Goal: Task Accomplishment & Management: Manage account settings

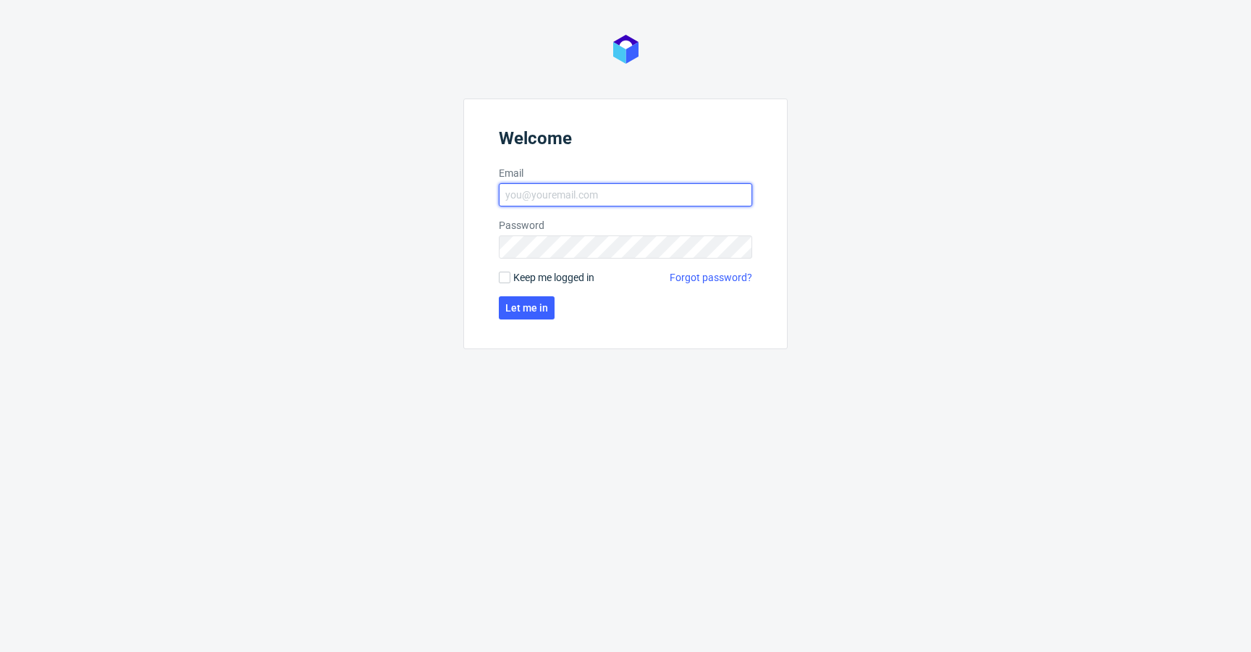
type input "krystian.gaza@packhelp.com"
click at [558, 277] on span "Keep me logged in" at bounding box center [553, 277] width 81 height 14
click at [511, 277] on input "Keep me logged in" at bounding box center [505, 278] width 12 height 12
checkbox input "true"
click at [550, 310] on button "Let me in" at bounding box center [527, 307] width 56 height 23
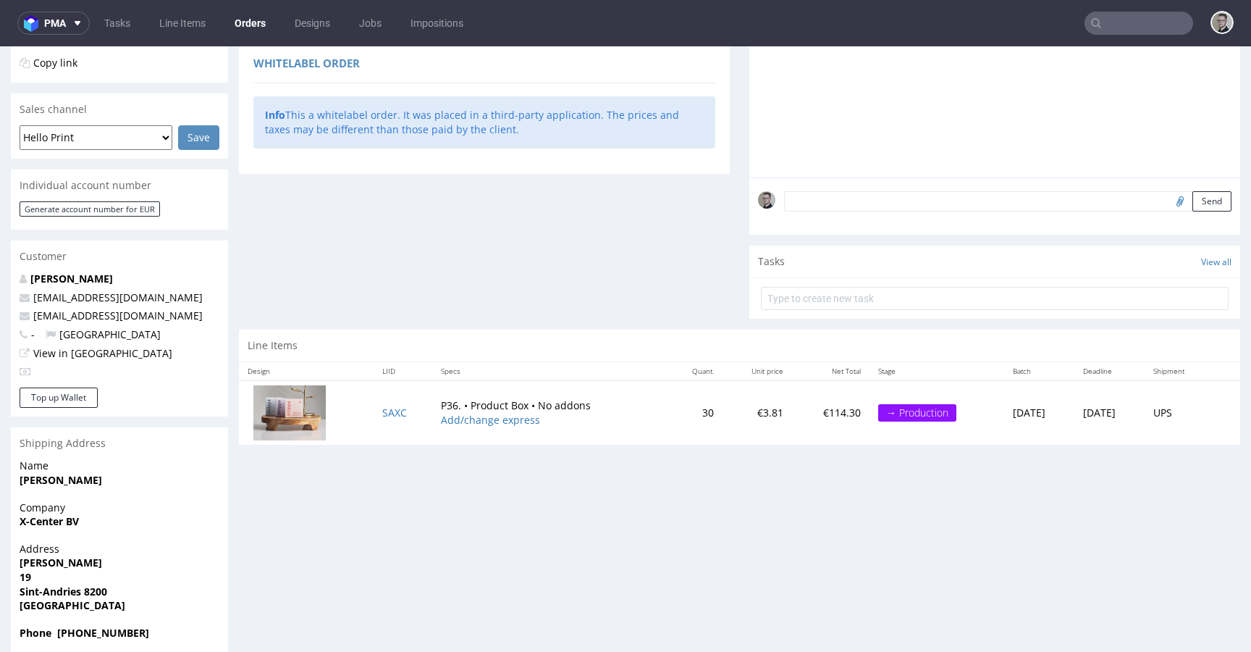
scroll to position [342, 0]
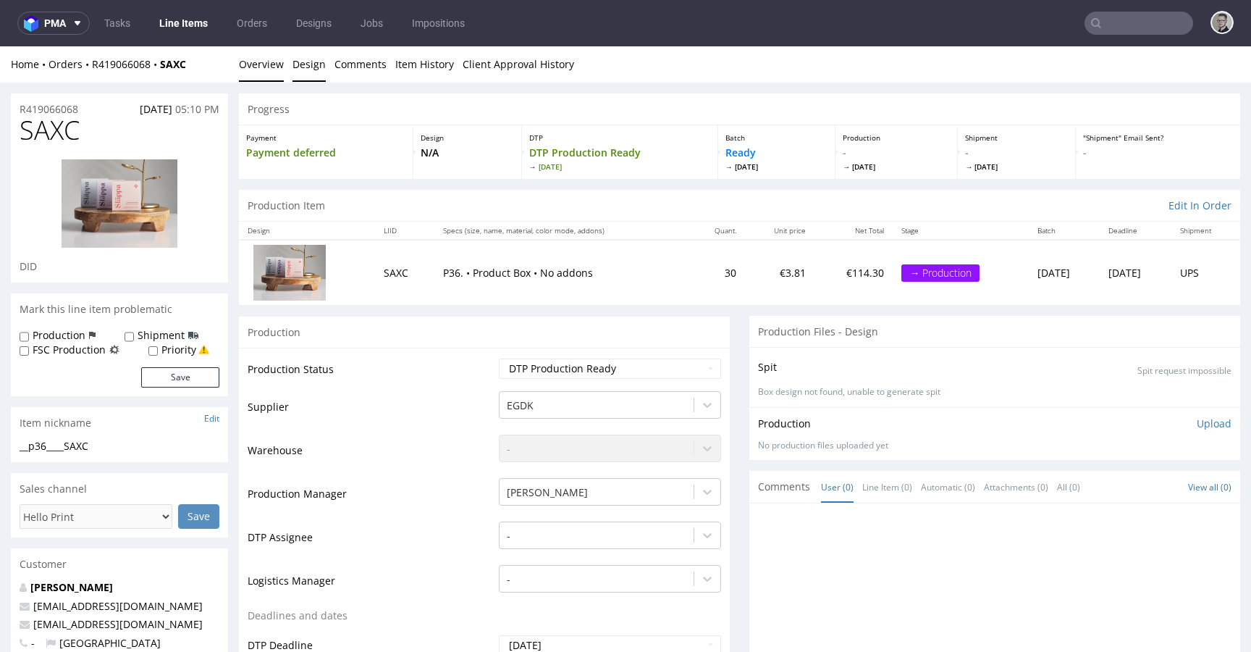
click at [311, 70] on link "Design" at bounding box center [309, 63] width 33 height 35
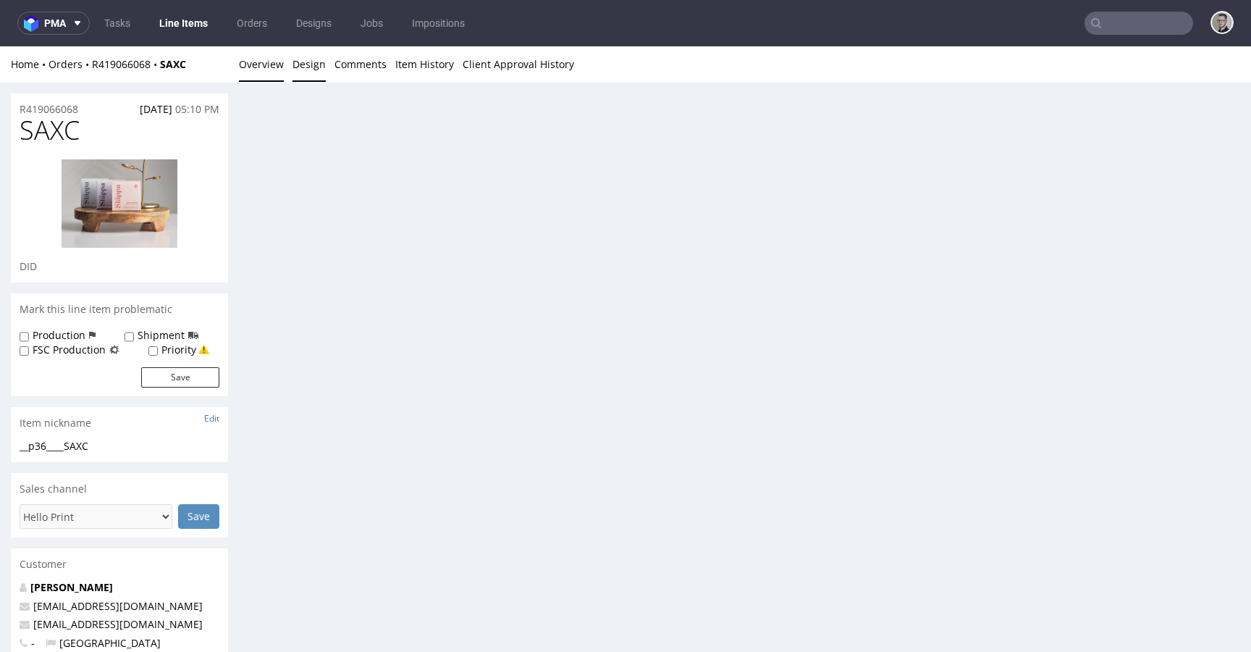
click at [261, 55] on link "Overview" at bounding box center [261, 63] width 45 height 35
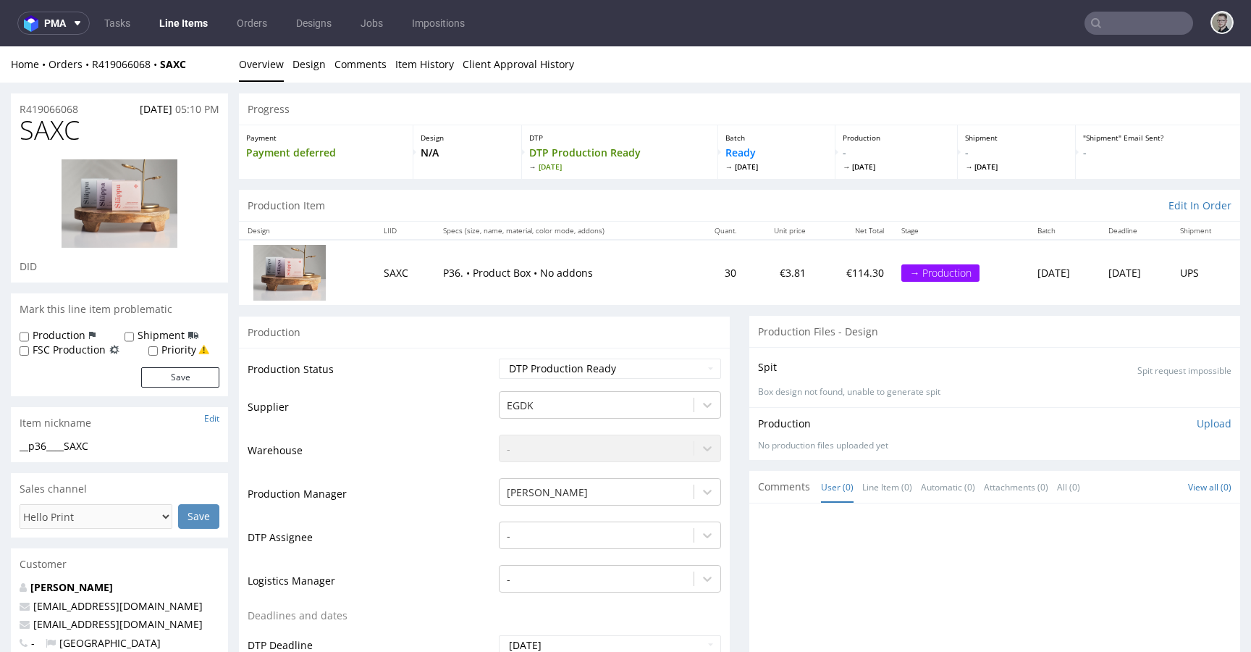
click at [944, 437] on div "Production Upload No production files uploaded yet Description (optional) Add f…" at bounding box center [995, 433] width 474 height 35
click at [432, 71] on link "Item History" at bounding box center [424, 63] width 59 height 35
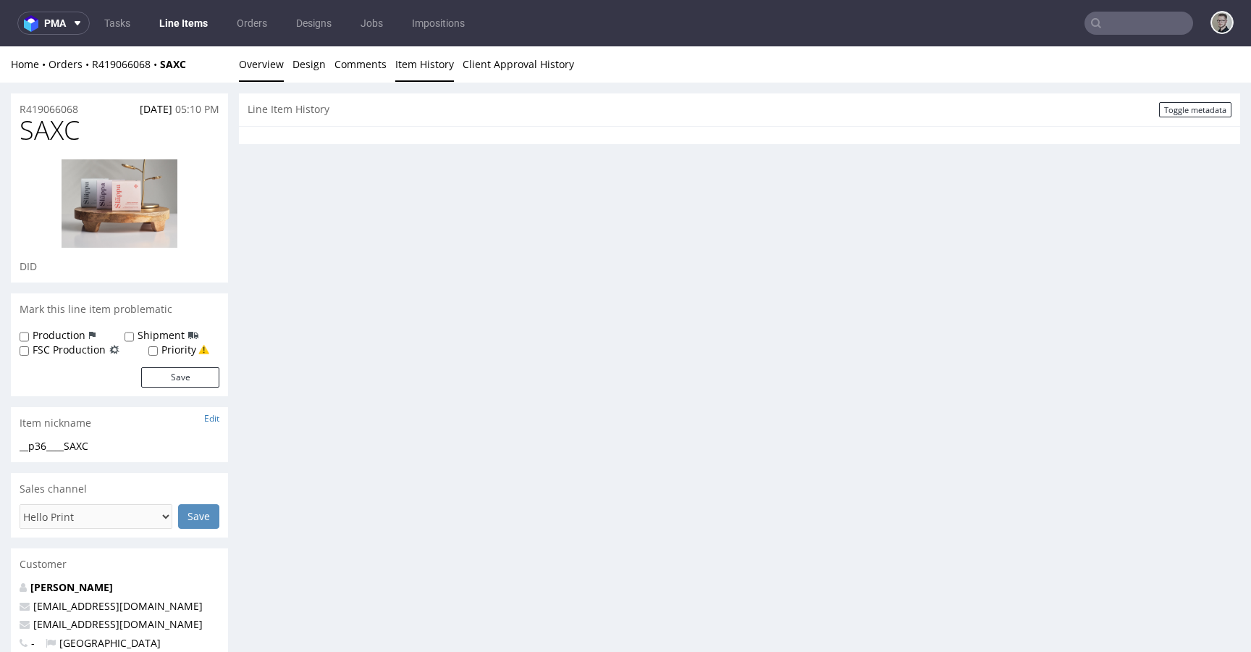
click at [267, 65] on link "Overview" at bounding box center [261, 63] width 45 height 35
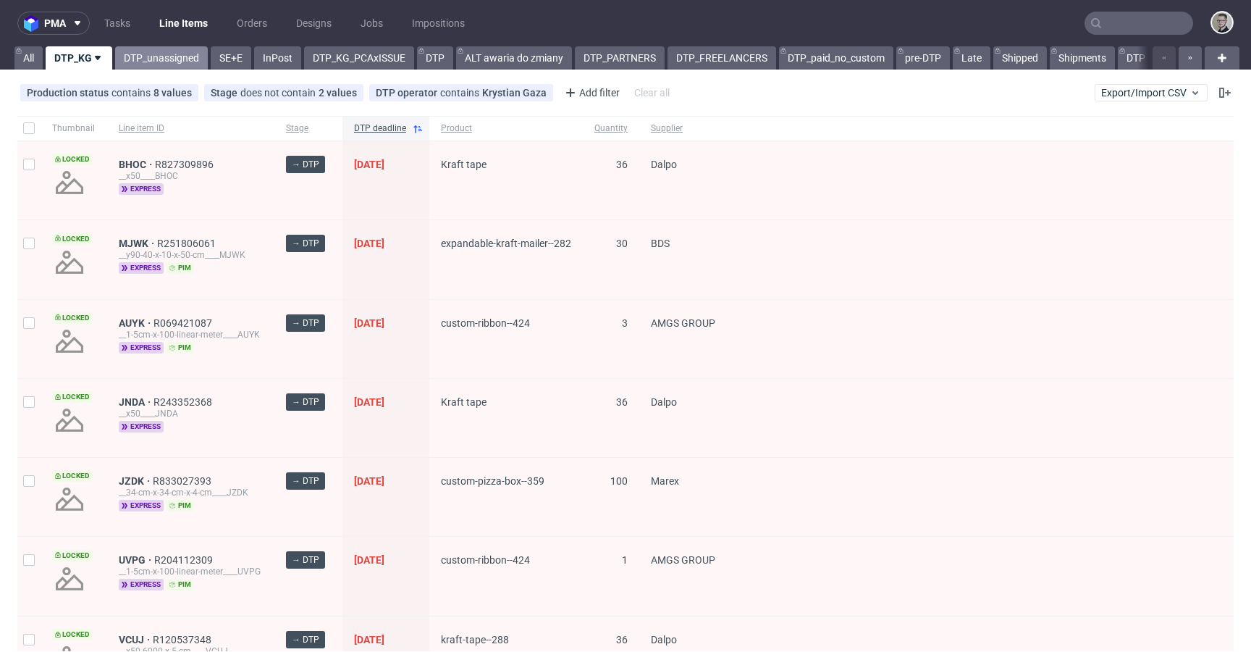
click at [164, 49] on link "DTP_unassigned" at bounding box center [161, 57] width 93 height 23
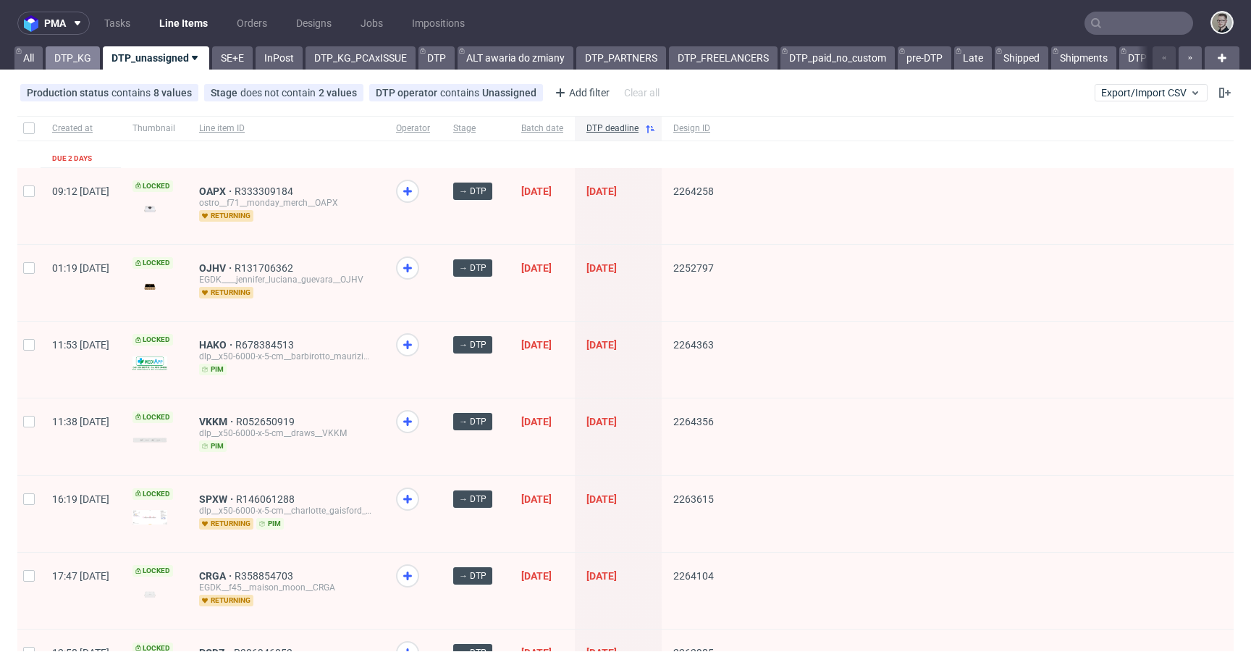
click at [66, 47] on link "DTP_KG" at bounding box center [73, 57] width 54 height 23
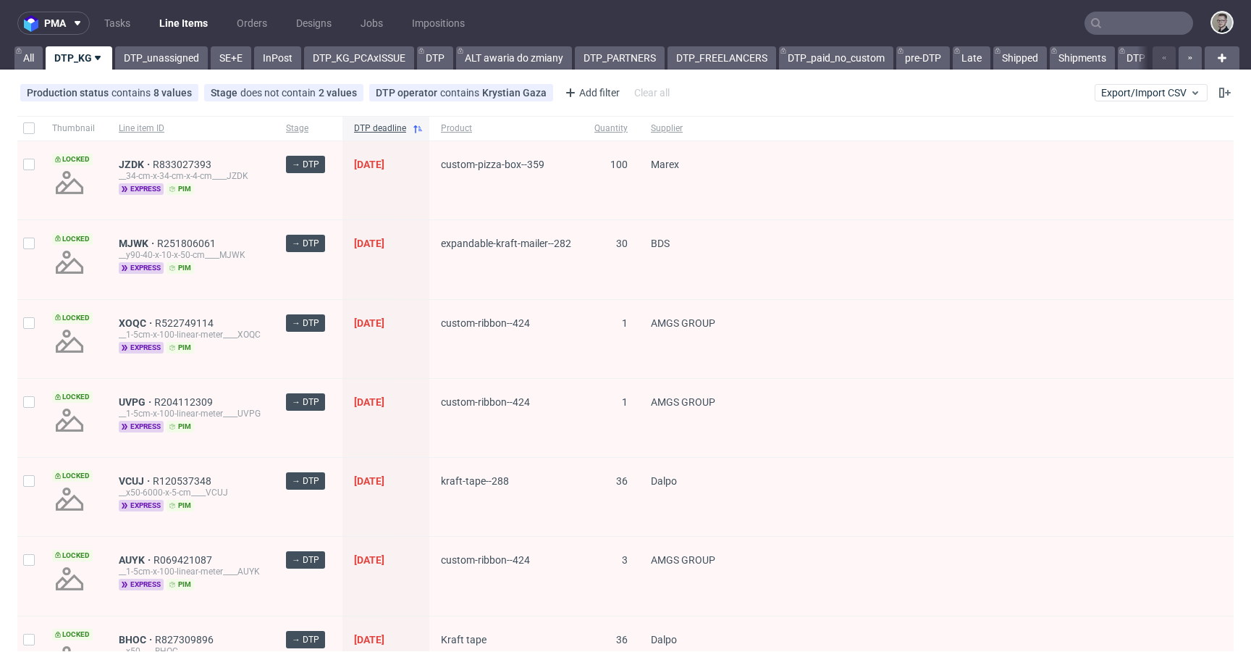
click at [21, 117] on div at bounding box center [28, 128] width 23 height 25
checkbox input "true"
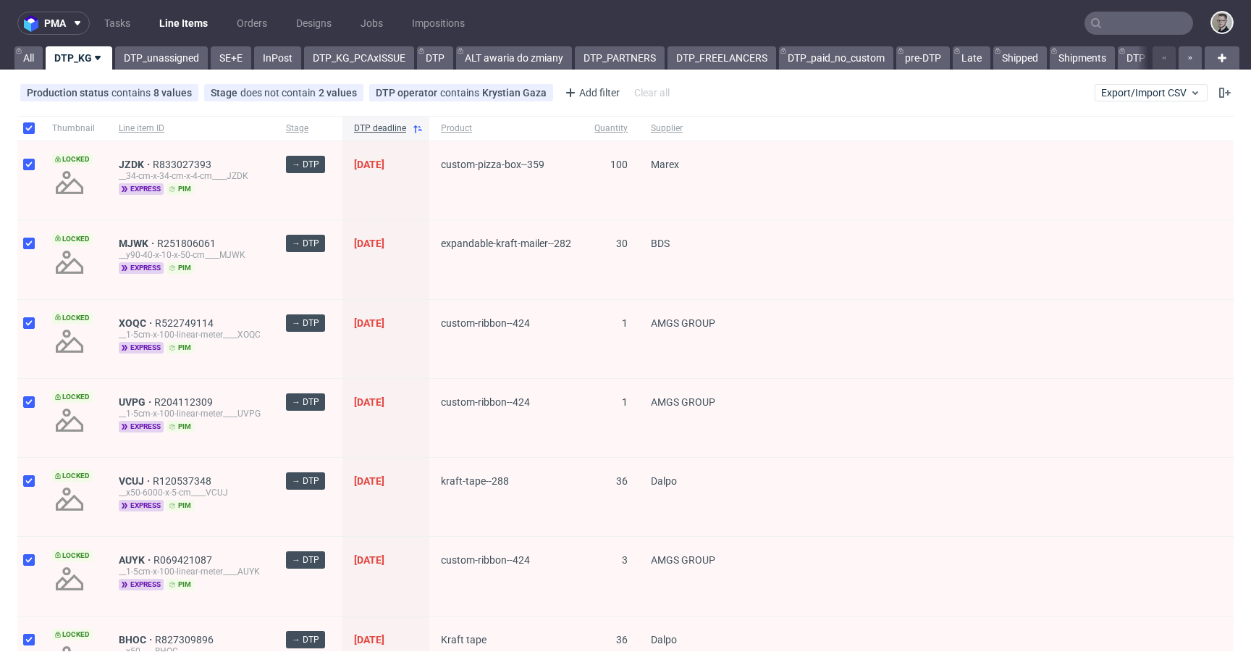
checkbox input "true"
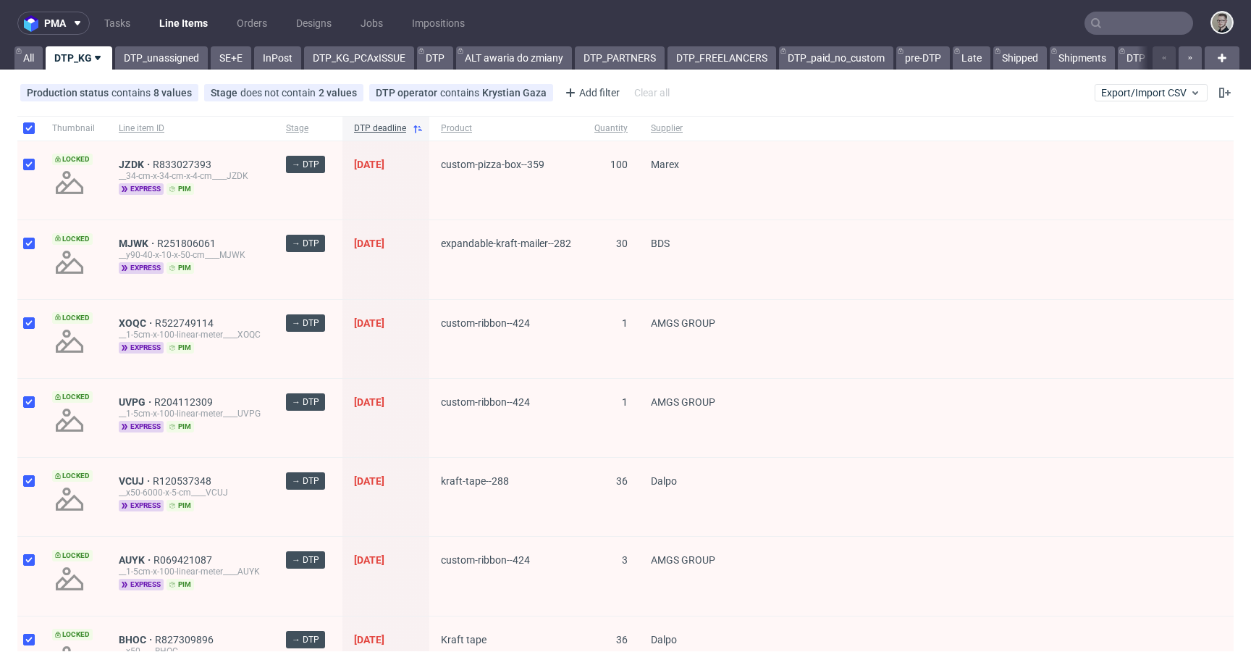
checkbox input "true"
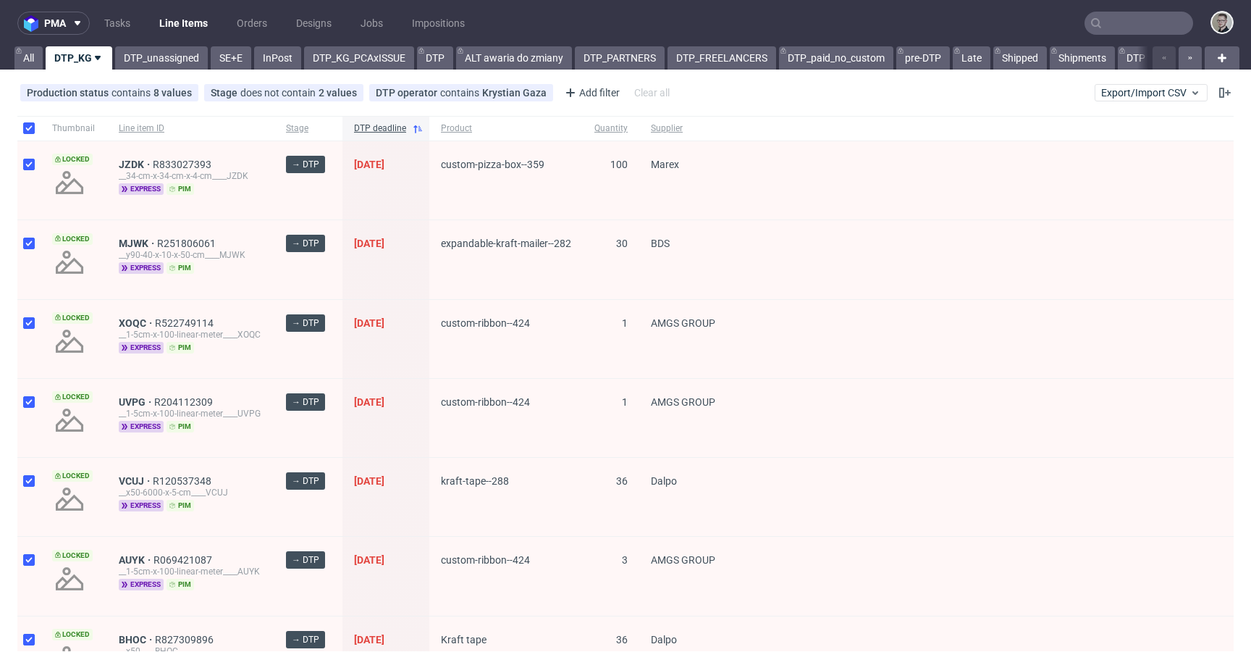
checkbox input "true"
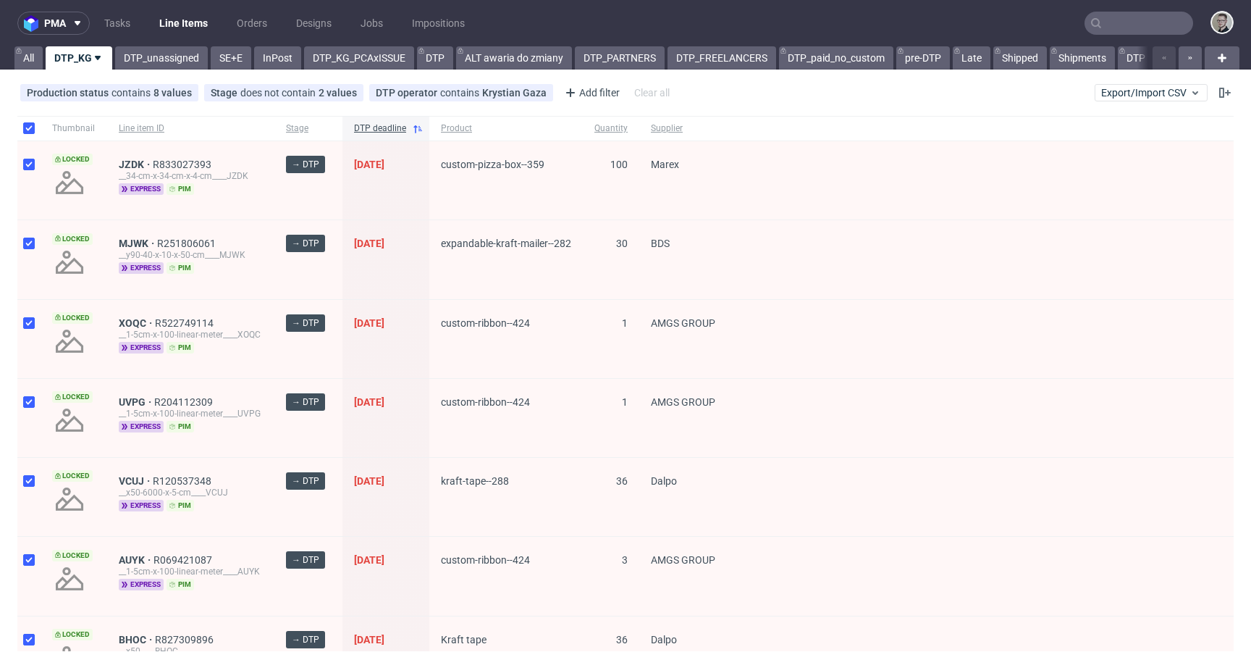
checkbox input "true"
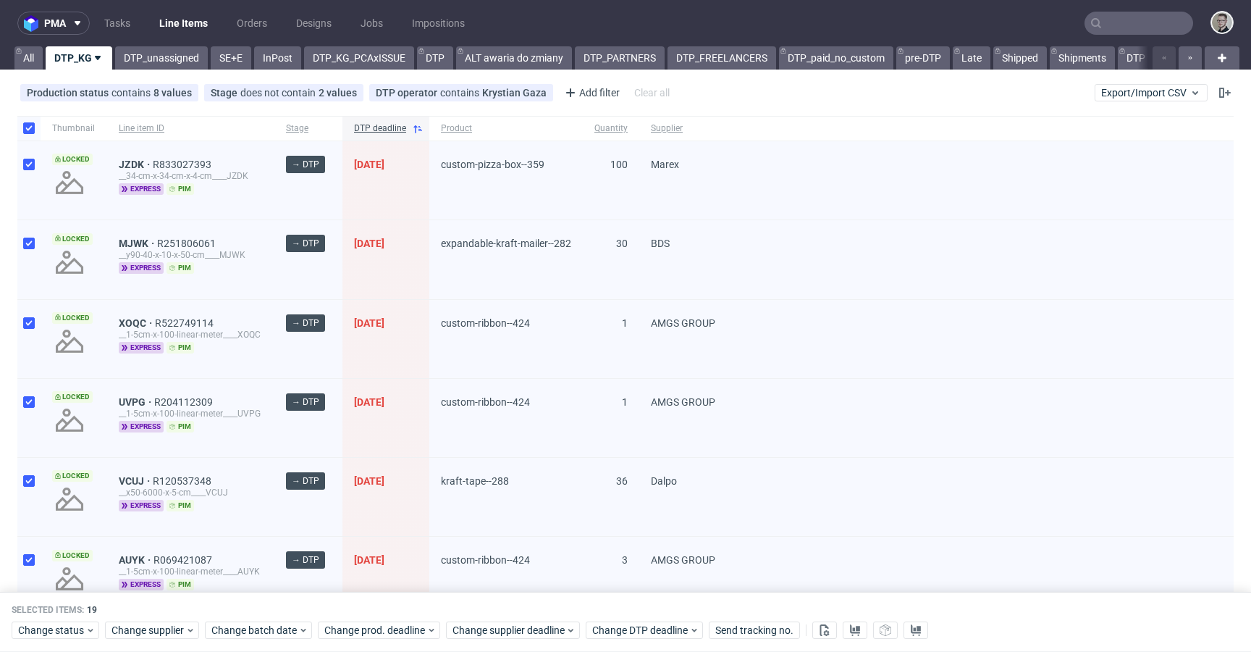
click at [25, 121] on div at bounding box center [28, 128] width 23 height 25
checkbox input "false"
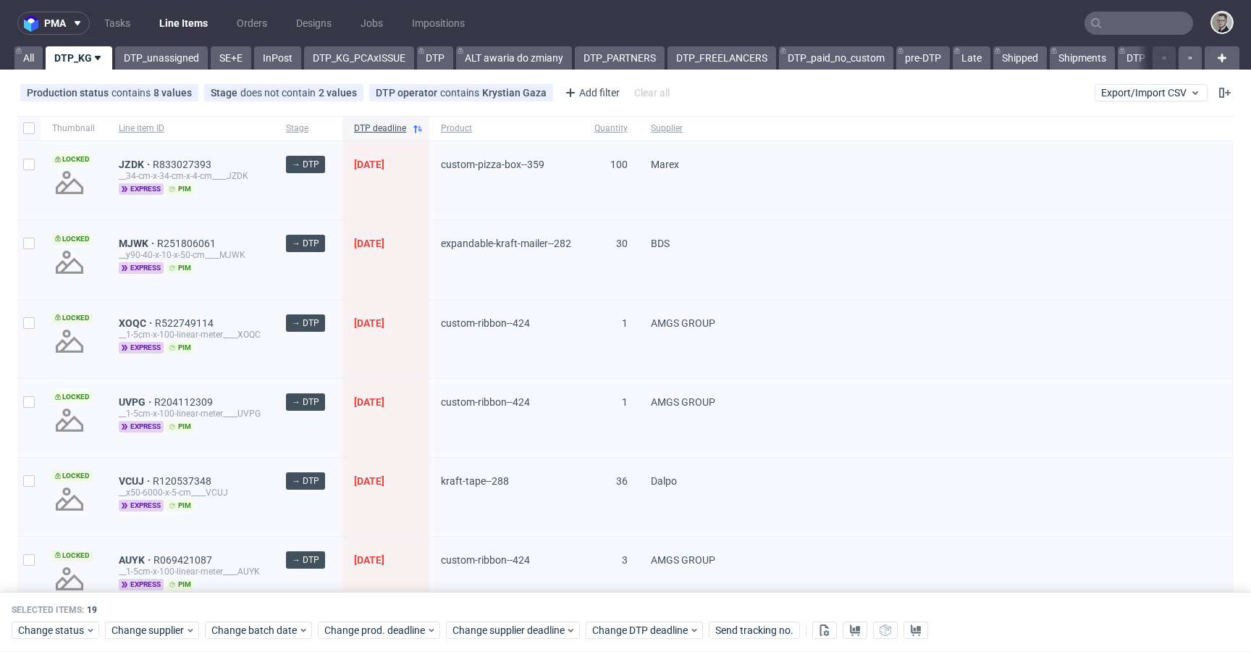
checkbox input "false"
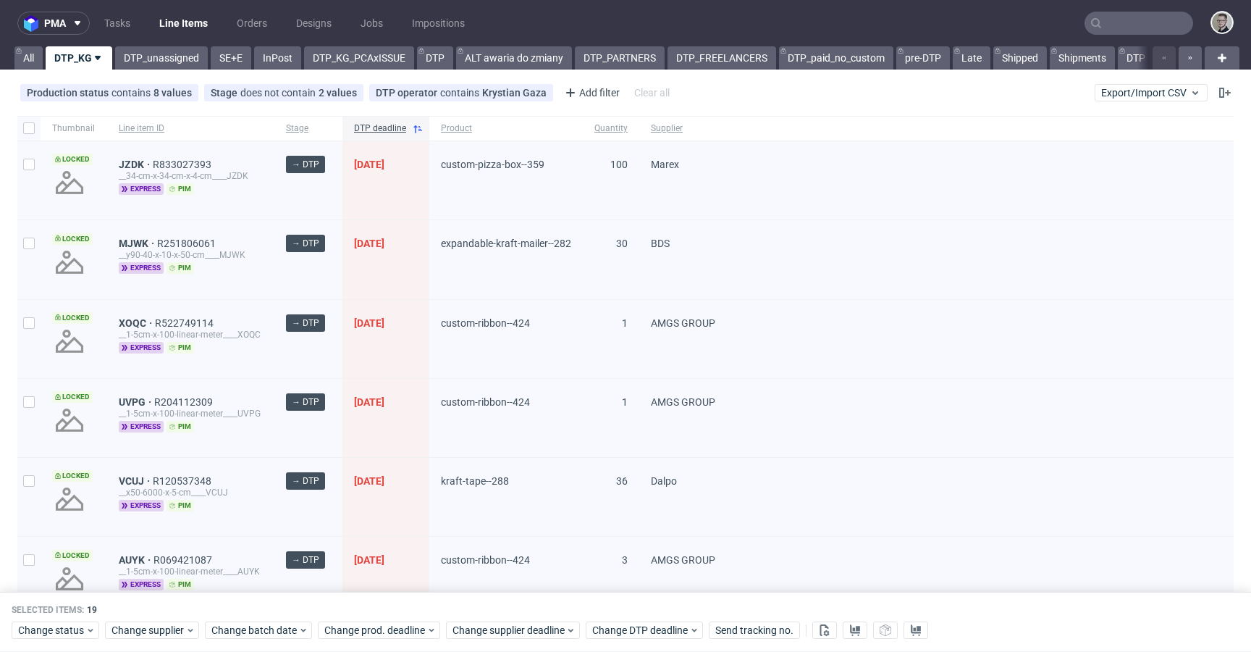
checkbox input "false"
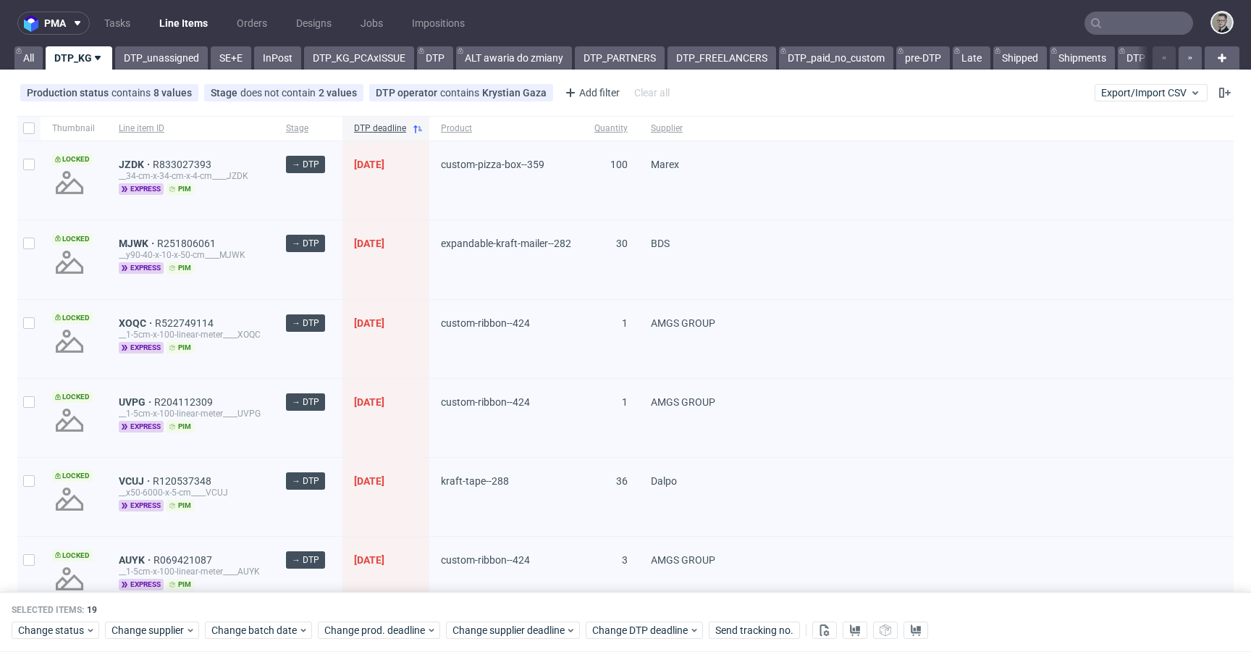
checkbox input "false"
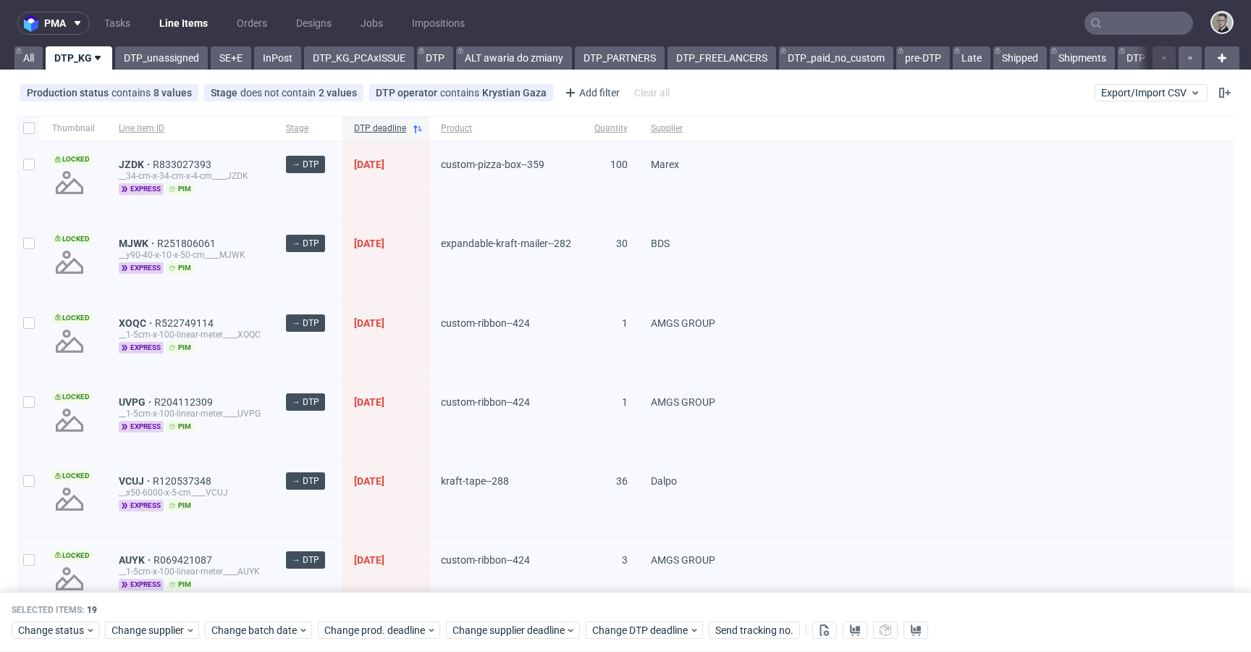
checkbox input "false"
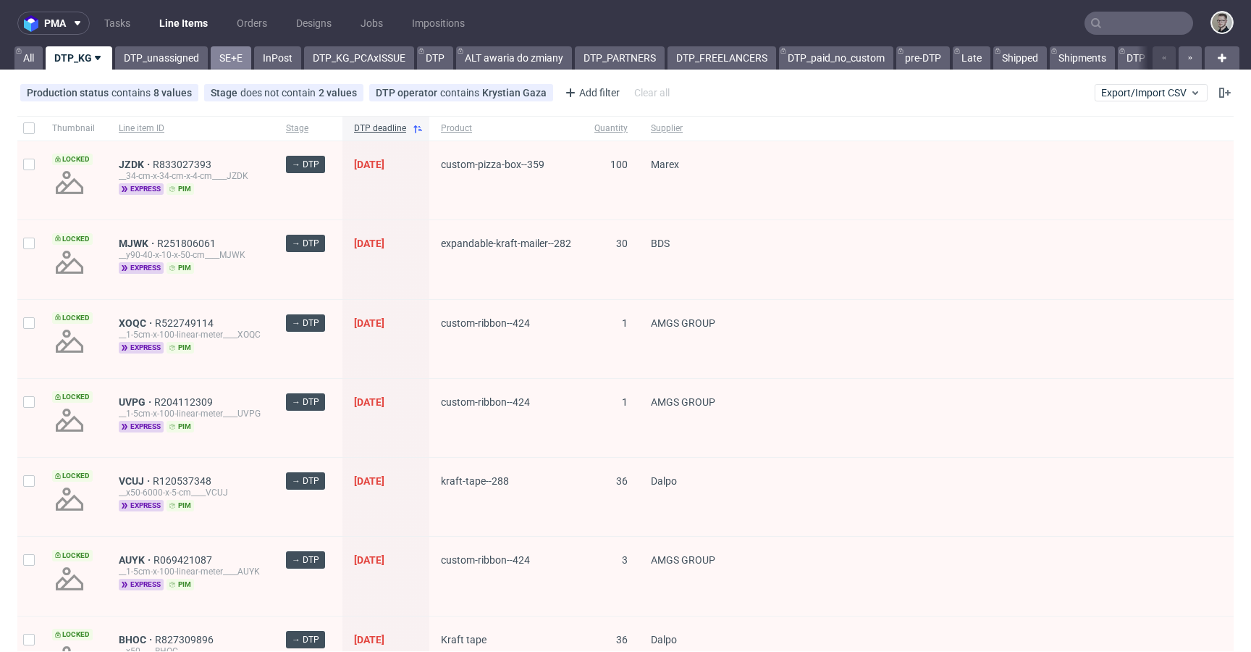
click at [244, 56] on link "SE+E" at bounding box center [231, 57] width 41 height 23
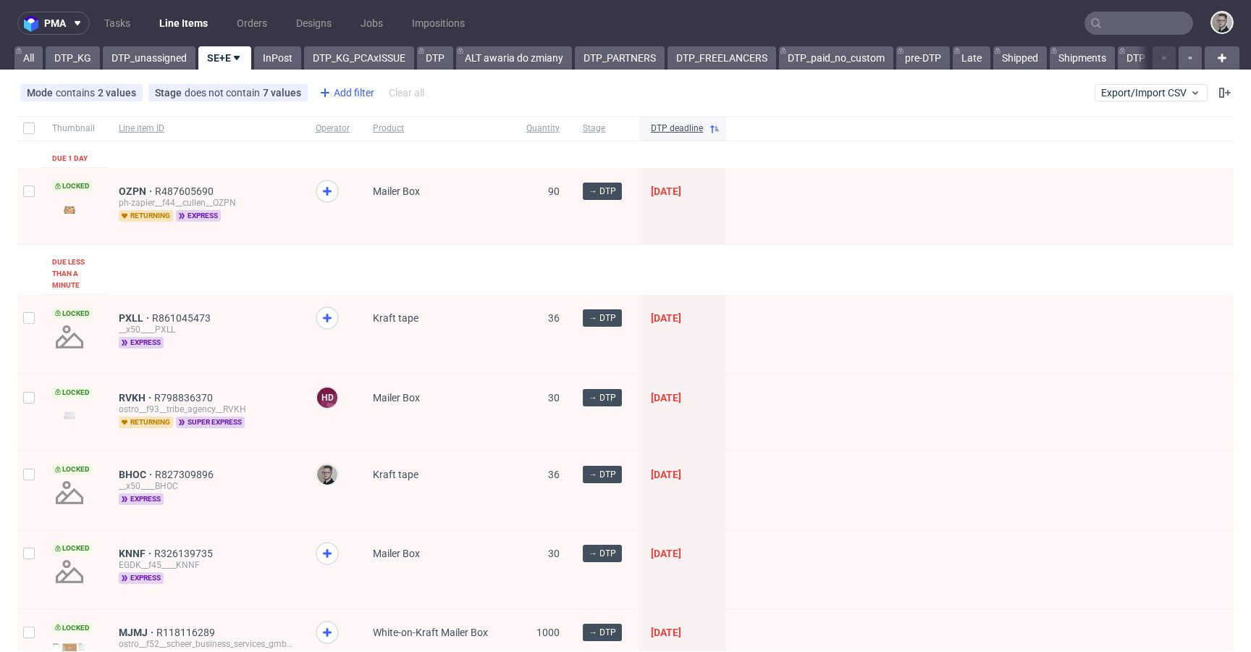
click at [343, 94] on div "Add filter" at bounding box center [346, 92] width 64 height 23
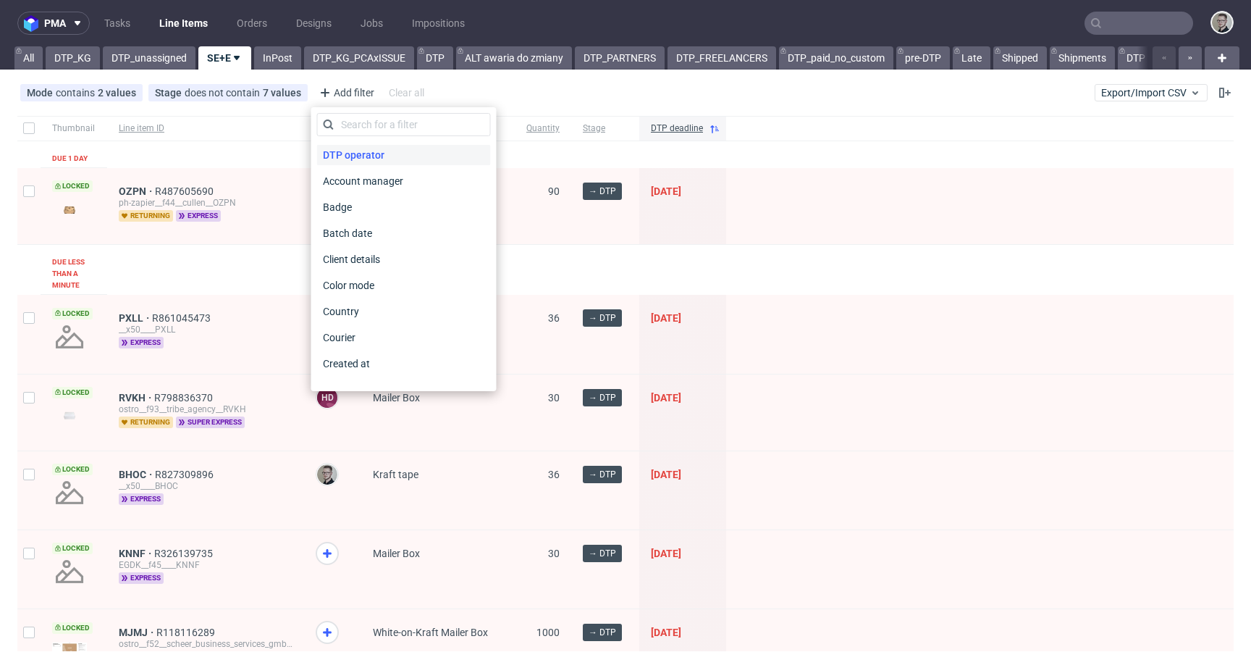
click at [389, 152] on div "DTP operator" at bounding box center [404, 155] width 174 height 20
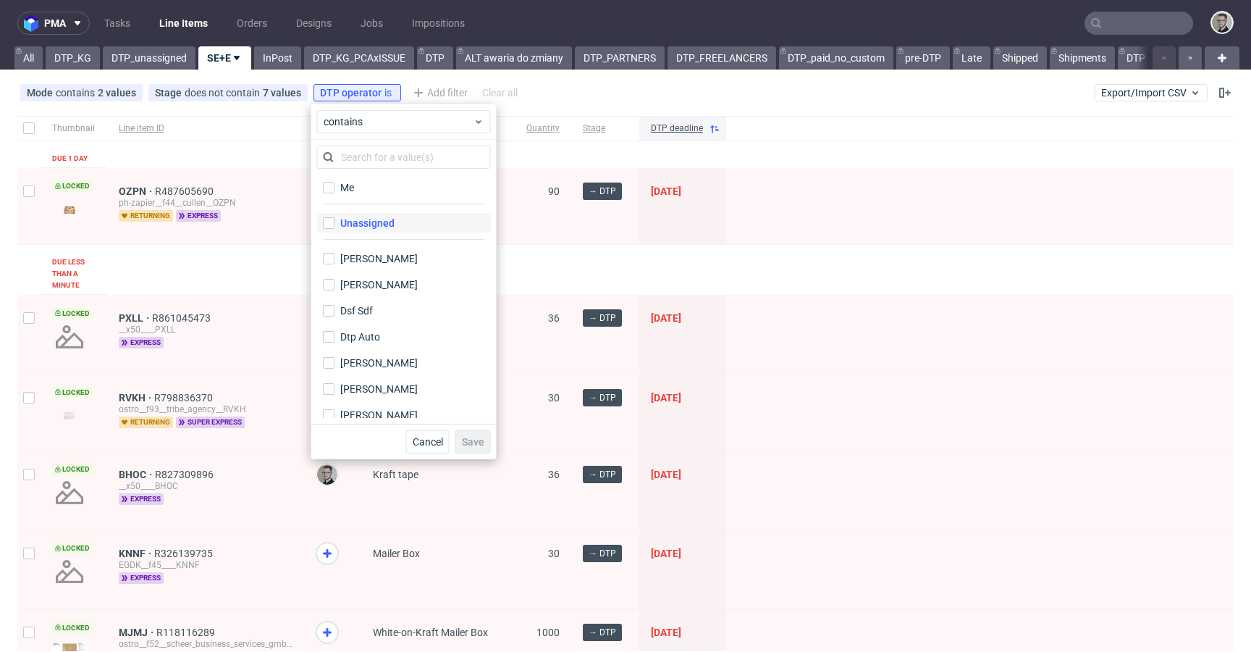
click at [394, 224] on label "Unassigned" at bounding box center [404, 223] width 174 height 20
click at [335, 224] on input "Unassigned" at bounding box center [329, 223] width 12 height 12
checkbox input "true"
click at [464, 440] on span "Save" at bounding box center [473, 442] width 22 height 10
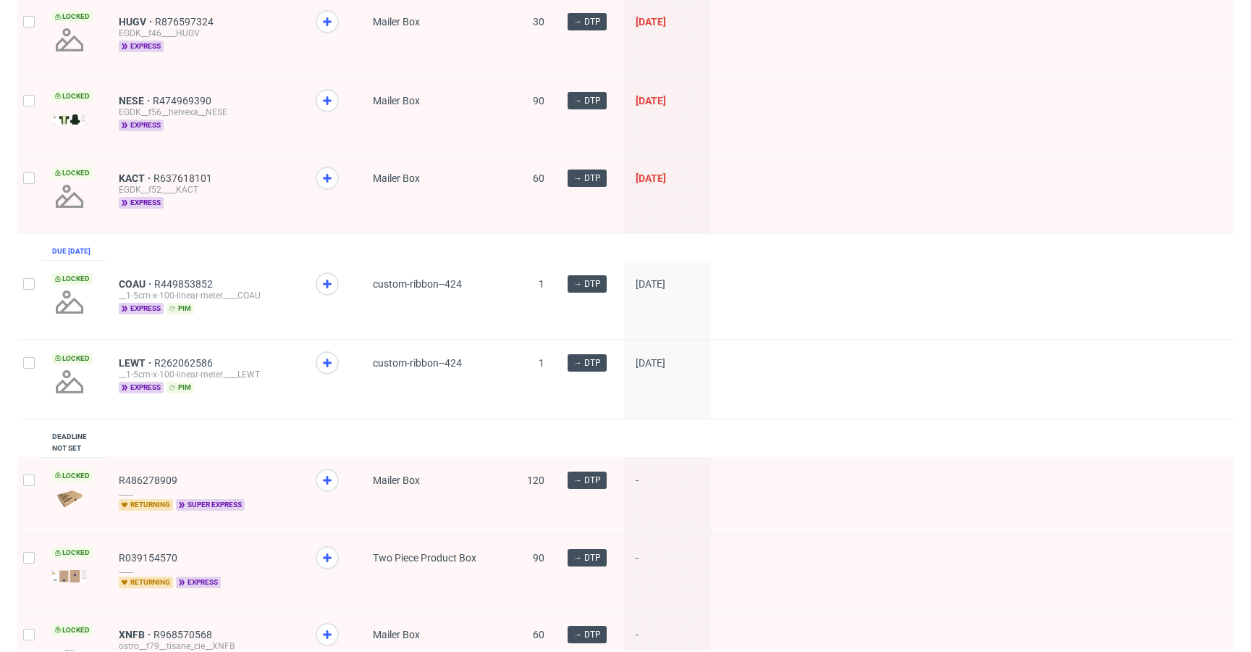
scroll to position [1360, 0]
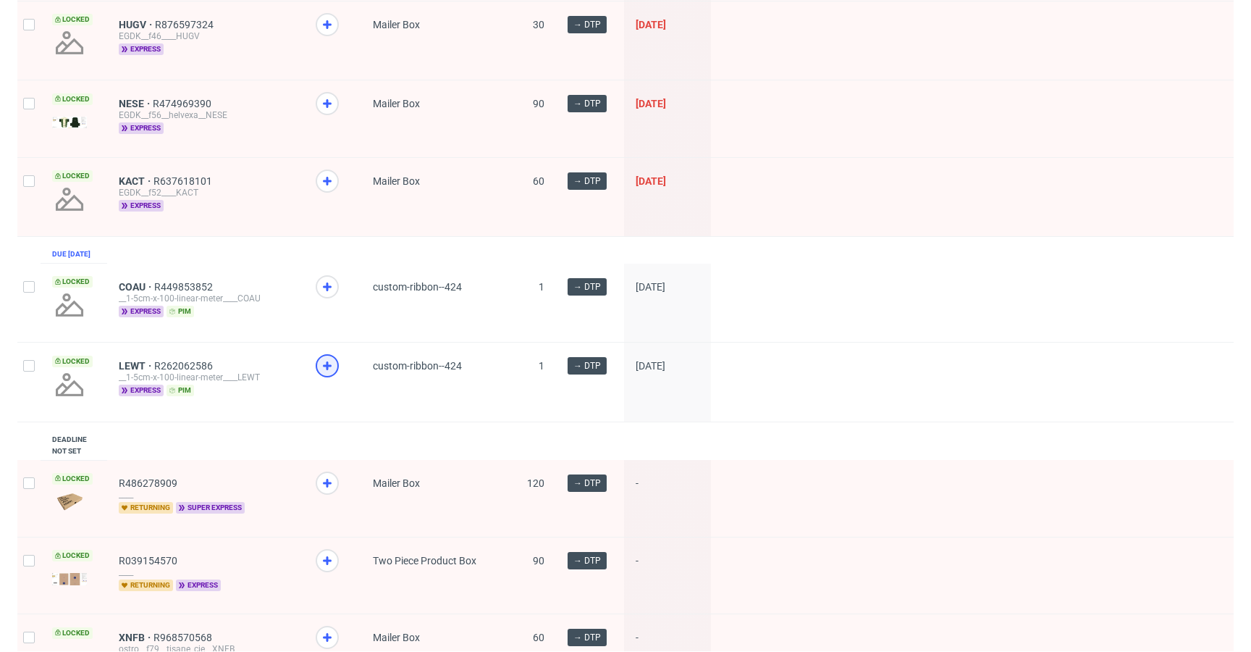
click at [326, 366] on div at bounding box center [327, 365] width 23 height 23
click at [334, 289] on icon at bounding box center [327, 286] width 17 height 17
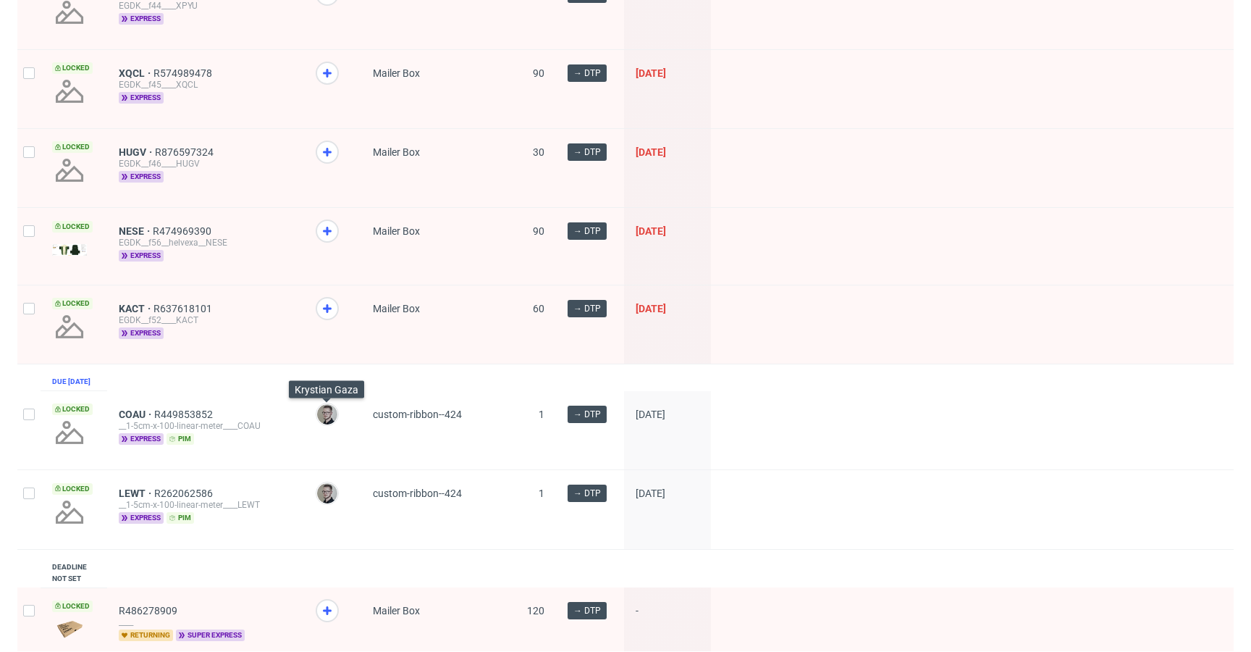
scroll to position [1220, 0]
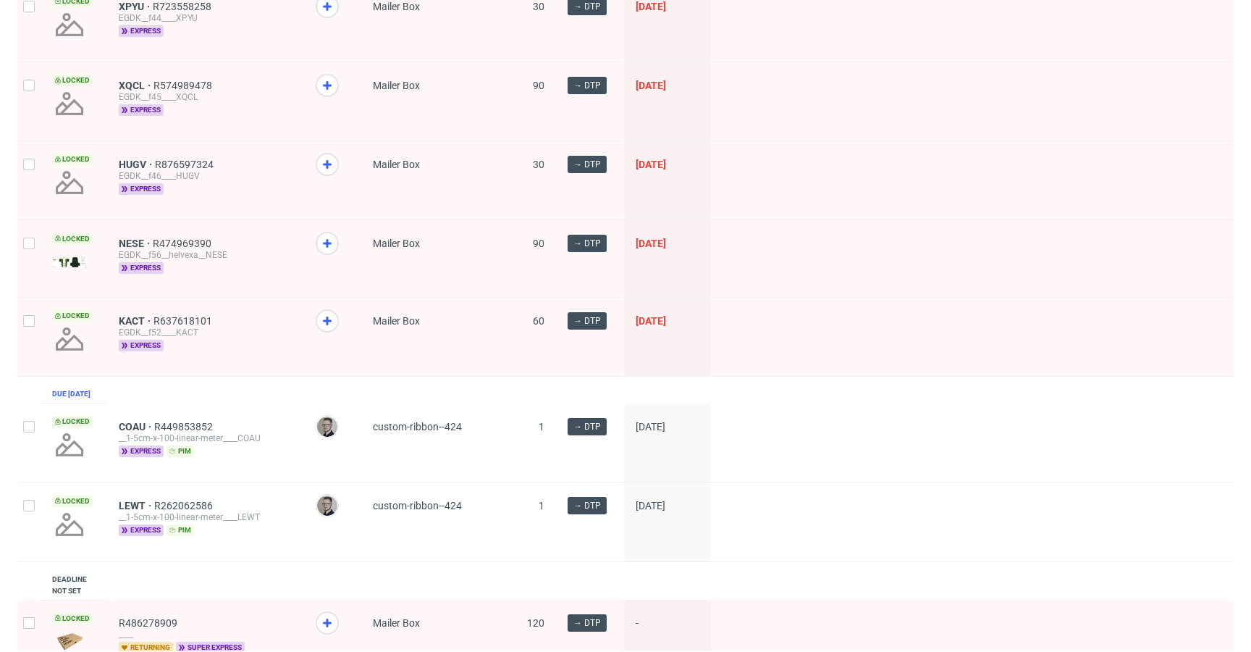
drag, startPoint x: 335, startPoint y: 317, endPoint x: 330, endPoint y: 267, distance: 50.2
click at [335, 316] on icon at bounding box center [327, 320] width 17 height 17
click at [330, 166] on icon at bounding box center [327, 164] width 17 height 17
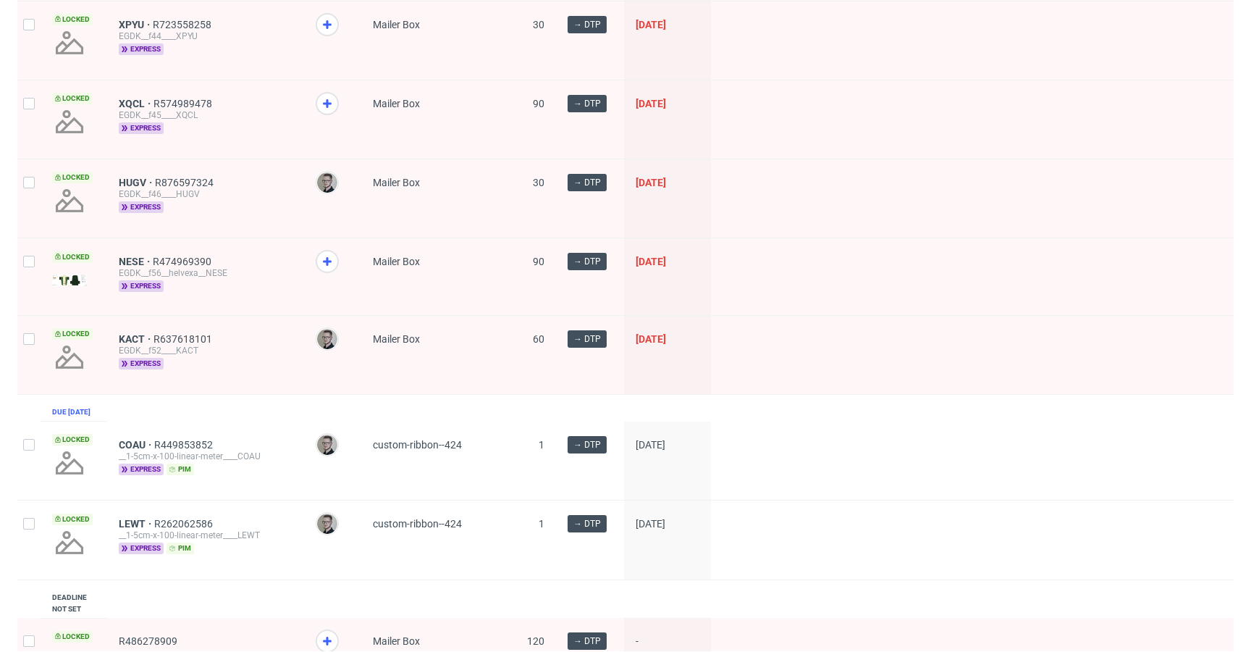
scroll to position [975, 0]
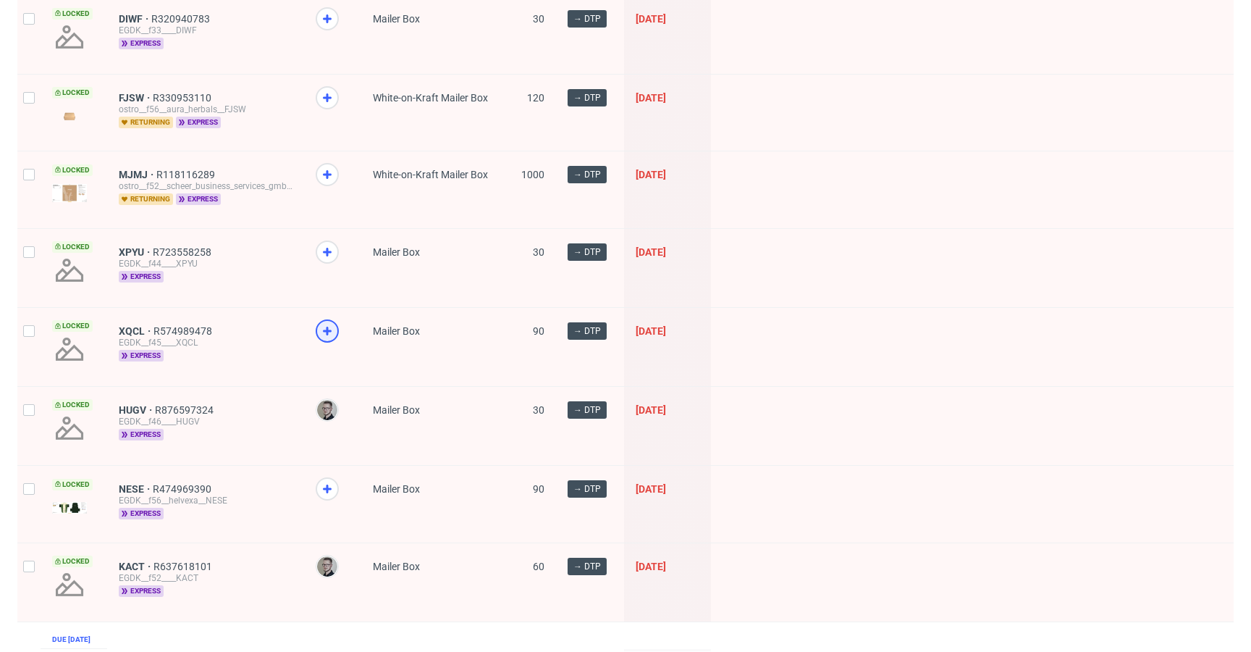
click at [332, 331] on icon at bounding box center [327, 330] width 17 height 17
click at [328, 243] on icon at bounding box center [327, 251] width 17 height 17
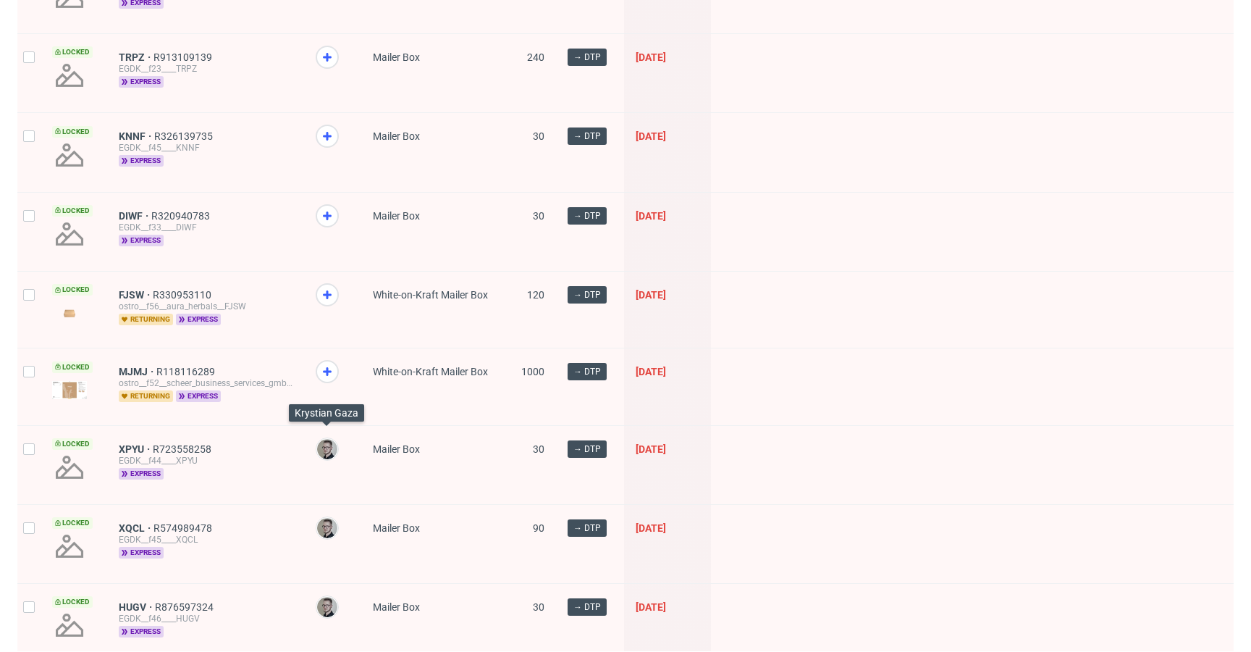
scroll to position [774, 0]
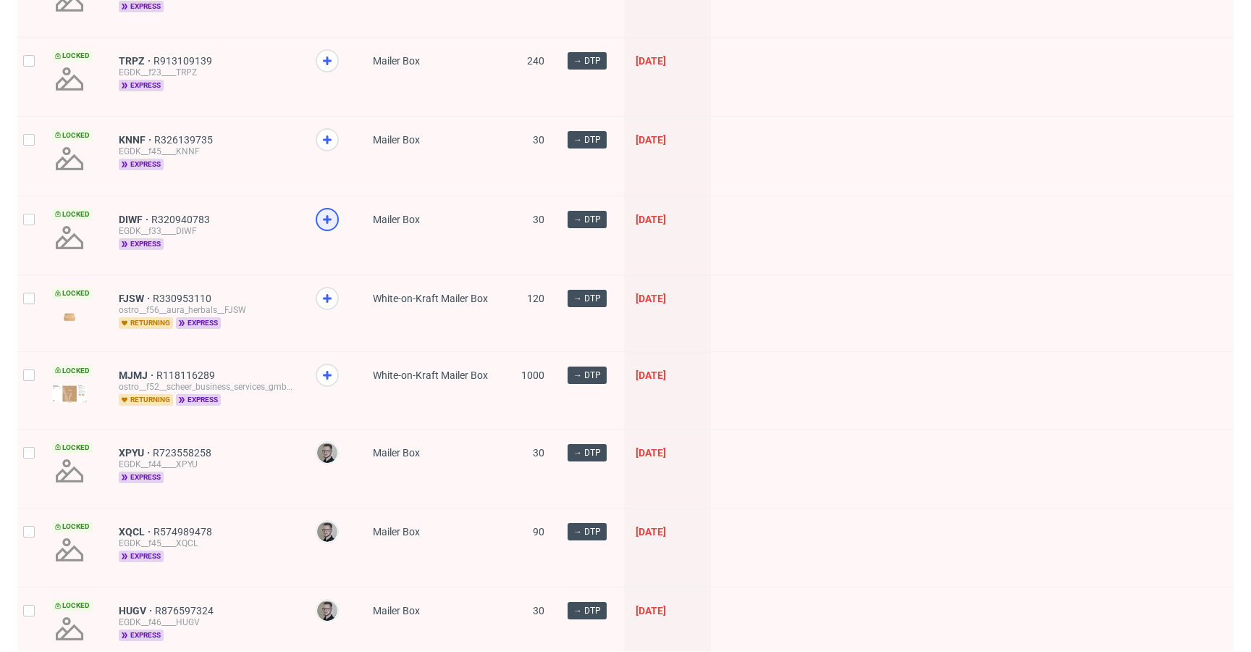
click at [327, 225] on icon at bounding box center [327, 219] width 17 height 17
click at [332, 145] on icon at bounding box center [327, 139] width 17 height 17
click at [334, 59] on icon at bounding box center [327, 60] width 17 height 17
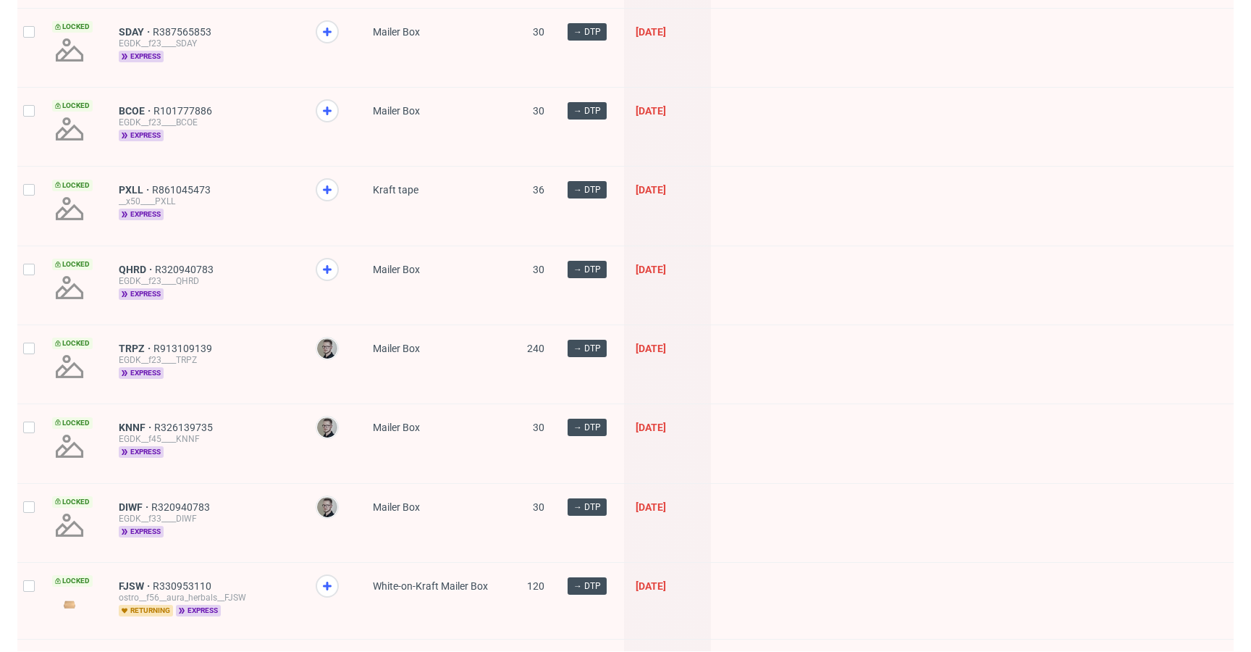
scroll to position [477, 0]
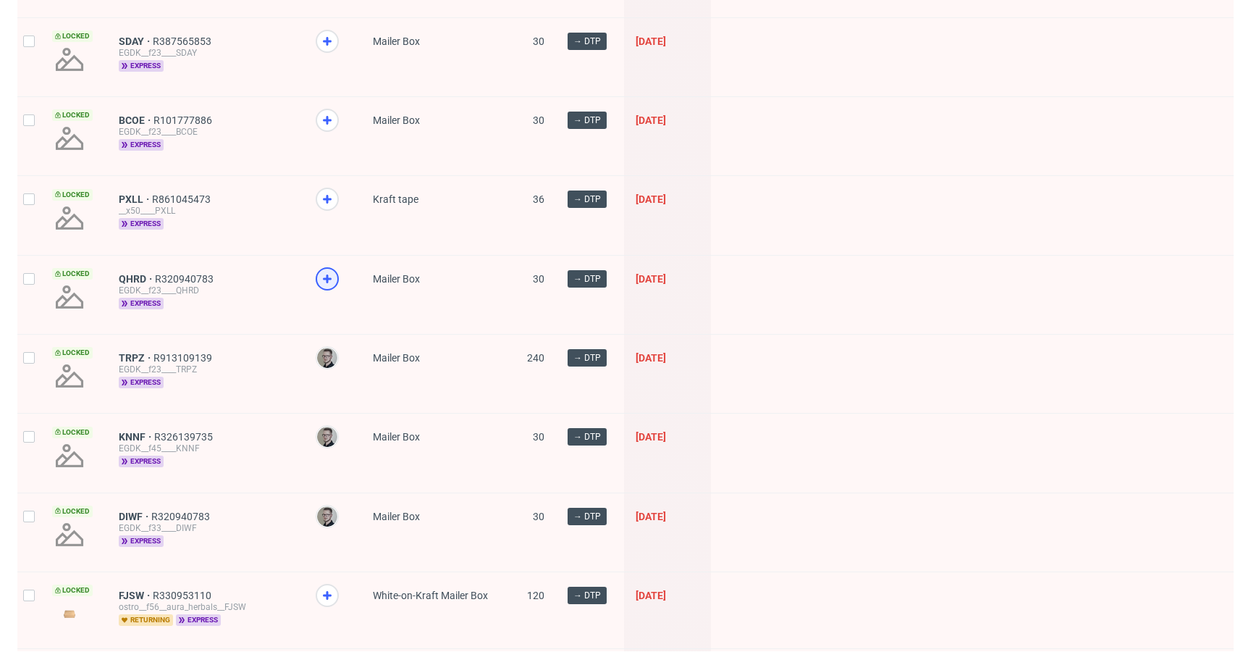
click at [332, 275] on icon at bounding box center [327, 278] width 17 height 17
click at [327, 201] on use at bounding box center [327, 199] width 9 height 9
click at [330, 112] on icon at bounding box center [327, 120] width 17 height 17
click at [333, 49] on div at bounding box center [327, 41] width 23 height 23
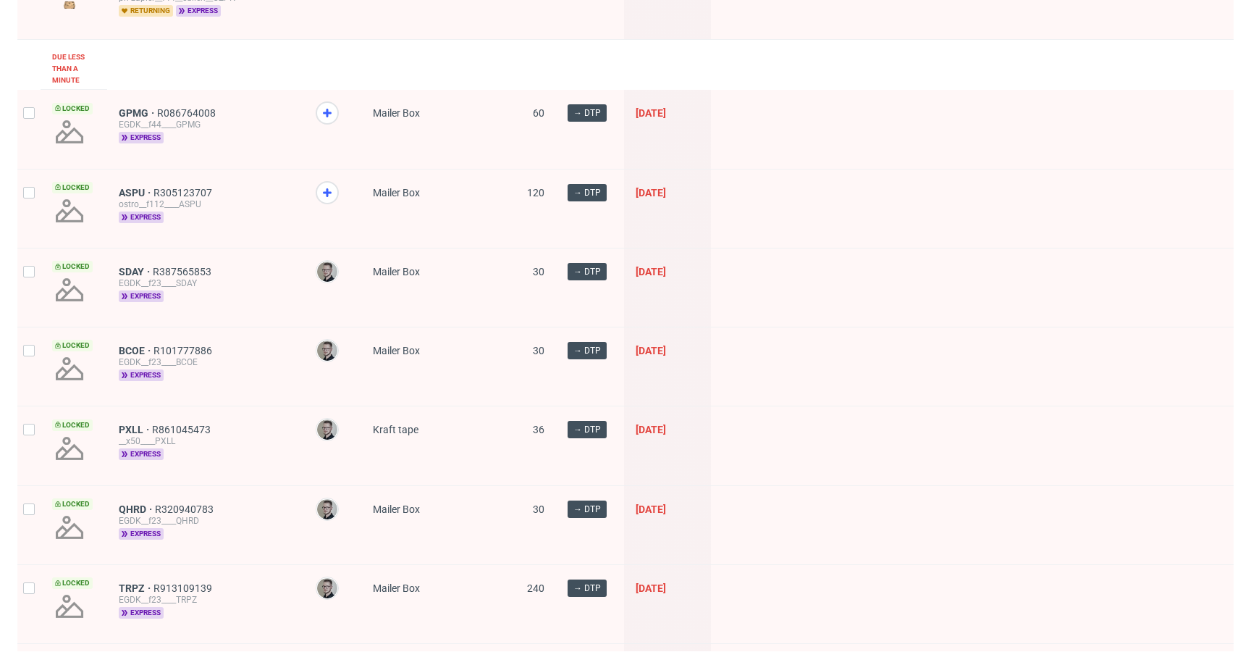
scroll to position [223, 0]
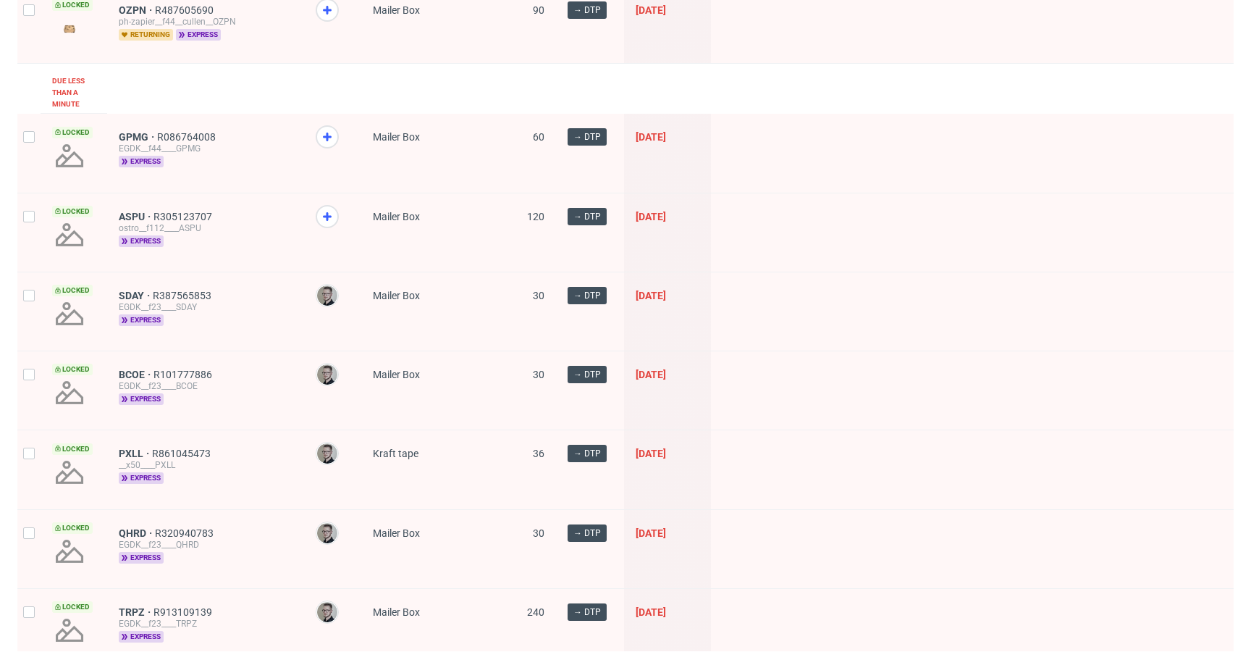
drag, startPoint x: 328, startPoint y: 214, endPoint x: 332, endPoint y: 167, distance: 47.3
click at [329, 214] on use at bounding box center [327, 216] width 9 height 9
click at [327, 140] on use at bounding box center [327, 137] width 9 height 9
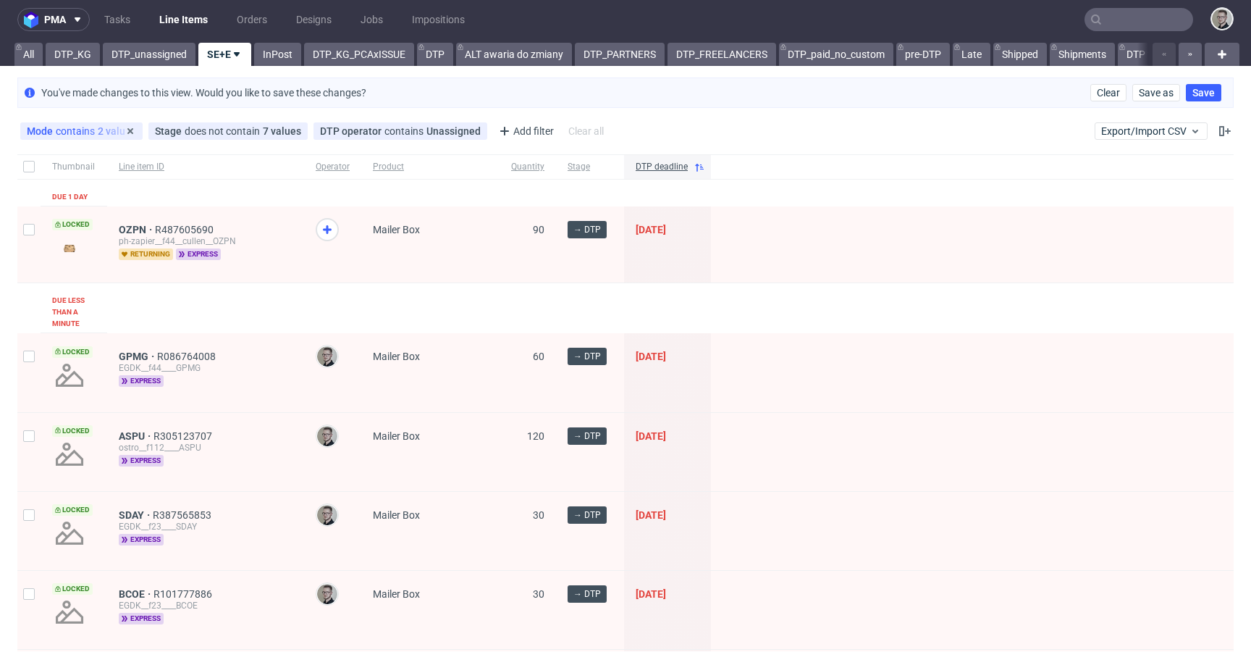
scroll to position [0, 0]
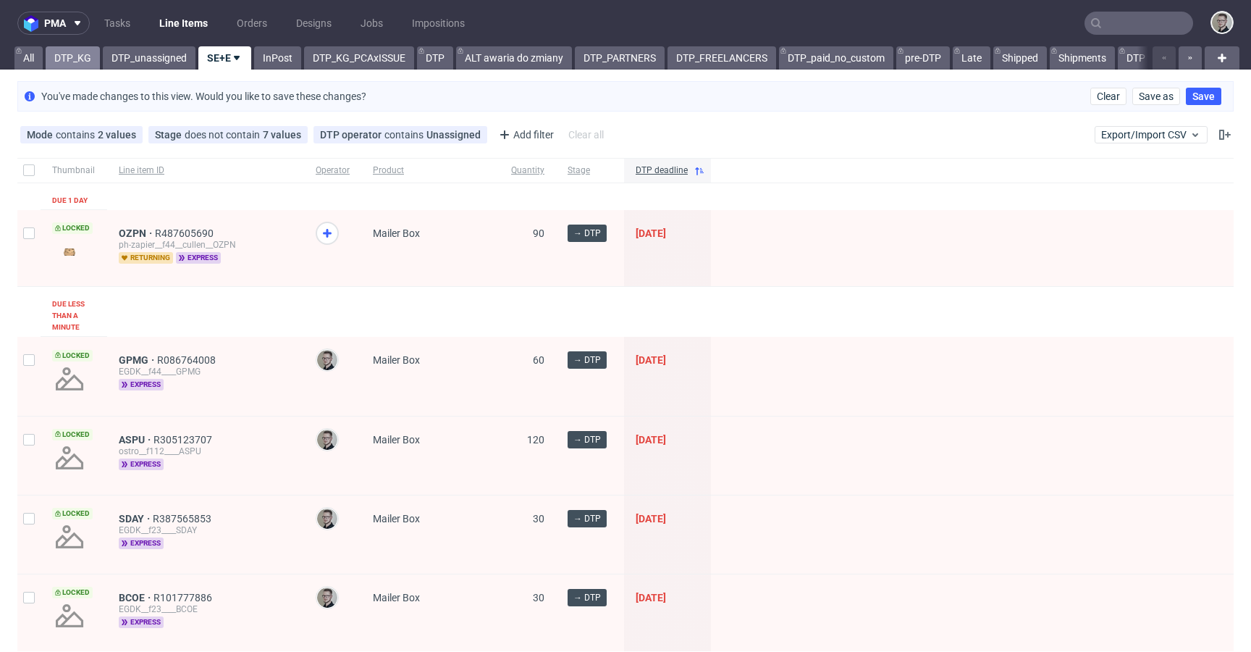
click at [77, 66] on link "DTP_KG" at bounding box center [73, 57] width 54 height 23
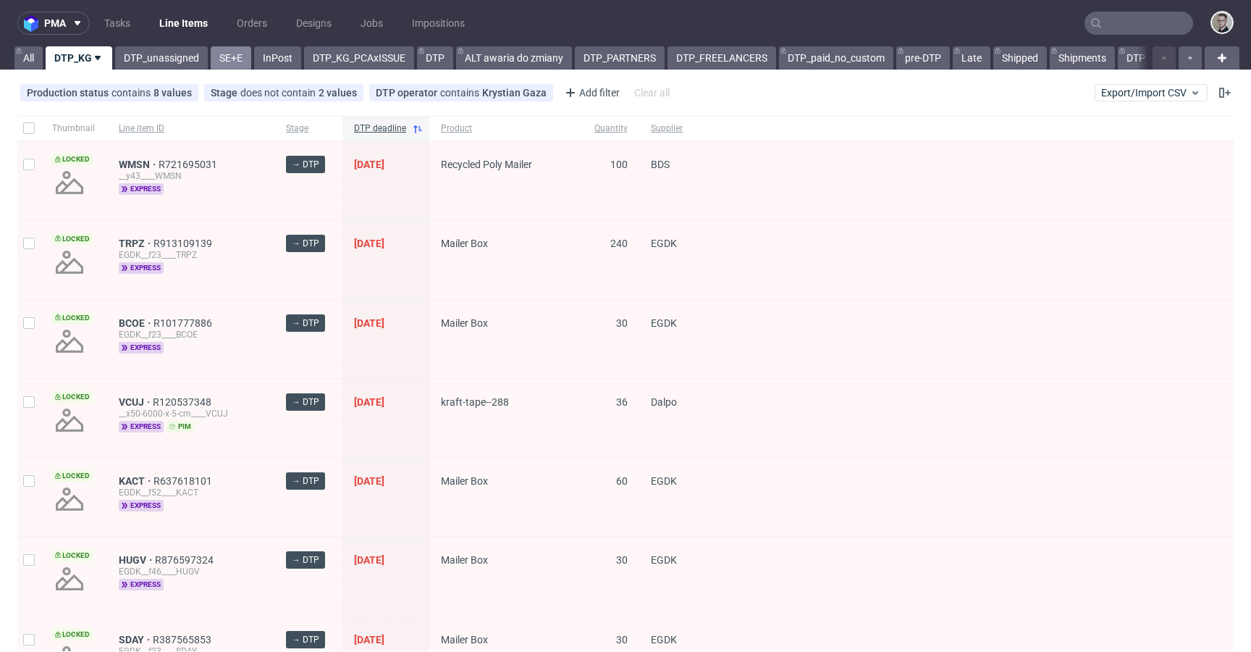
click at [224, 58] on link "SE+E" at bounding box center [231, 57] width 41 height 23
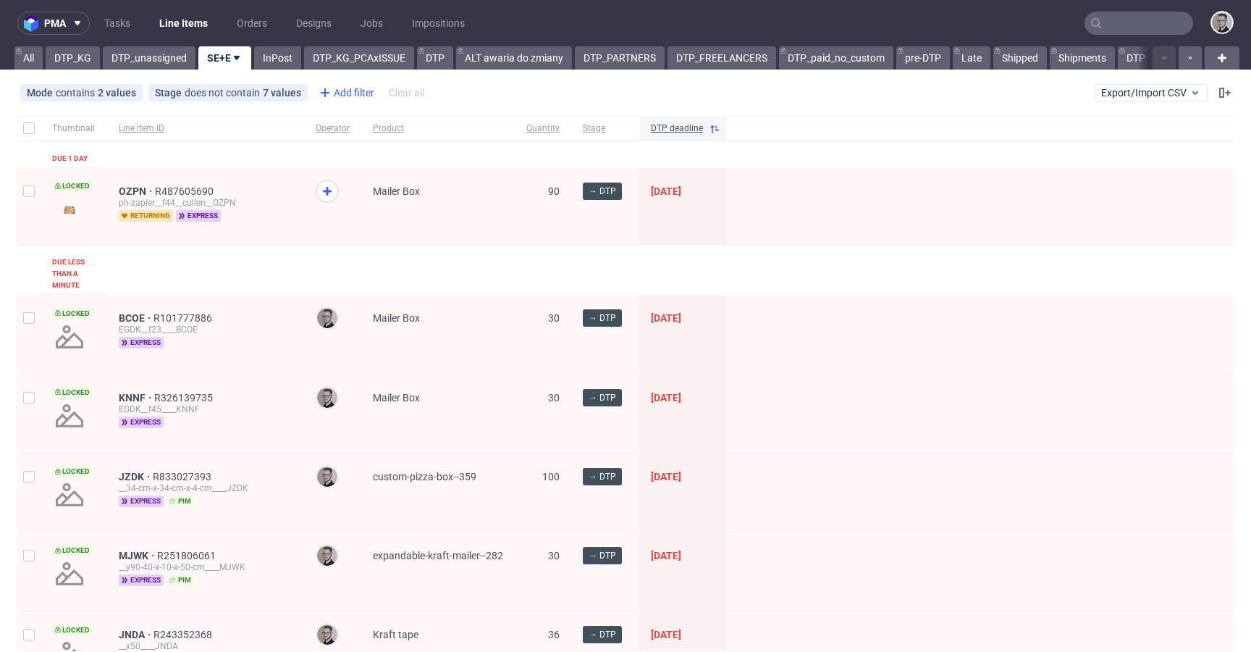
click at [361, 93] on div "Add filter" at bounding box center [346, 92] width 64 height 23
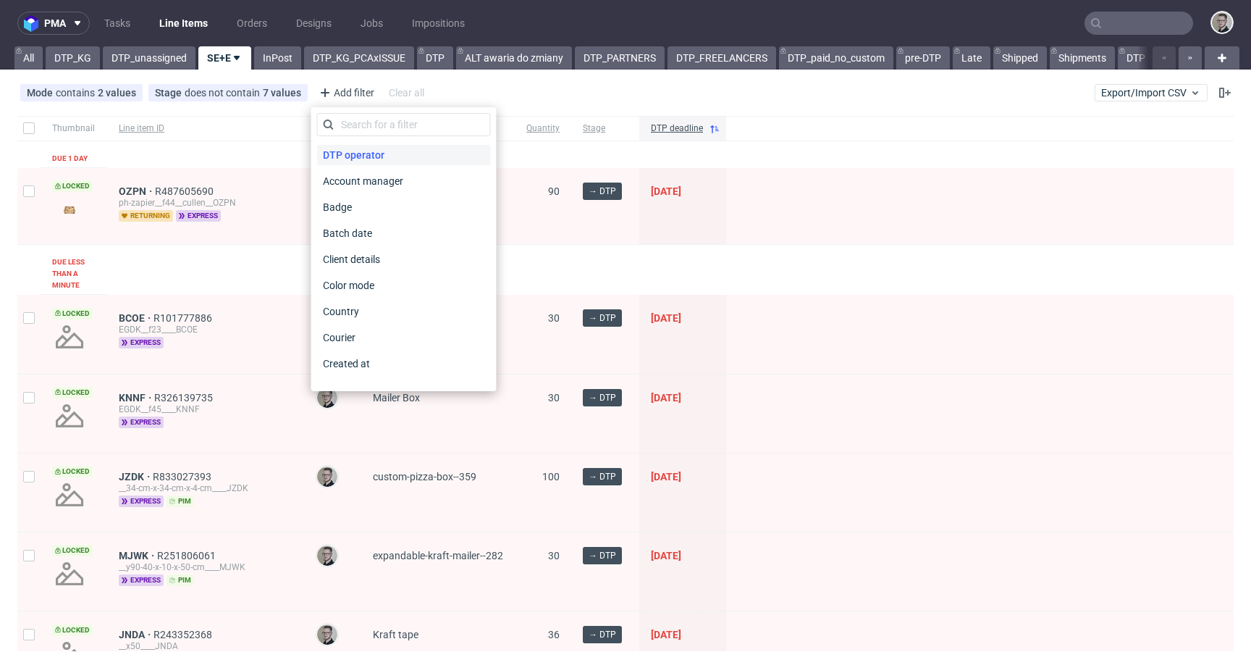
click at [364, 154] on span "DTP operator" at bounding box center [353, 155] width 73 height 20
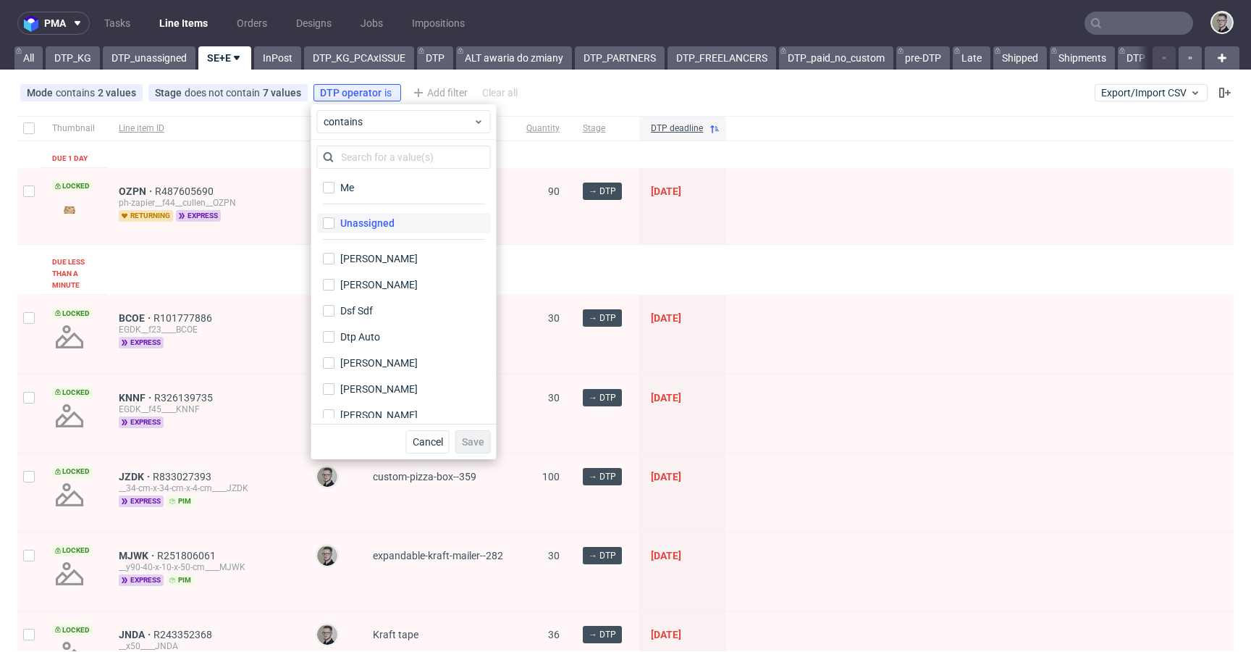
click at [388, 216] on div "Unassigned" at bounding box center [367, 223] width 54 height 14
click at [335, 217] on input "Unassigned" at bounding box center [329, 223] width 12 height 12
checkbox input "true"
click at [470, 437] on span "Save" at bounding box center [473, 442] width 22 height 10
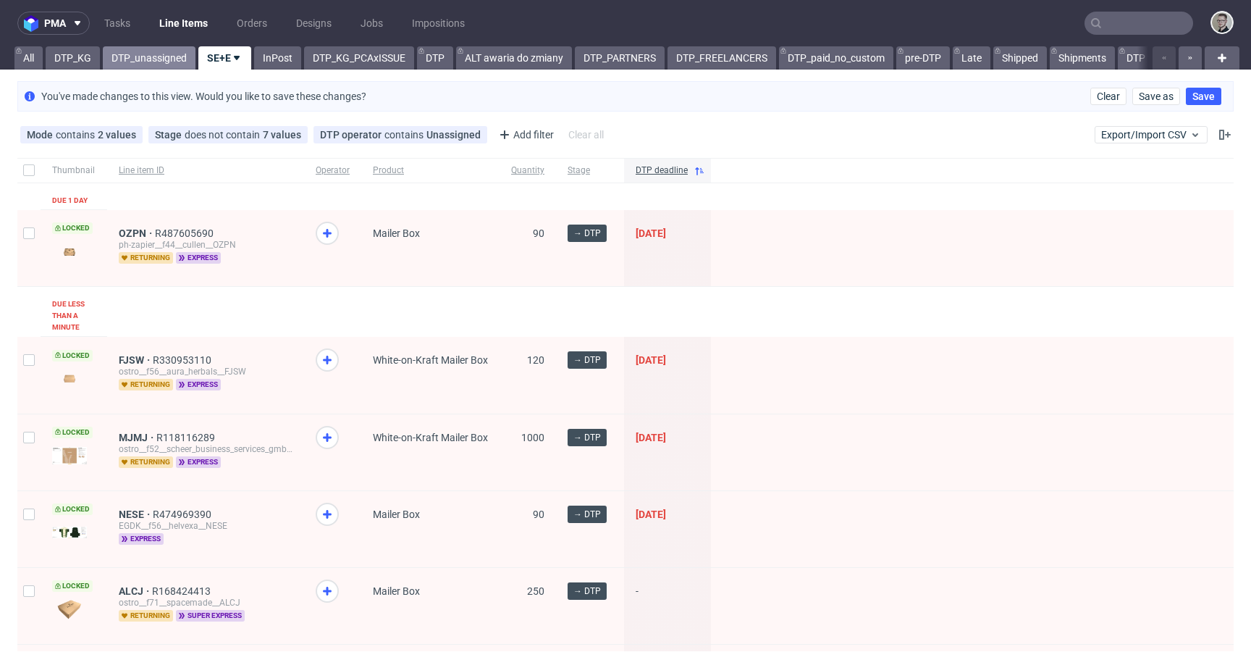
click at [134, 56] on link "DTP_unassigned" at bounding box center [149, 57] width 93 height 23
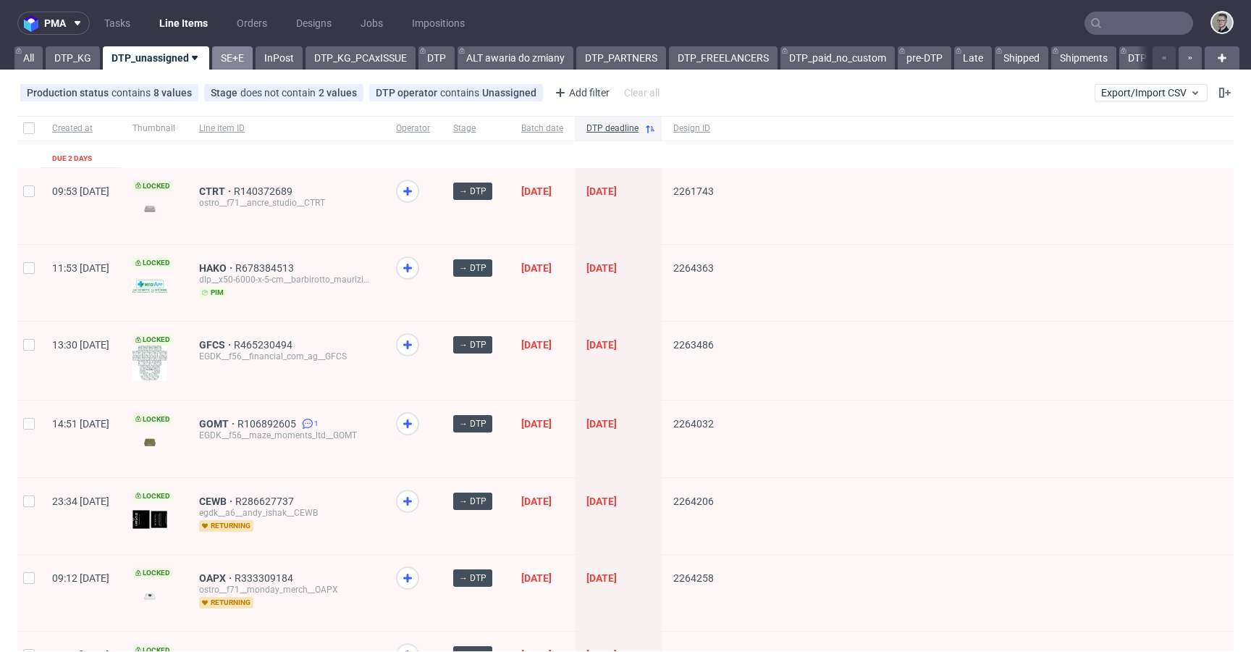
click at [230, 55] on link "SE+E" at bounding box center [232, 57] width 41 height 23
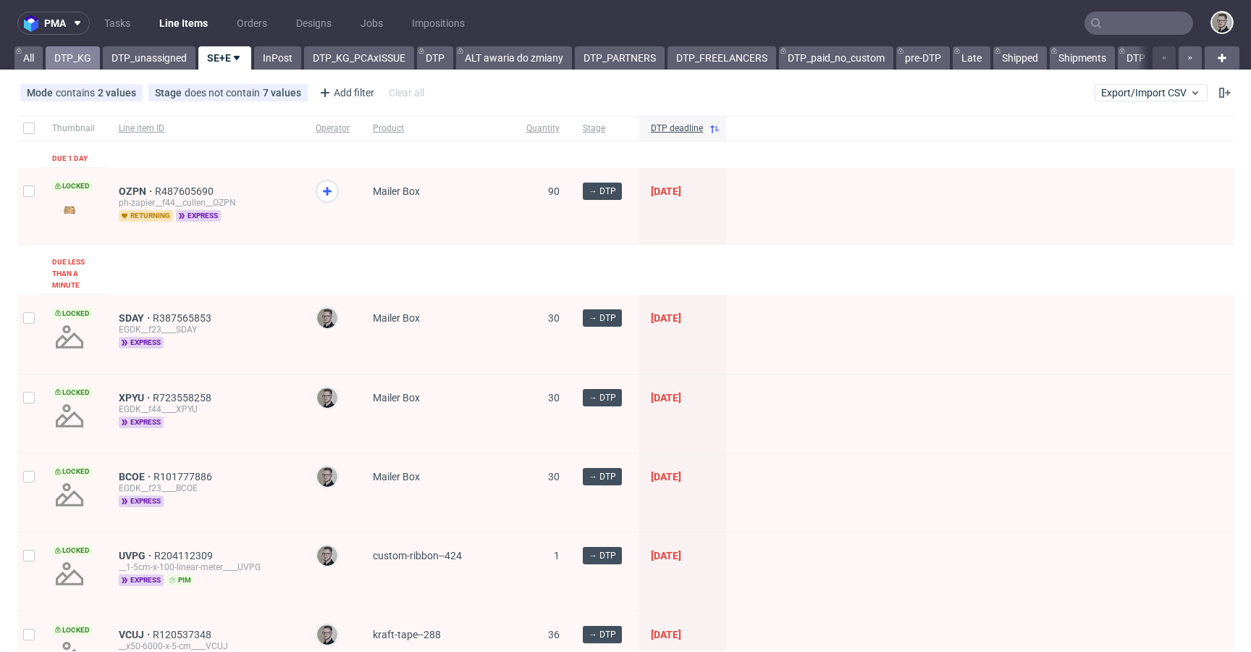
click at [79, 48] on link "DTP_KG" at bounding box center [73, 57] width 54 height 23
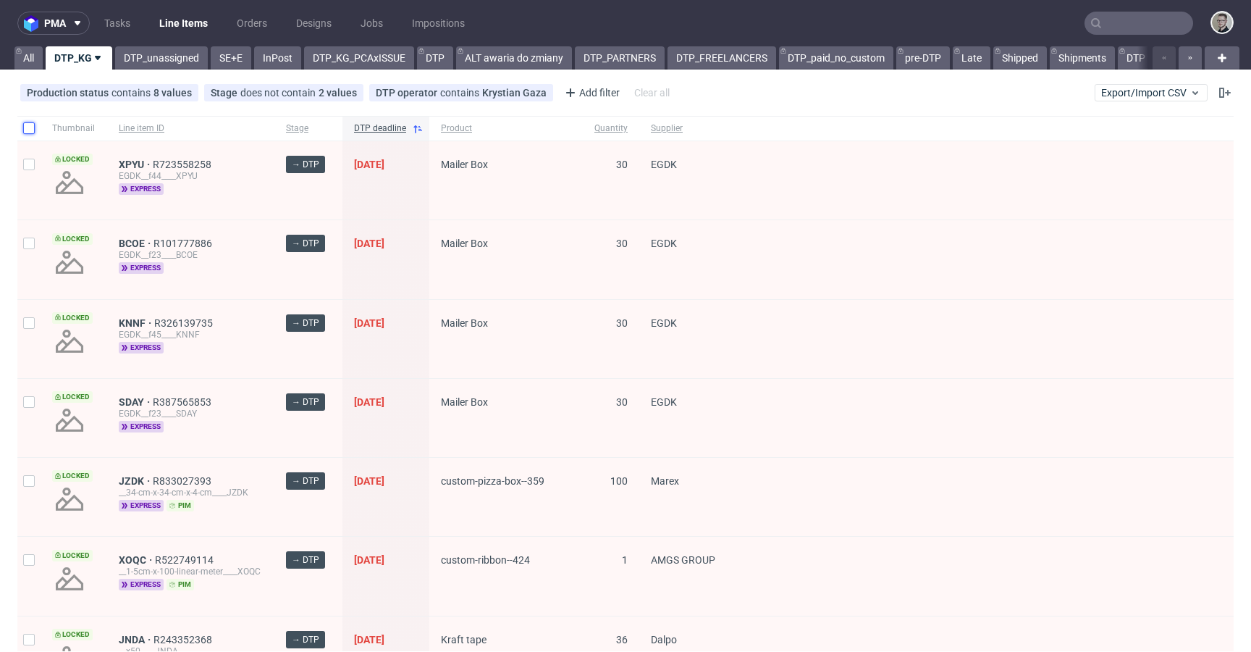
click at [29, 125] on input "checkbox" at bounding box center [29, 128] width 12 height 12
checkbox input "true"
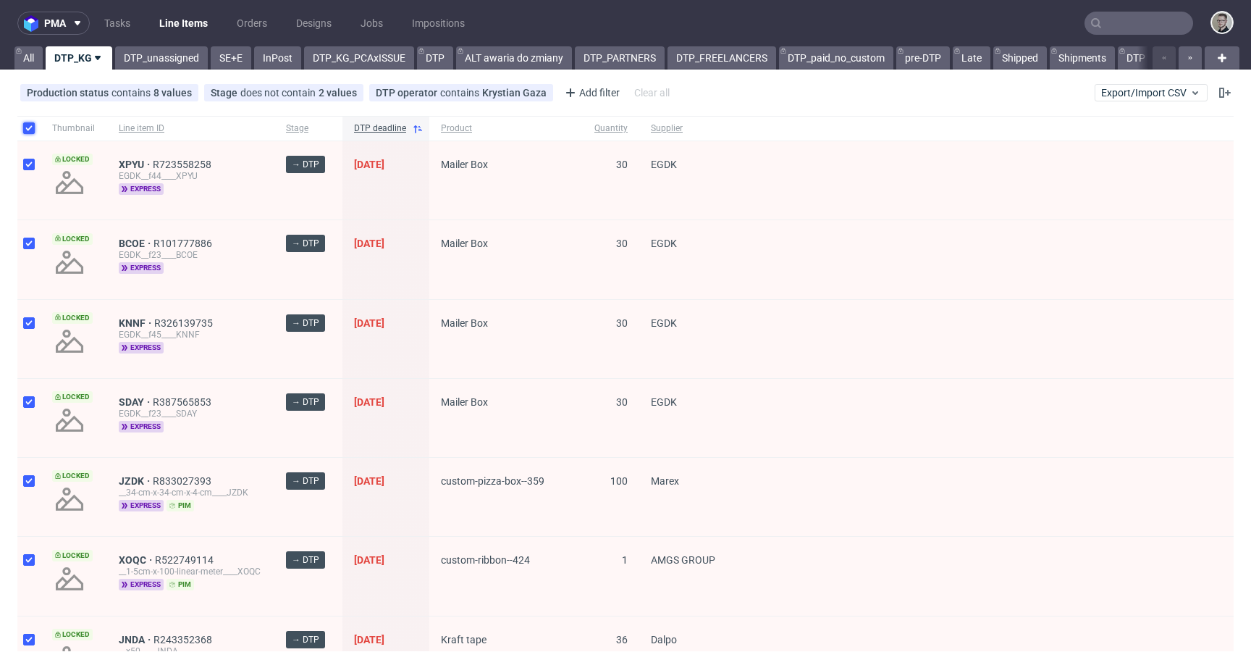
checkbox input "true"
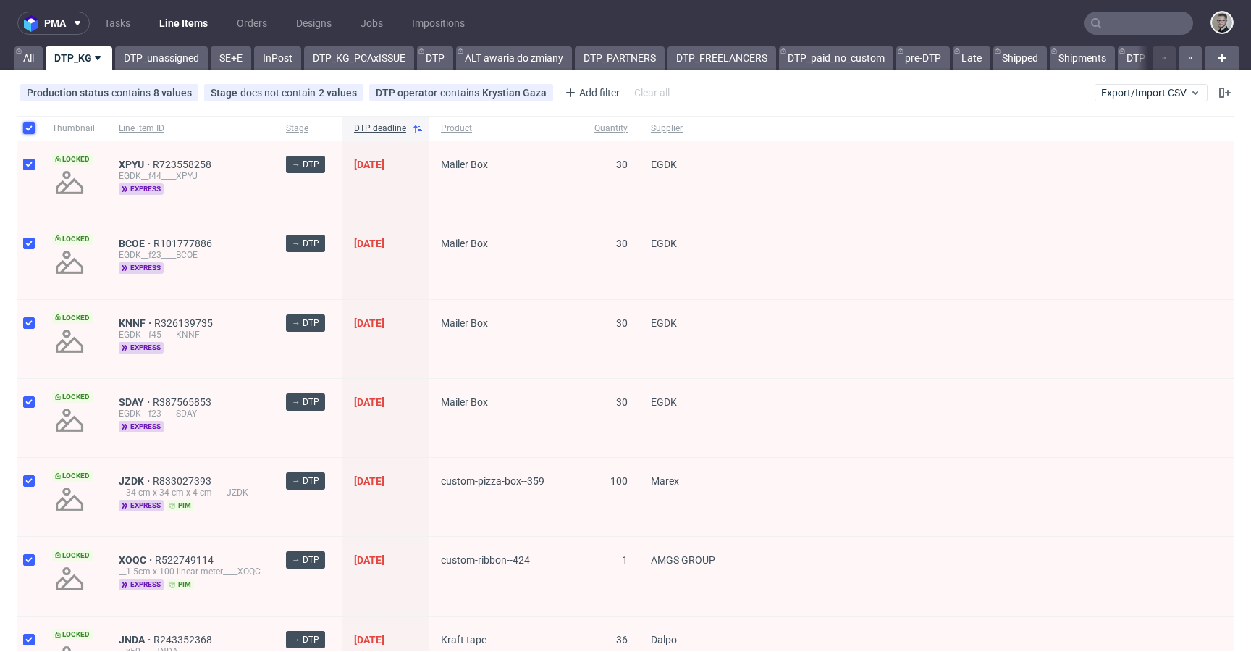
checkbox input "true"
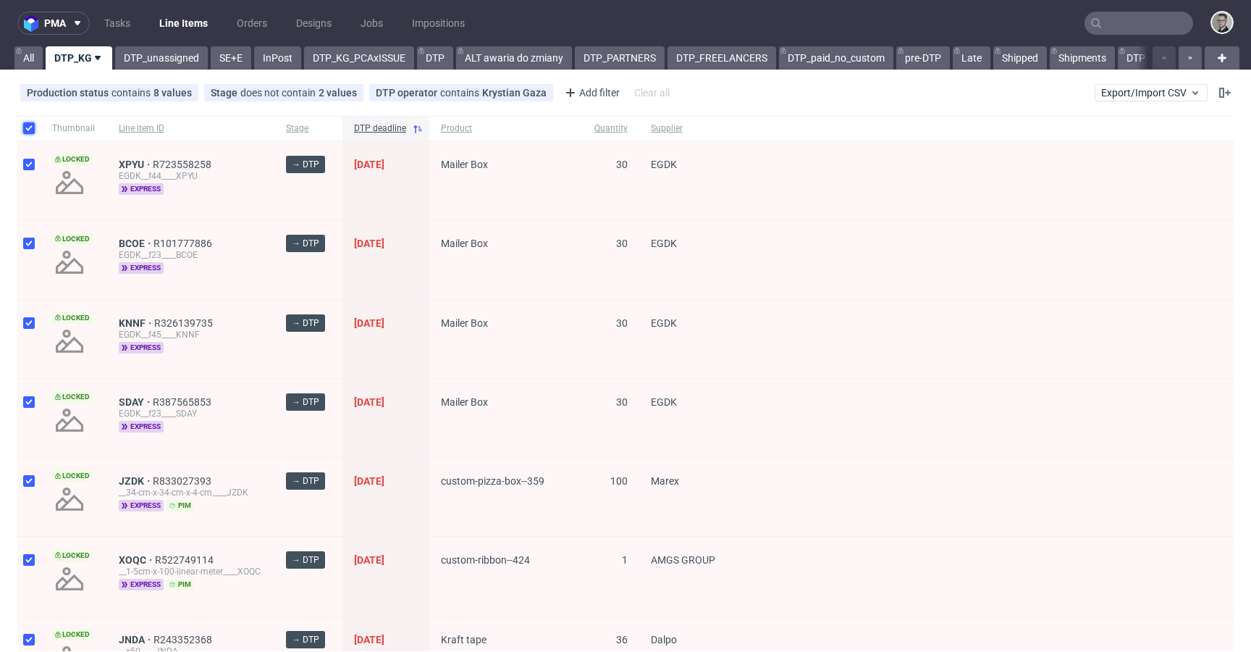
checkbox input "true"
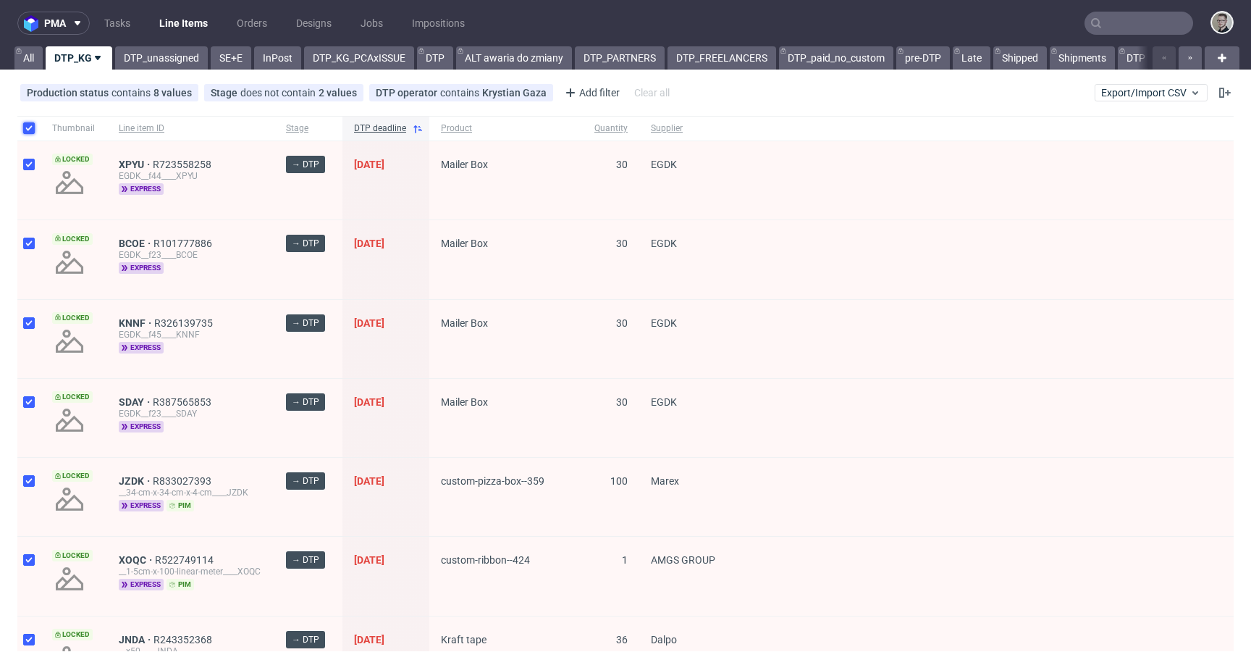
checkbox input "true"
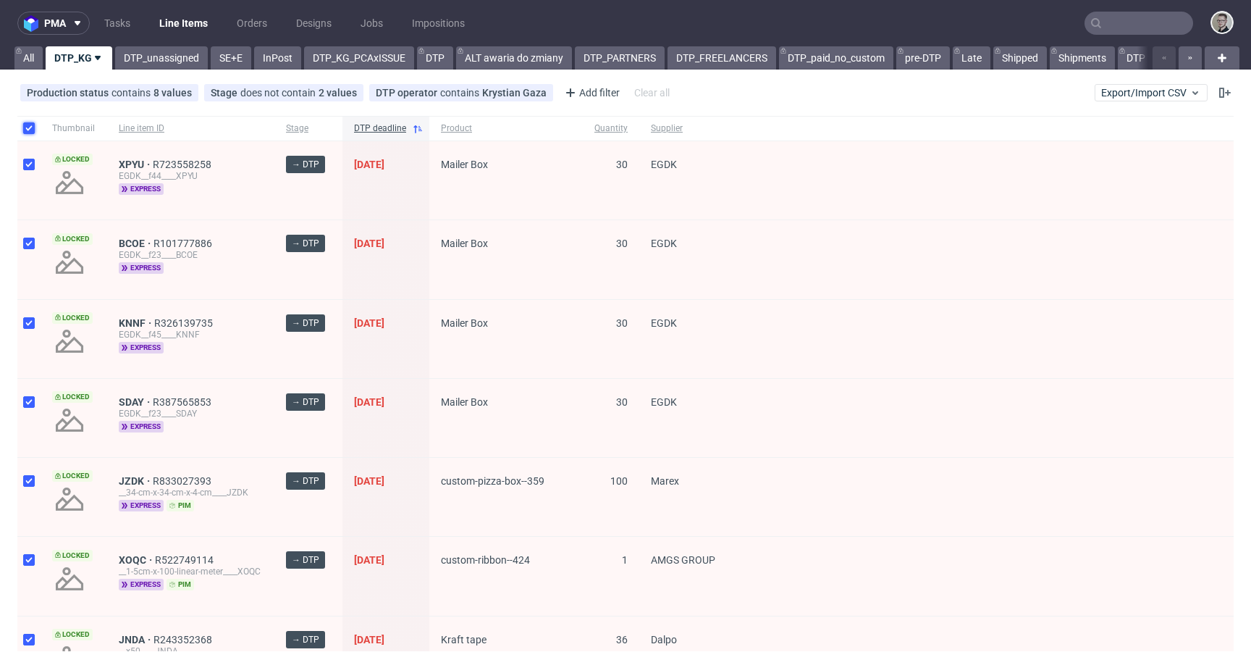
checkbox input "true"
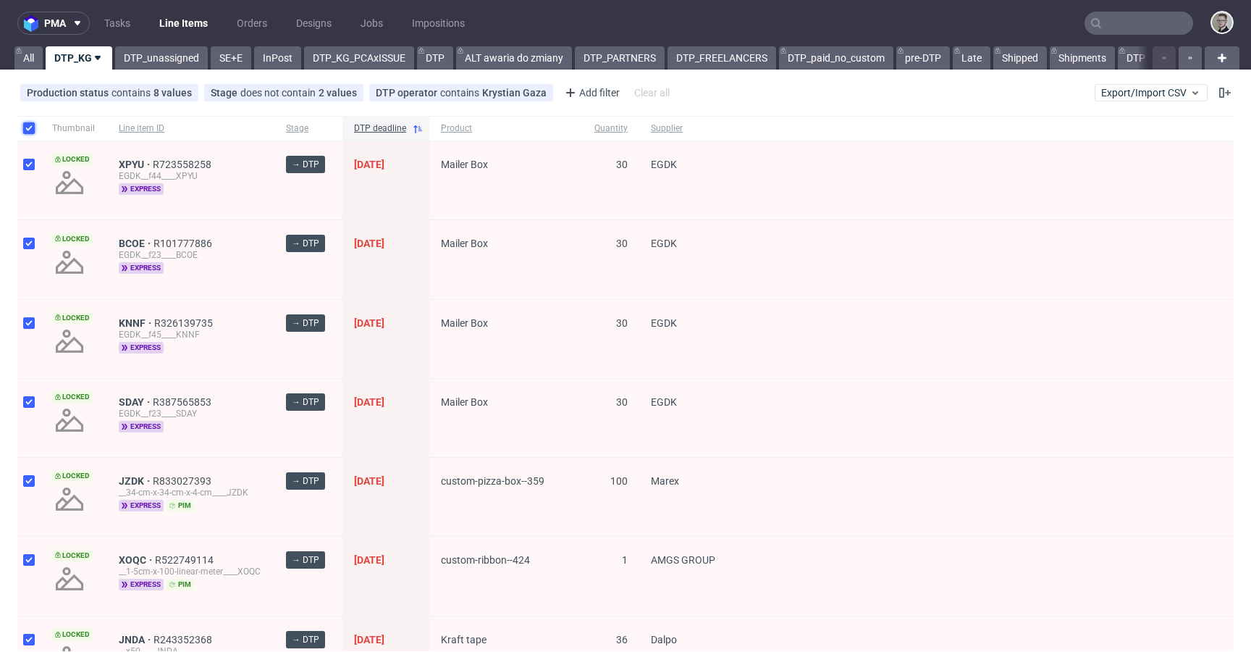
checkbox input "true"
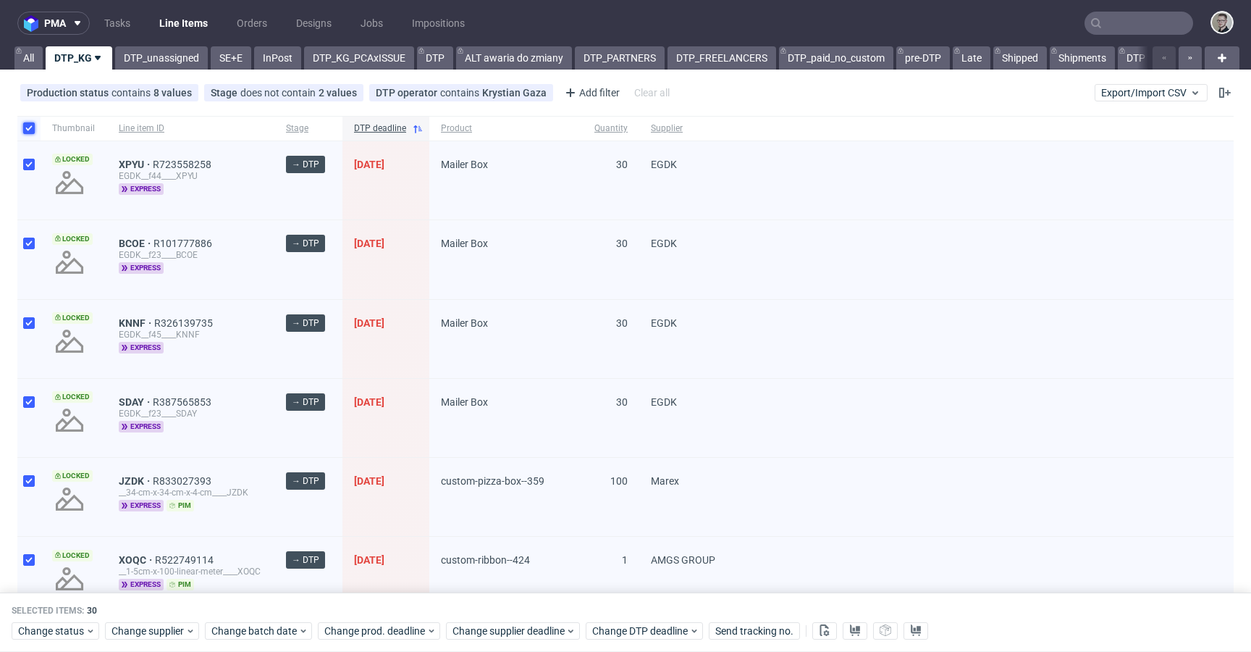
click at [25, 127] on input "checkbox" at bounding box center [29, 128] width 12 height 12
checkbox input "false"
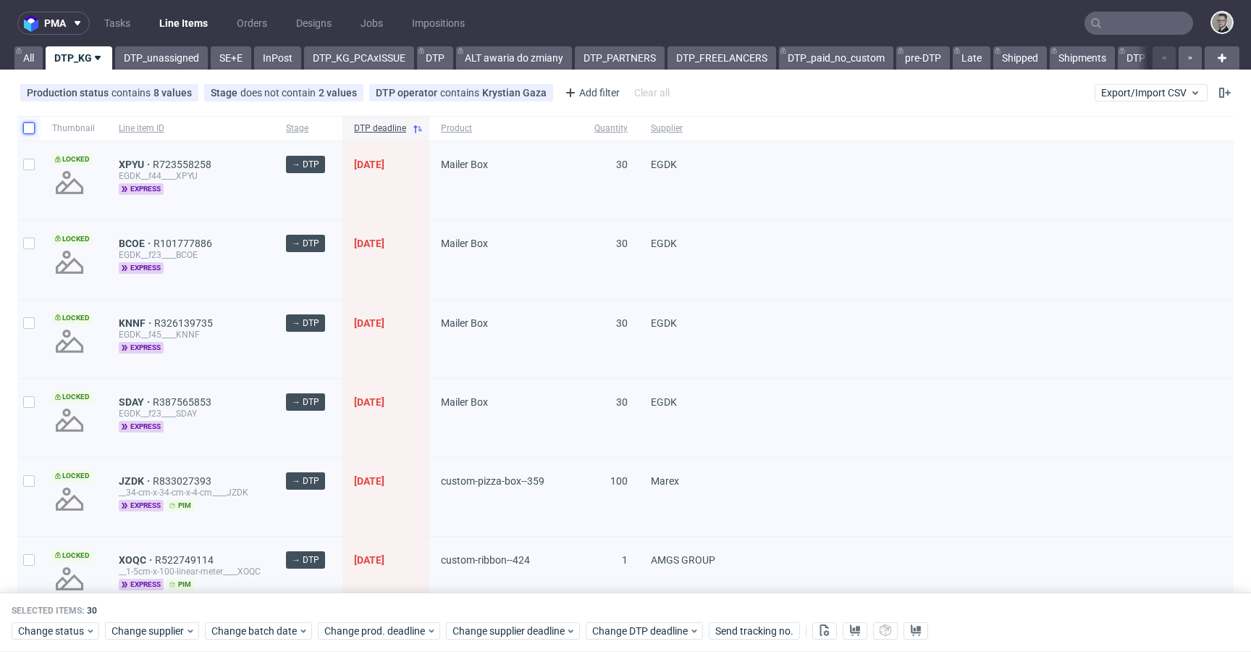
checkbox input "false"
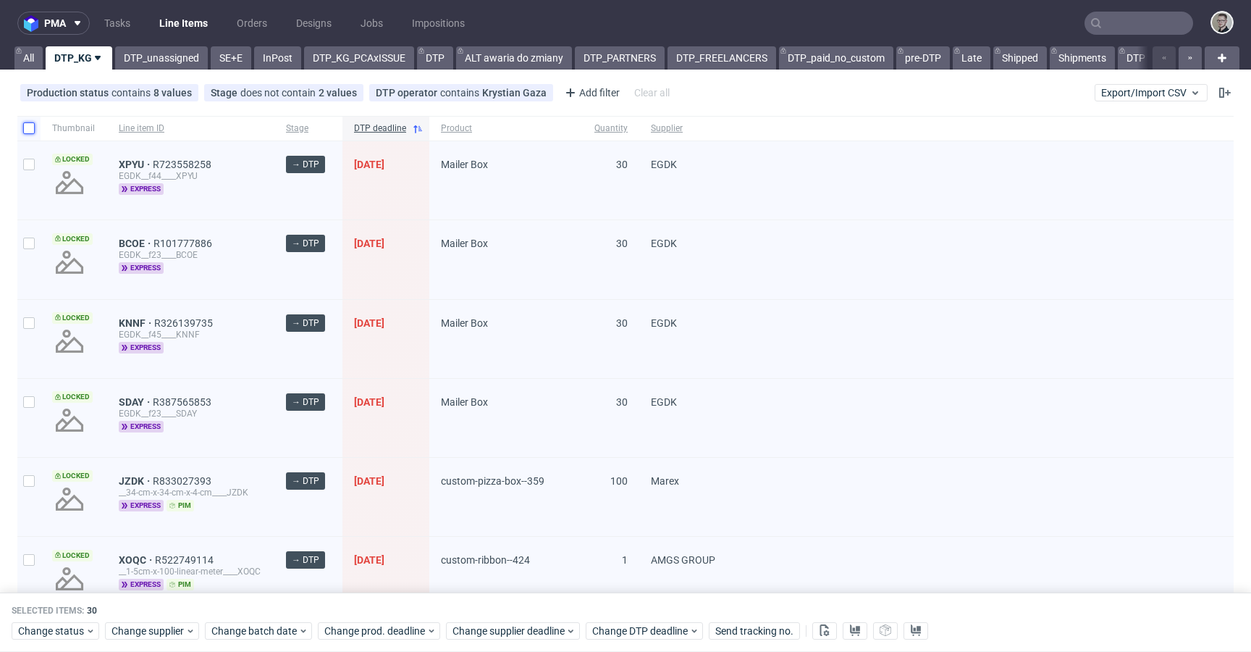
checkbox input "false"
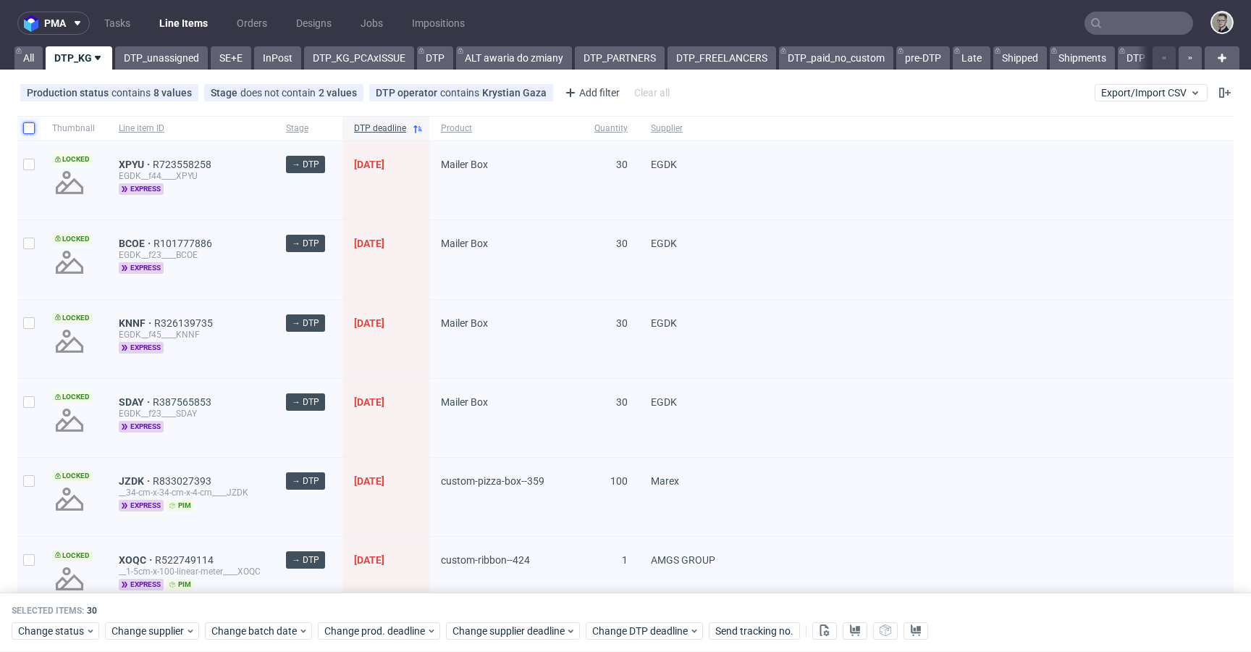
checkbox input "false"
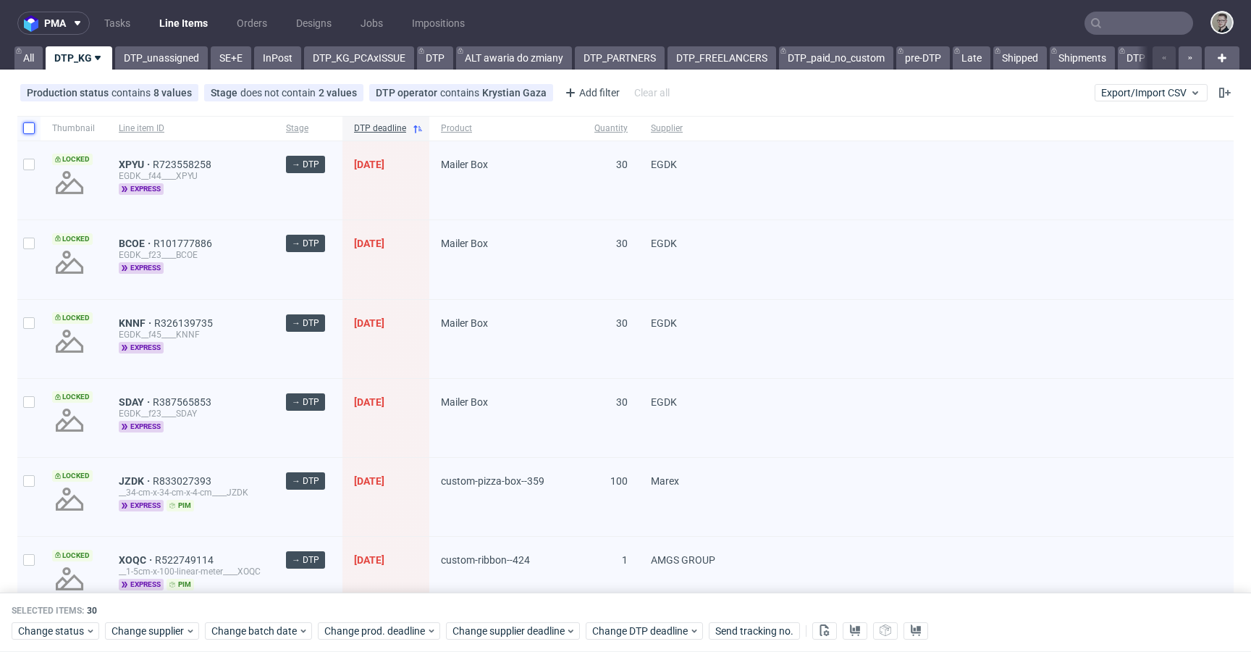
checkbox input "false"
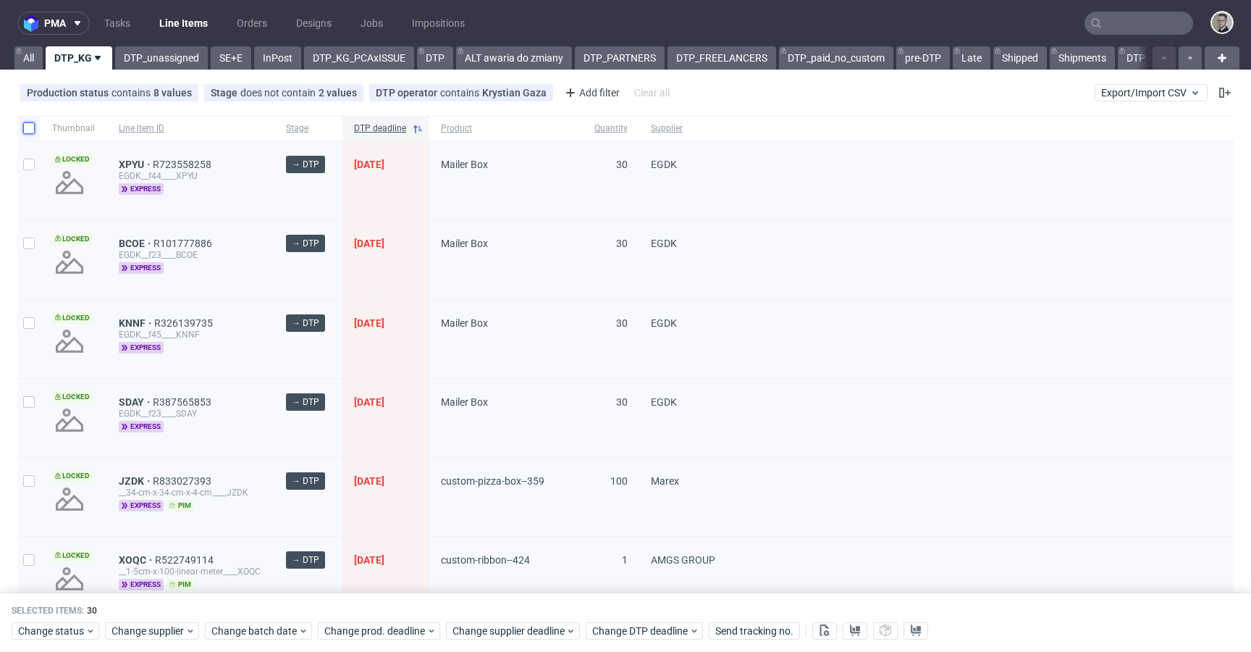
checkbox input "false"
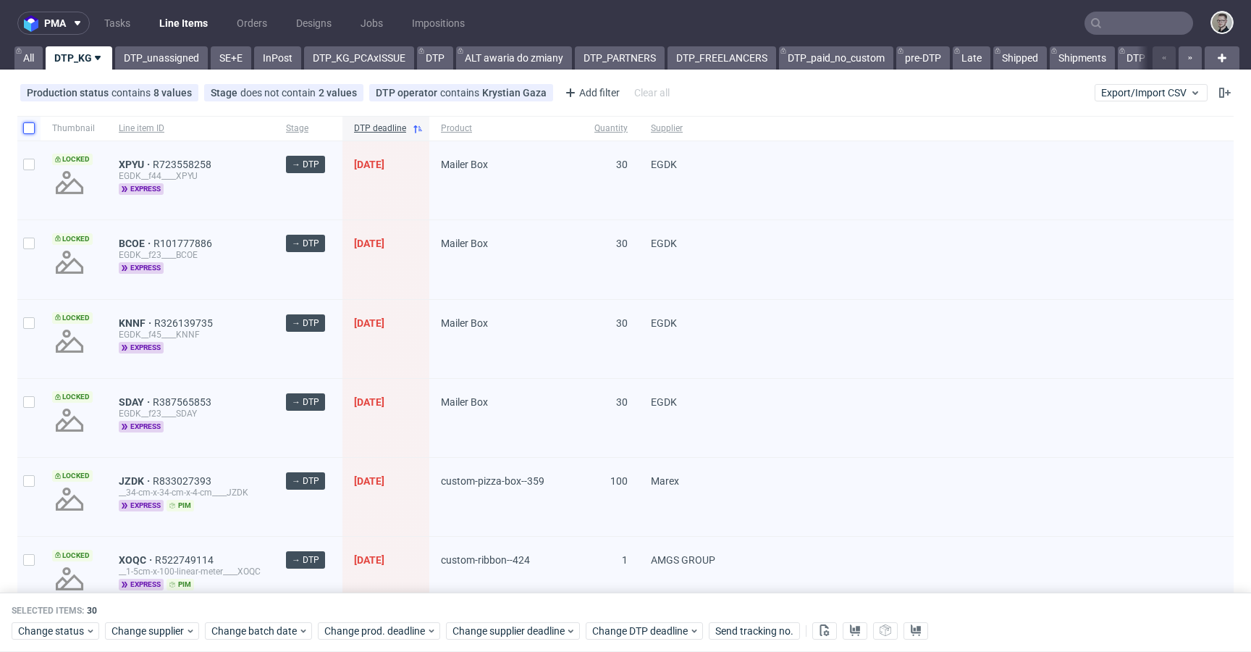
checkbox input "false"
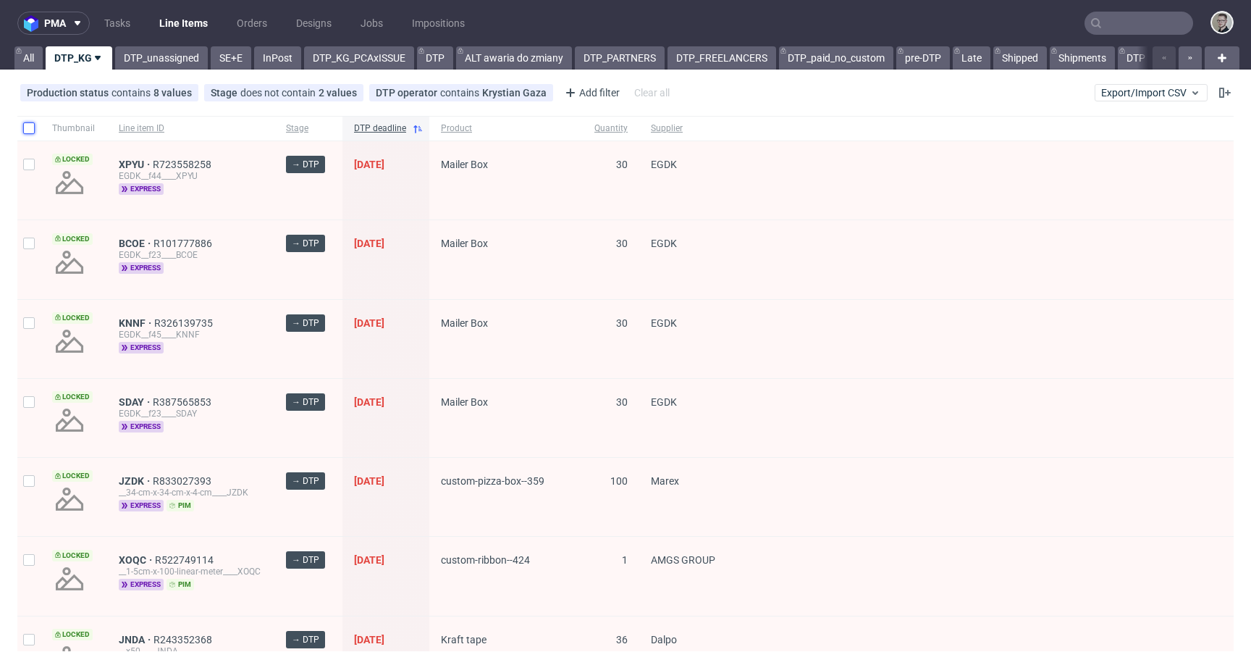
click at [30, 122] on input "checkbox" at bounding box center [29, 128] width 12 height 12
checkbox input "true"
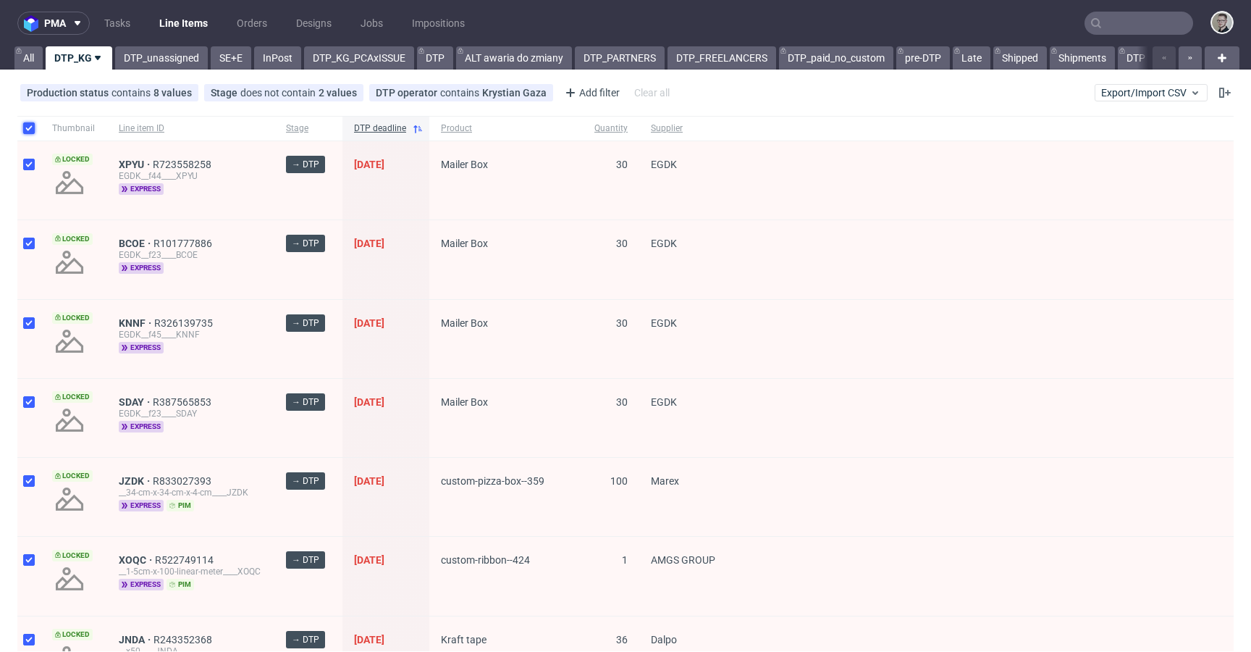
checkbox input "true"
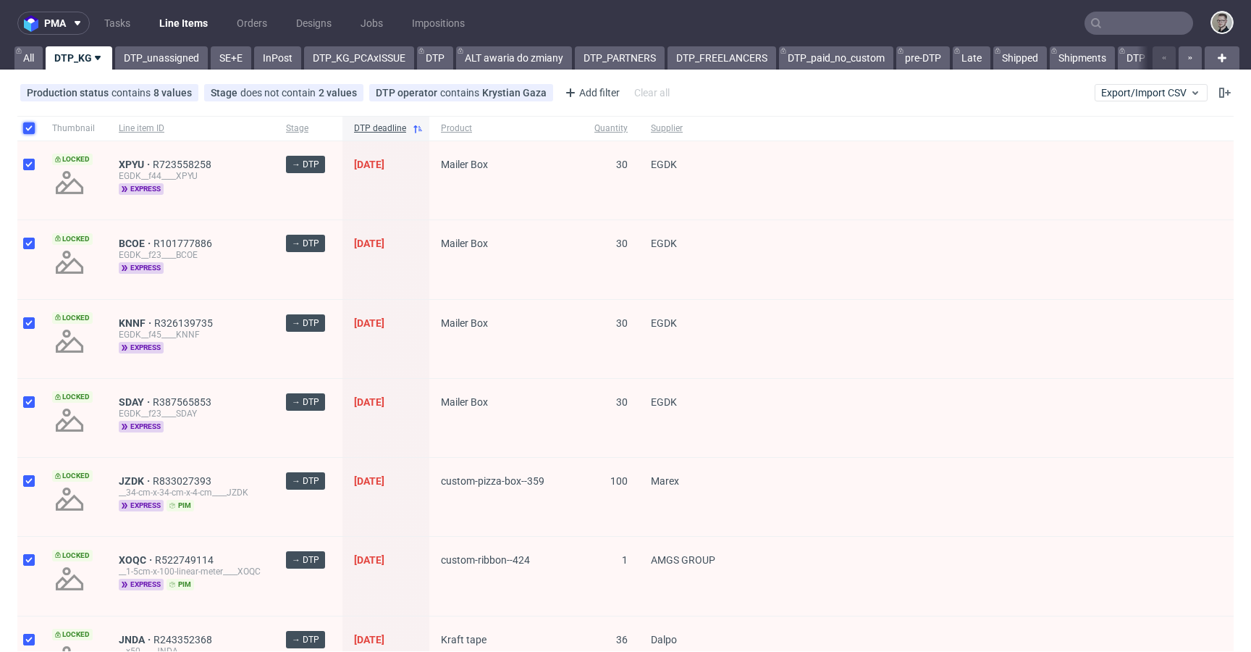
checkbox input "true"
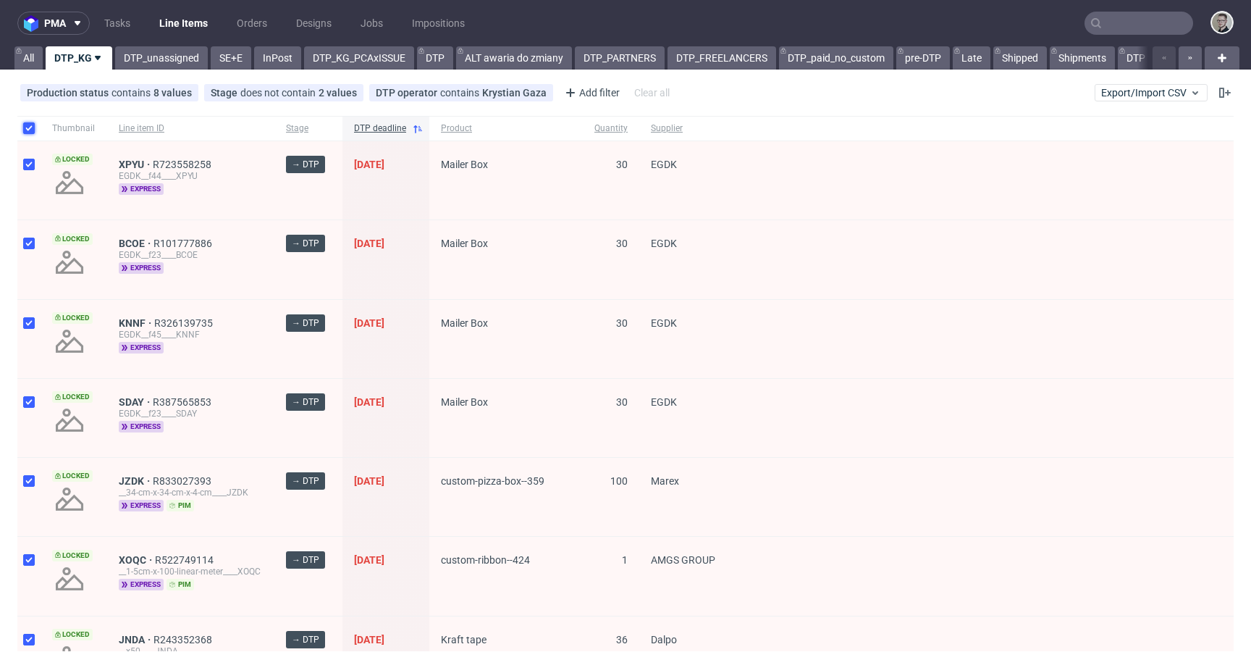
checkbox input "true"
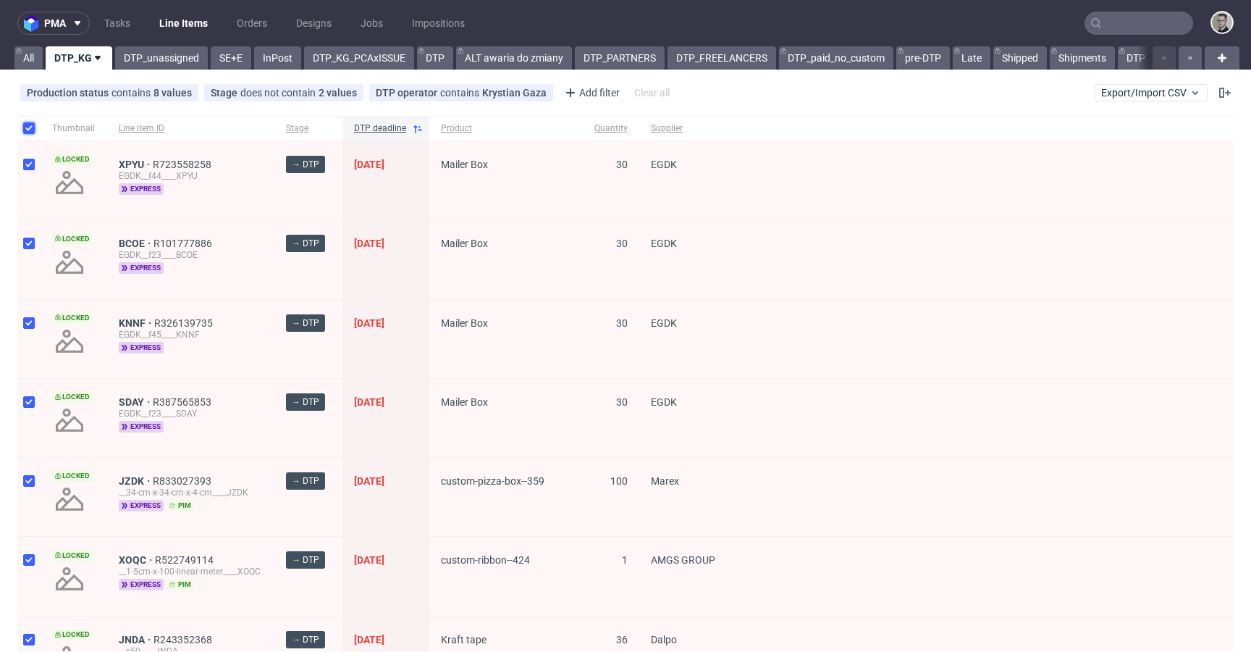
checkbox input "true"
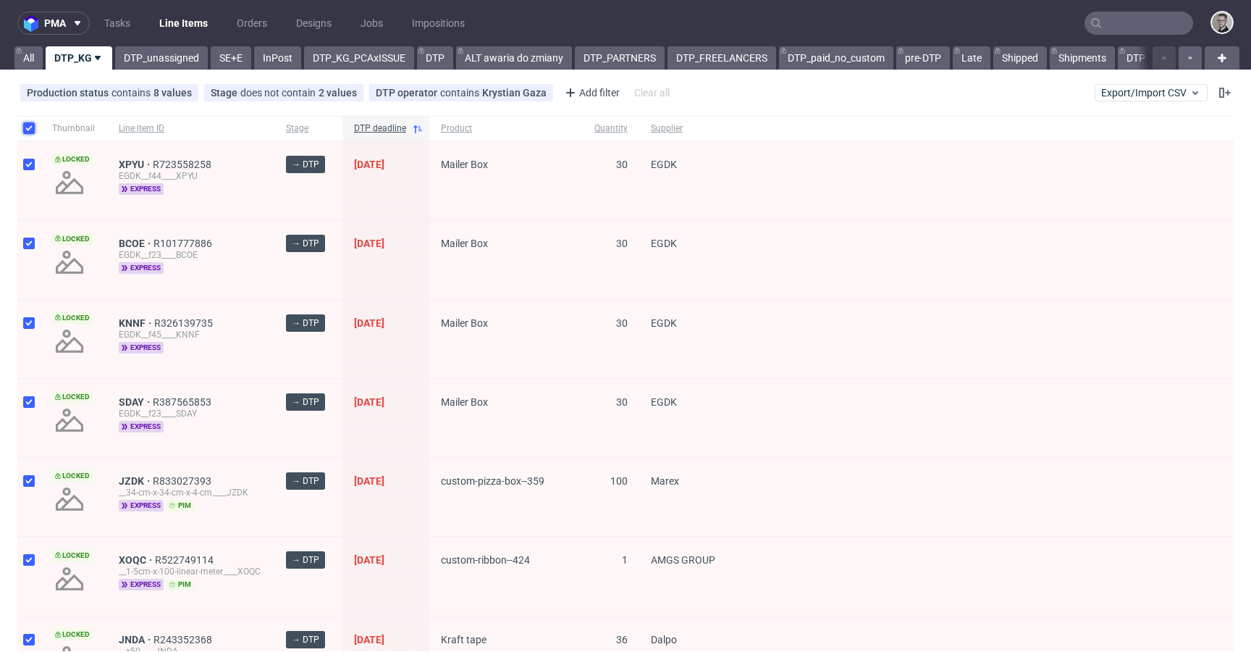
checkbox input "true"
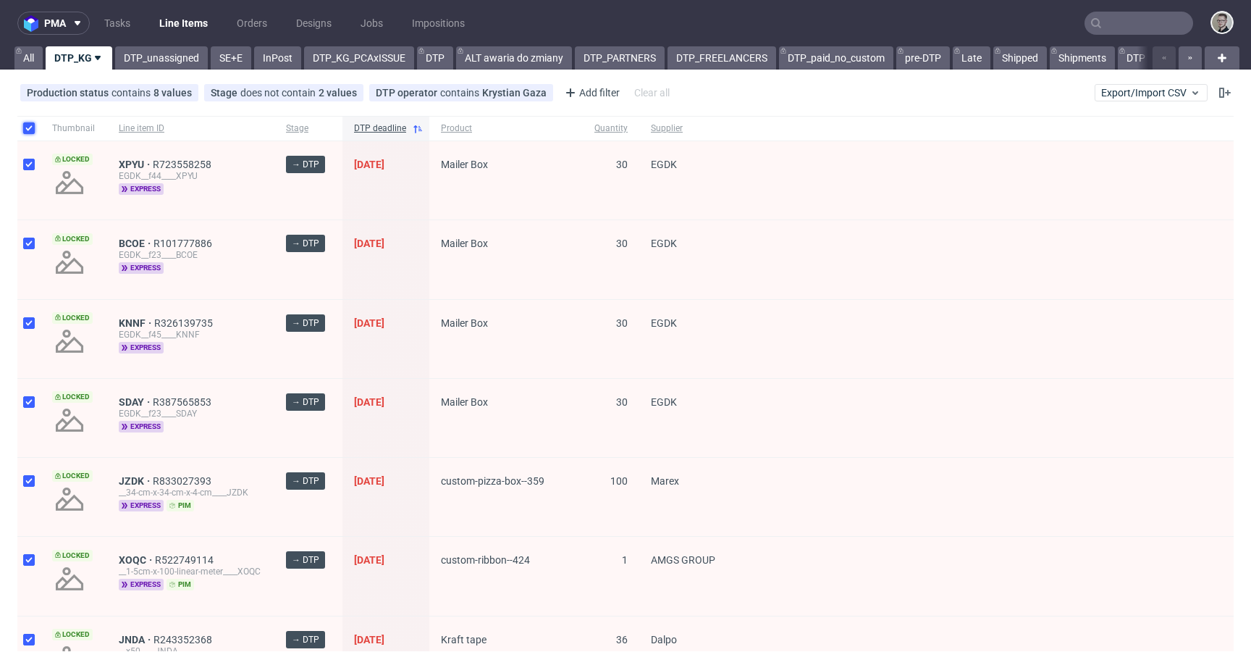
checkbox input "true"
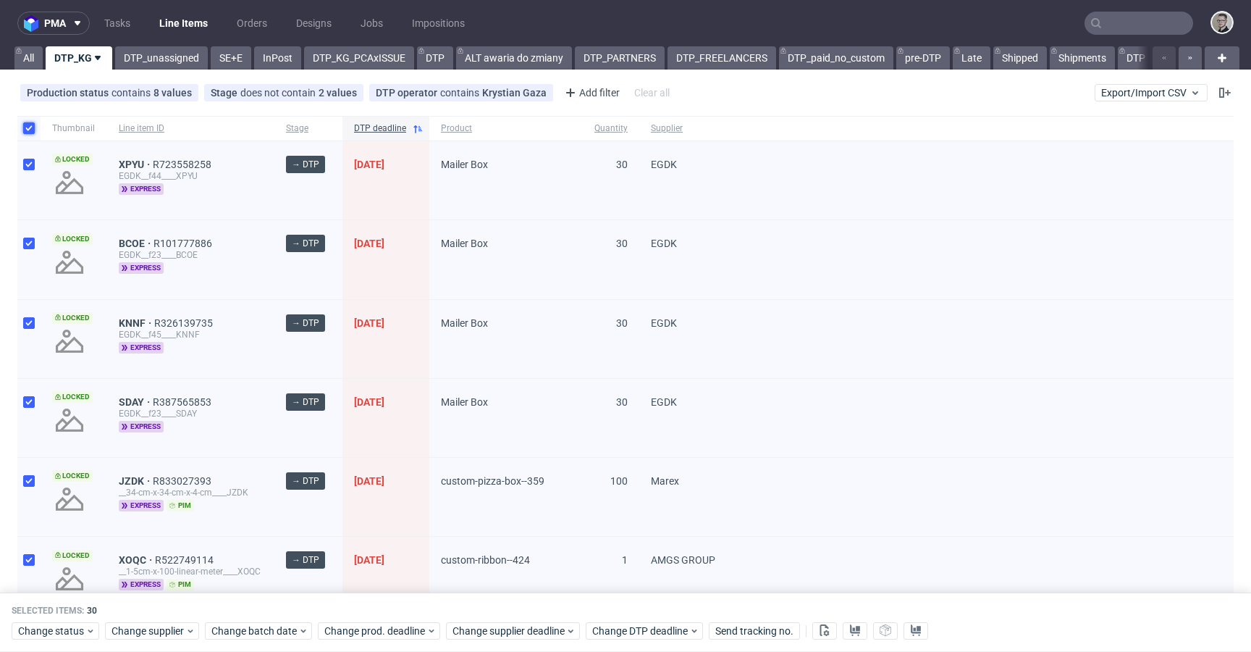
click at [30, 123] on input "checkbox" at bounding box center [29, 128] width 12 height 12
checkbox input "false"
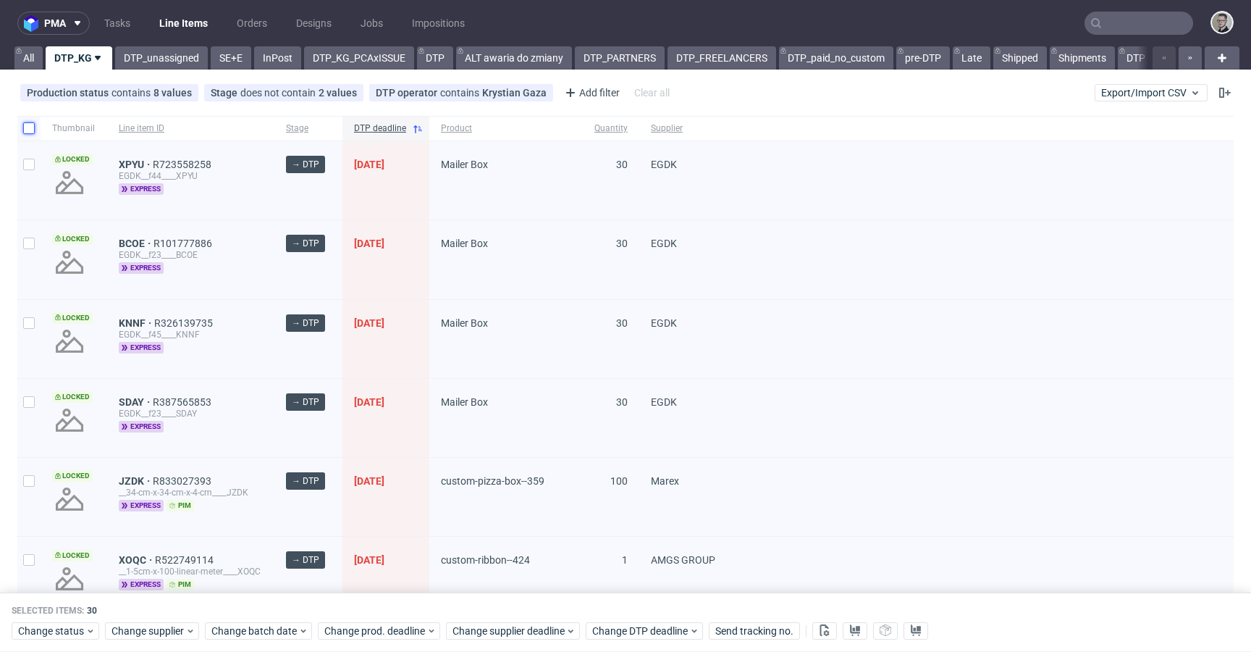
checkbox input "false"
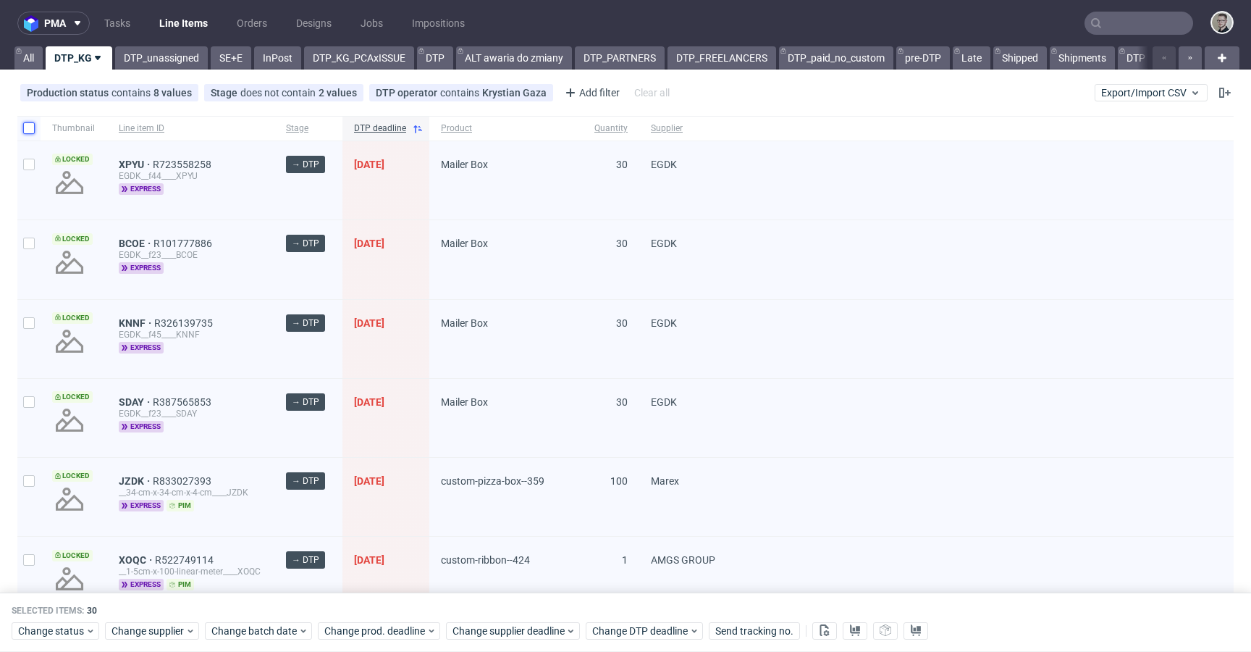
checkbox input "false"
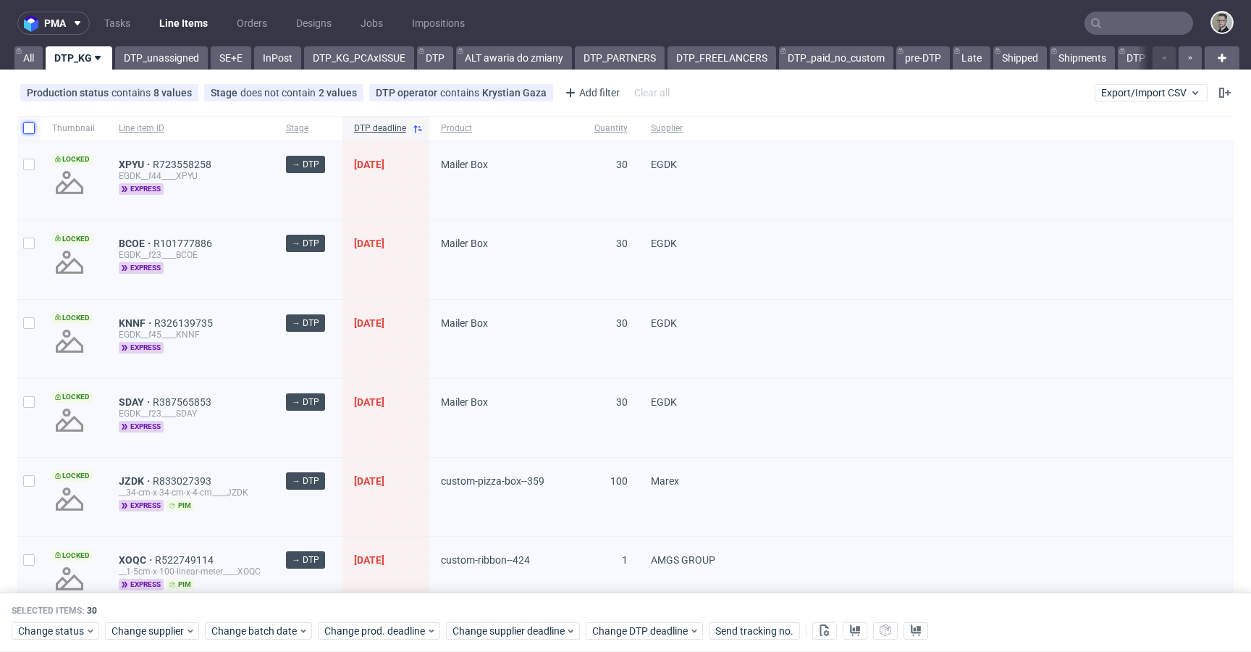
checkbox input "false"
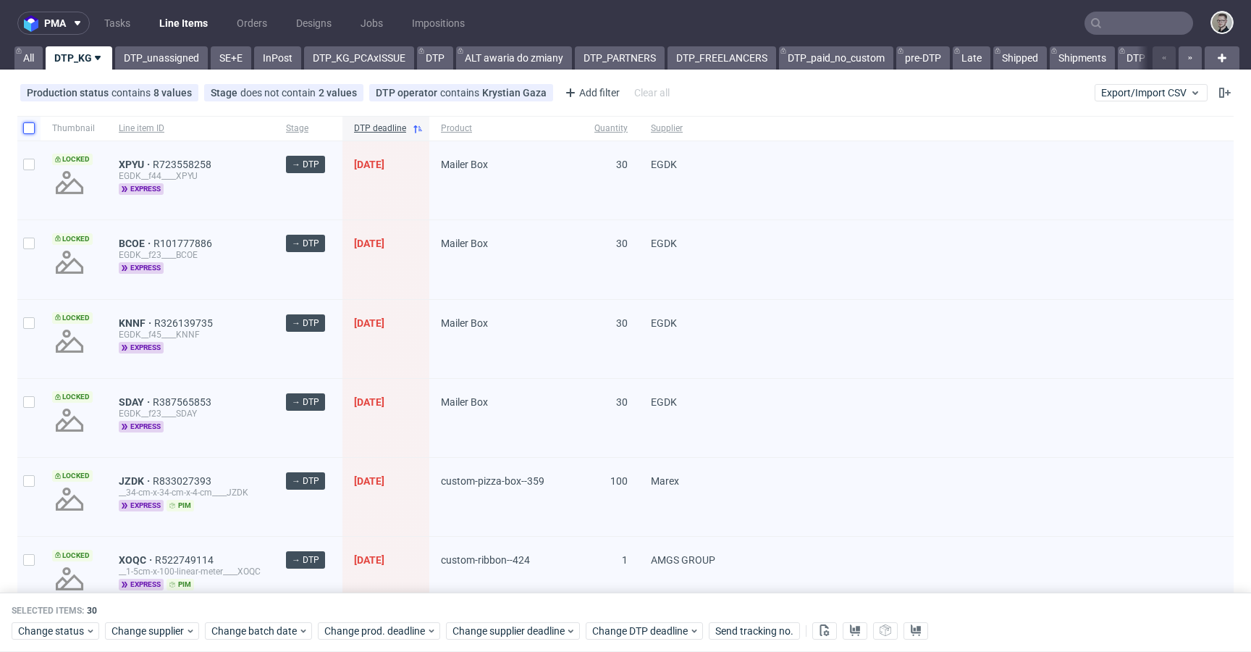
checkbox input "false"
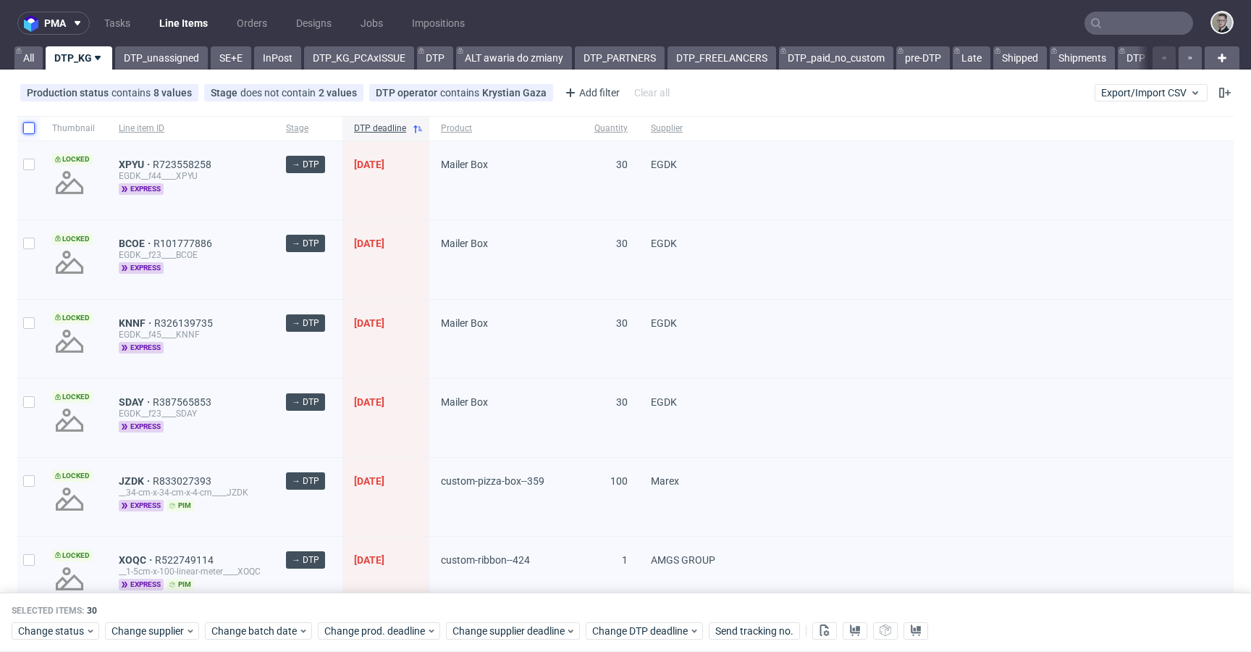
checkbox input "false"
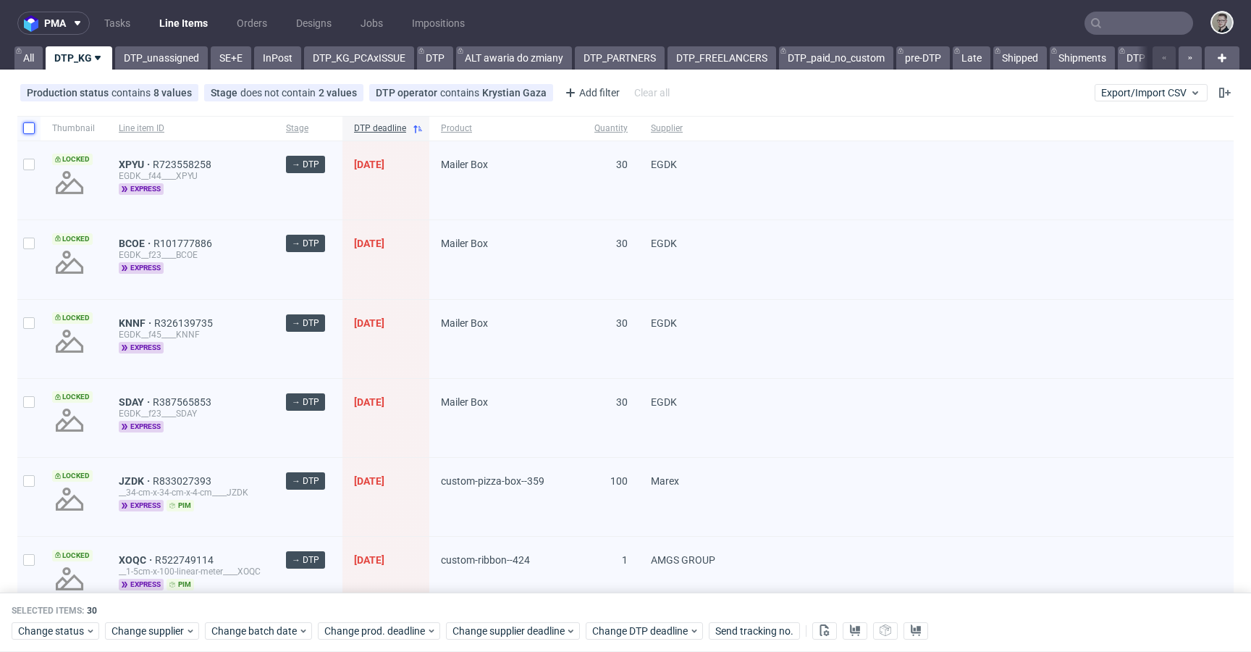
checkbox input "false"
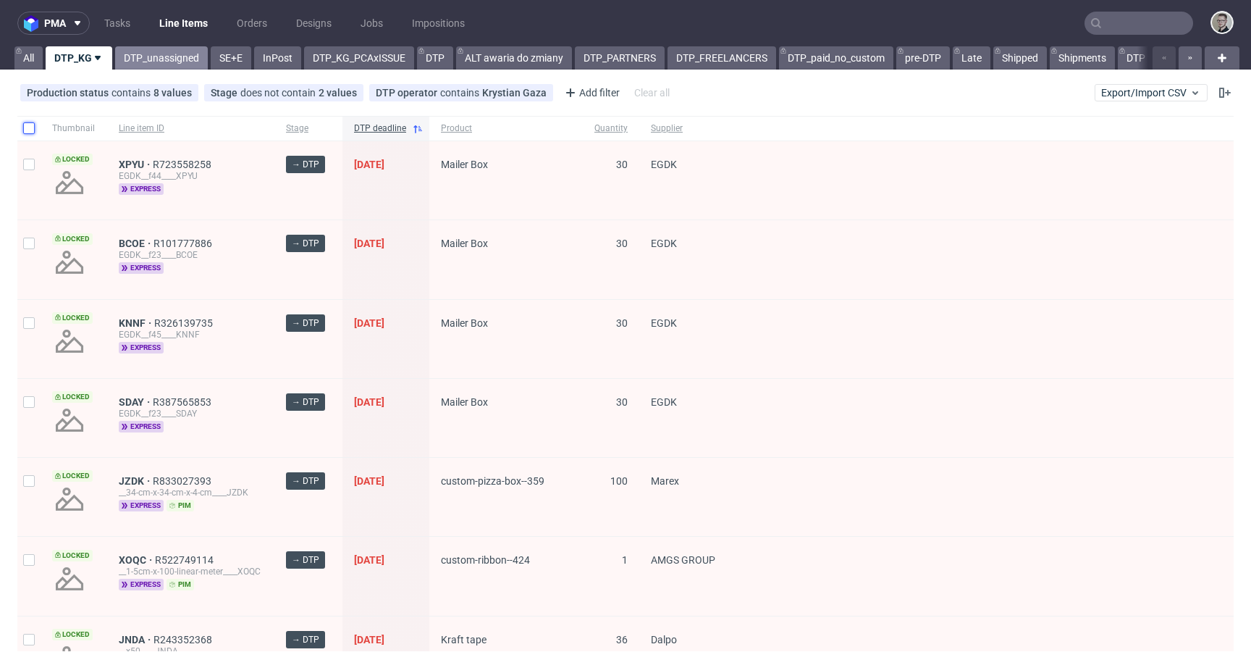
click at [156, 53] on link "DTP_unassigned" at bounding box center [161, 57] width 93 height 23
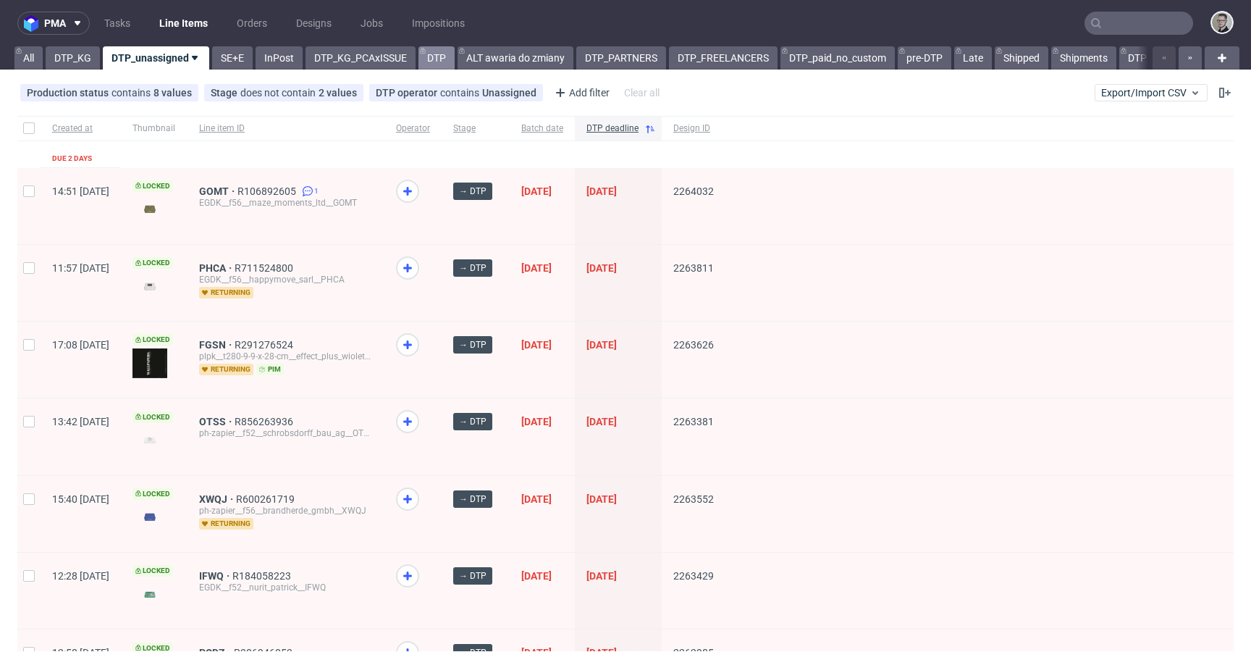
click at [443, 59] on link "DTP" at bounding box center [437, 57] width 36 height 23
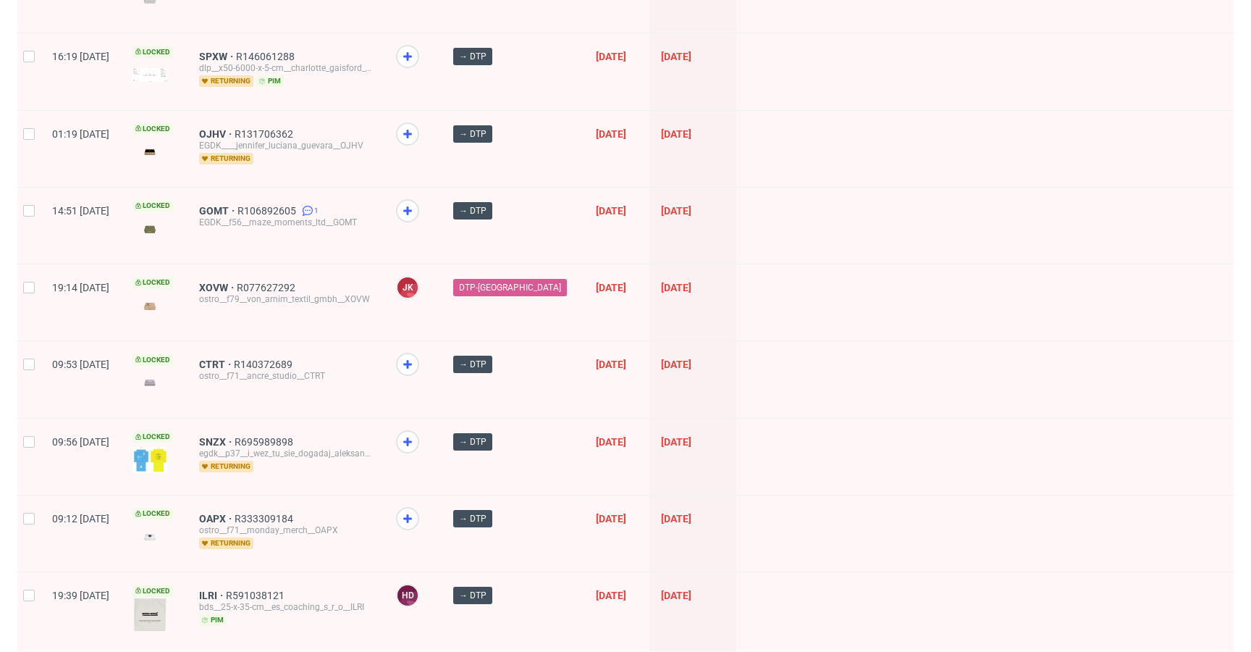
scroll to position [1970, 0]
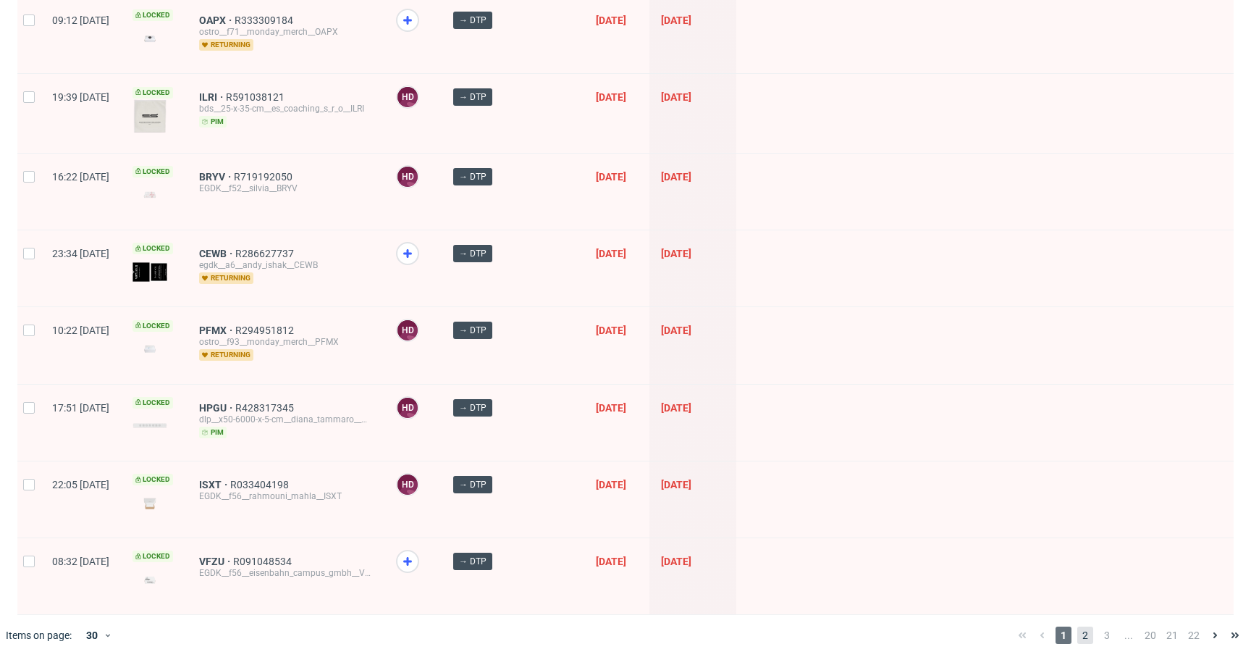
click at [1078, 626] on span "2" at bounding box center [1086, 634] width 16 height 17
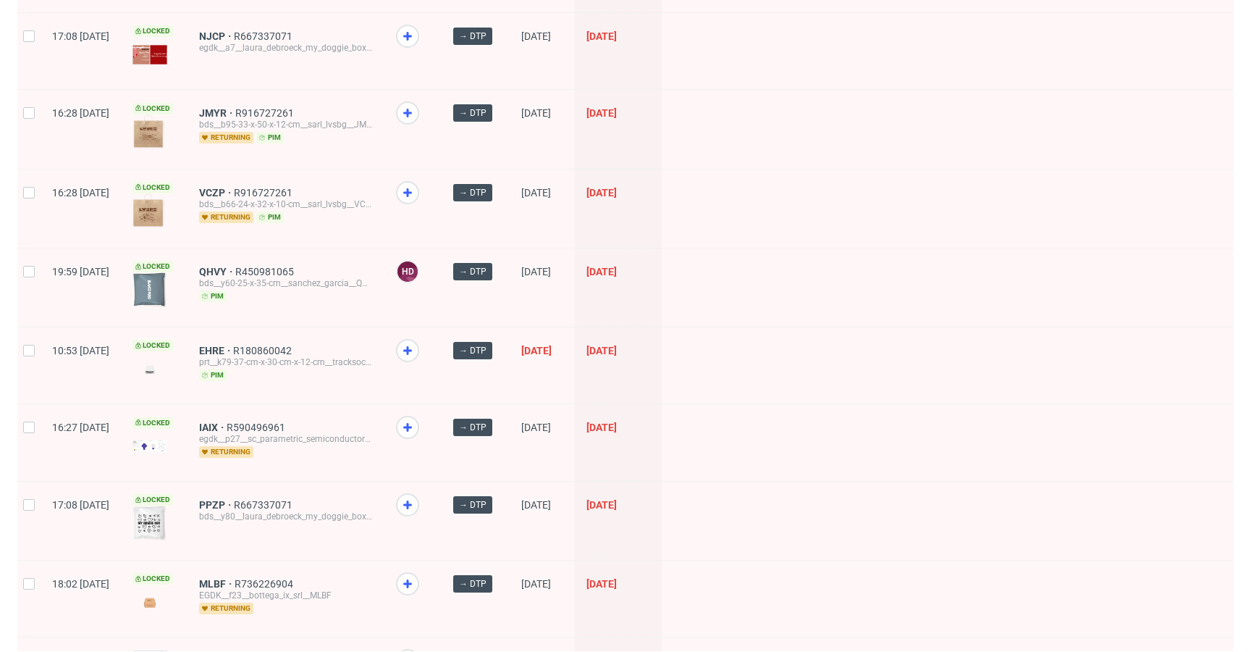
scroll to position [1906, 0]
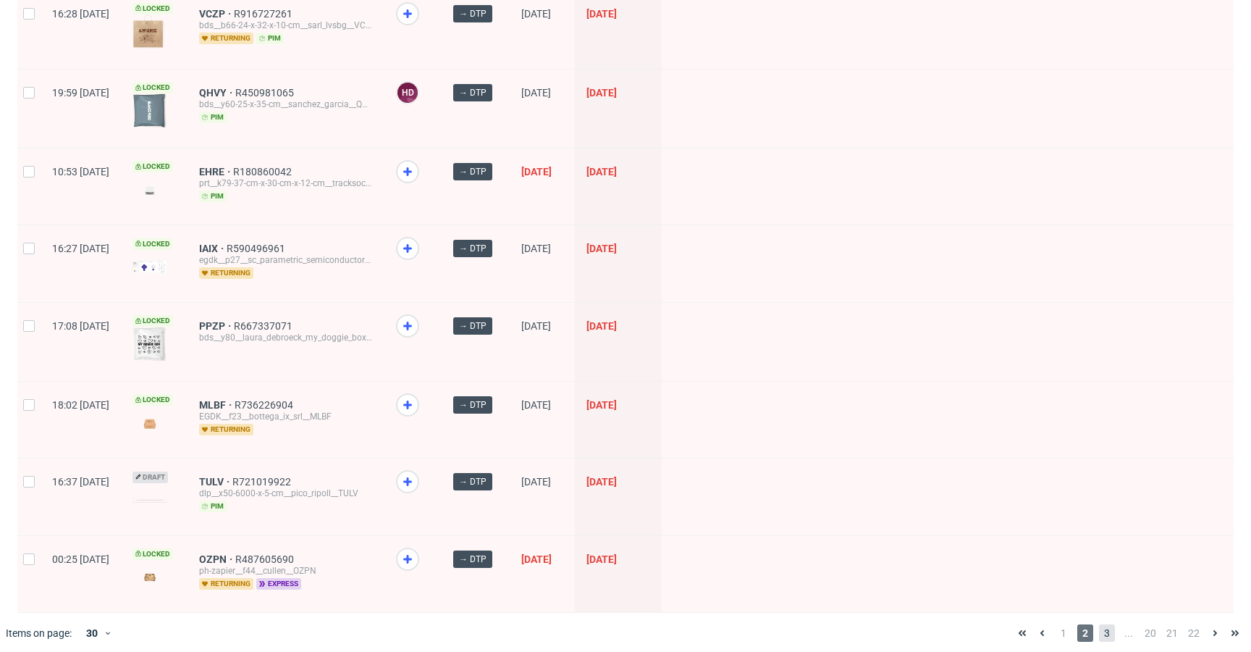
click at [1099, 624] on span "3" at bounding box center [1107, 632] width 16 height 17
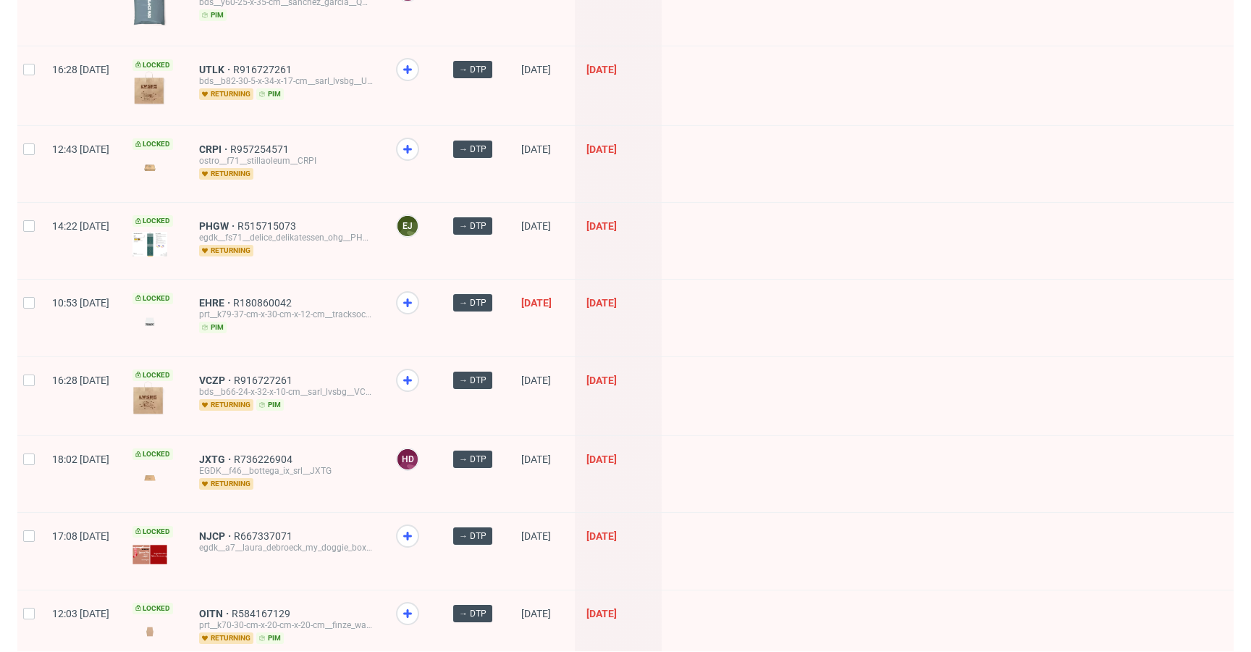
scroll to position [1879, 0]
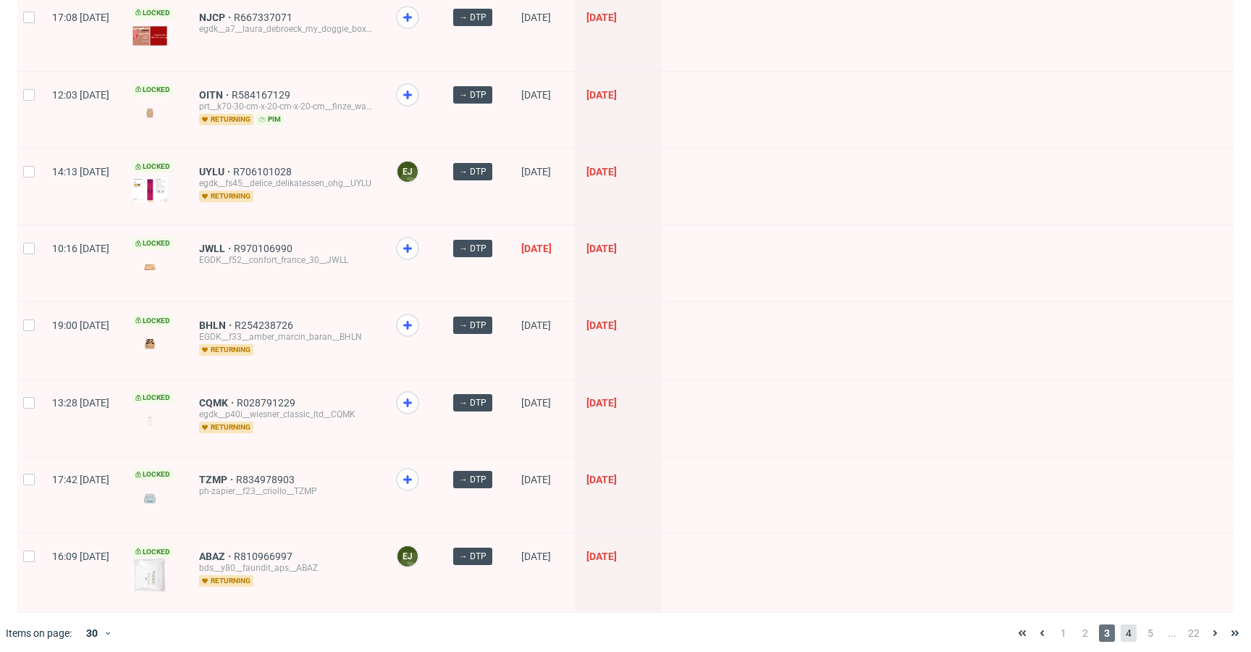
click at [1121, 626] on span "4" at bounding box center [1129, 632] width 16 height 17
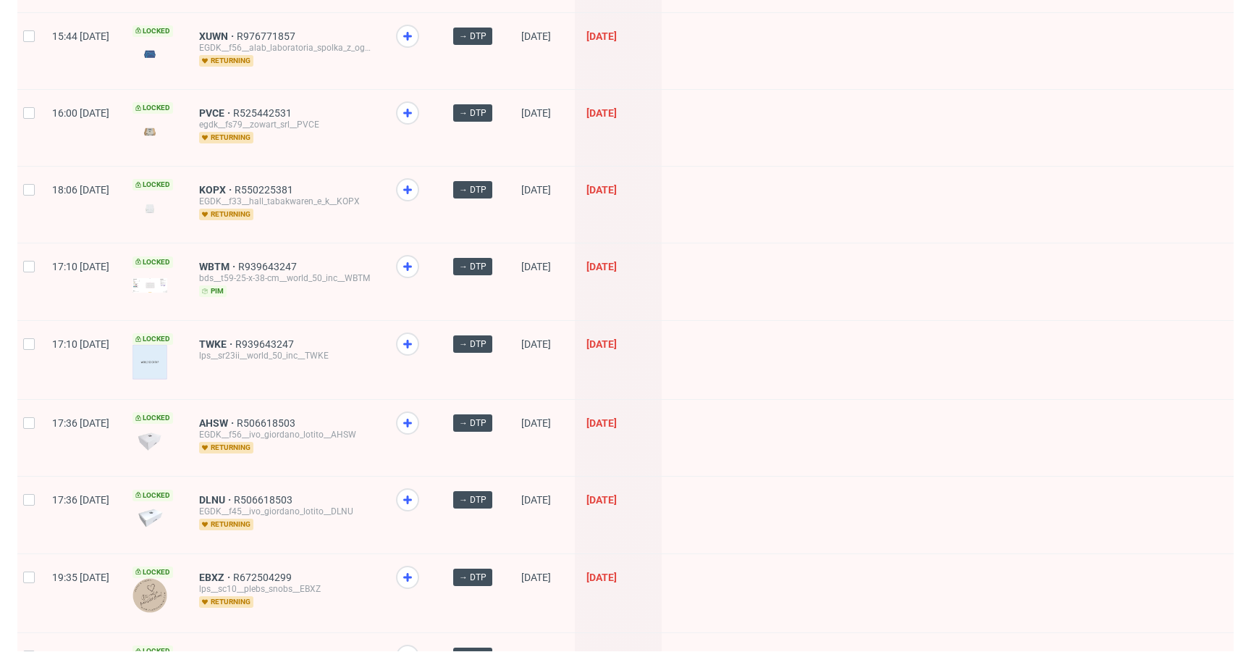
scroll to position [1913, 0]
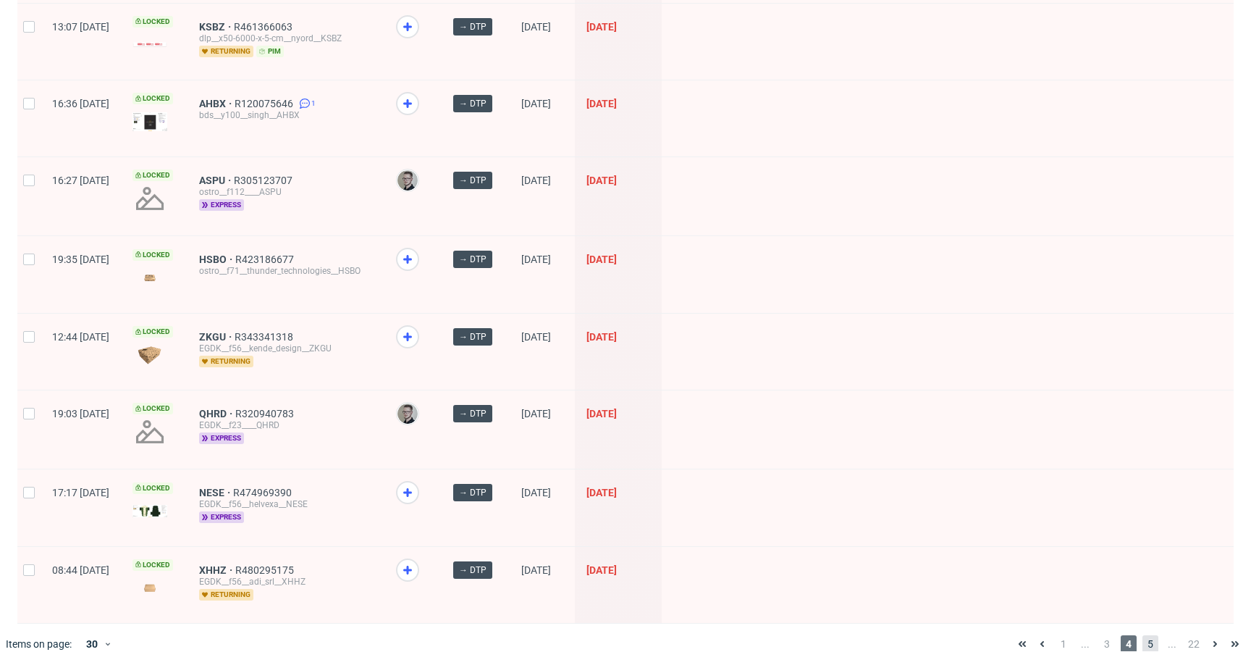
click at [1143, 635] on span "5" at bounding box center [1151, 643] width 16 height 17
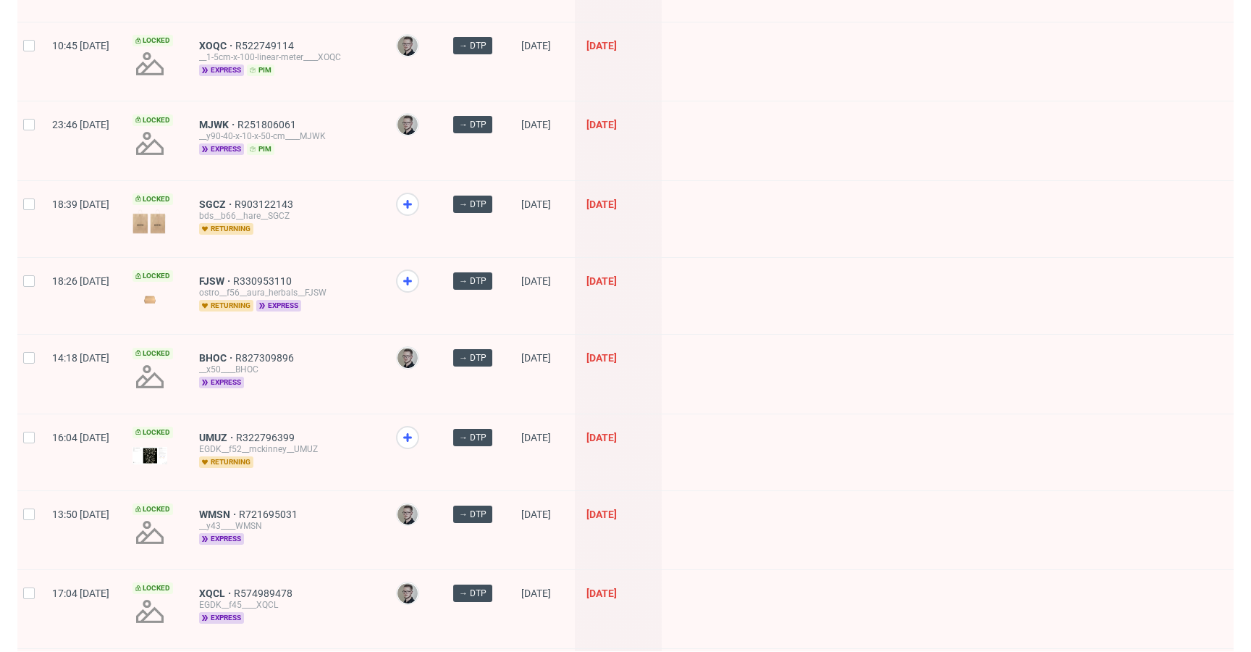
scroll to position [1866, 0]
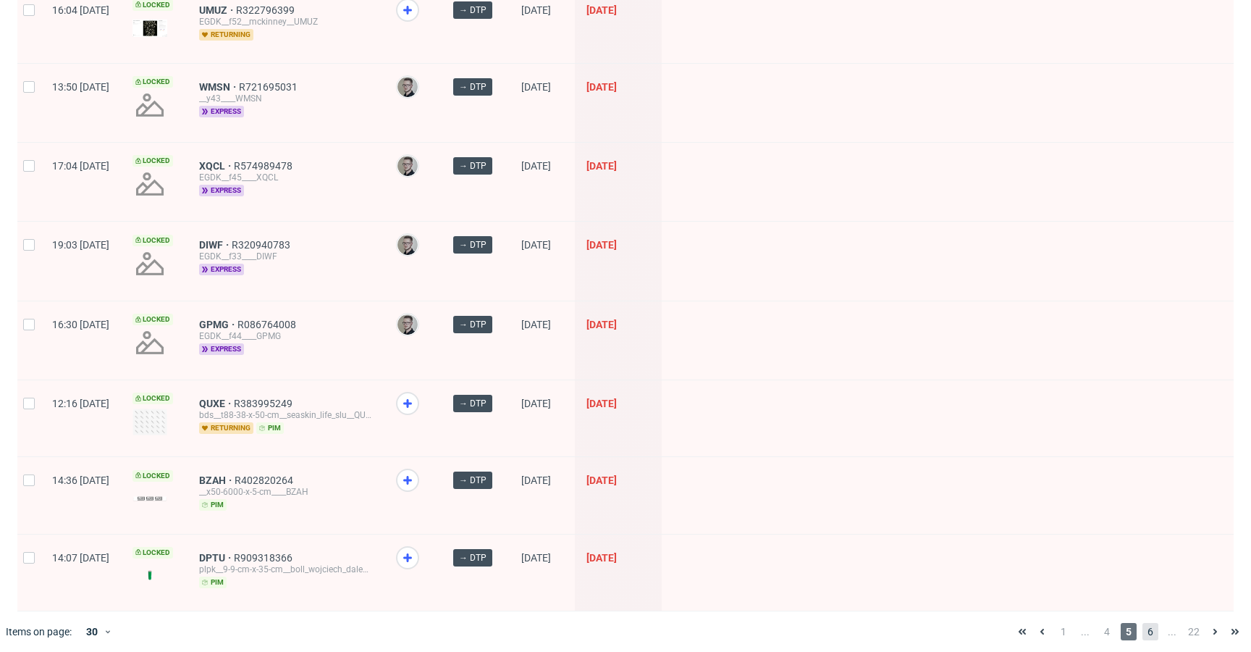
click at [1143, 623] on span "6" at bounding box center [1151, 631] width 16 height 17
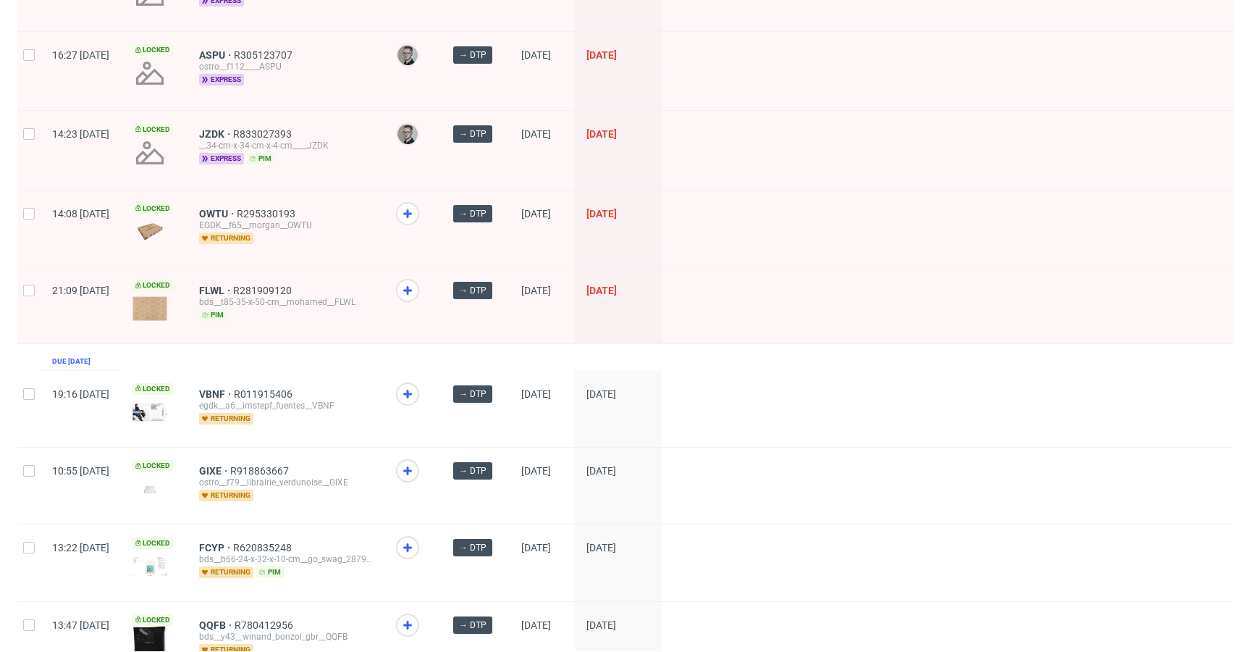
scroll to position [864, 0]
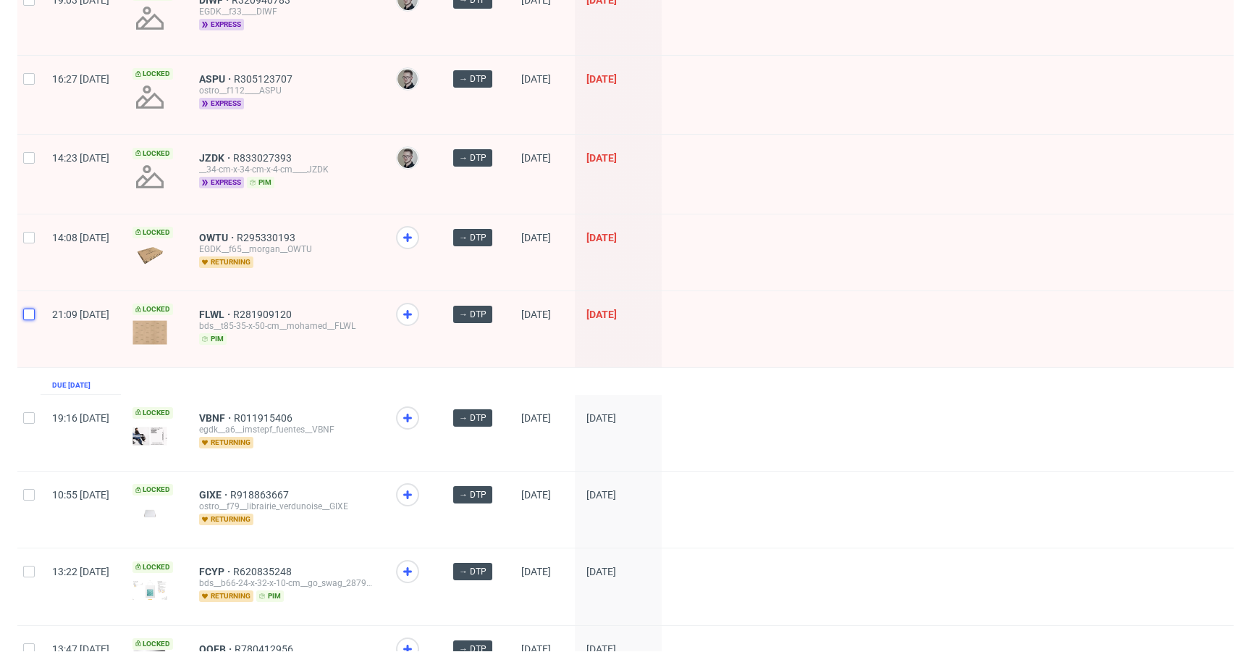
click at [34, 309] on input "checkbox" at bounding box center [29, 315] width 12 height 12
checkbox input "true"
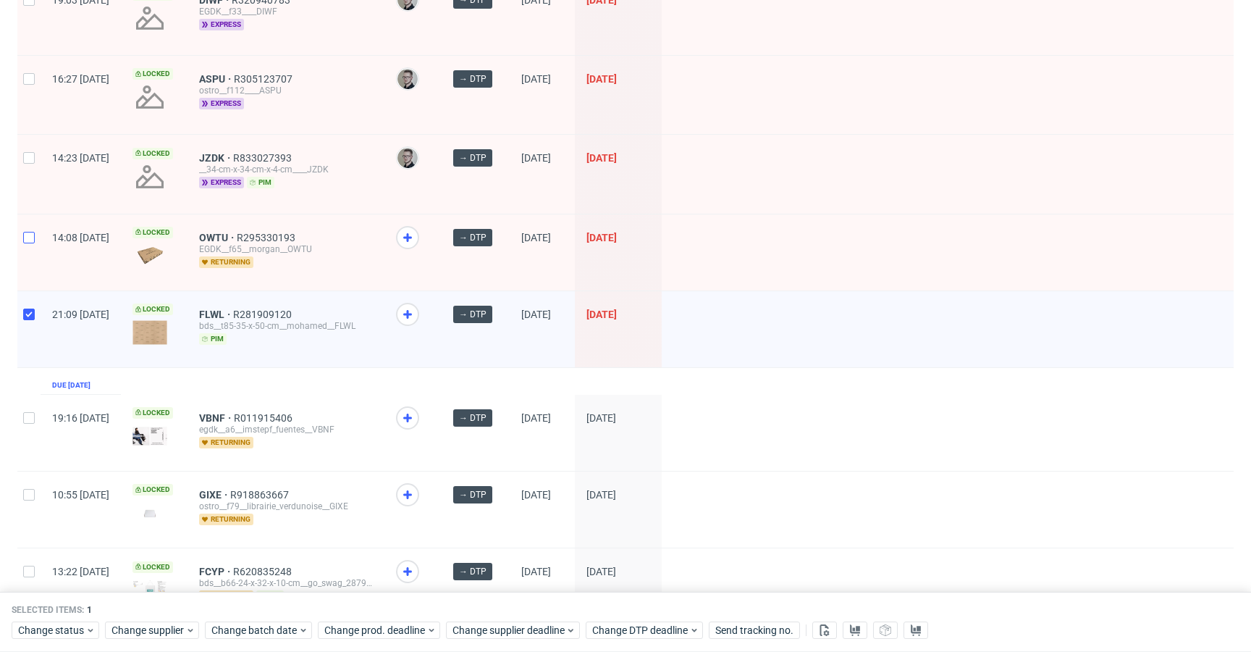
click at [23, 241] on div at bounding box center [28, 252] width 23 height 76
checkbox input "true"
click at [21, 156] on div at bounding box center [28, 174] width 23 height 78
checkbox input "true"
click at [30, 90] on div at bounding box center [28, 95] width 23 height 78
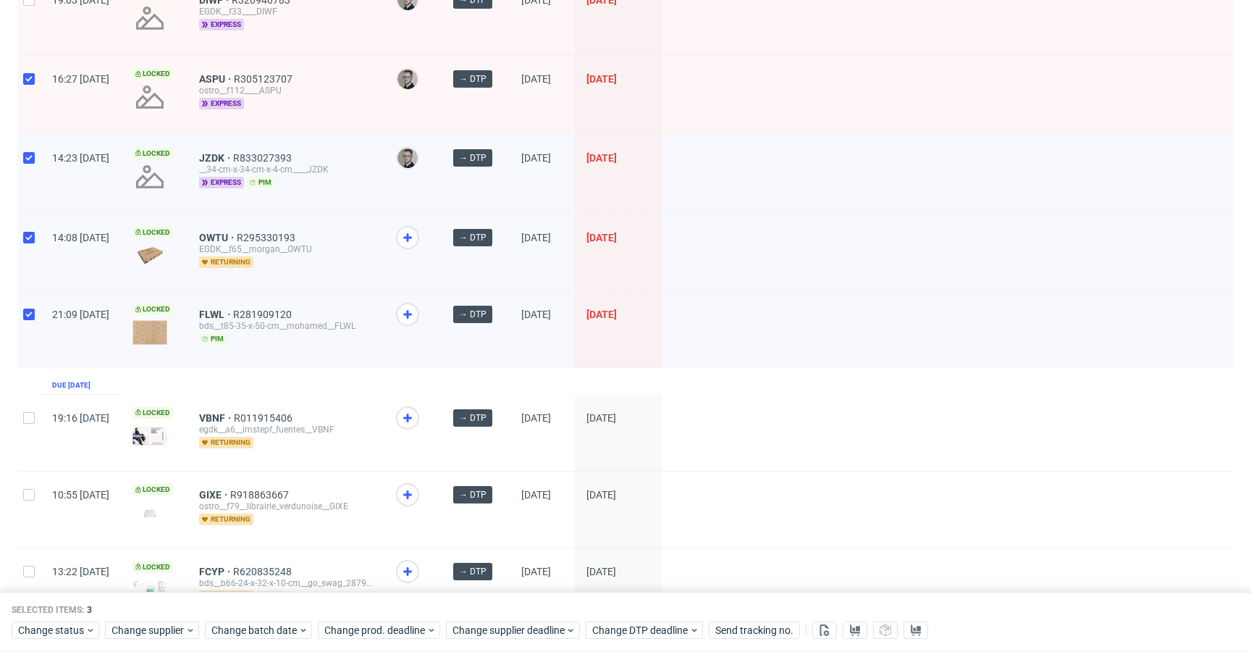
checkbox input "true"
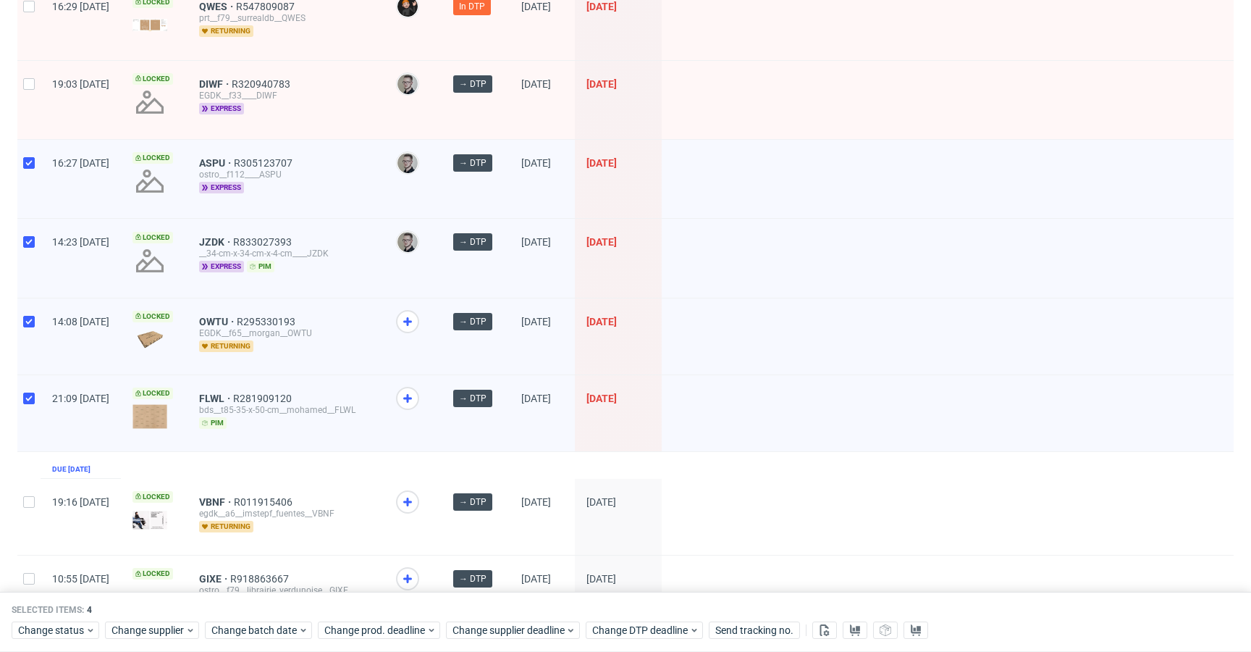
scroll to position [592, 0]
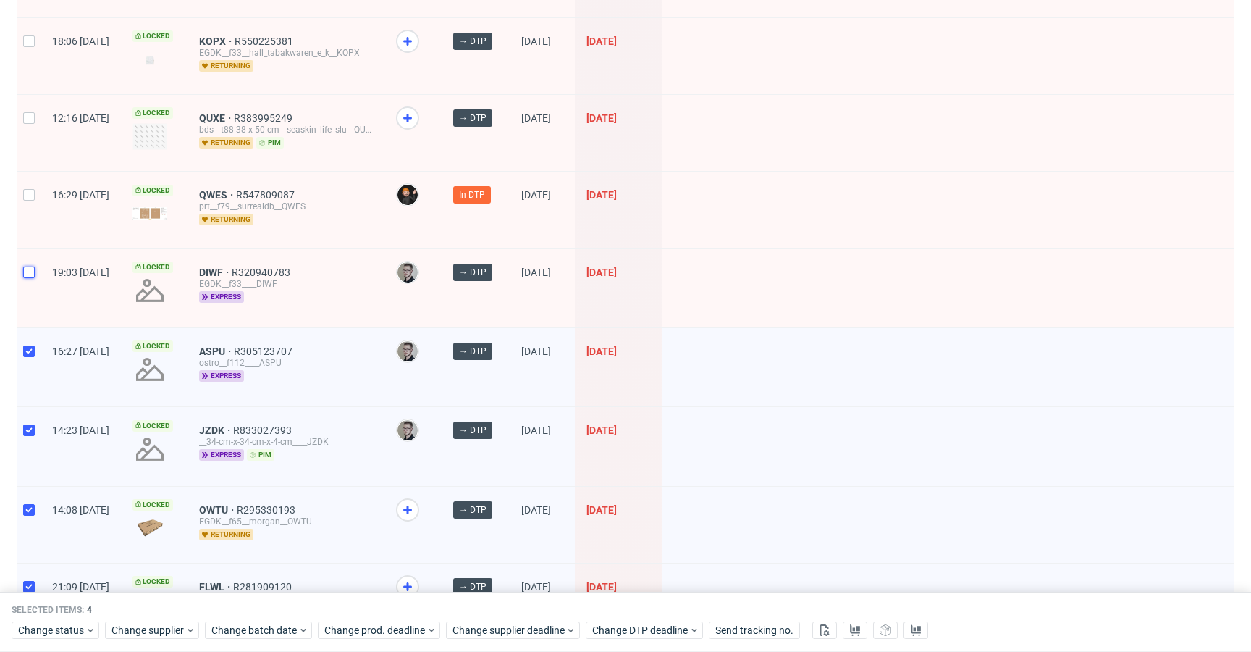
click at [31, 267] on input "checkbox" at bounding box center [29, 273] width 12 height 12
checkbox input "true"
click at [28, 186] on div at bounding box center [28, 210] width 23 height 76
checkbox input "true"
click at [21, 106] on div at bounding box center [28, 133] width 23 height 76
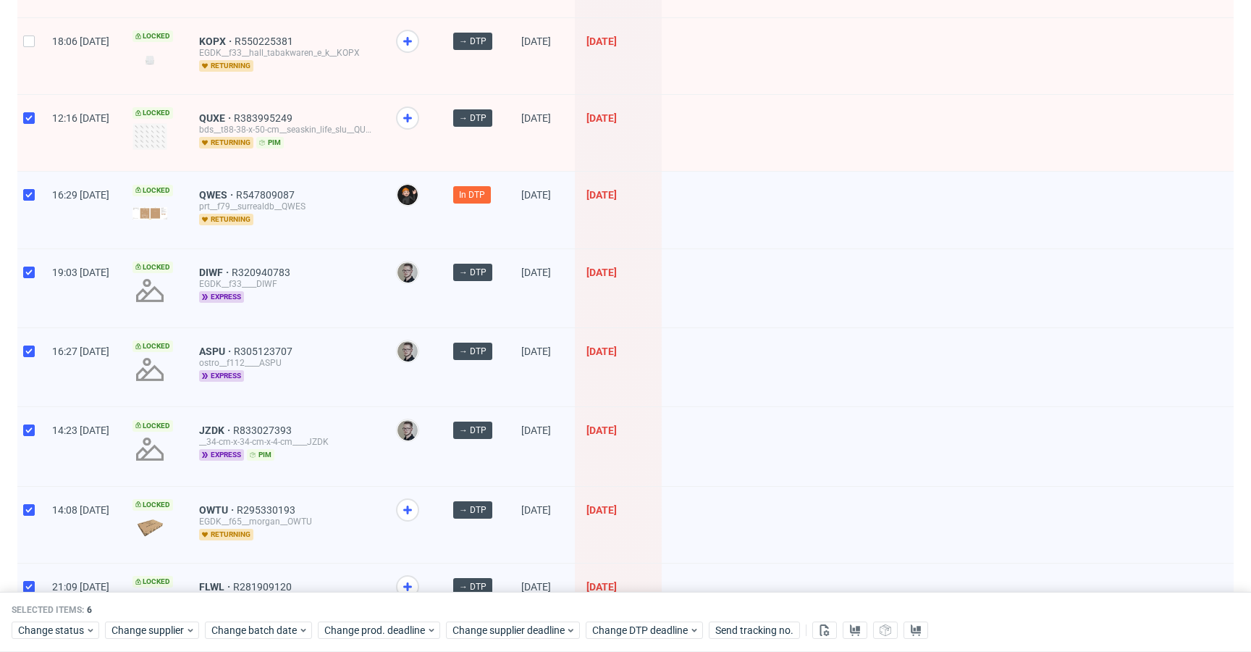
checkbox input "true"
click at [28, 55] on div at bounding box center [28, 56] width 23 height 76
checkbox input "true"
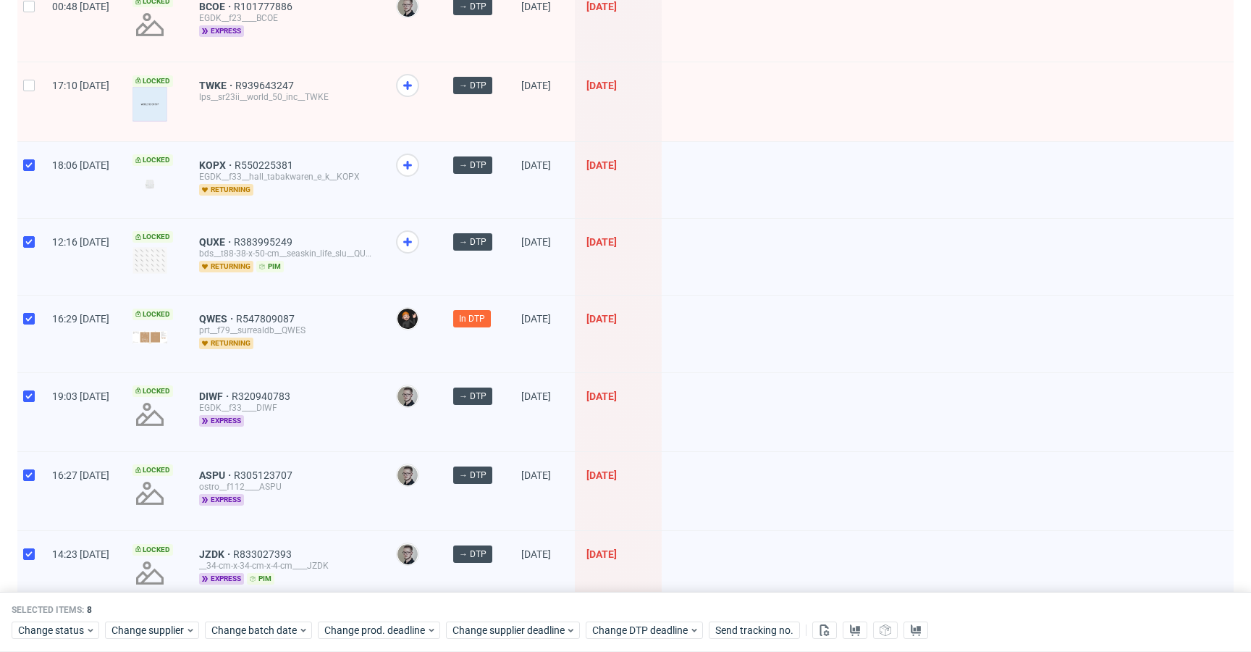
scroll to position [361, 0]
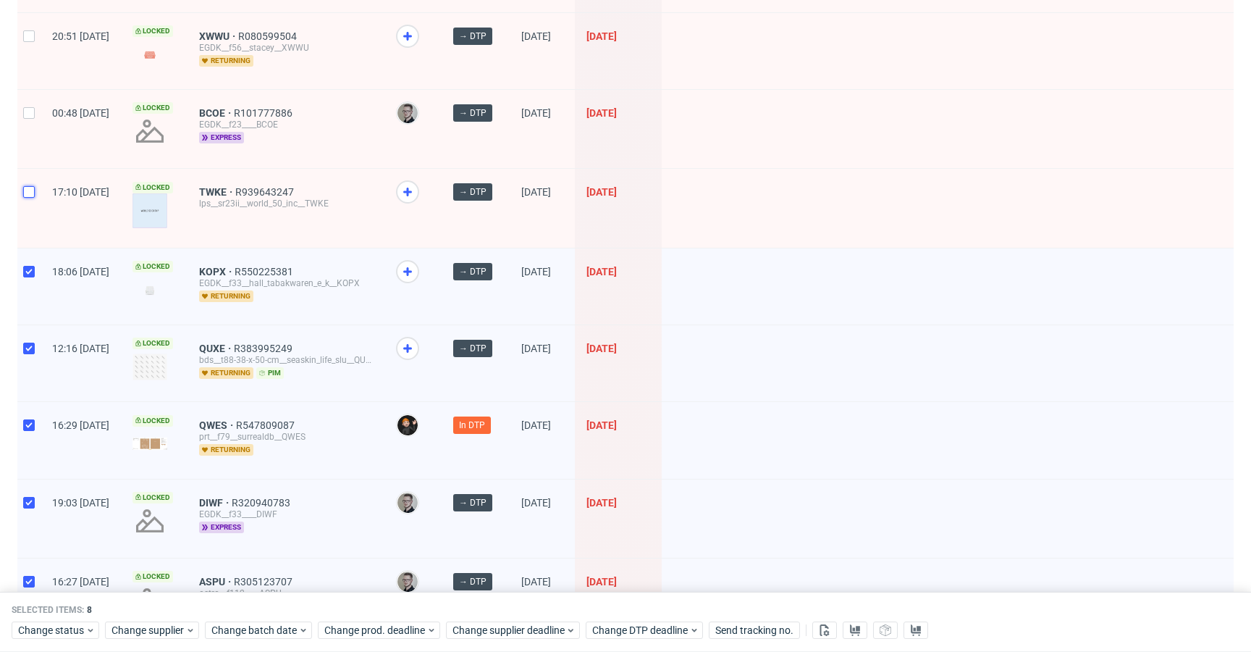
drag, startPoint x: 23, startPoint y: 188, endPoint x: 30, endPoint y: 153, distance: 36.1
click at [24, 188] on input "checkbox" at bounding box center [29, 192] width 12 height 12
checkbox input "true"
drag, startPoint x: 23, startPoint y: 122, endPoint x: 27, endPoint y: 106, distance: 15.6
click at [23, 122] on div at bounding box center [28, 129] width 23 height 78
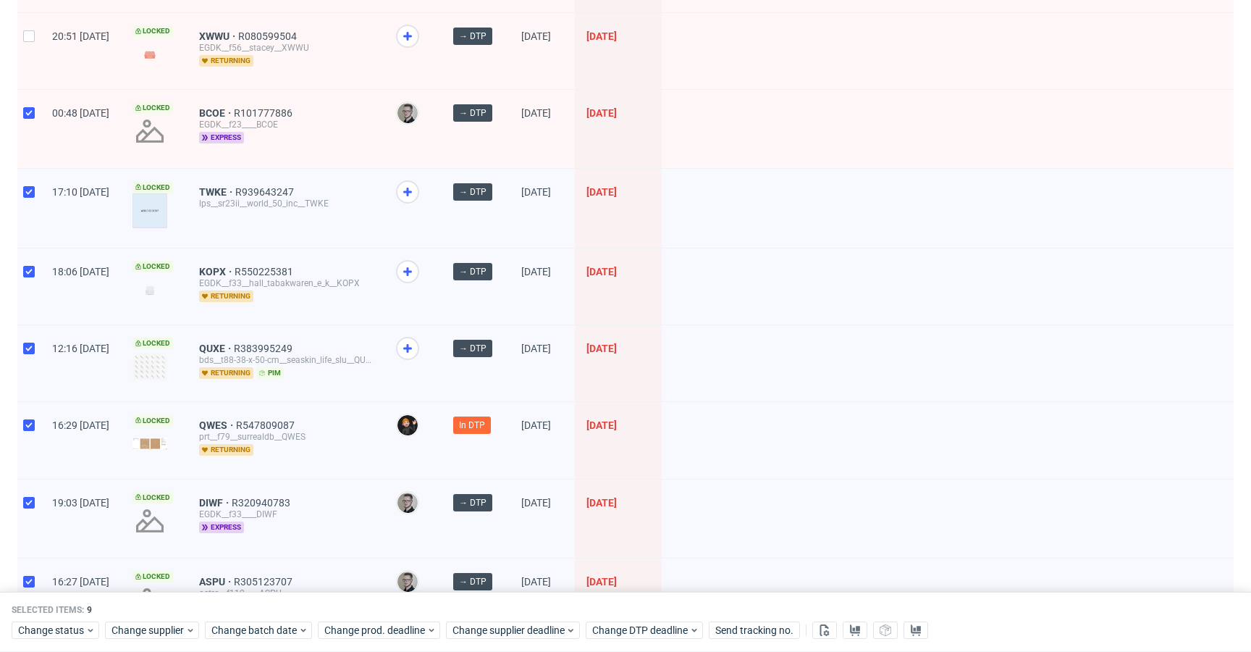
checkbox input "true"
click at [35, 43] on div at bounding box center [28, 51] width 23 height 76
checkbox input "true"
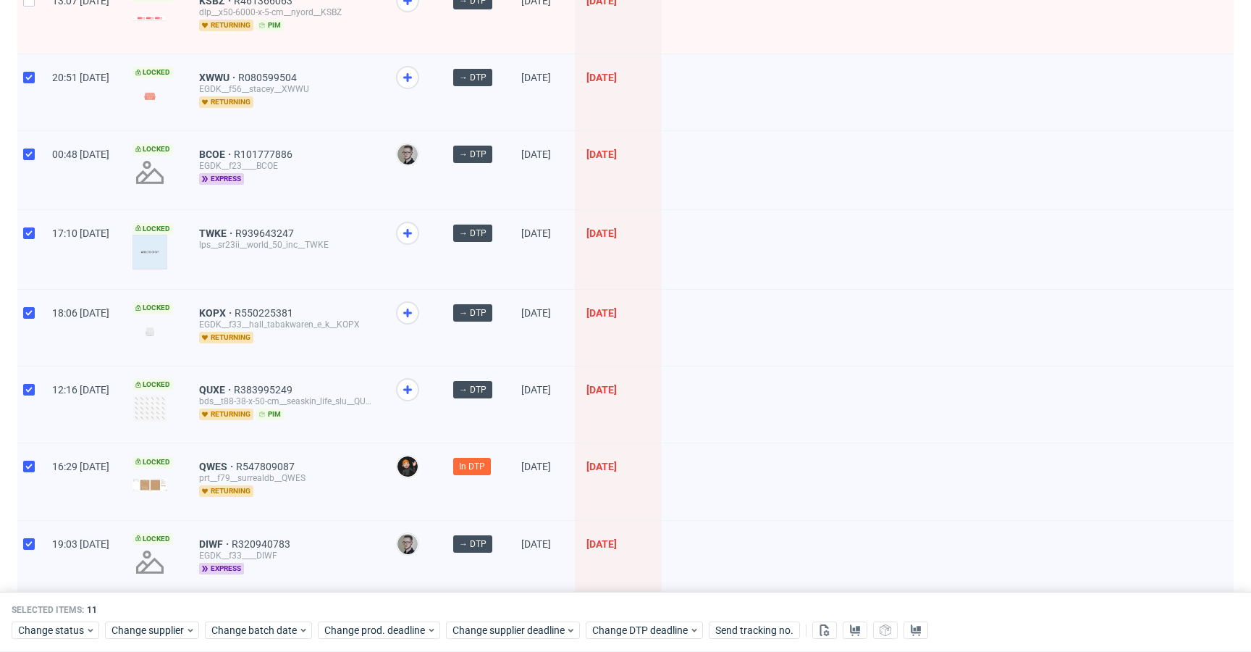
scroll to position [232, 0]
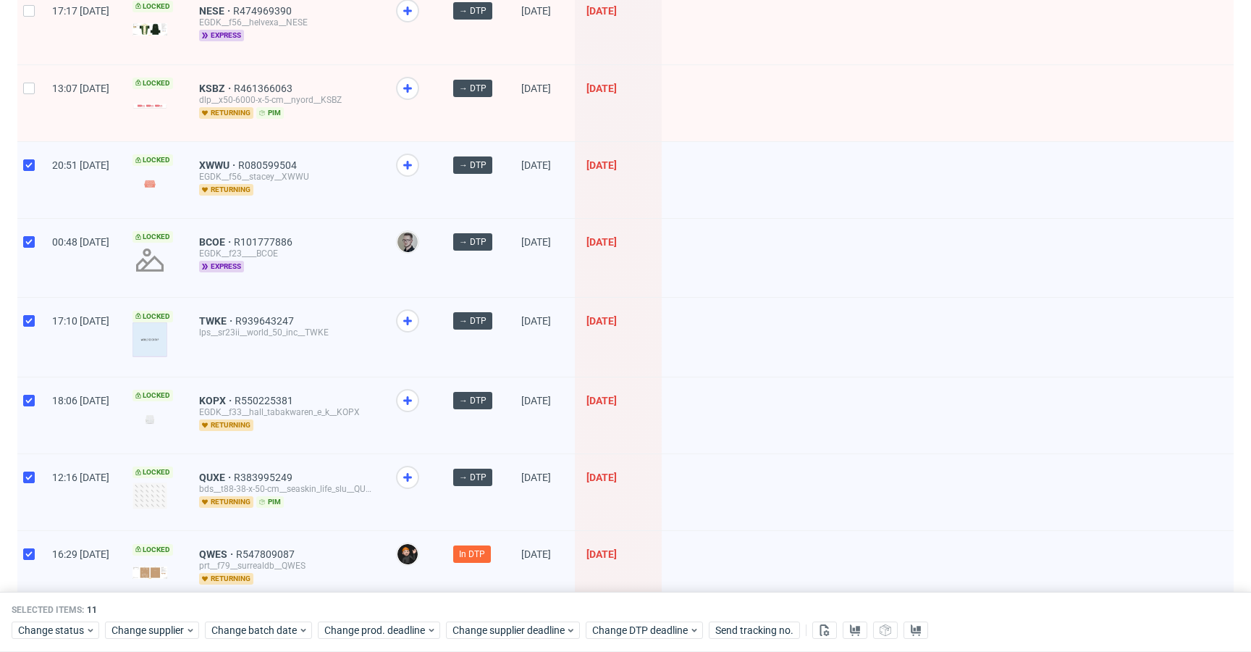
click at [28, 99] on div at bounding box center [28, 103] width 23 height 76
checkbox input "true"
click at [42, 46] on div "17:17 Thu 25.09.2025" at bounding box center [81, 26] width 80 height 76
click at [34, 31] on div at bounding box center [28, 26] width 23 height 76
checkbox input "true"
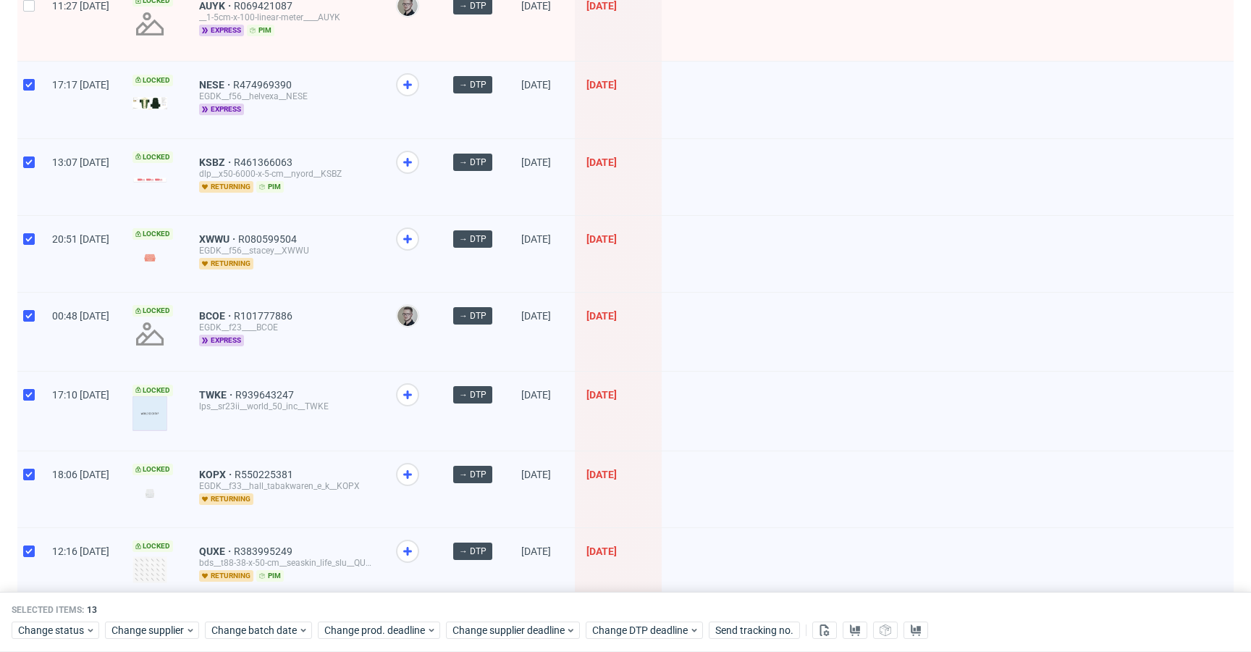
scroll to position [0, 0]
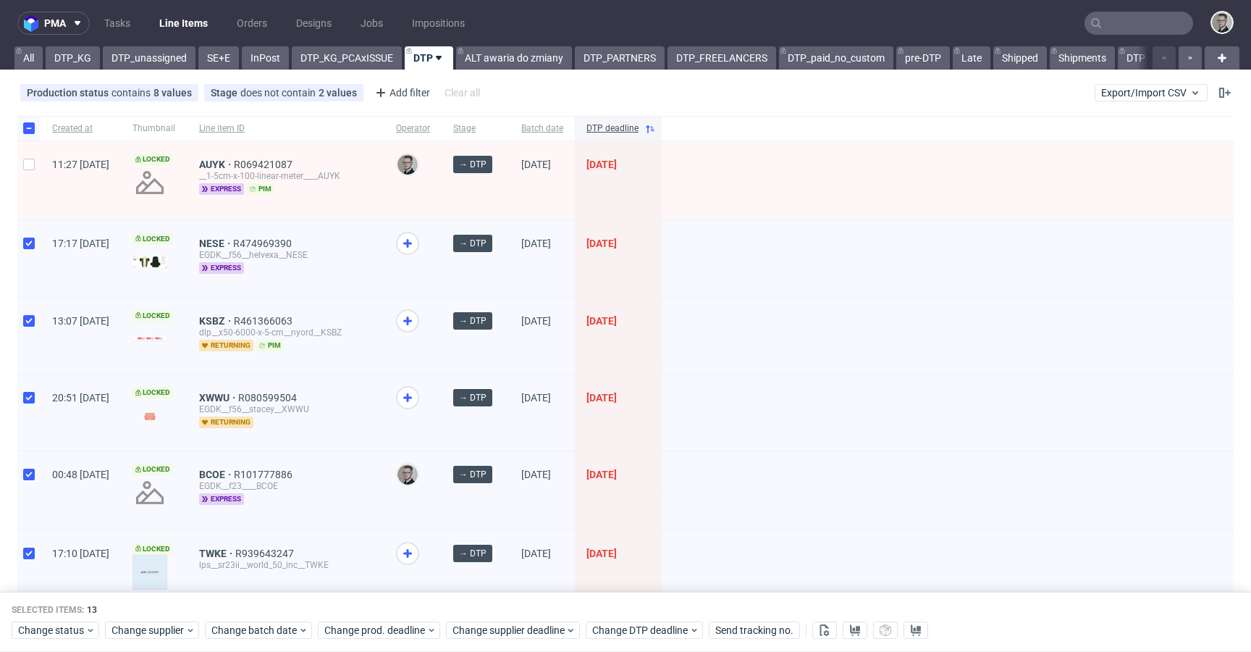
click at [29, 158] on div at bounding box center [28, 180] width 23 height 78
checkbox input "true"
click at [157, 62] on link "DTP_unassigned" at bounding box center [149, 57] width 93 height 23
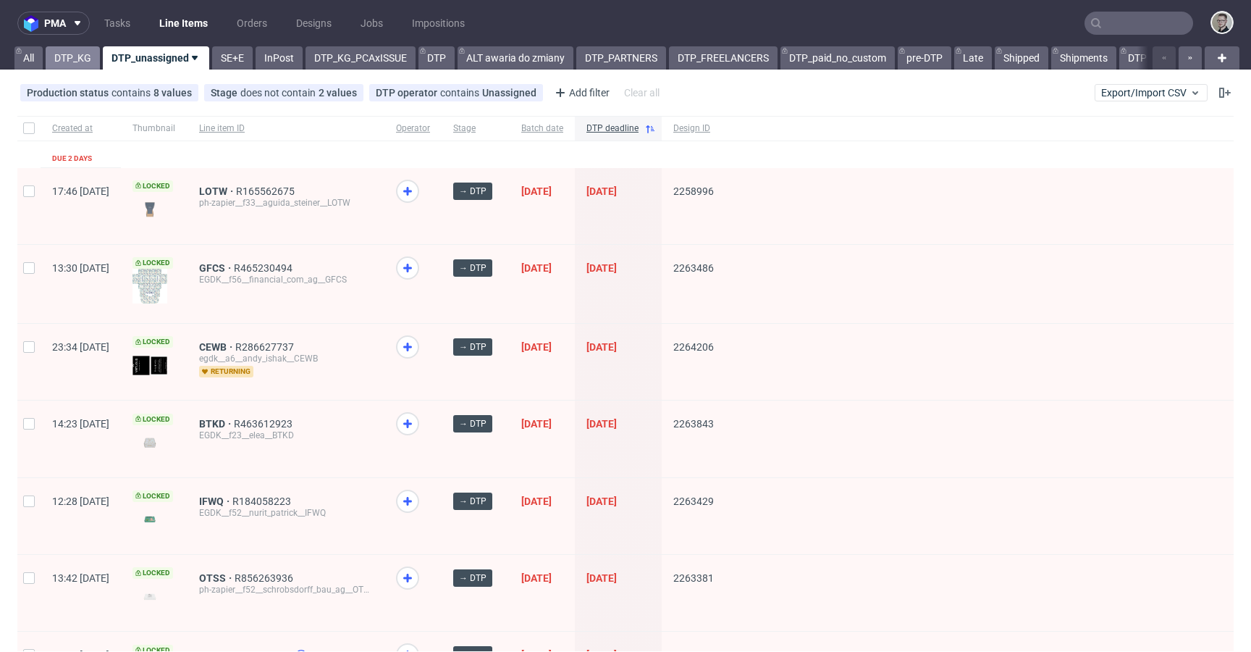
click at [70, 54] on link "DTP_KG" at bounding box center [73, 57] width 54 height 23
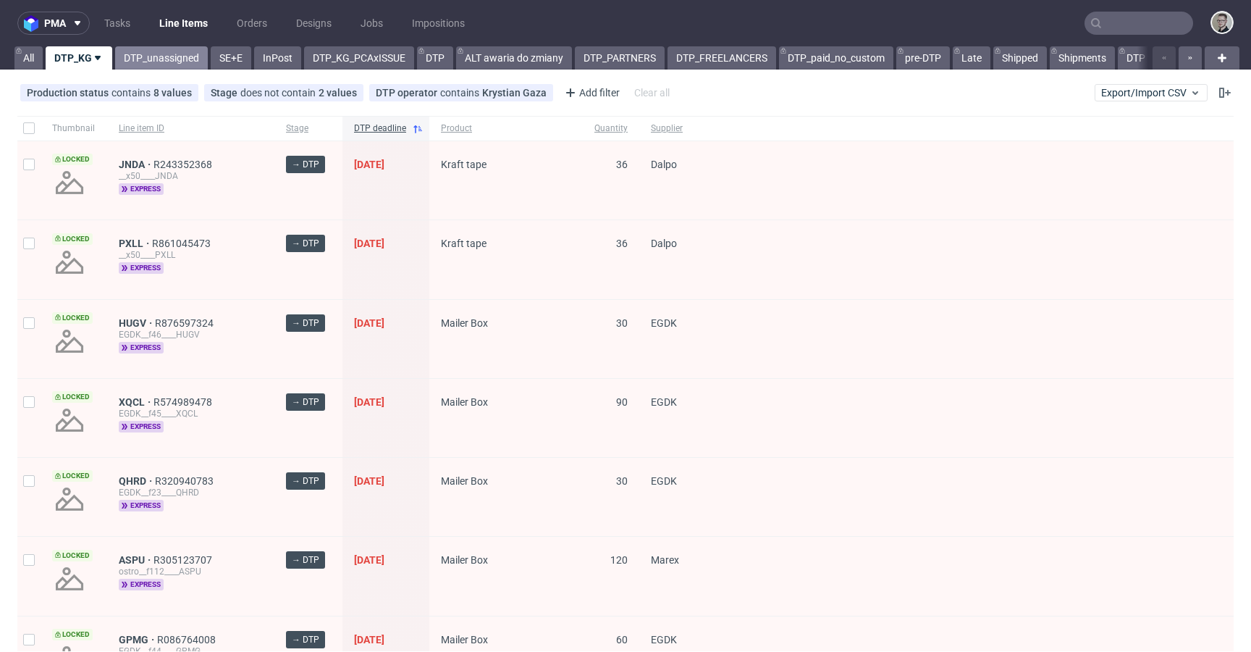
click at [193, 60] on link "DTP_unassigned" at bounding box center [161, 57] width 93 height 23
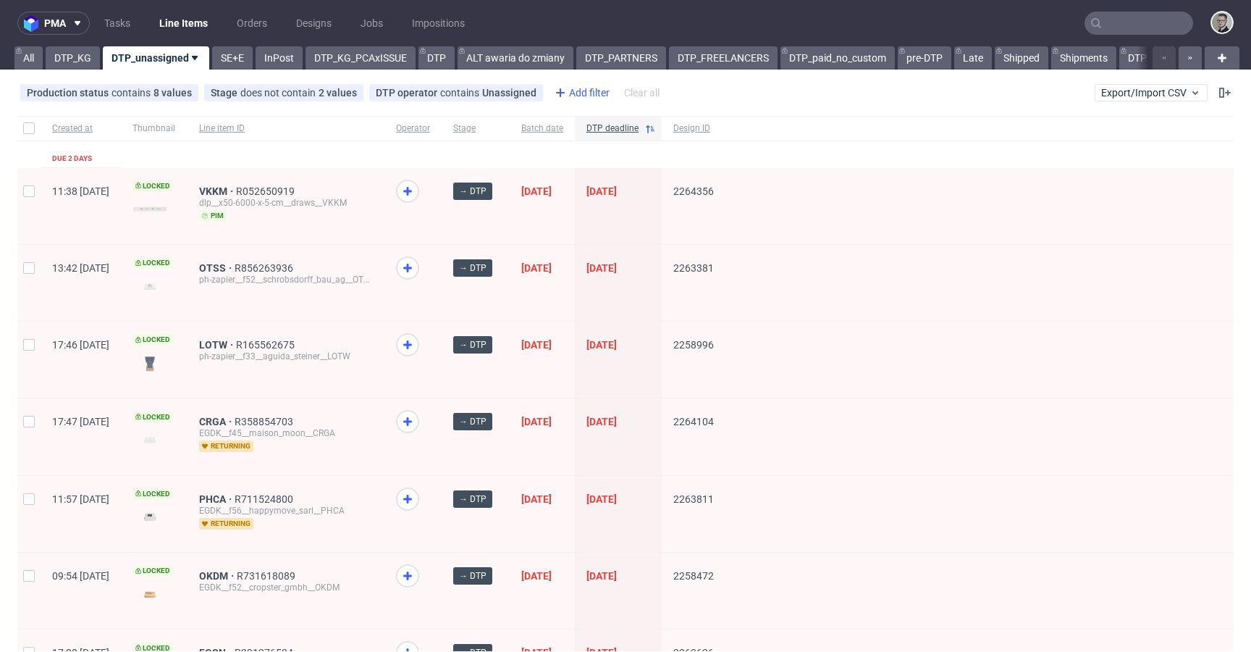
click at [573, 101] on div "Add filter" at bounding box center [581, 92] width 64 height 23
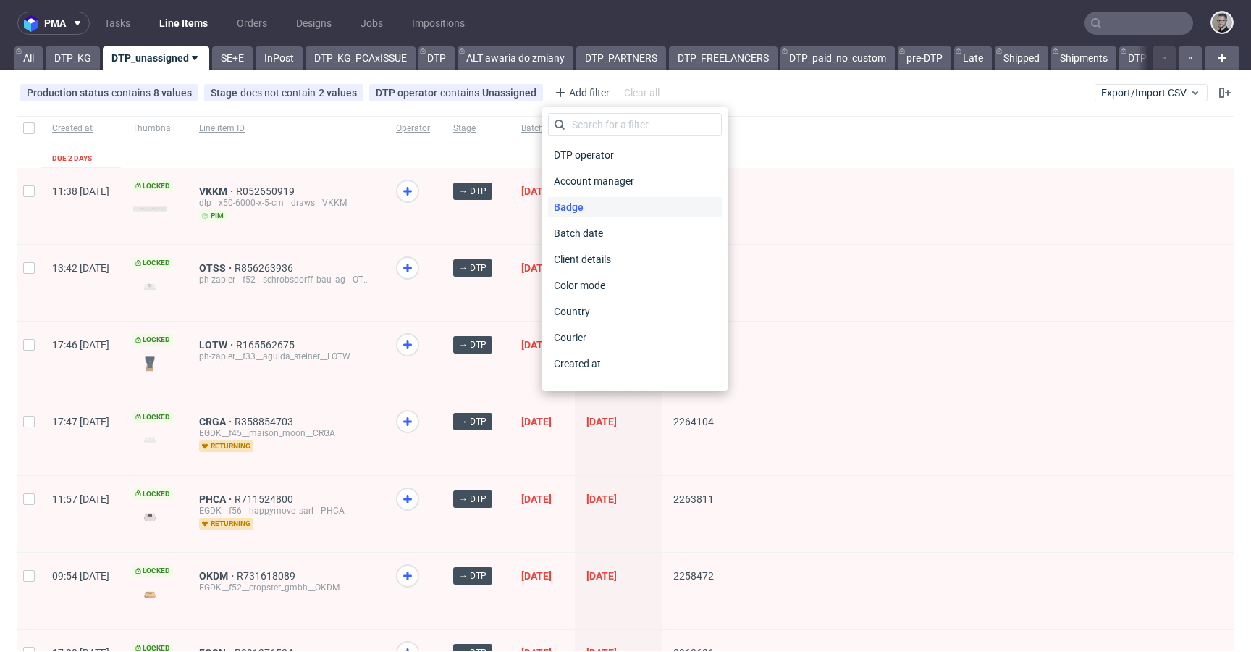
click at [591, 206] on div "Badge" at bounding box center [635, 207] width 174 height 20
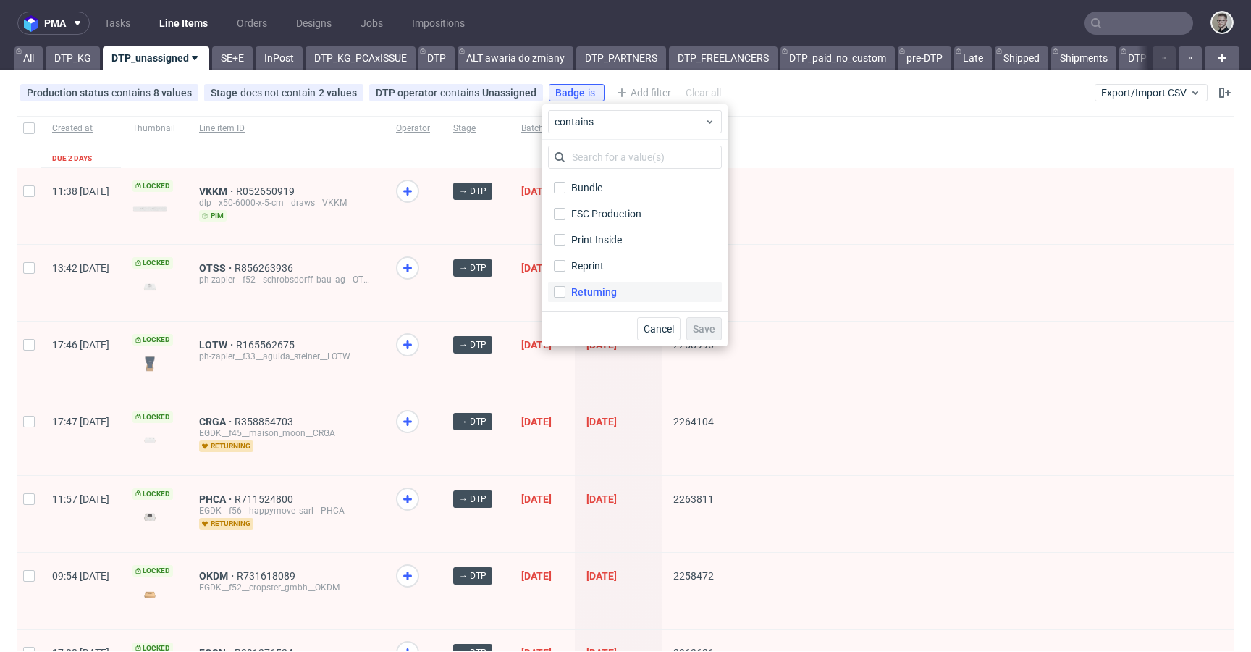
click at [618, 284] on label "Returning" at bounding box center [635, 292] width 174 height 20
click at [566, 286] on input "Returning" at bounding box center [560, 292] width 12 height 12
checkbox input "true"
click at [714, 335] on button "Save" at bounding box center [704, 328] width 35 height 23
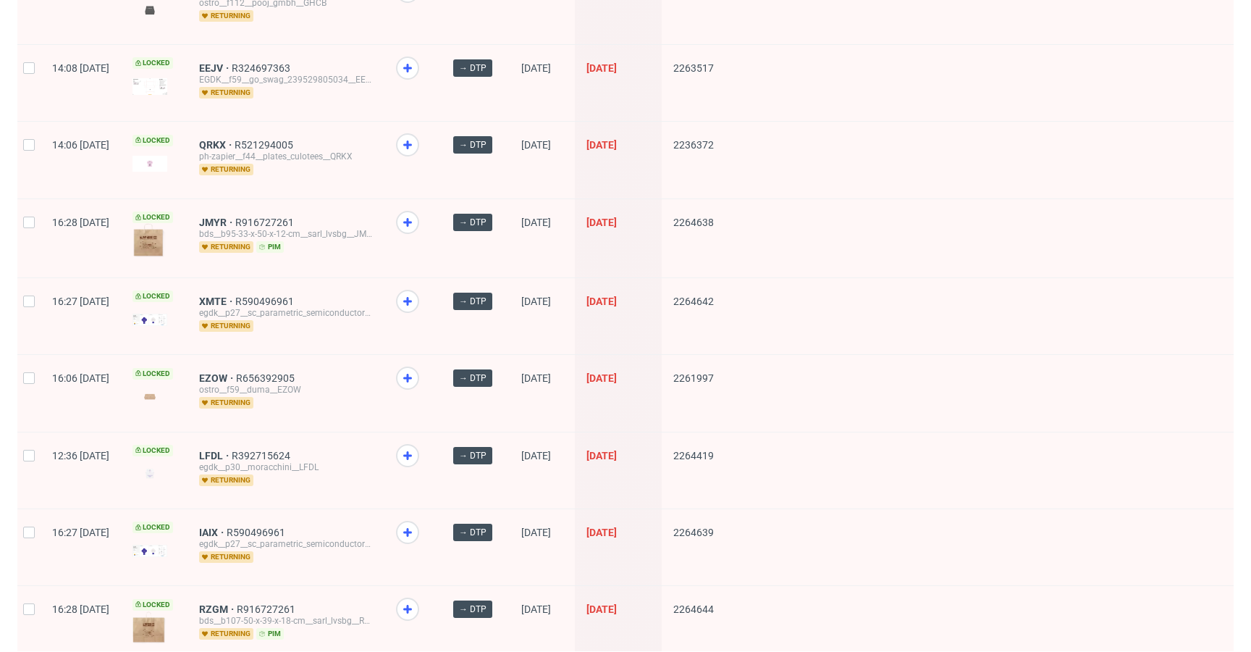
scroll to position [1942, 0]
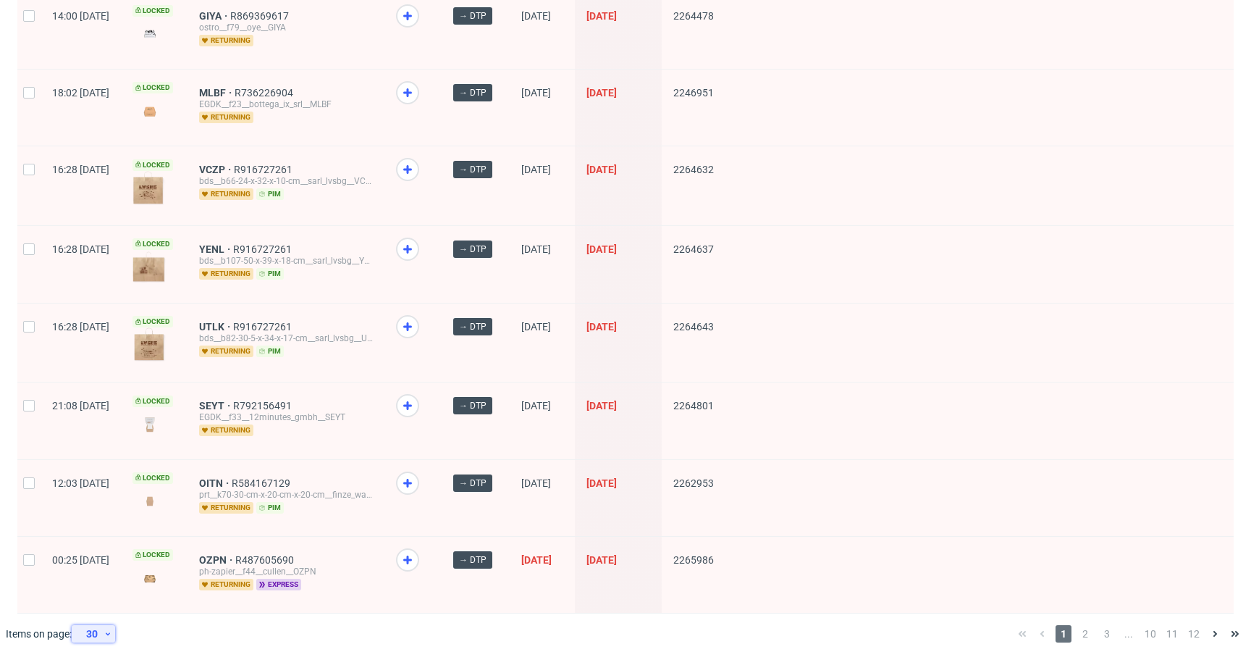
click at [110, 628] on icon at bounding box center [108, 634] width 9 height 12
click at [115, 569] on div "60" at bounding box center [98, 558] width 41 height 32
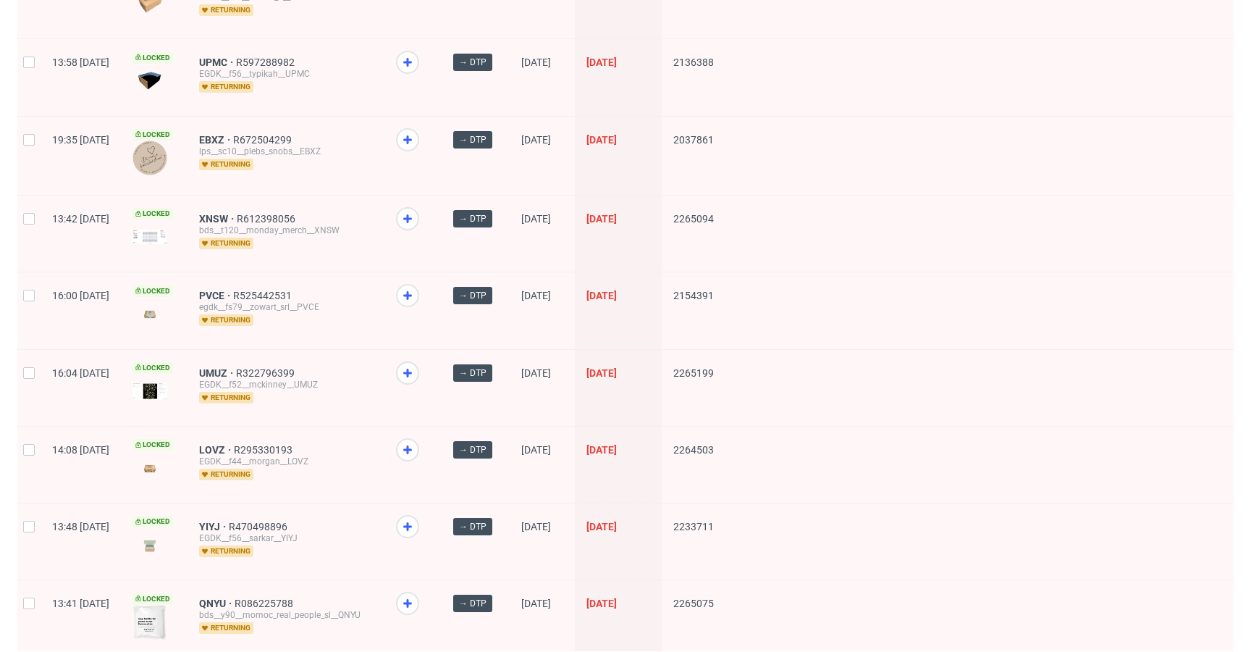
scroll to position [4280, 0]
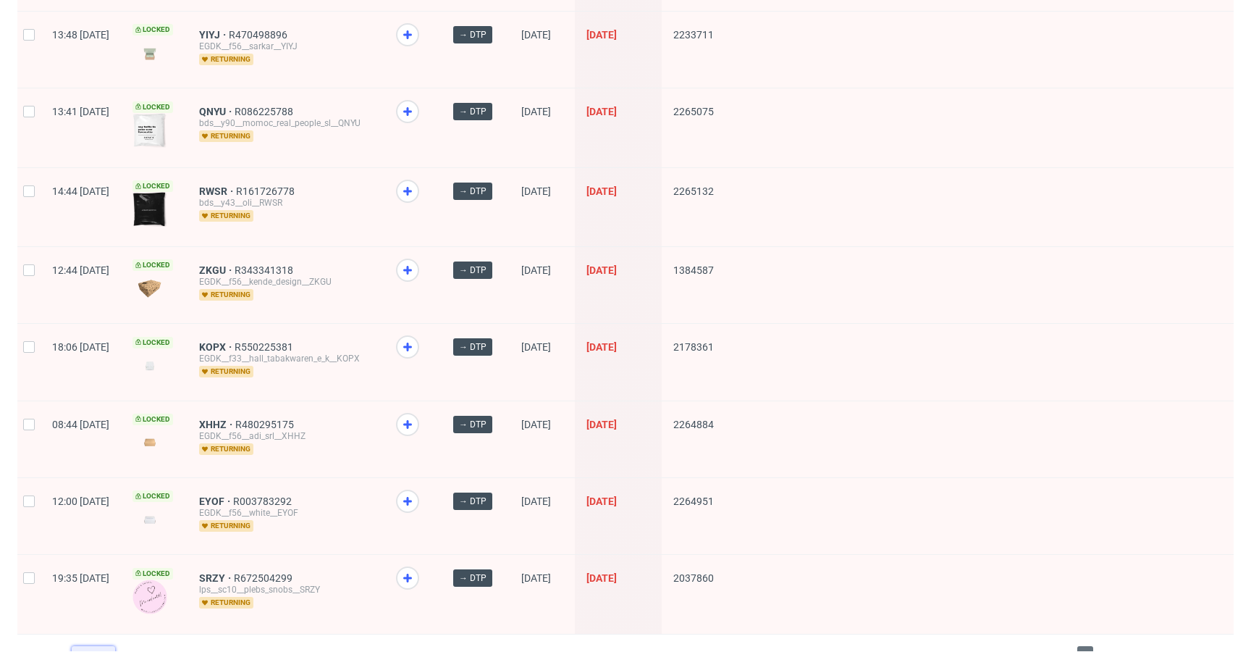
click at [96, 645] on div "60" at bounding box center [90, 655] width 26 height 20
click at [104, 591] on div "120" at bounding box center [98, 590] width 29 height 20
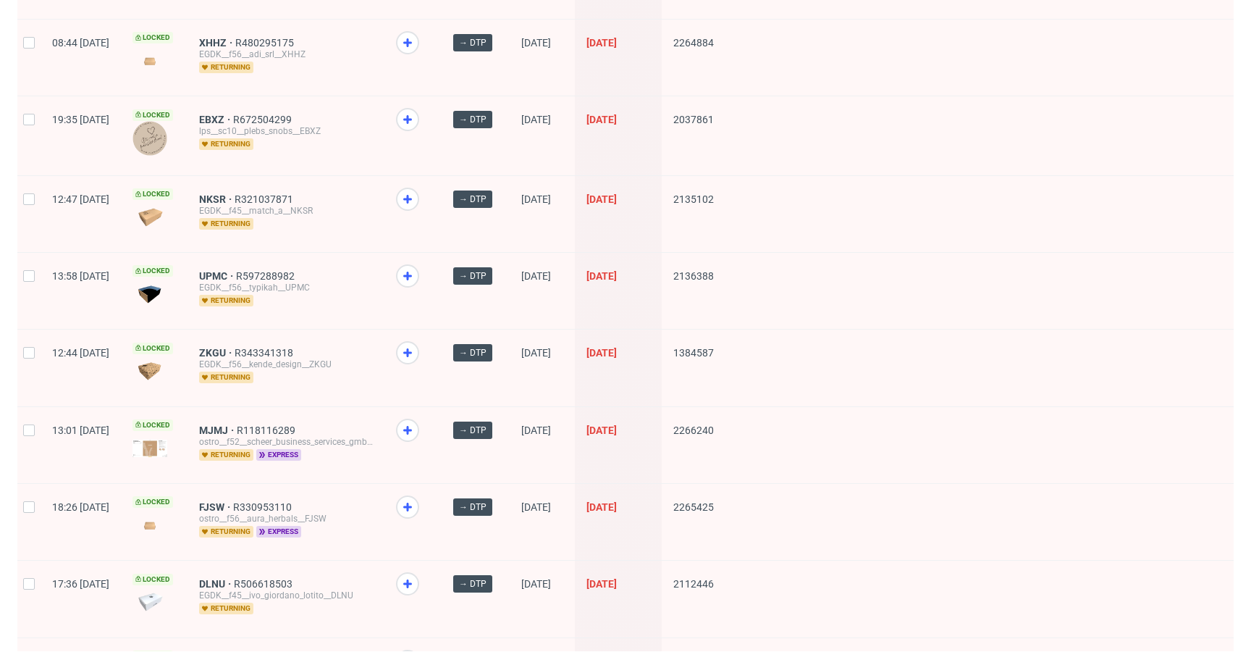
scroll to position [4227, 0]
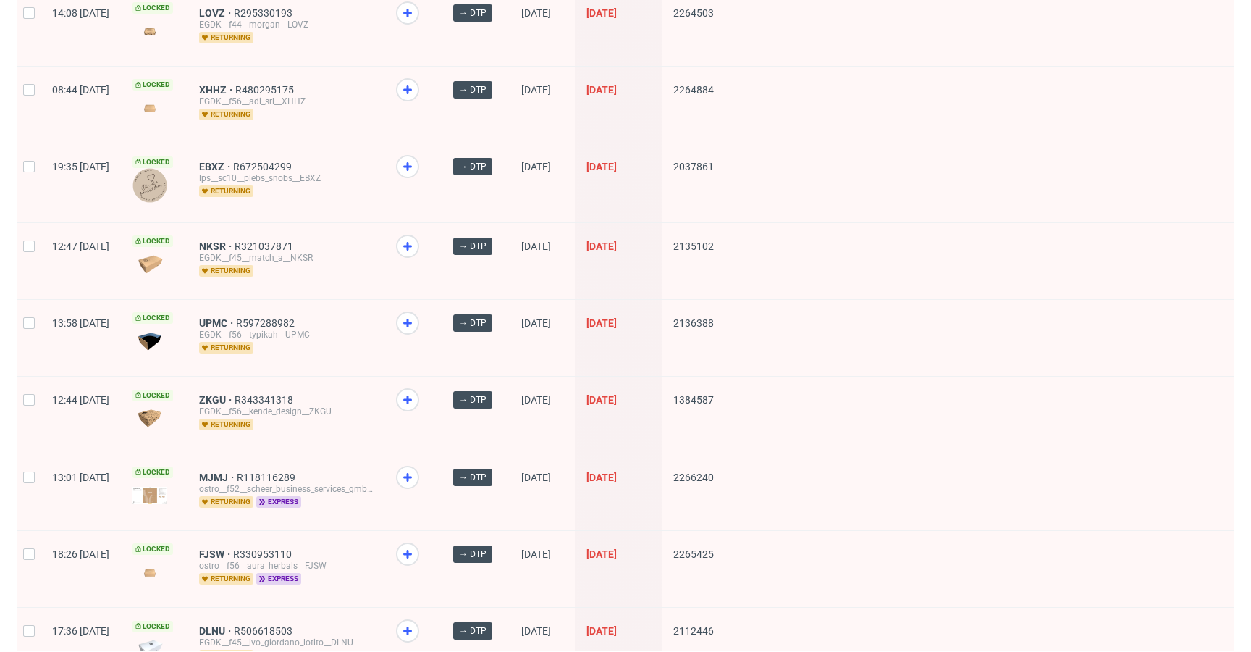
drag, startPoint x: 260, startPoint y: 293, endPoint x: 260, endPoint y: 272, distance: 20.3
drag, startPoint x: 263, startPoint y: 61, endPoint x: 282, endPoint y: 77, distance: 25.2
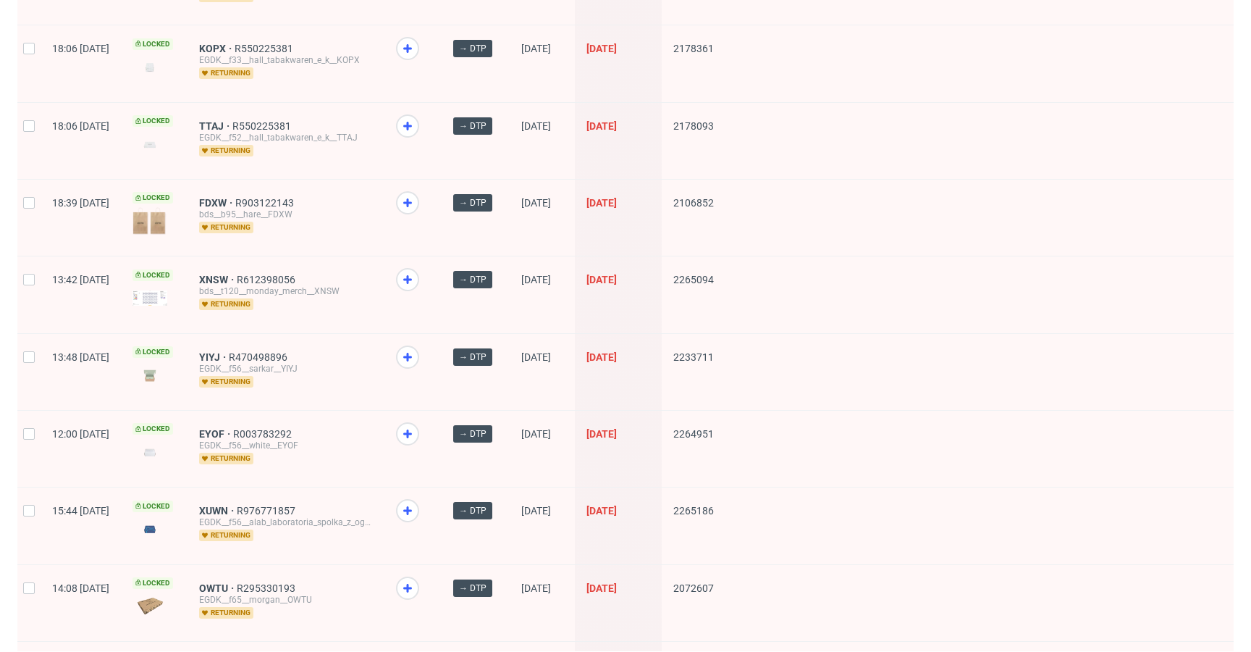
scroll to position [3564, 0]
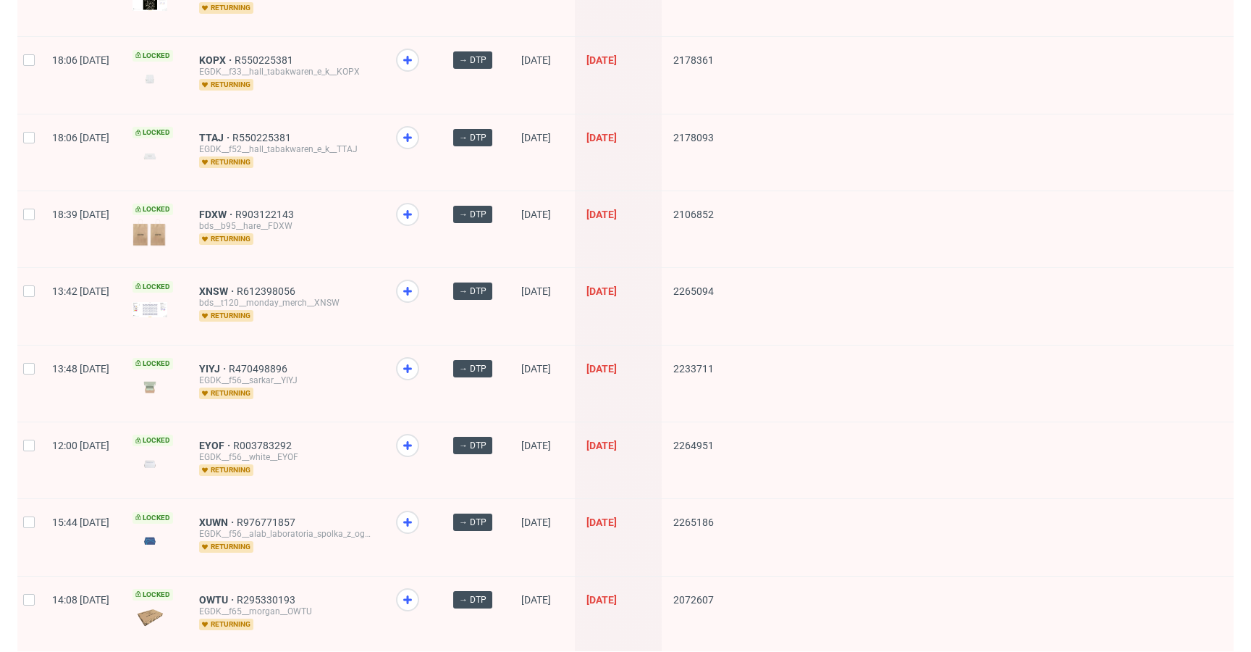
drag, startPoint x: 265, startPoint y: 114, endPoint x: 259, endPoint y: 85, distance: 29.7
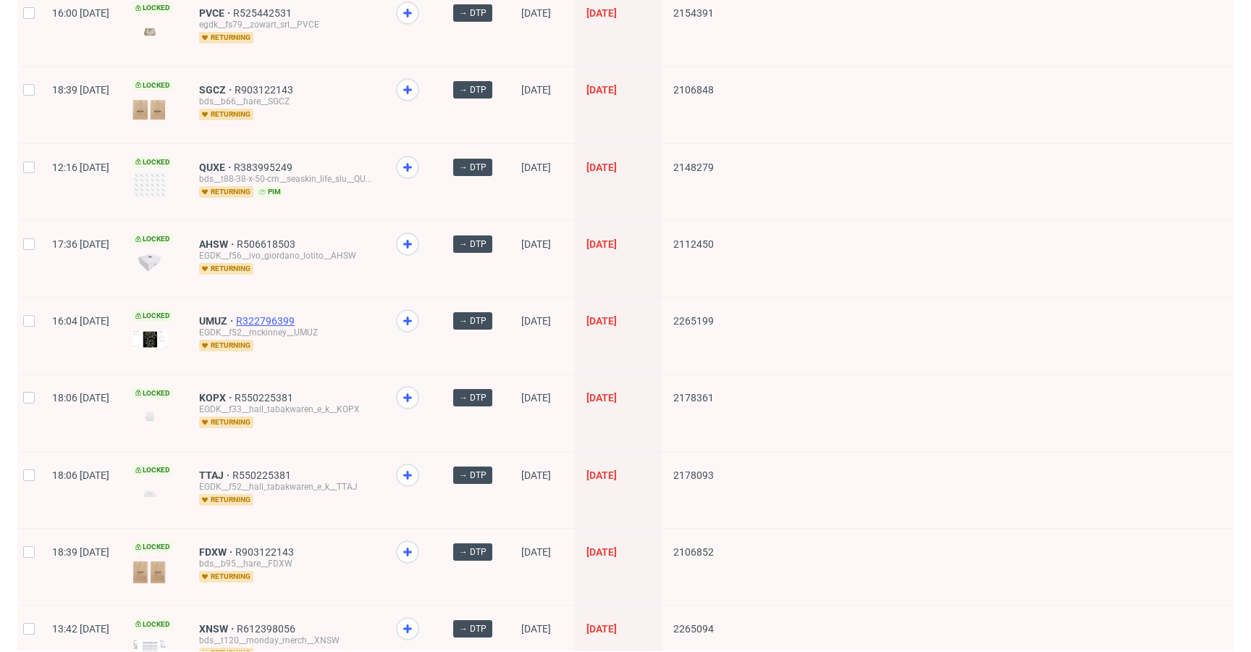
scroll to position [3213, 0]
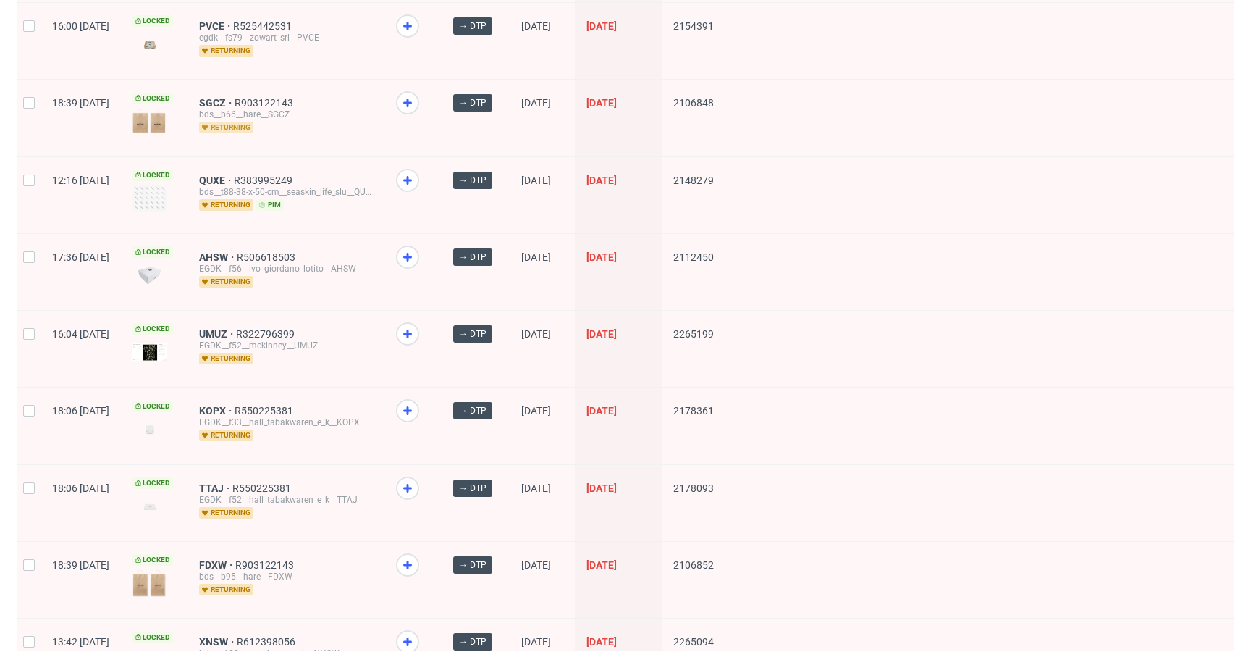
drag, startPoint x: 256, startPoint y: 159, endPoint x: 261, endPoint y: 105, distance: 53.8
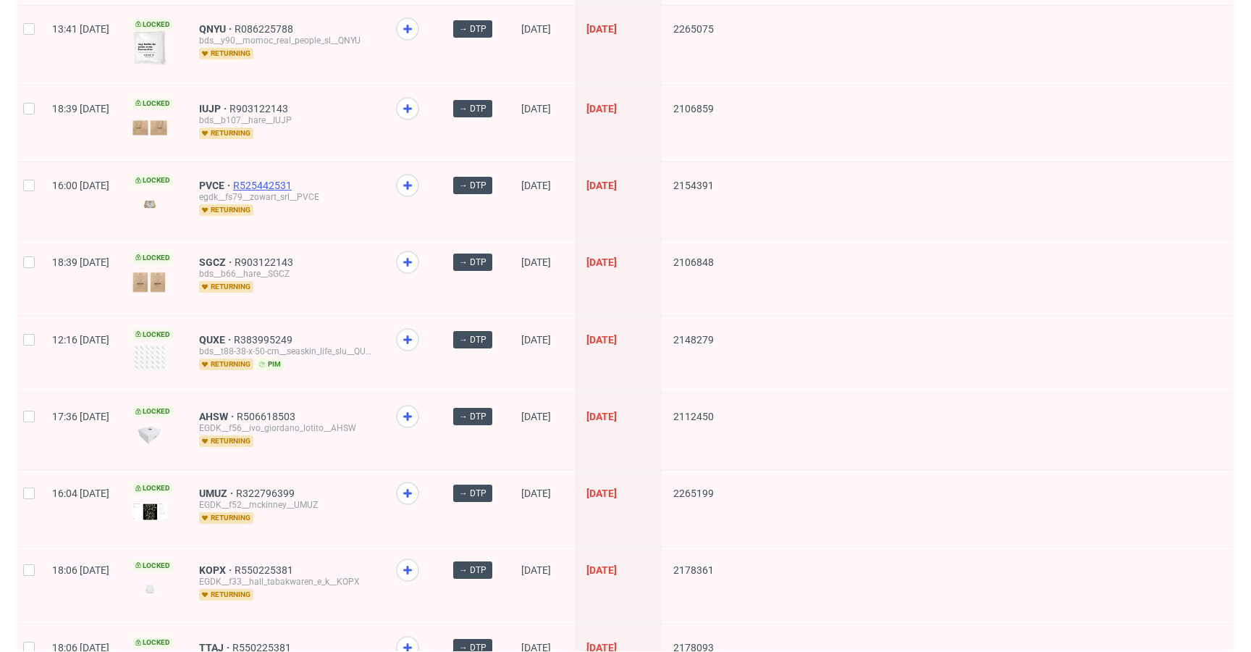
scroll to position [3034, 0]
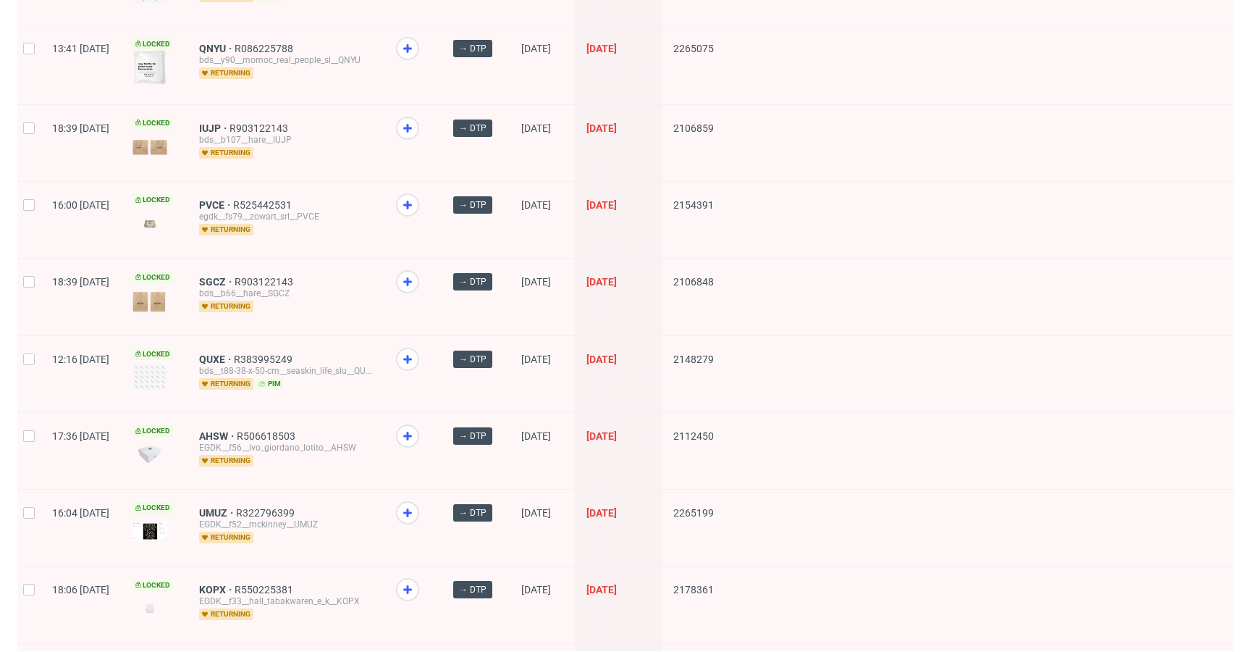
drag, startPoint x: 261, startPoint y: 185, endPoint x: 248, endPoint y: 124, distance: 63.1
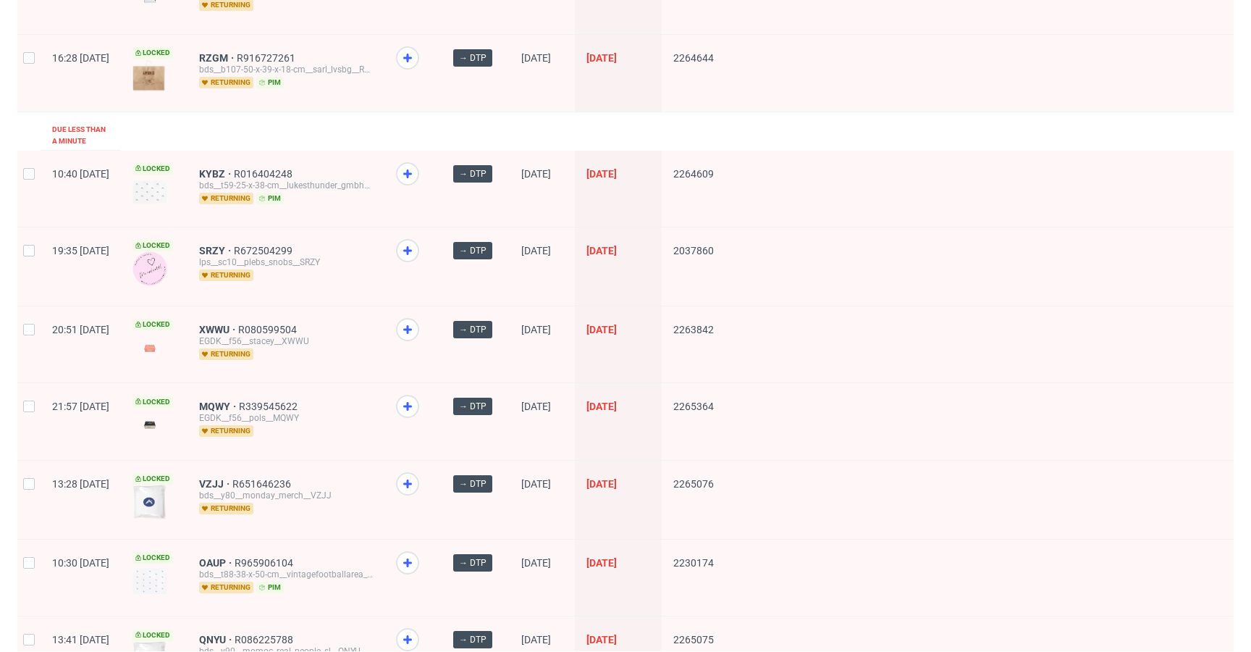
scroll to position [2435, 0]
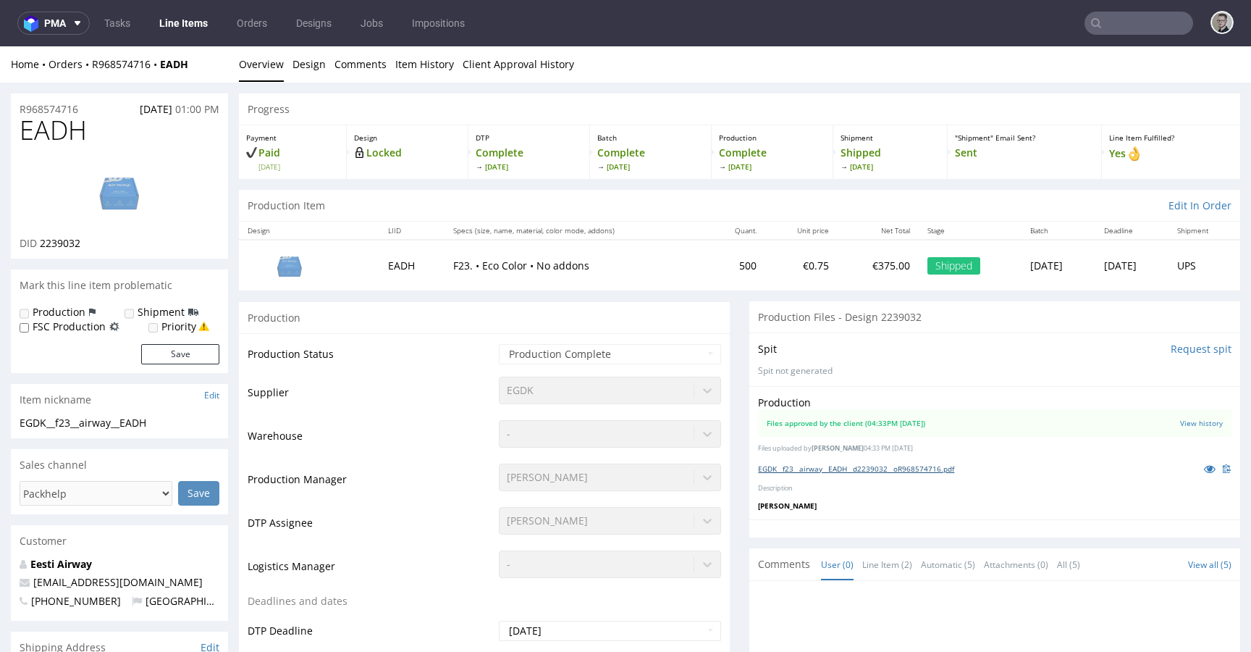
click at [839, 469] on link "EGDK__f23__airway__EADH__d2239032__oR968574716.pdf" at bounding box center [856, 468] width 196 height 10
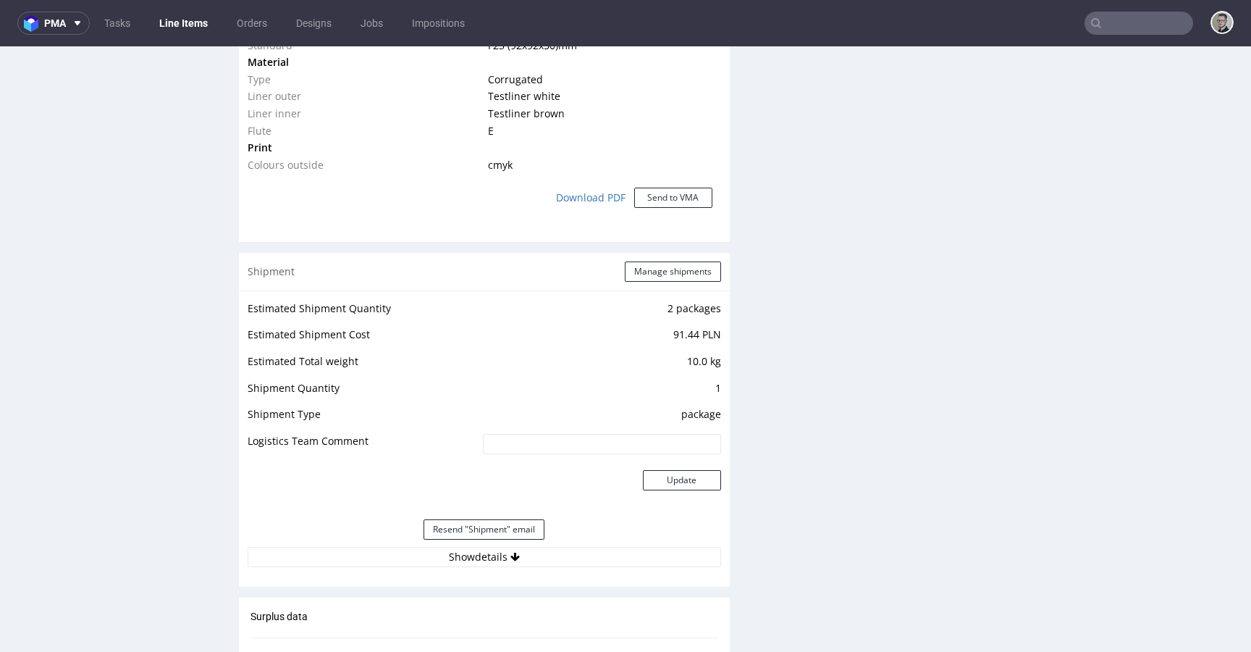
scroll to position [1973, 0]
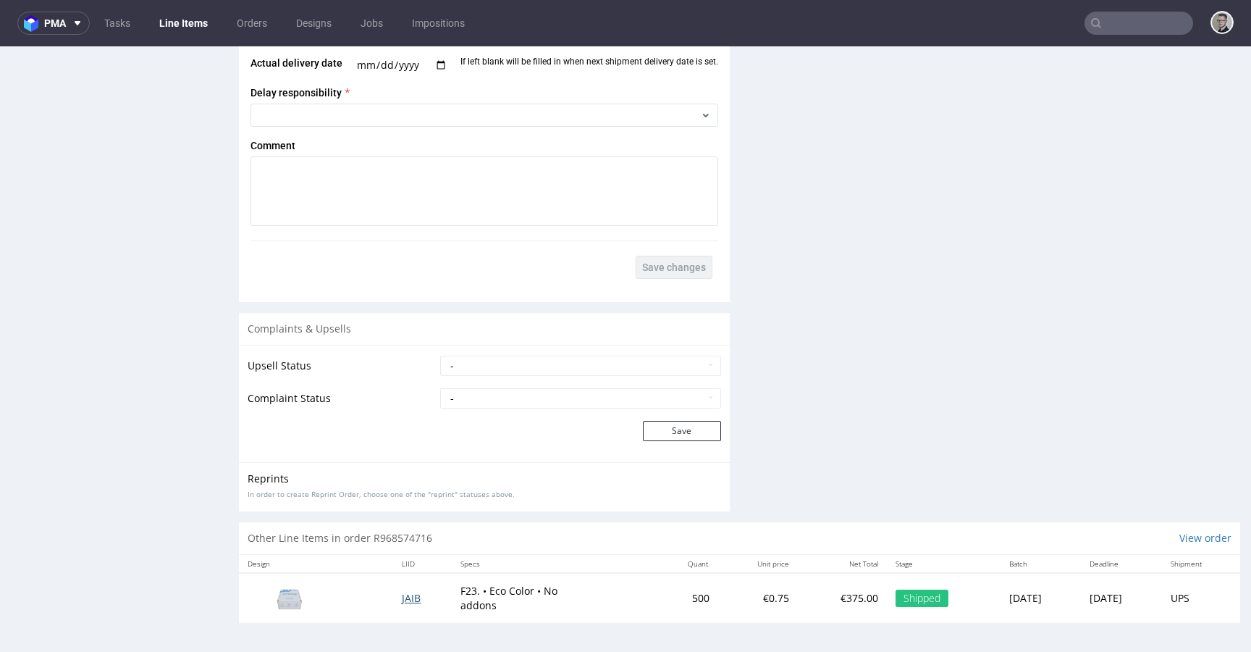
click at [402, 595] on span "JAIB" at bounding box center [411, 598] width 19 height 14
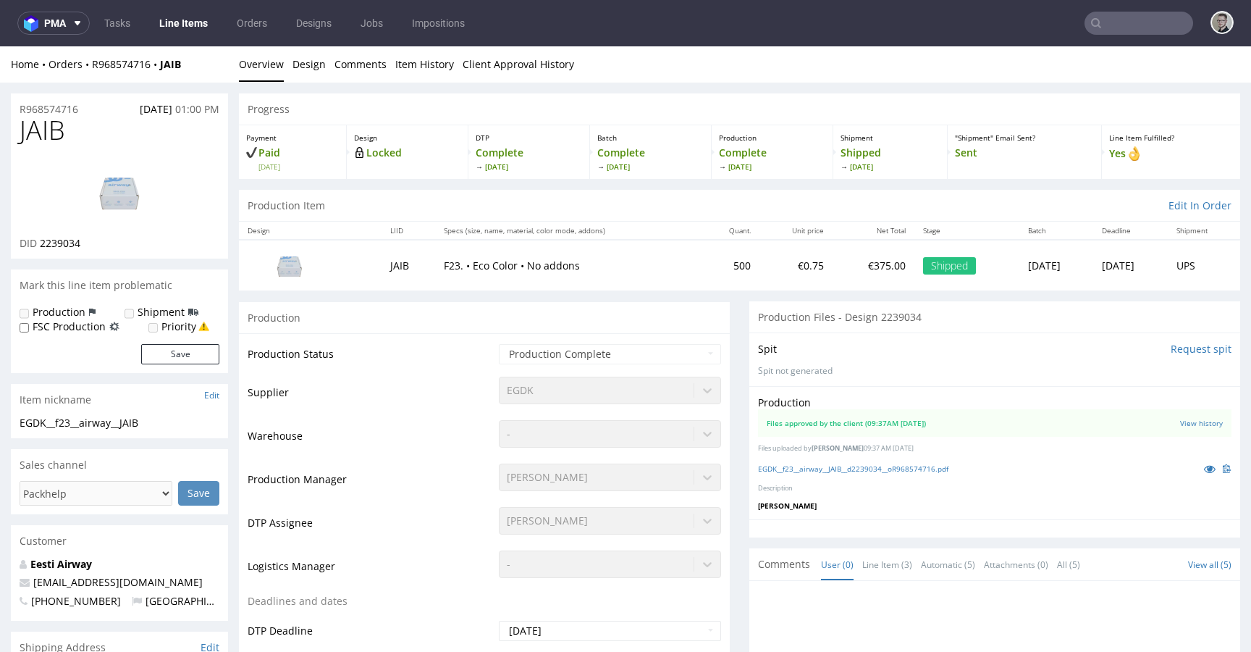
click at [873, 463] on div "EGDK__f23__airway__JAIB__d2239034__oR968574716.pdf" at bounding box center [995, 469] width 474 height 16
click at [873, 469] on link "EGDK__f23__airway__JAIB__d2239034__oR968574716.pdf" at bounding box center [853, 468] width 190 height 10
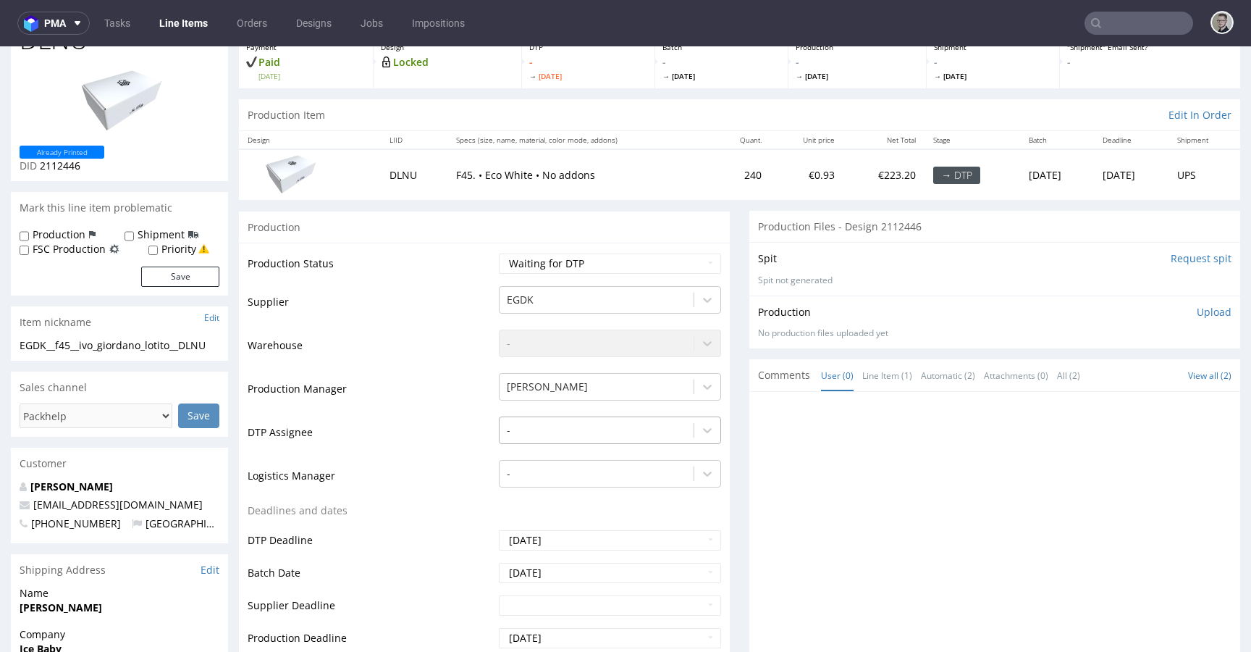
click at [540, 437] on div "-" at bounding box center [610, 426] width 222 height 20
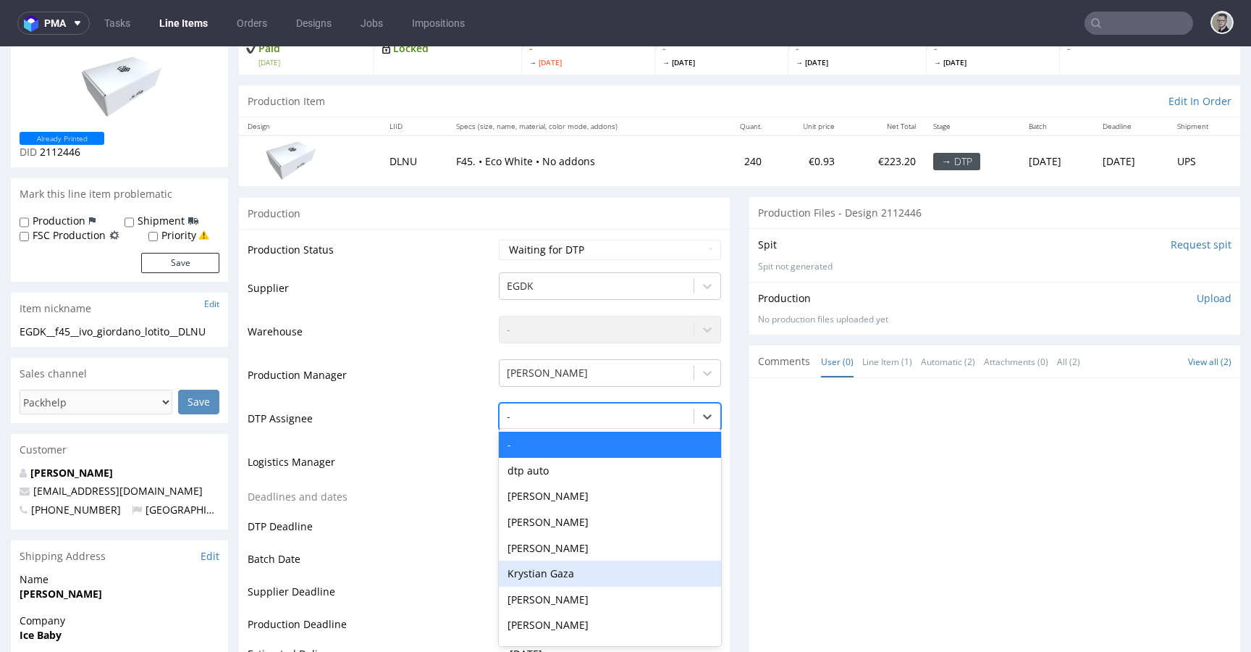
click at [554, 566] on div "Krystian Gaza" at bounding box center [610, 574] width 222 height 26
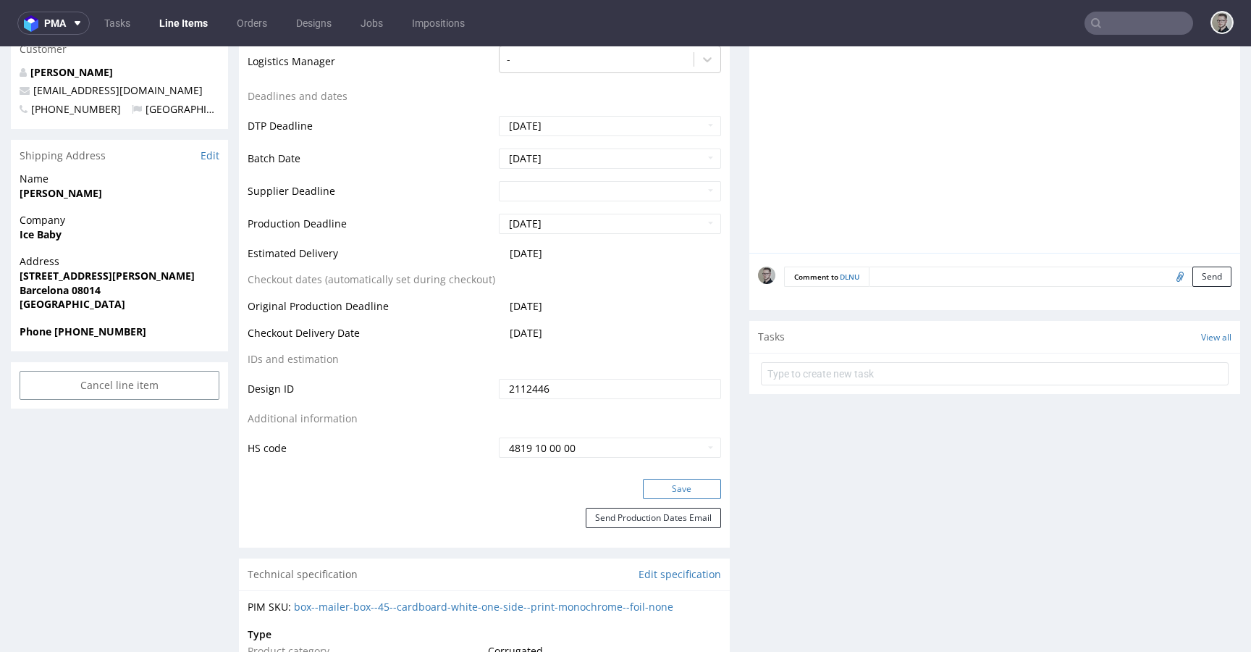
scroll to position [551, 0]
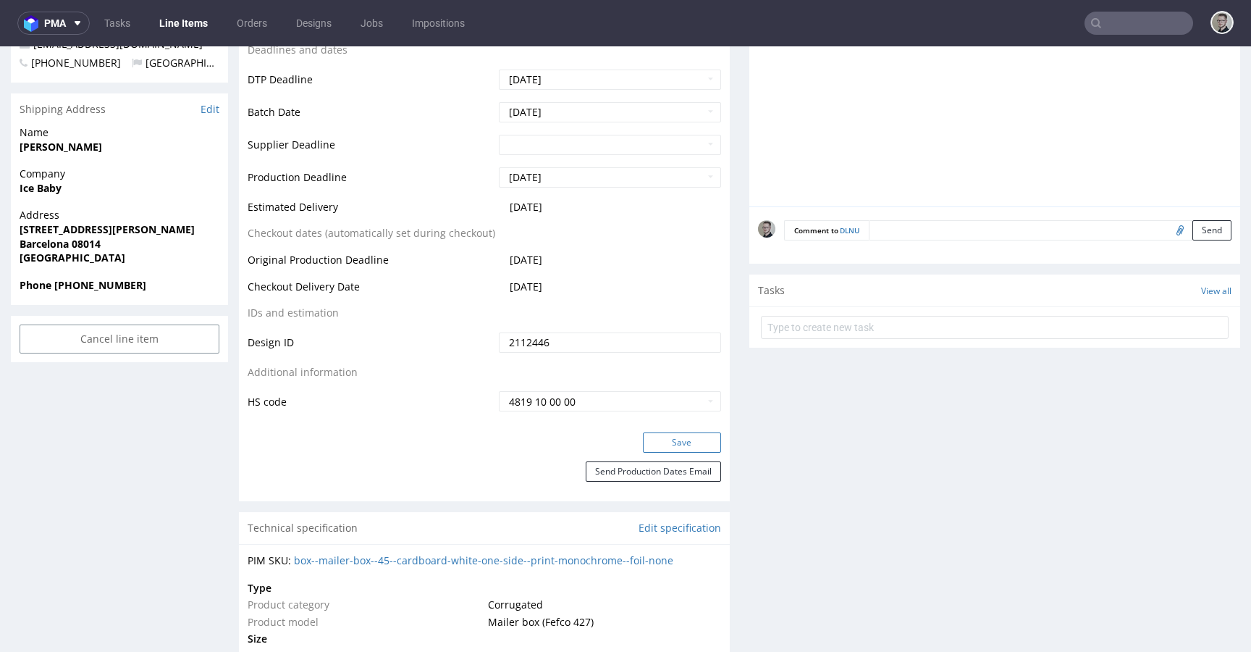
click at [672, 442] on button "Save" at bounding box center [682, 442] width 78 height 20
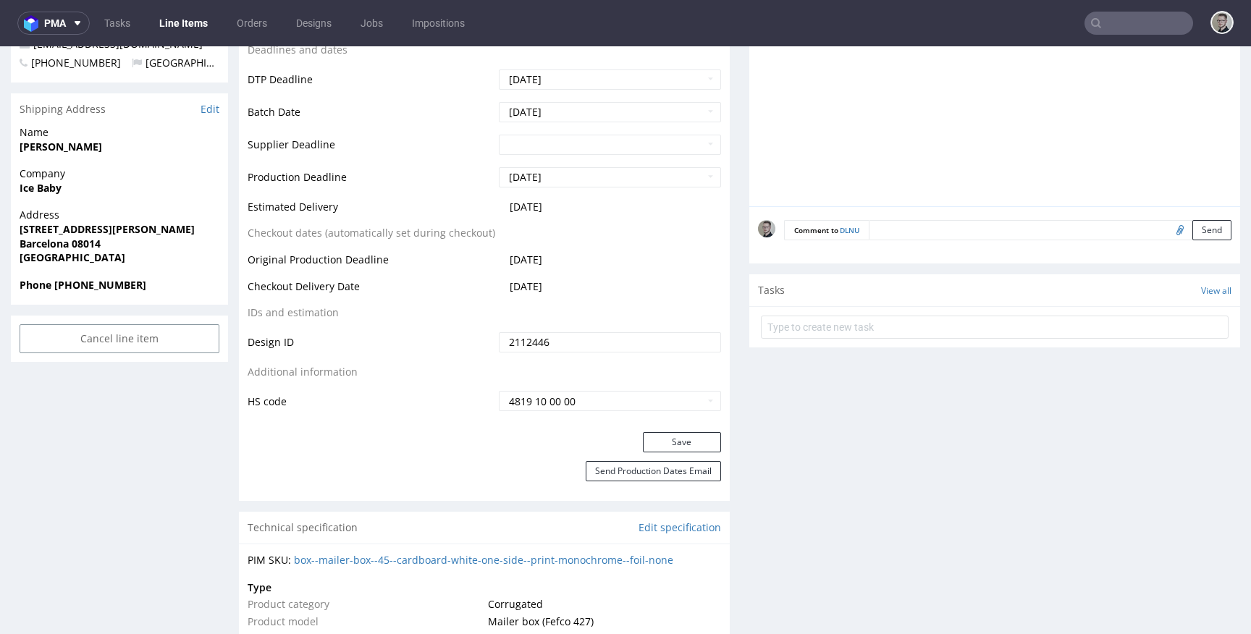
scroll to position [0, 0]
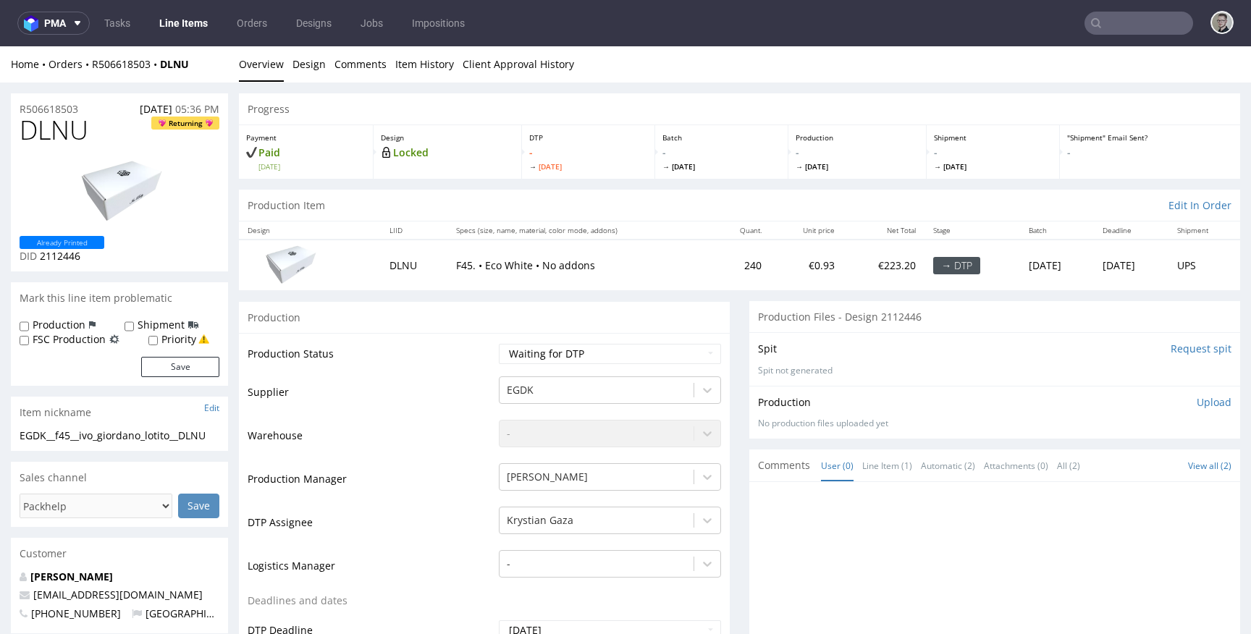
click at [1171, 349] on input "Request spit" at bounding box center [1201, 349] width 61 height 14
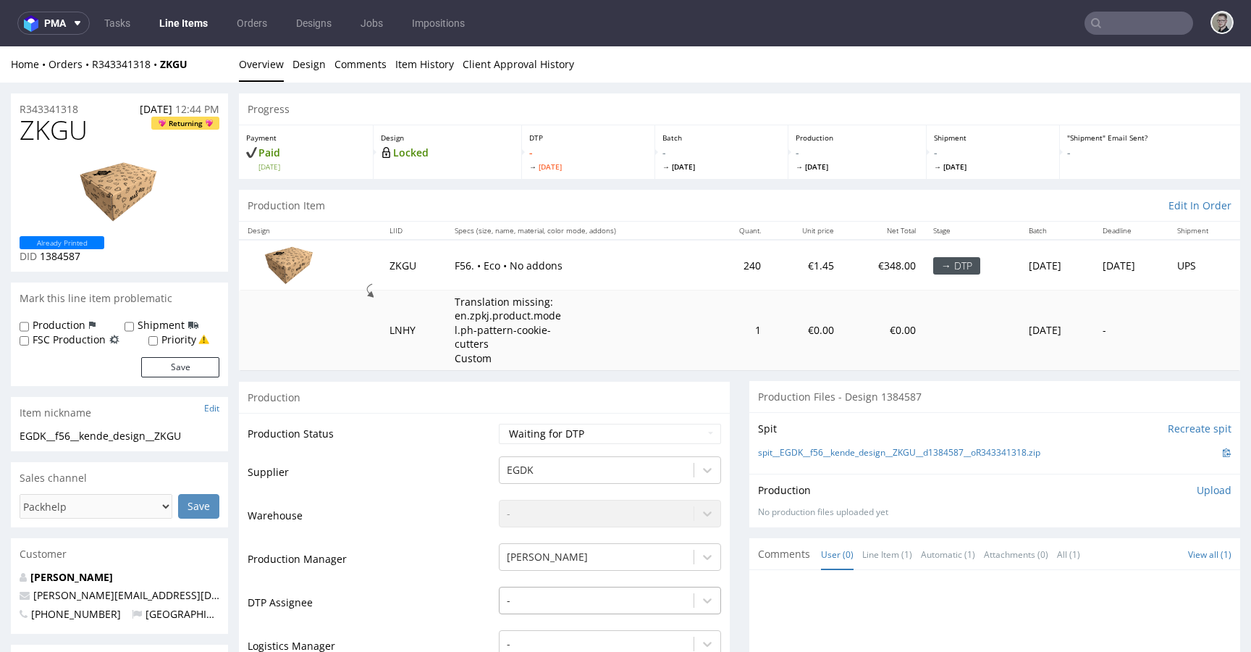
click at [574, 595] on div "-" at bounding box center [610, 597] width 222 height 20
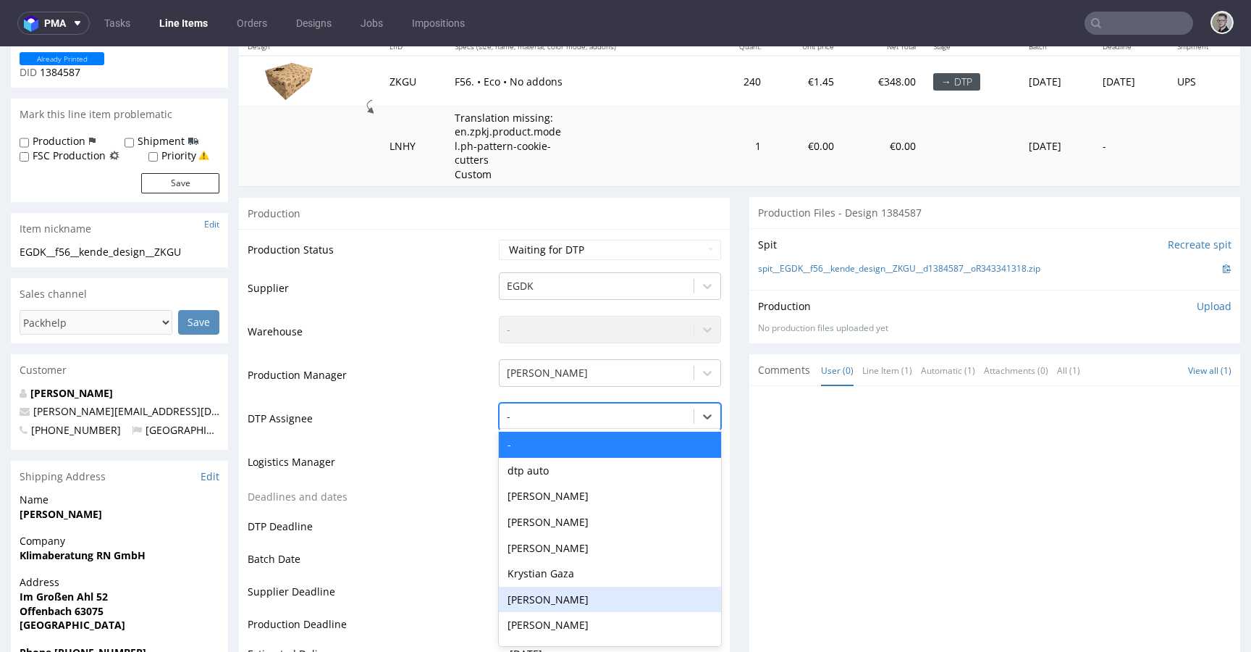
click at [577, 574] on div "Krystian Gaza" at bounding box center [610, 574] width 222 height 26
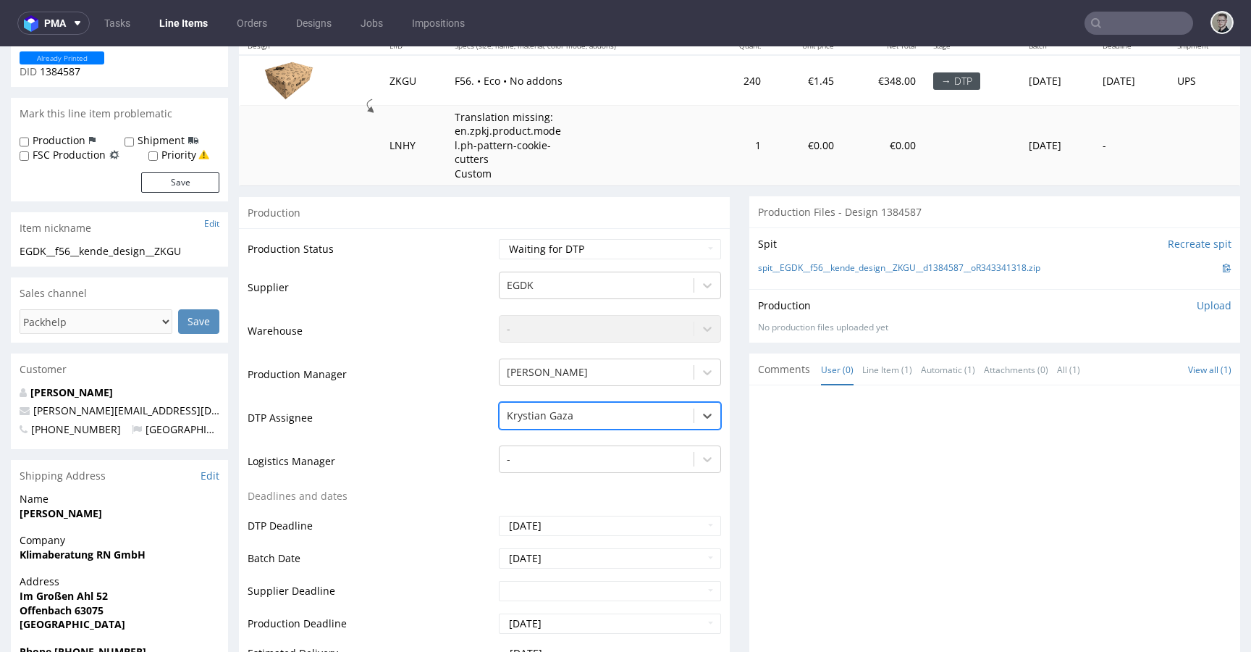
scroll to position [462, 0]
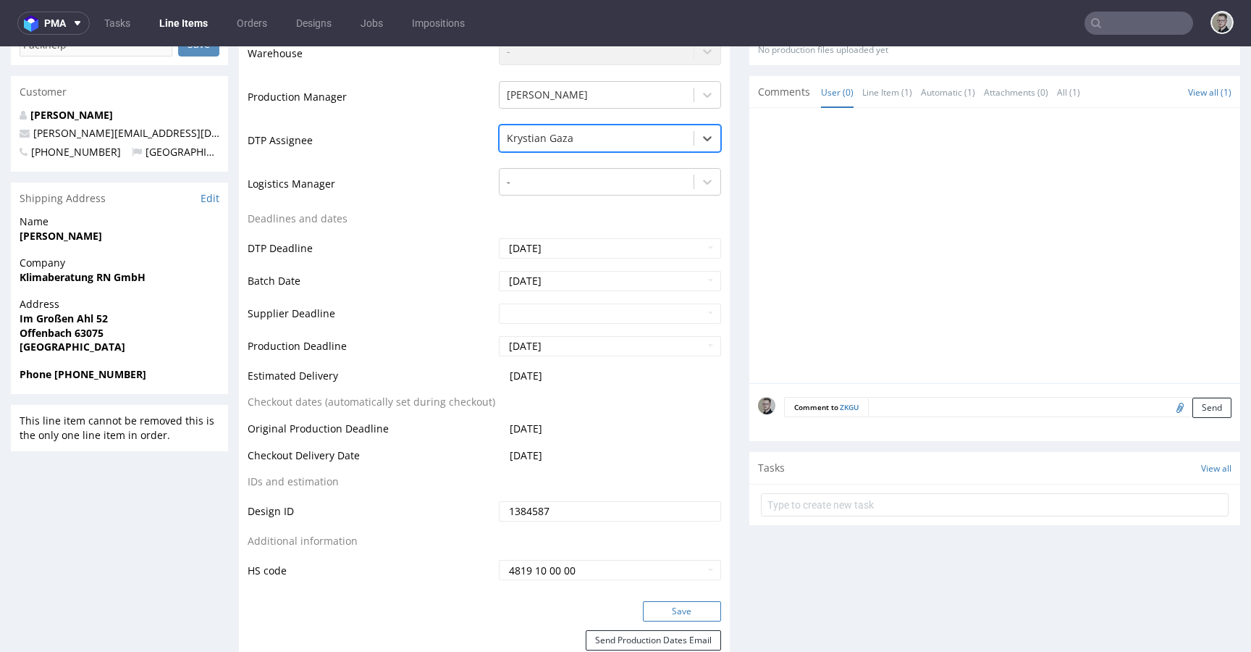
click at [664, 608] on button "Save" at bounding box center [682, 611] width 78 height 20
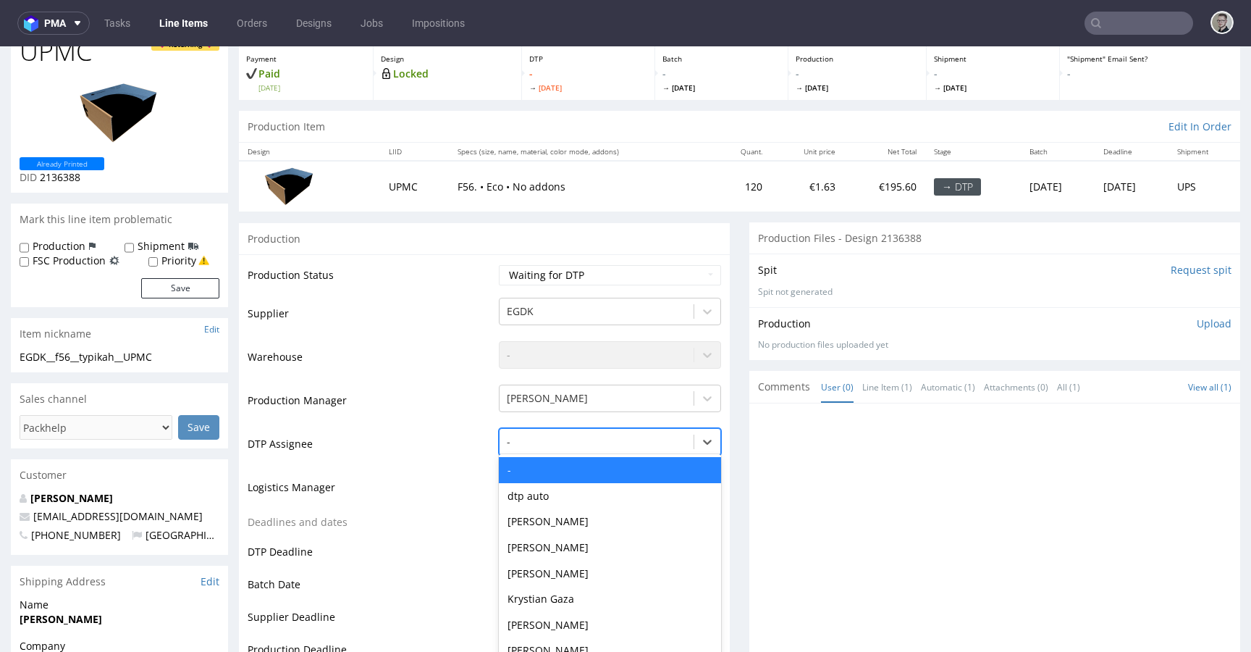
click at [524, 448] on div "- selected, 1 of 31. 31 results available. Use Up and Down to choose options, p…" at bounding box center [610, 438] width 222 height 20
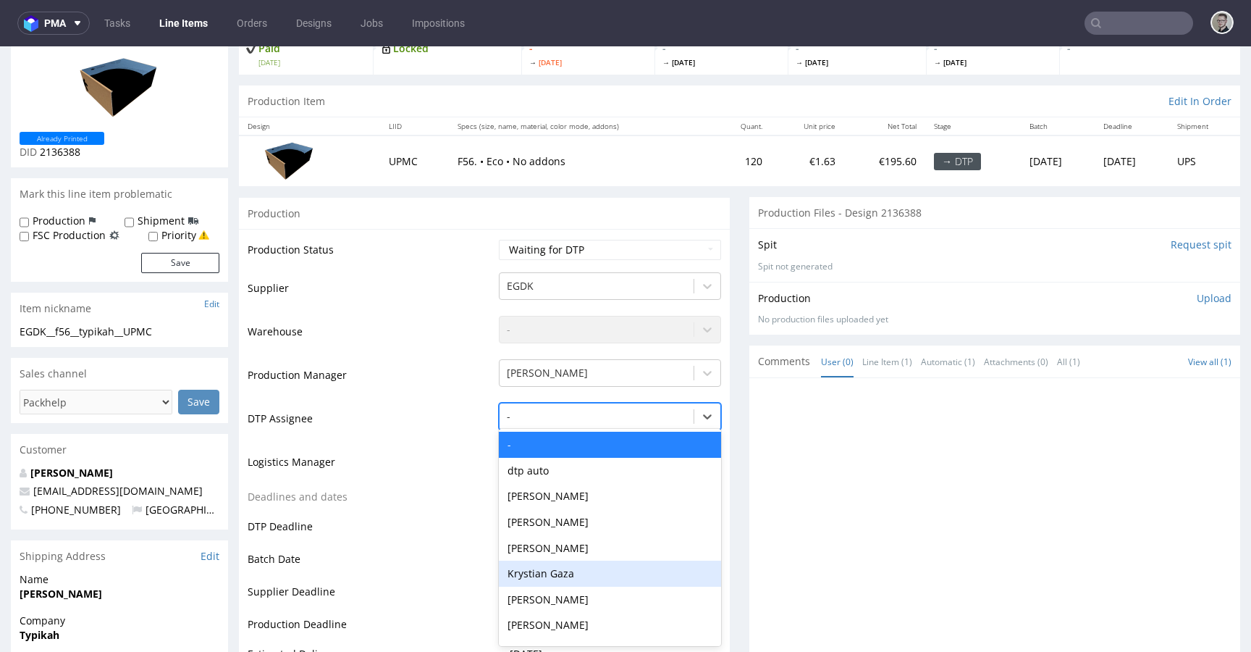
click at [536, 577] on div "Krystian Gaza" at bounding box center [610, 574] width 222 height 26
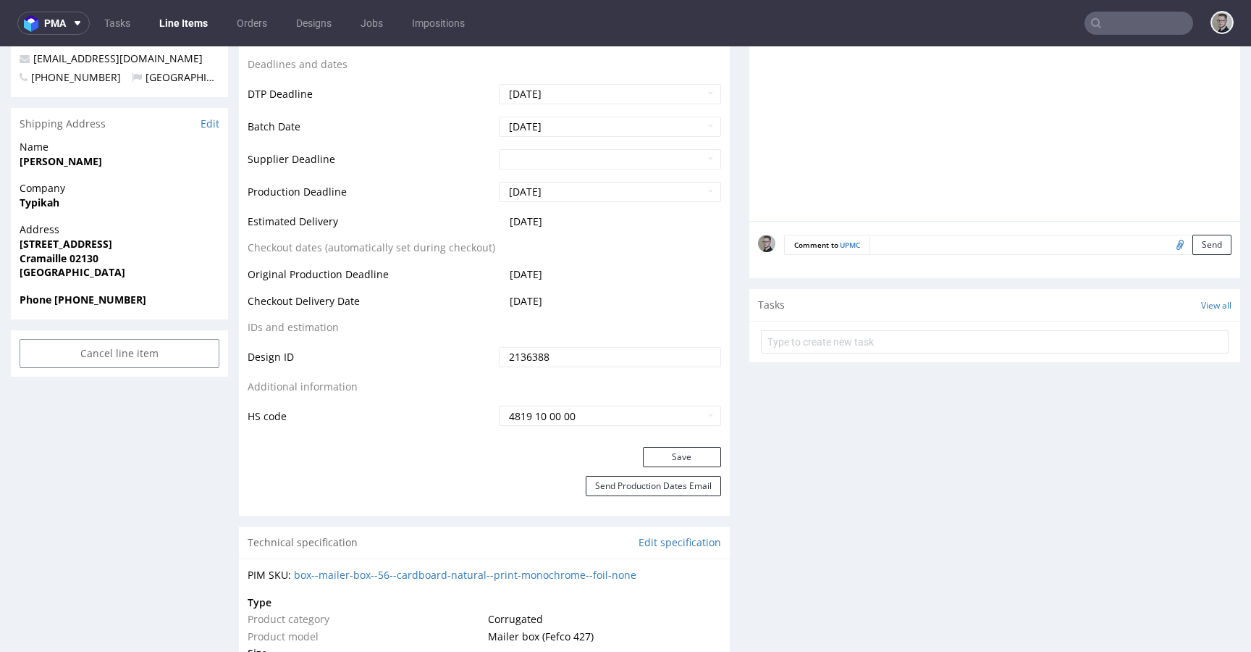
scroll to position [574, 0]
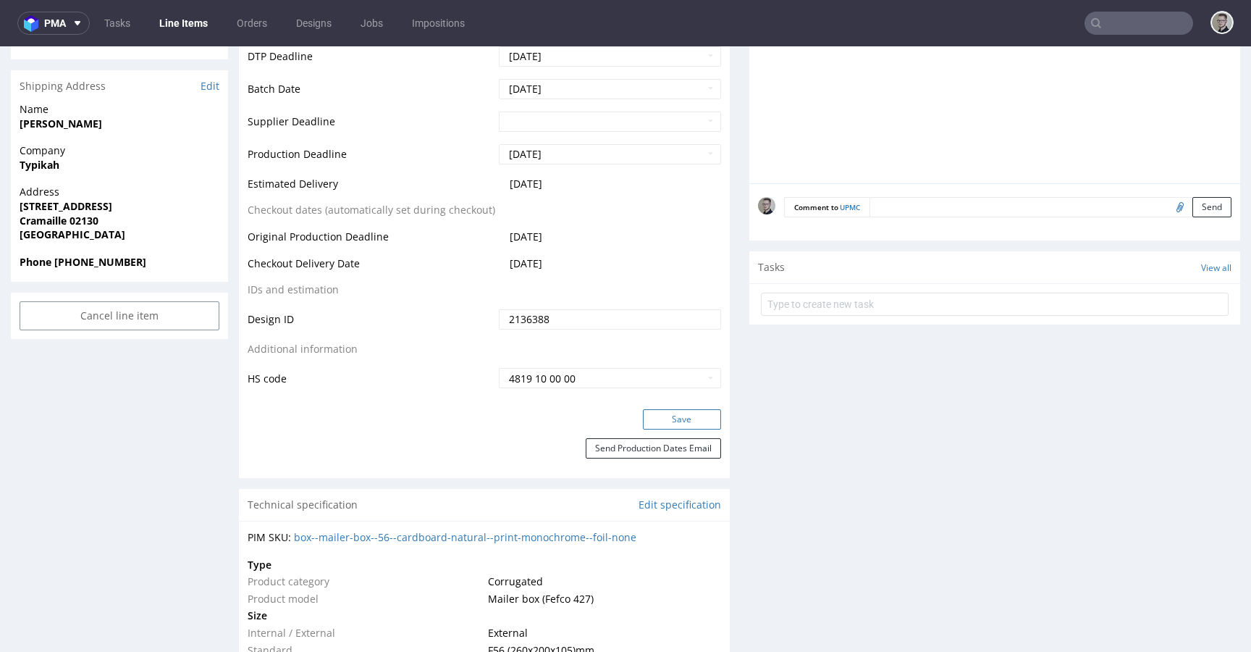
click at [676, 426] on button "Save" at bounding box center [682, 419] width 78 height 20
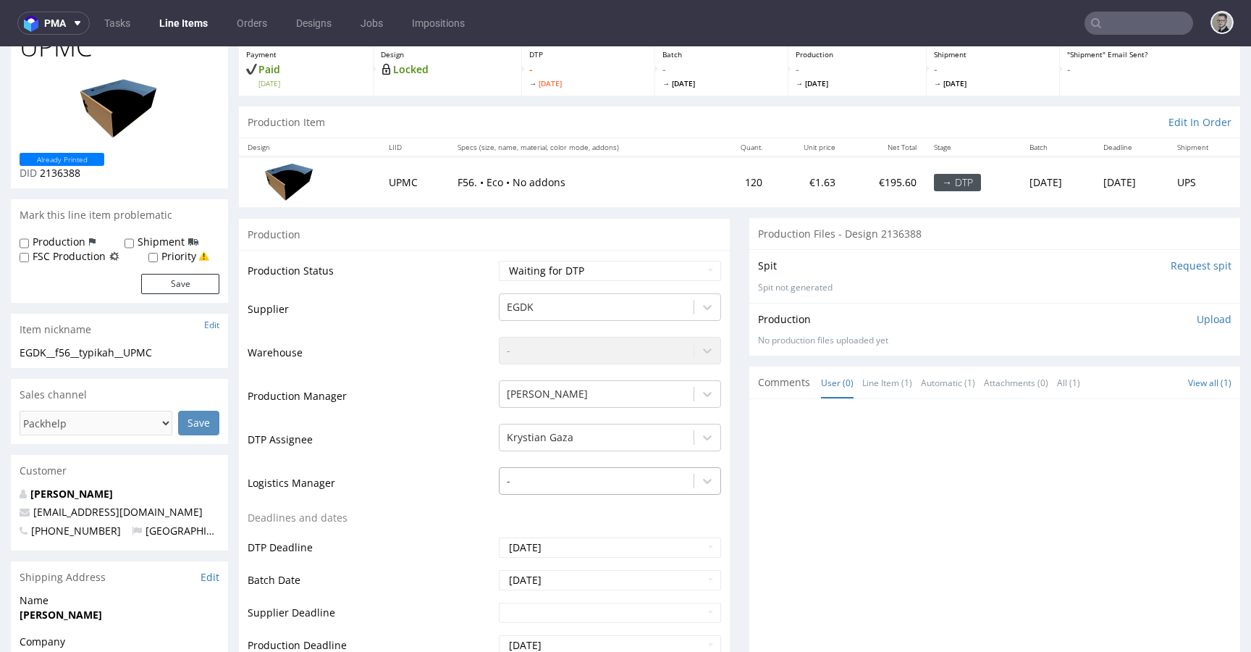
scroll to position [0, 0]
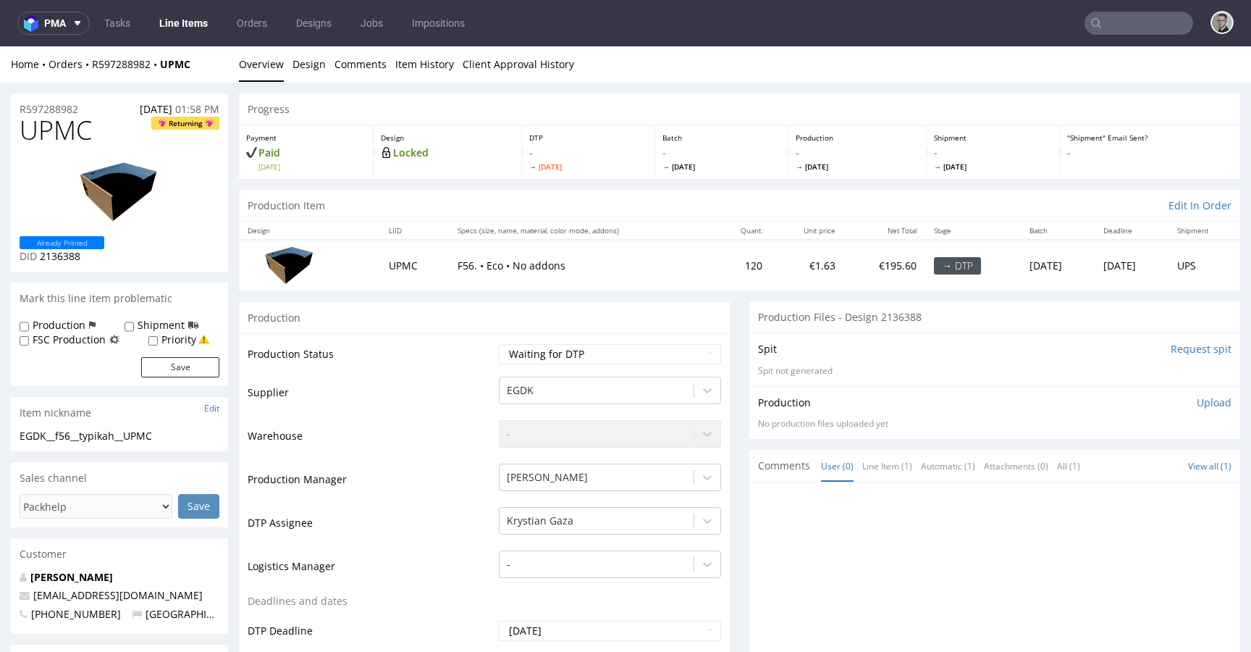
click at [1171, 351] on input "Request spit" at bounding box center [1201, 349] width 61 height 14
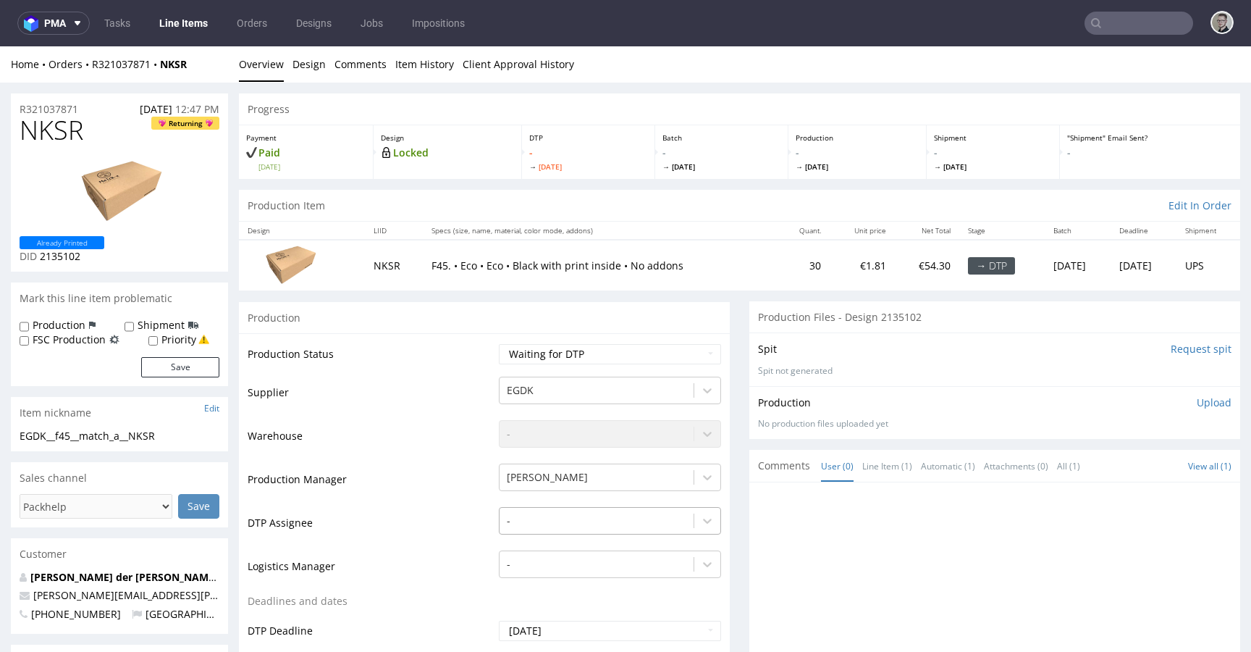
click at [542, 517] on div "-" at bounding box center [610, 517] width 222 height 20
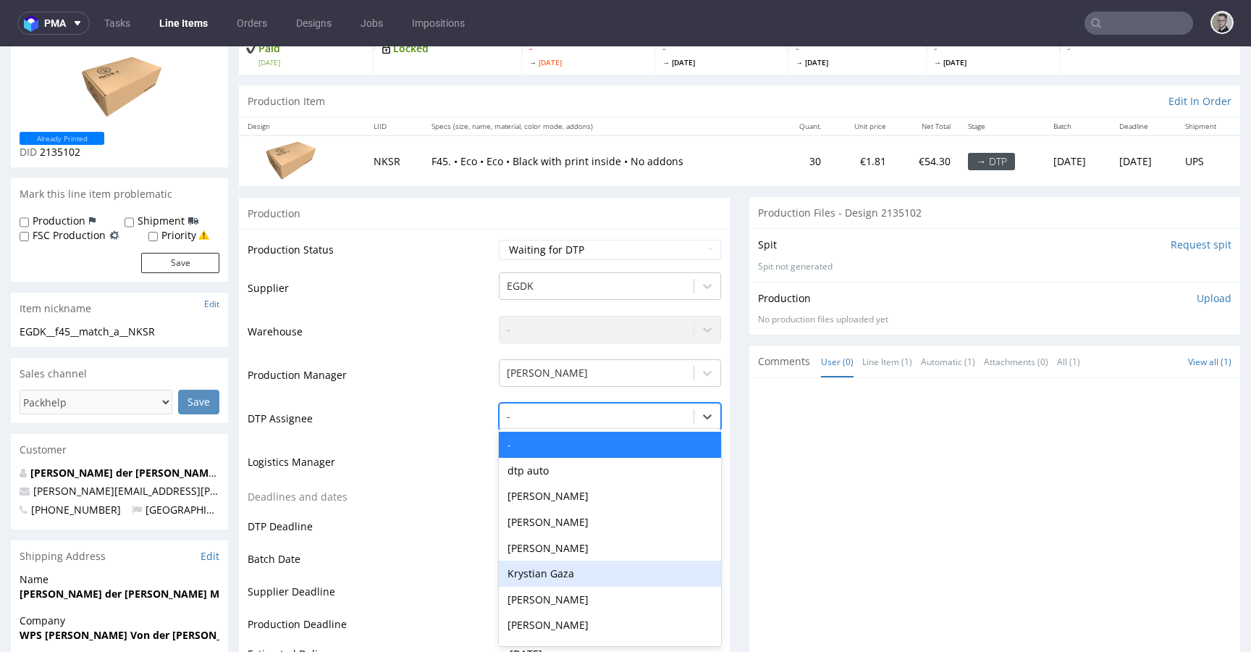
click at [545, 566] on div "Krystian Gaza" at bounding box center [610, 574] width 222 height 26
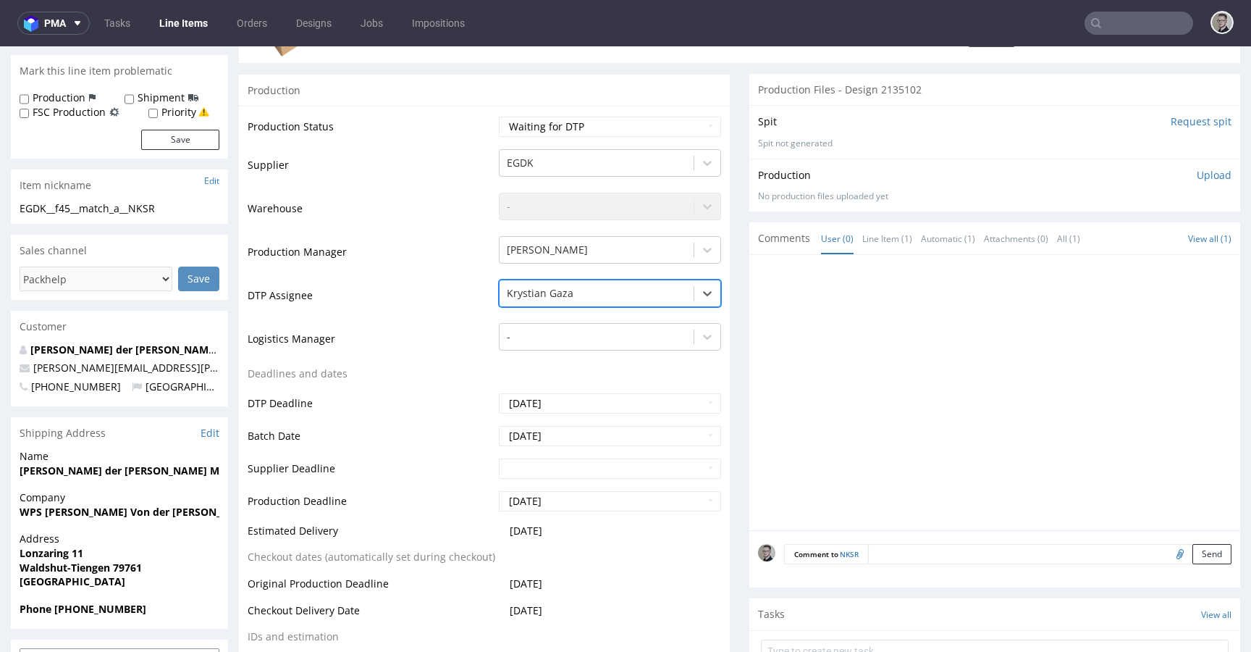
scroll to position [563, 0]
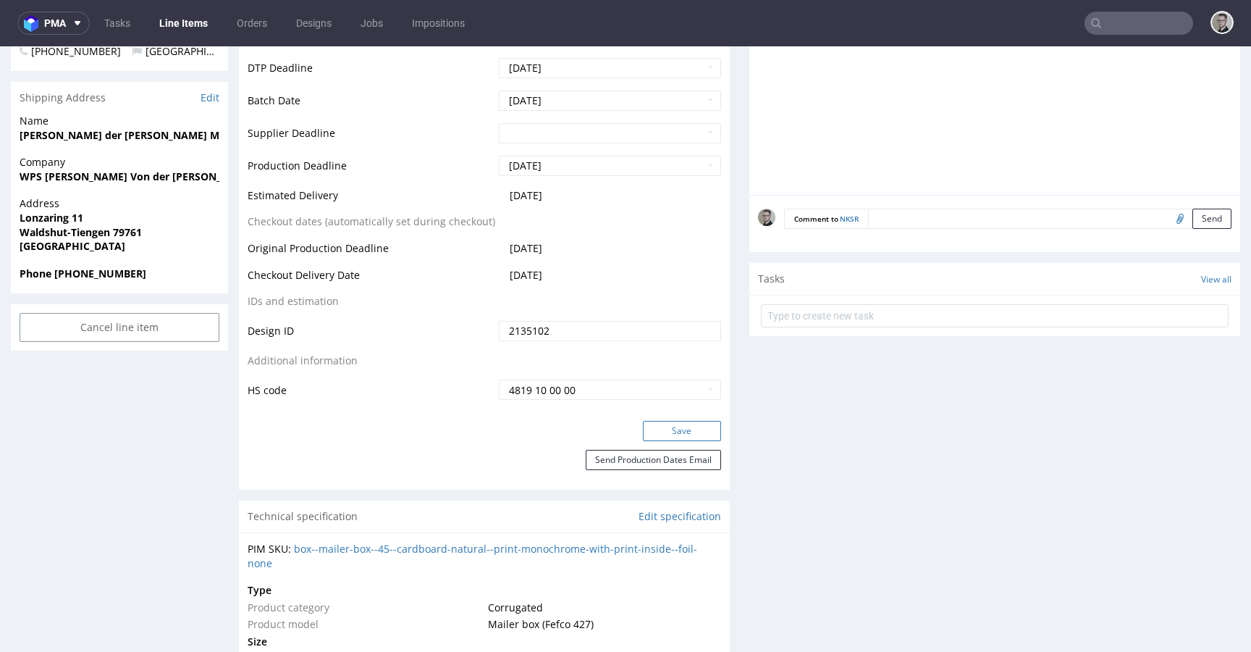
click at [689, 427] on button "Save" at bounding box center [682, 431] width 78 height 20
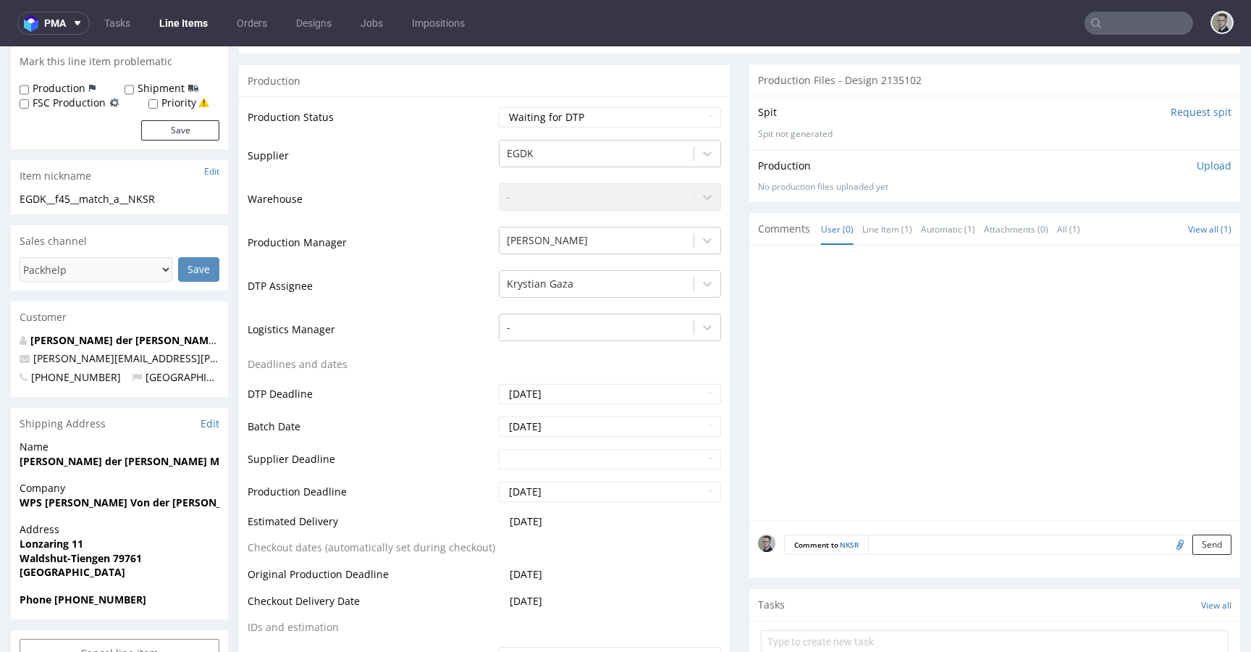
scroll to position [0, 0]
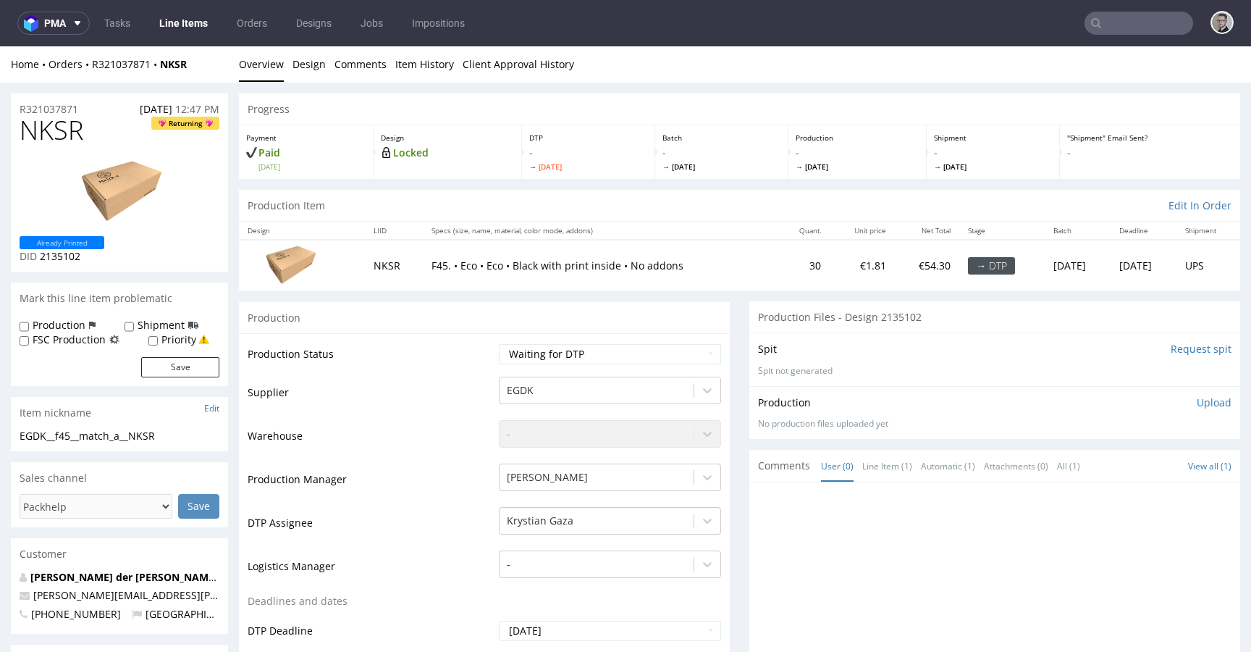
click at [1186, 352] on input "Request spit" at bounding box center [1201, 349] width 61 height 14
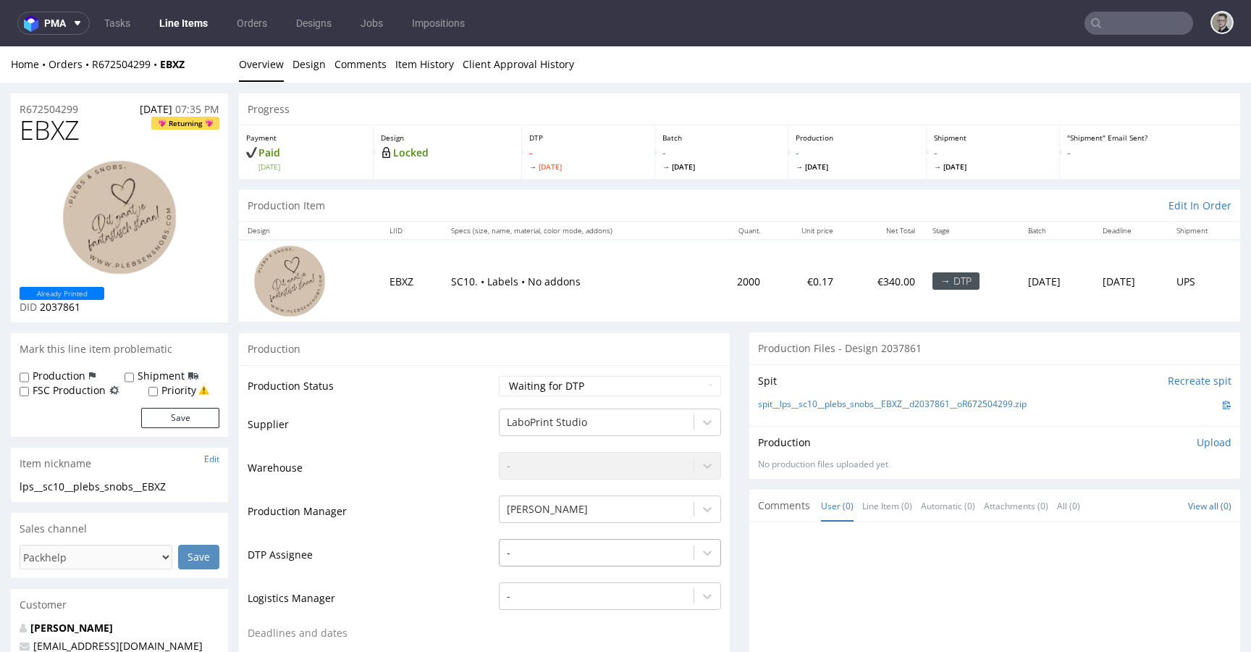
click at [530, 558] on div "-" at bounding box center [610, 549] width 222 height 20
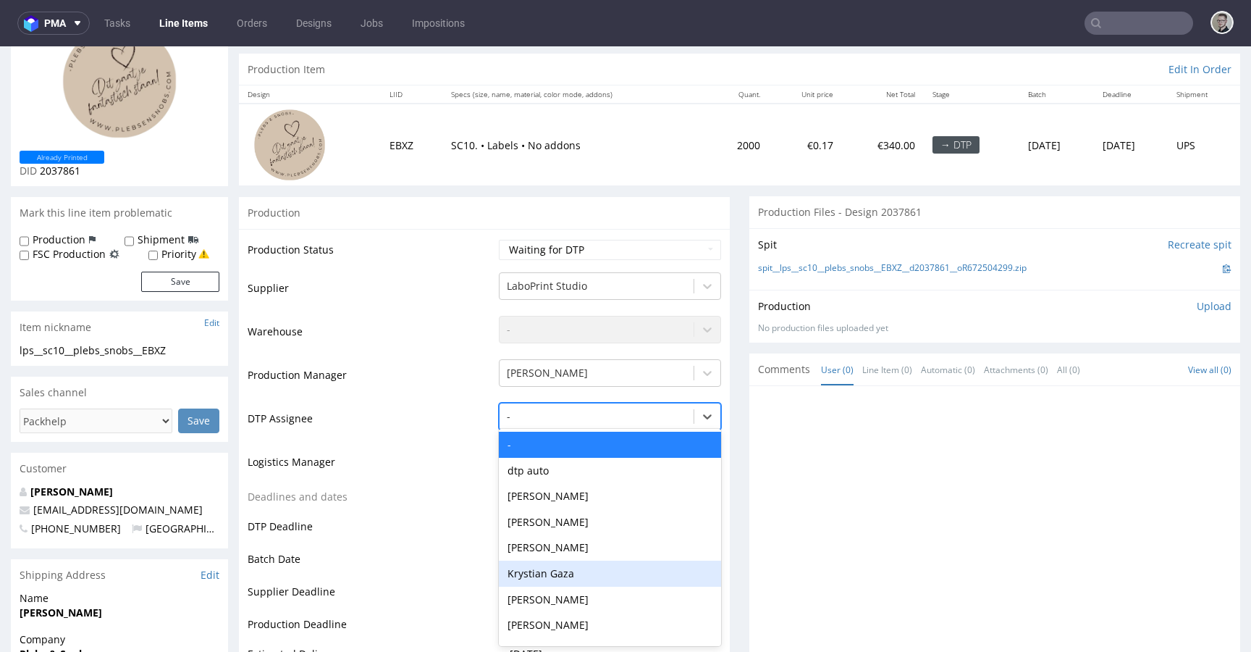
click at [540, 583] on div "Krystian Gaza" at bounding box center [610, 574] width 222 height 26
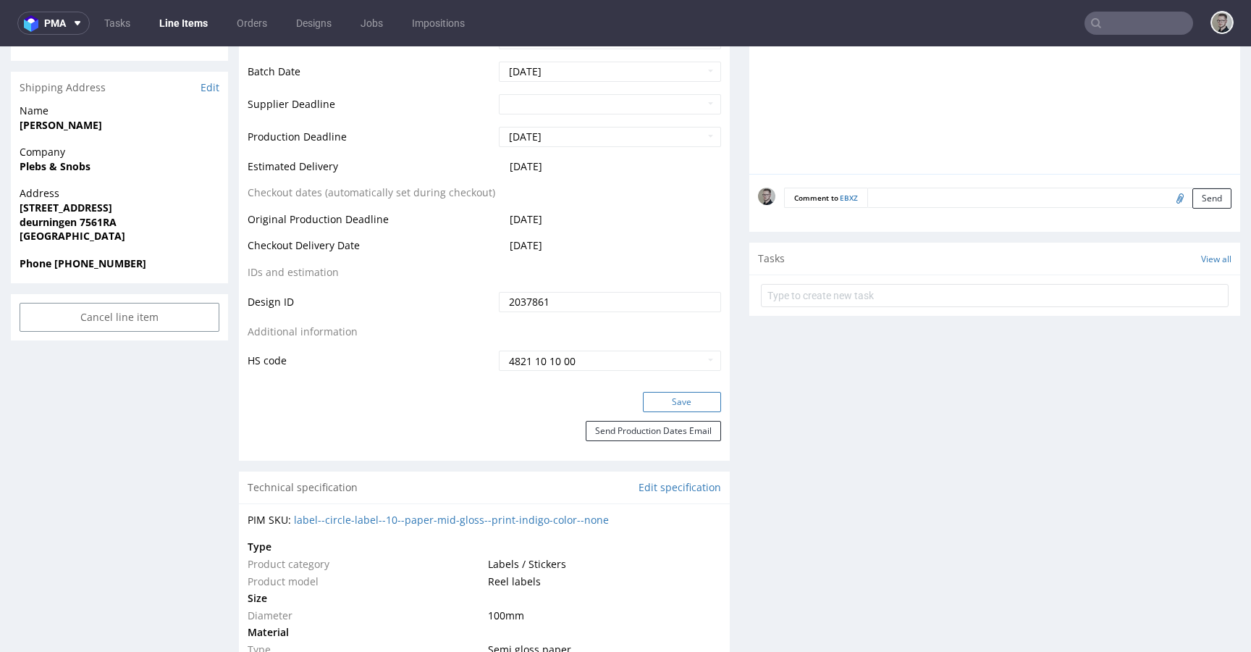
scroll to position [628, 0]
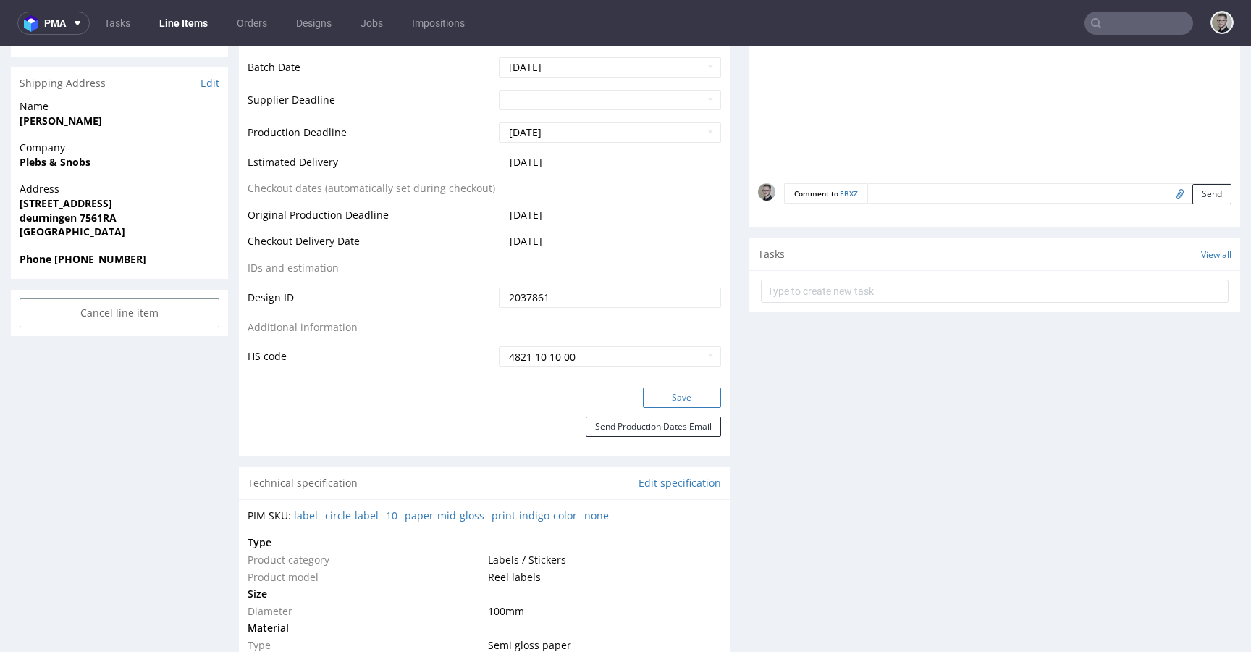
click at [668, 395] on button "Save" at bounding box center [682, 397] width 78 height 20
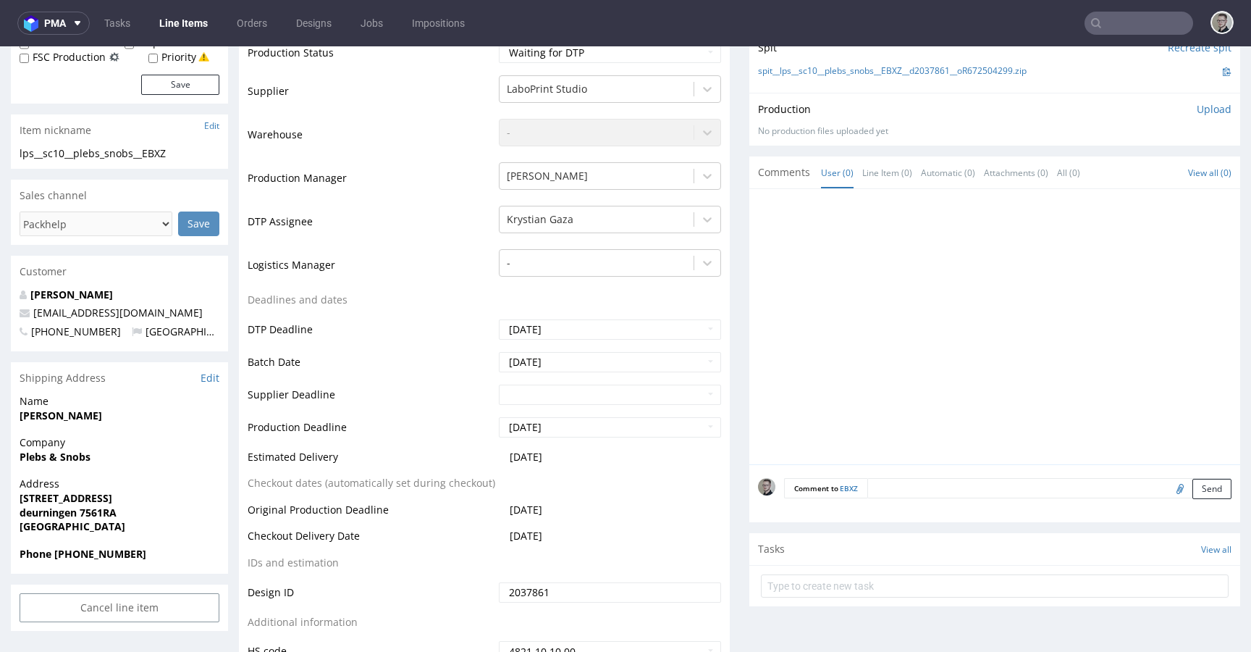
scroll to position [0, 0]
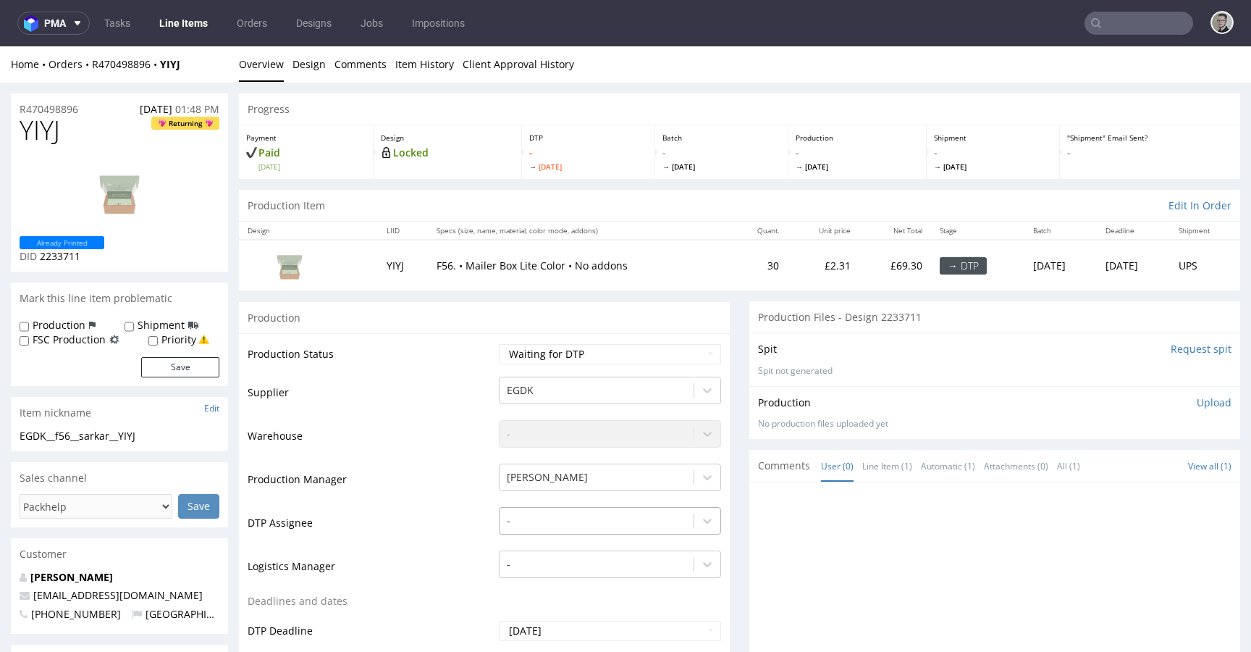
click at [555, 516] on div "-" at bounding box center [610, 517] width 222 height 20
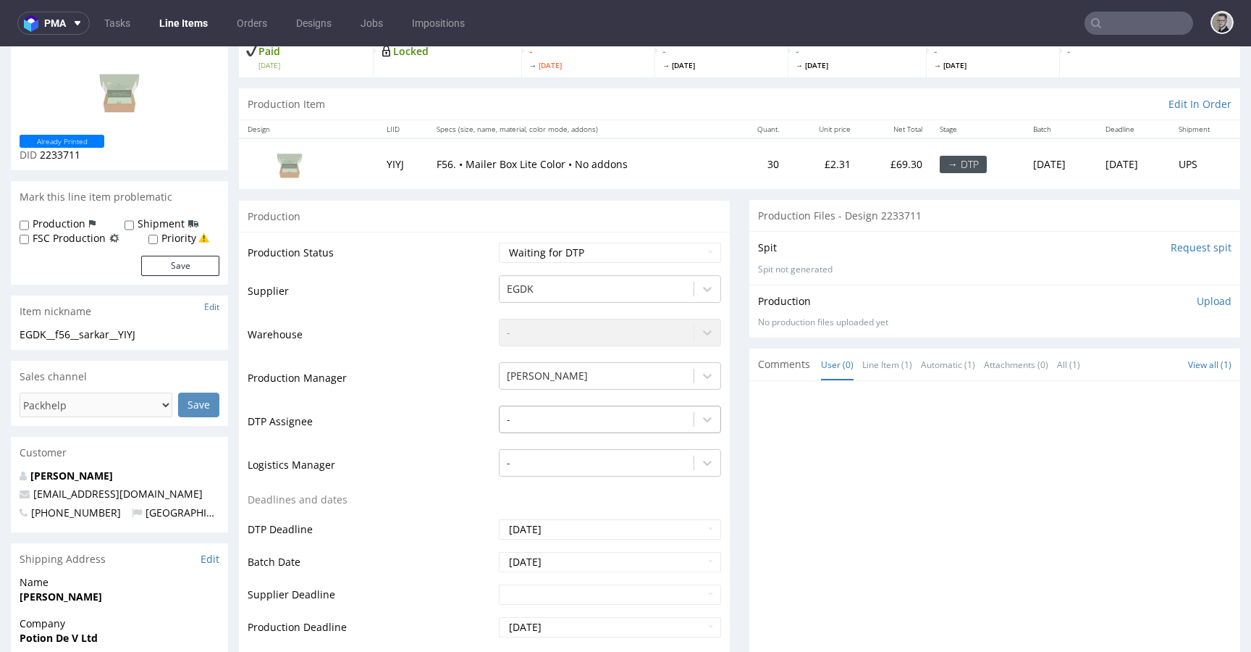
scroll to position [104, 0]
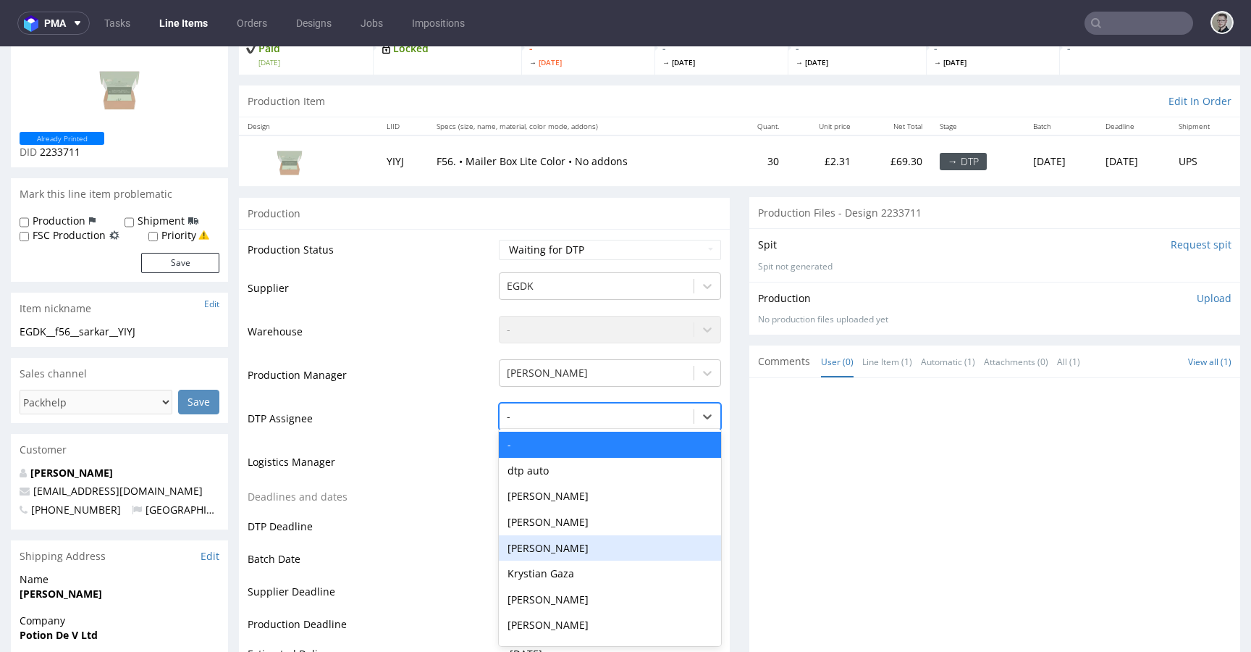
click at [570, 567] on div "Krystian Gaza" at bounding box center [610, 574] width 222 height 26
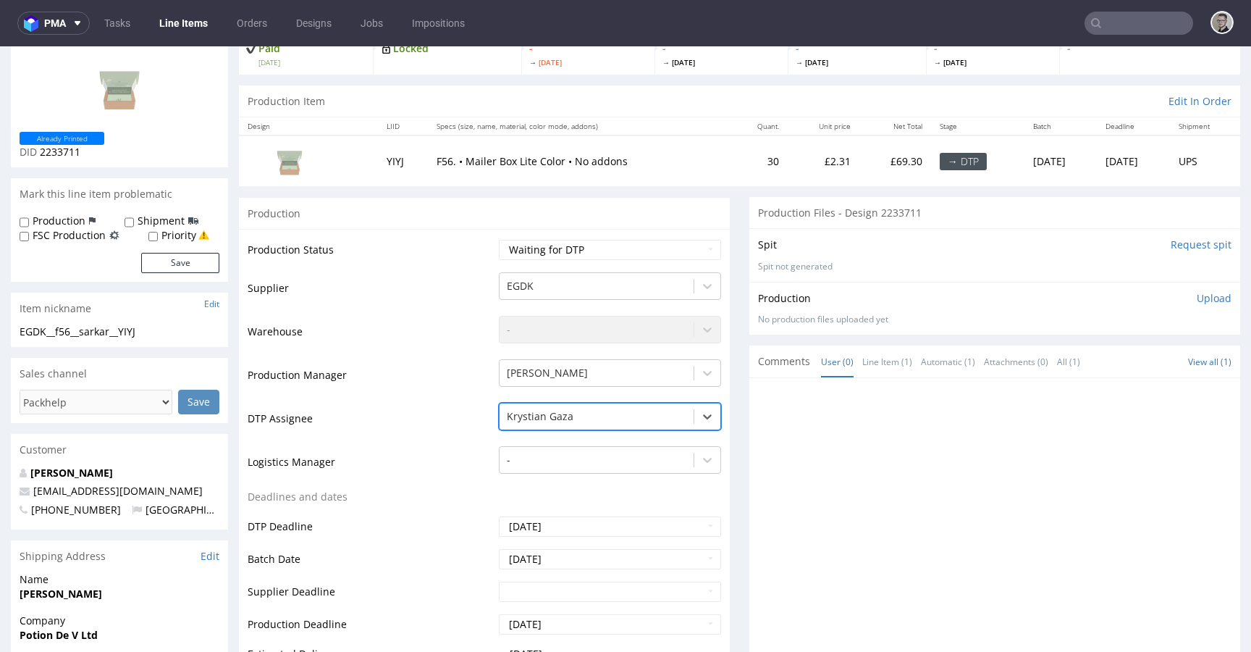
scroll to position [390, 0]
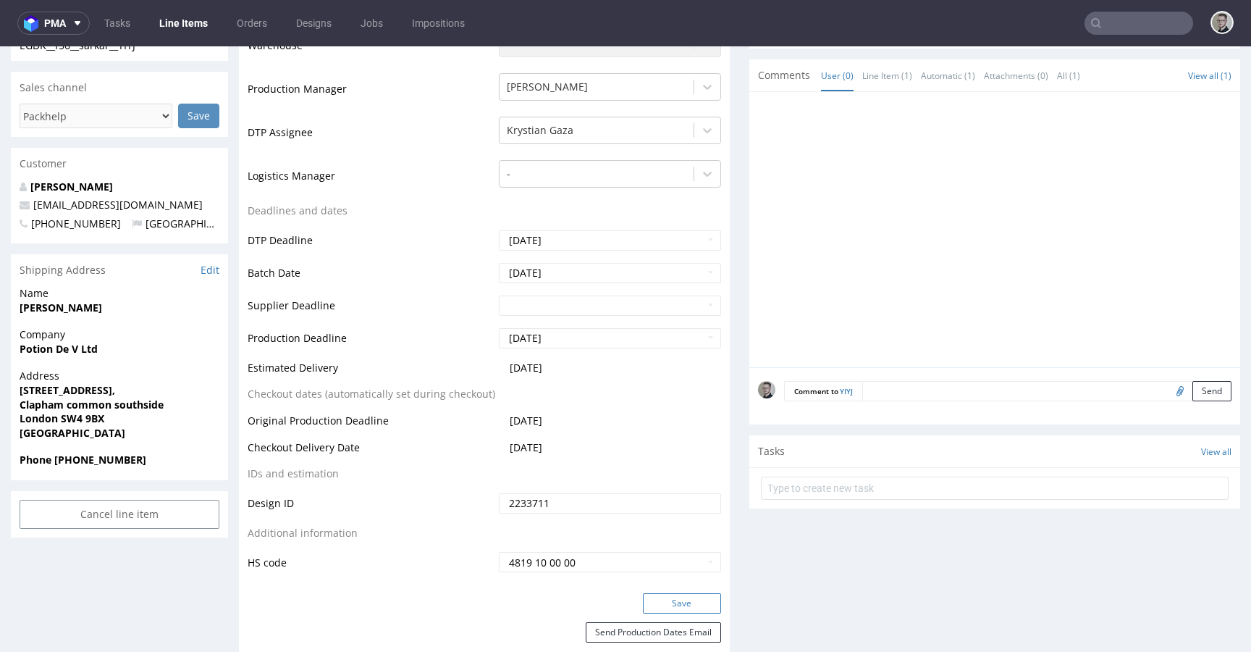
click at [680, 601] on button "Save" at bounding box center [682, 603] width 78 height 20
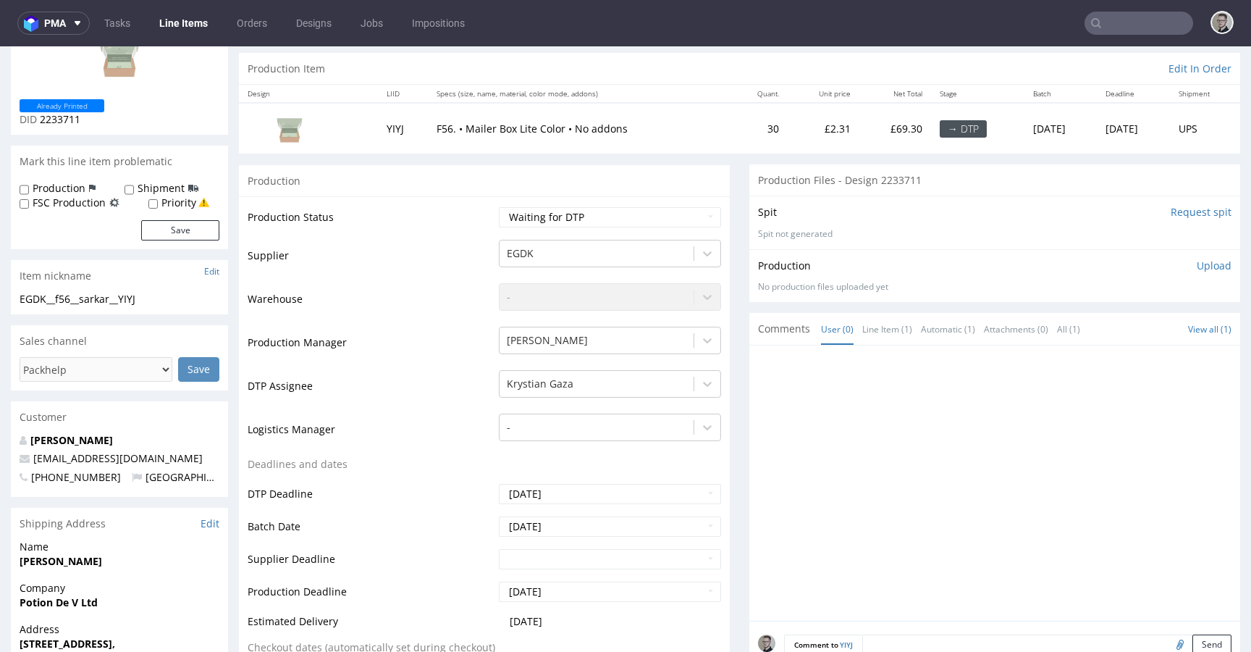
scroll to position [0, 0]
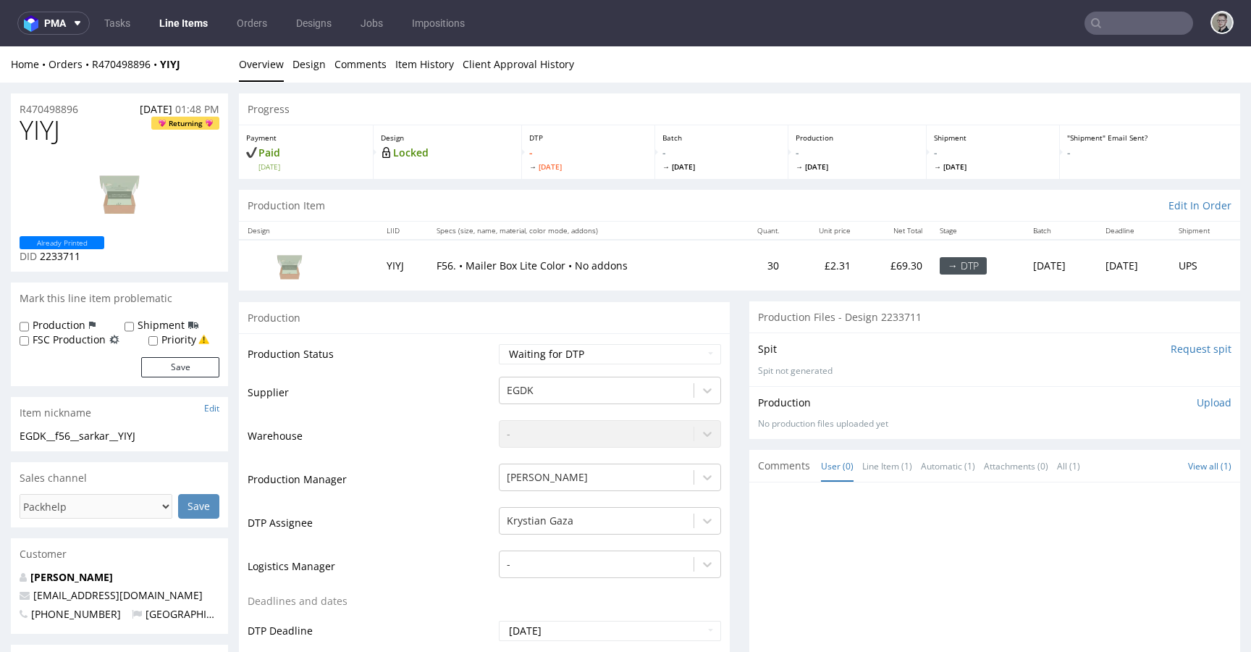
click at [1171, 351] on input "Request spit" at bounding box center [1201, 349] width 61 height 14
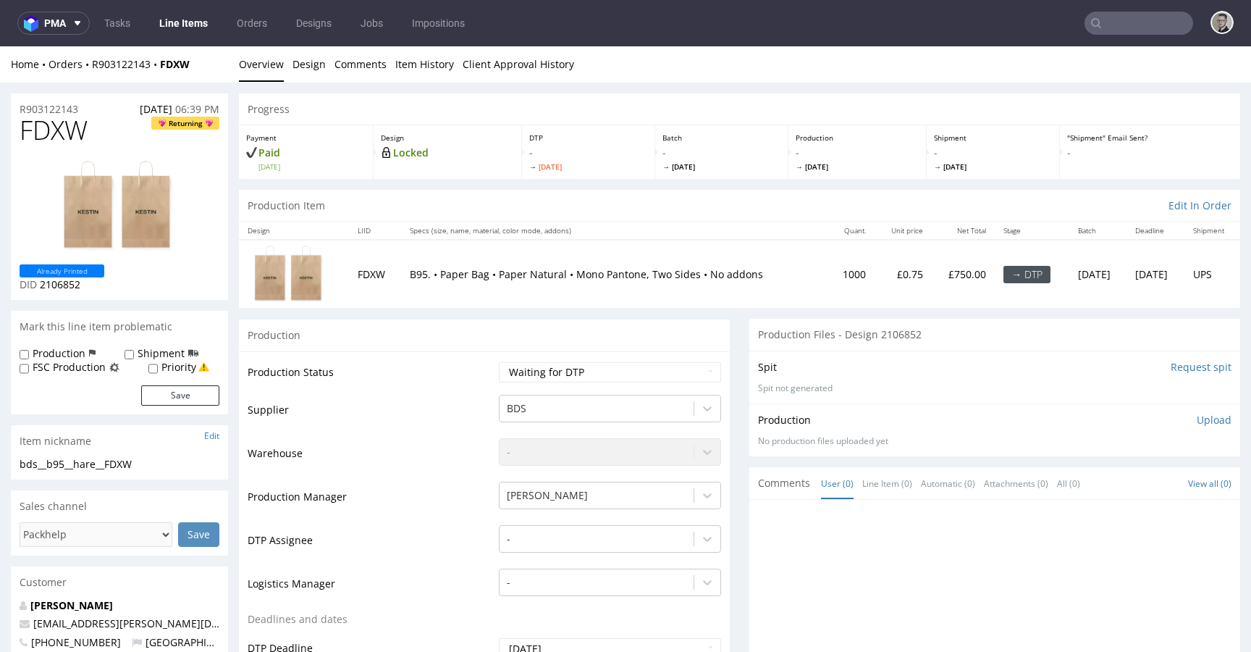
click at [520, 559] on td "-" at bounding box center [608, 545] width 226 height 43
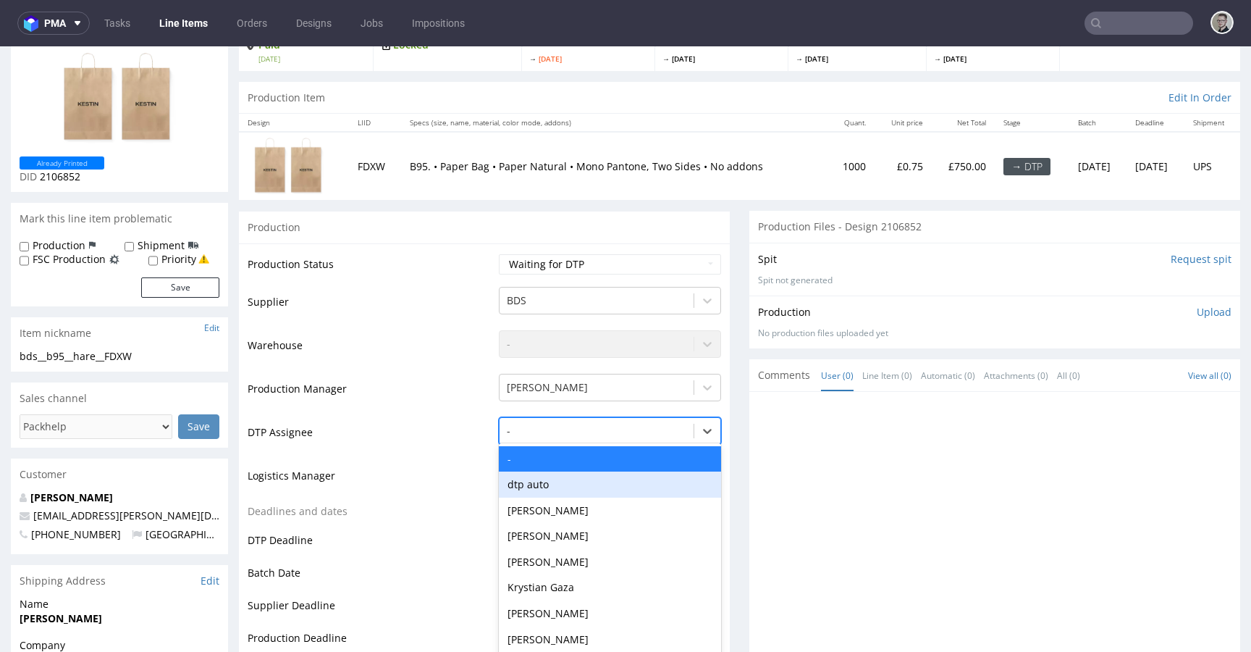
click at [531, 437] on div "dtp auto, 2 of 31. 31 results available. Use Up and Down to choose options, pre…" at bounding box center [610, 427] width 222 height 20
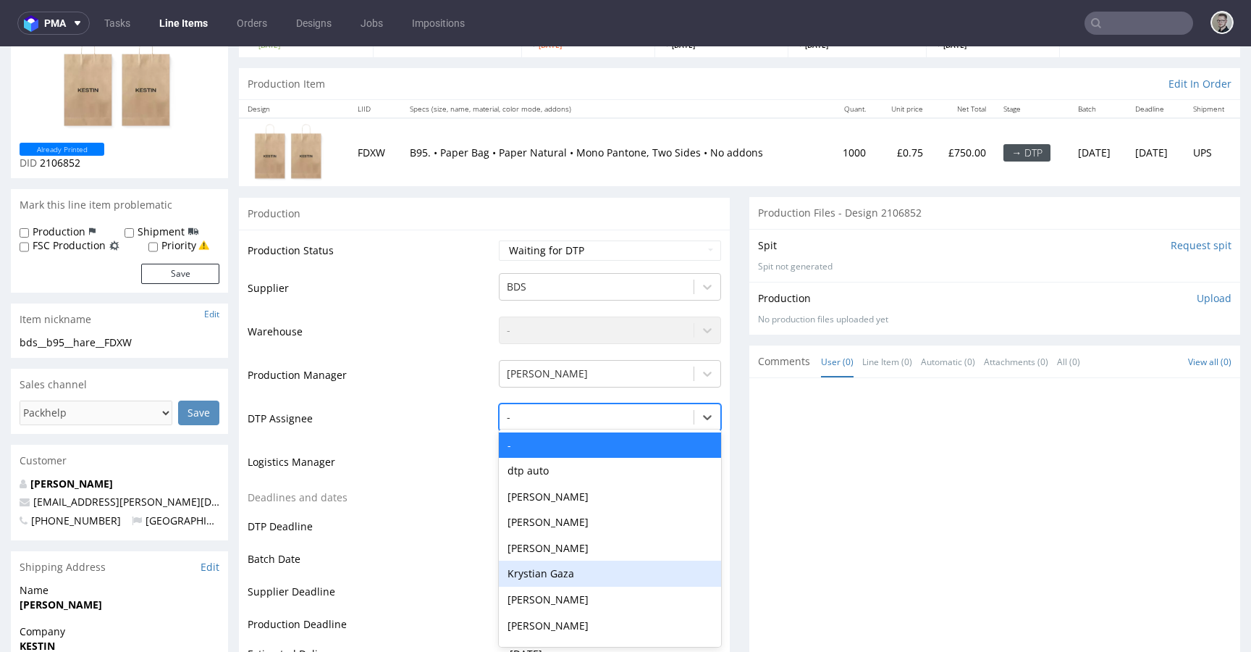
click at [541, 579] on div "Krystian Gaza" at bounding box center [610, 574] width 222 height 26
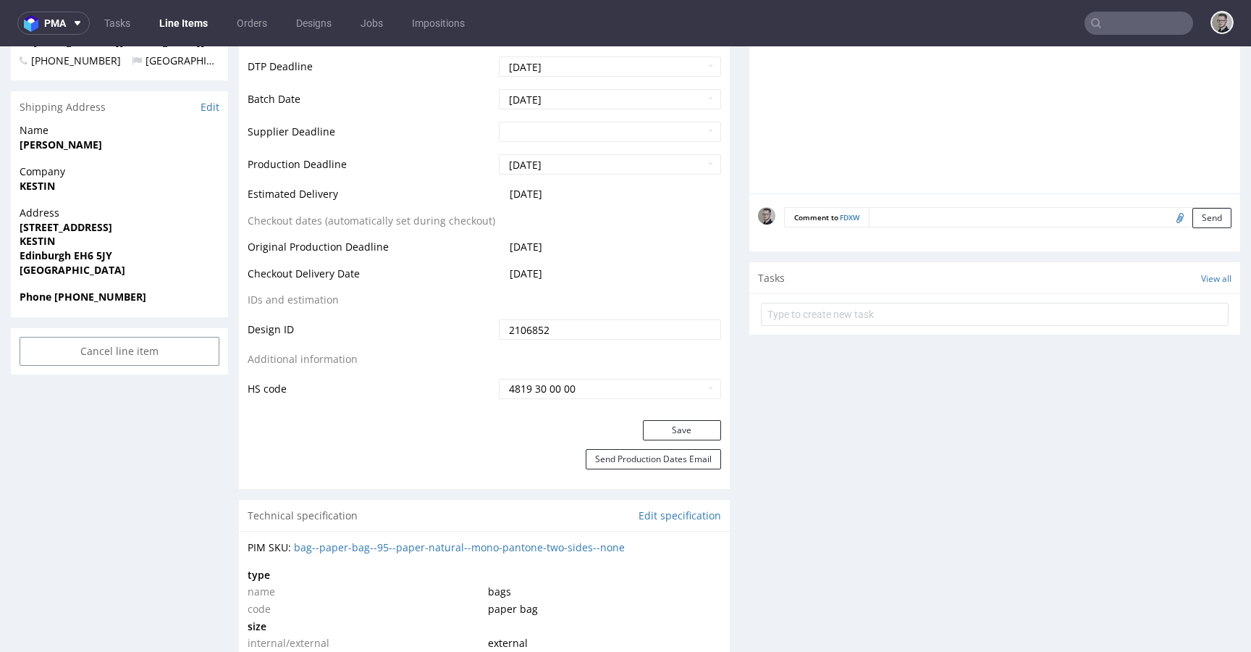
scroll to position [584, 0]
click at [672, 434] on button "Save" at bounding box center [682, 427] width 78 height 20
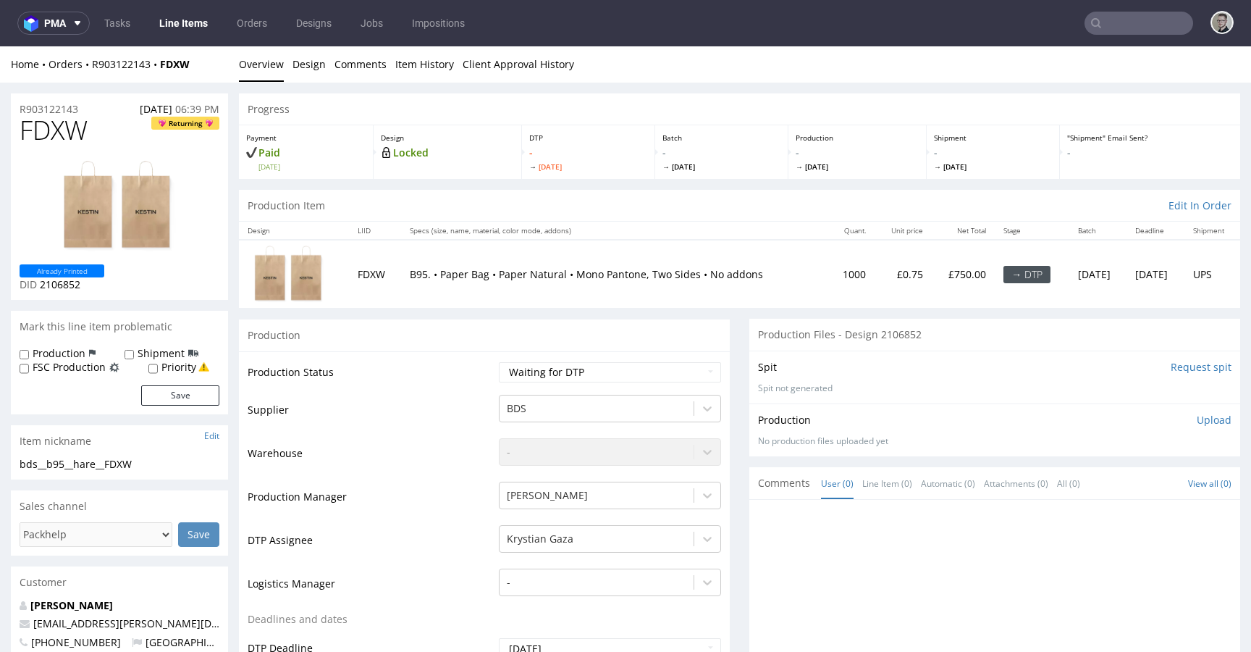
click at [1173, 364] on input "Request spit" at bounding box center [1201, 367] width 61 height 14
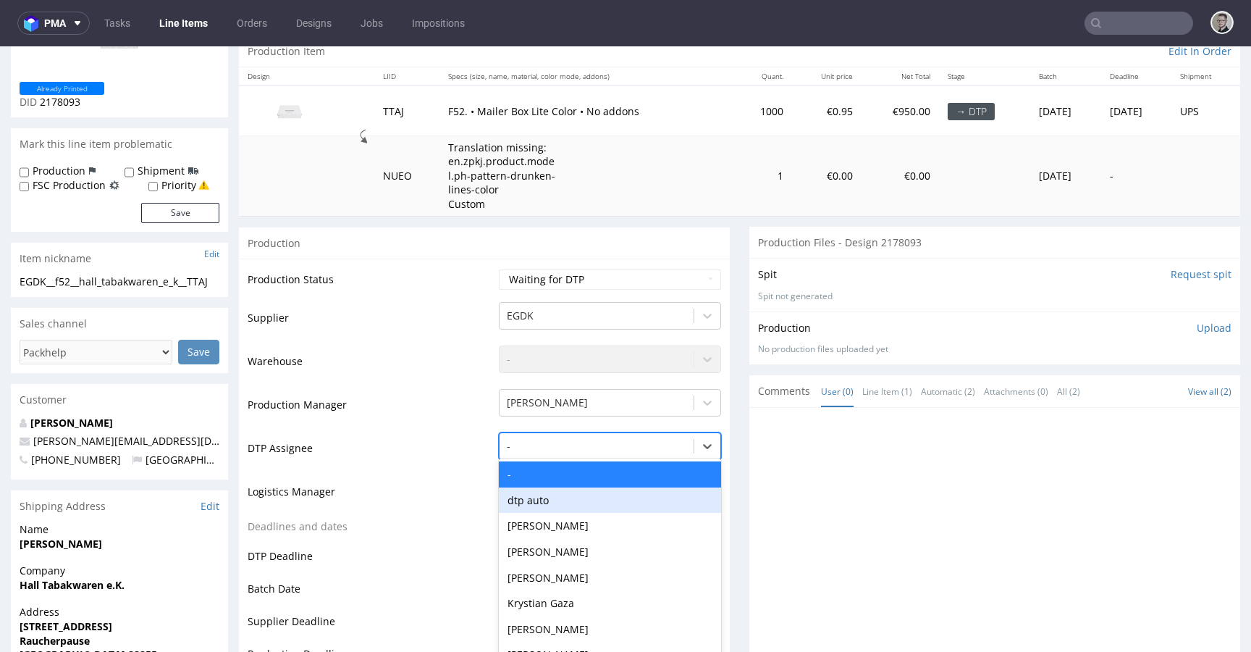
click at [576, 453] on div "dtp auto, 2 of 31. 31 results available. Use Up and Down to choose options, pre…" at bounding box center [610, 442] width 222 height 20
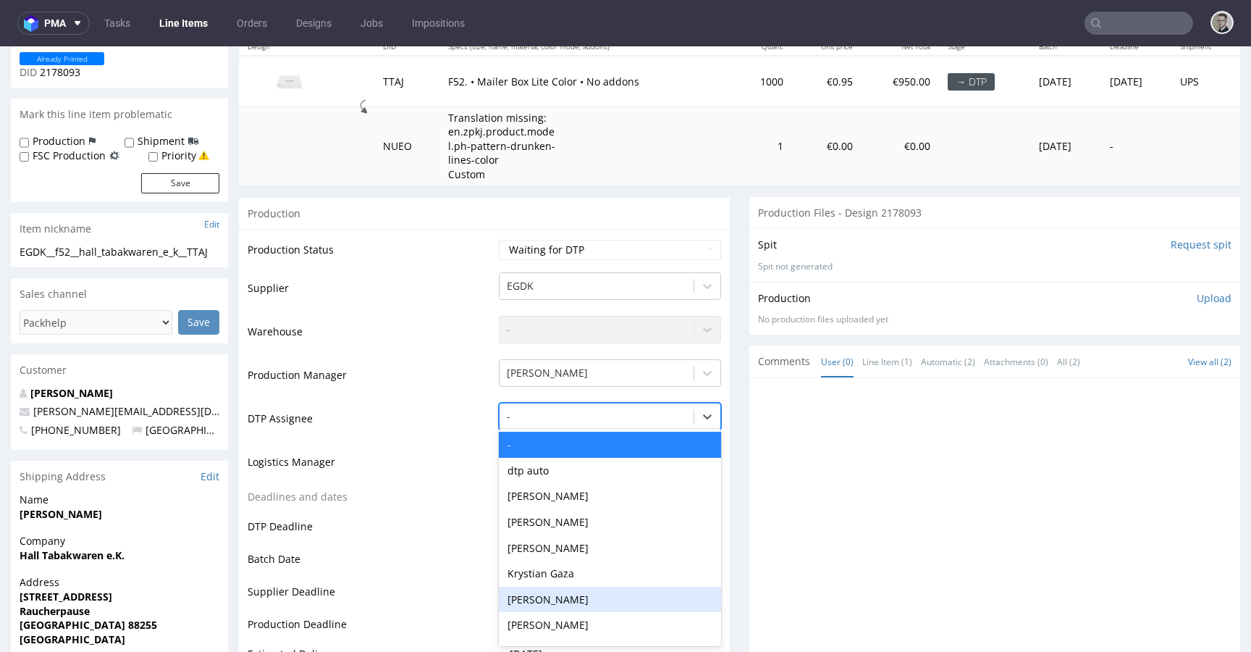
click at [580, 576] on div "Krystian Gaza" at bounding box center [610, 574] width 222 height 26
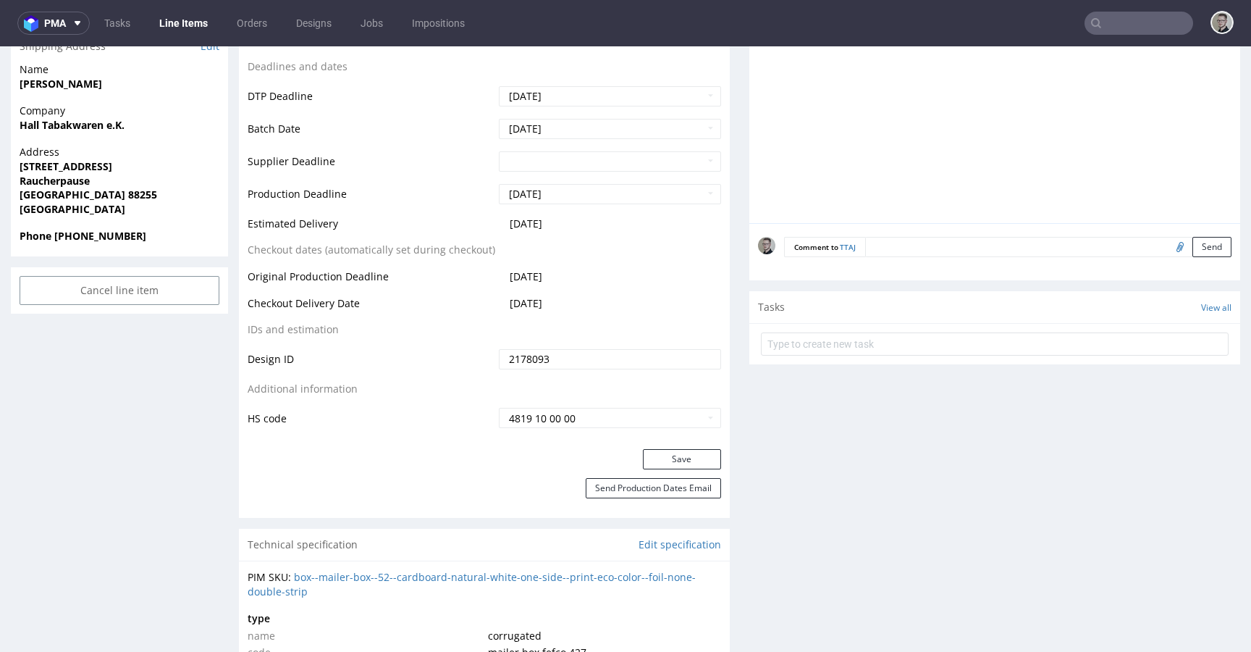
scroll to position [646, 0]
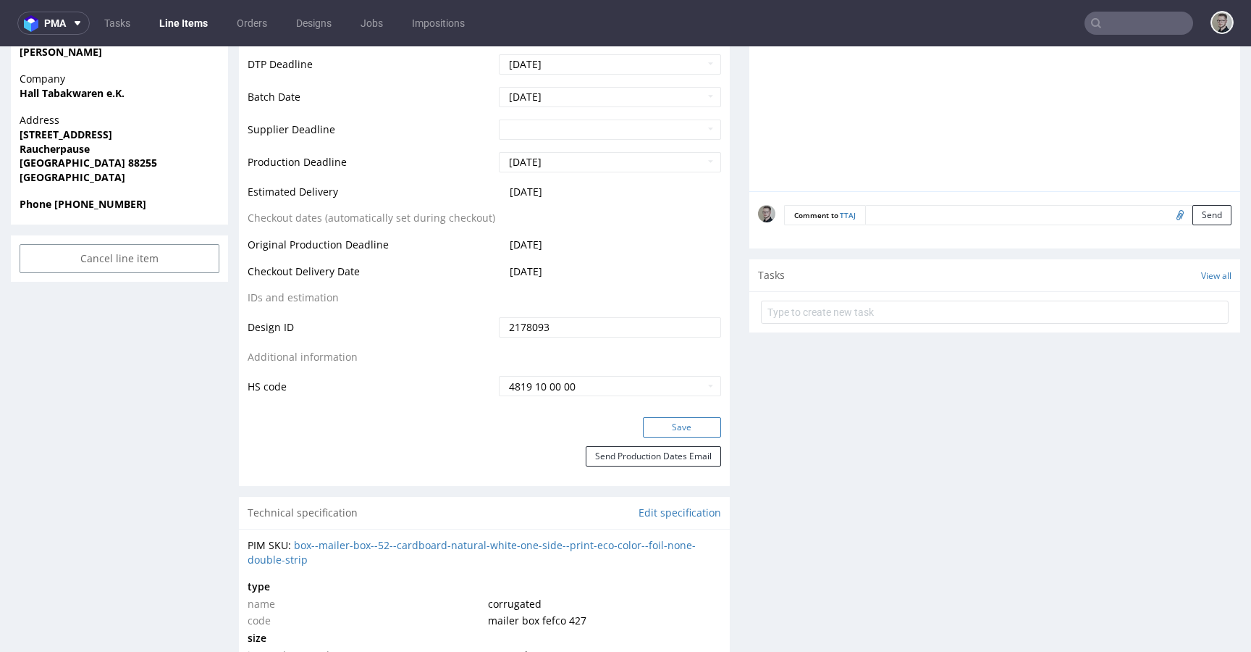
click at [688, 426] on button "Save" at bounding box center [682, 427] width 78 height 20
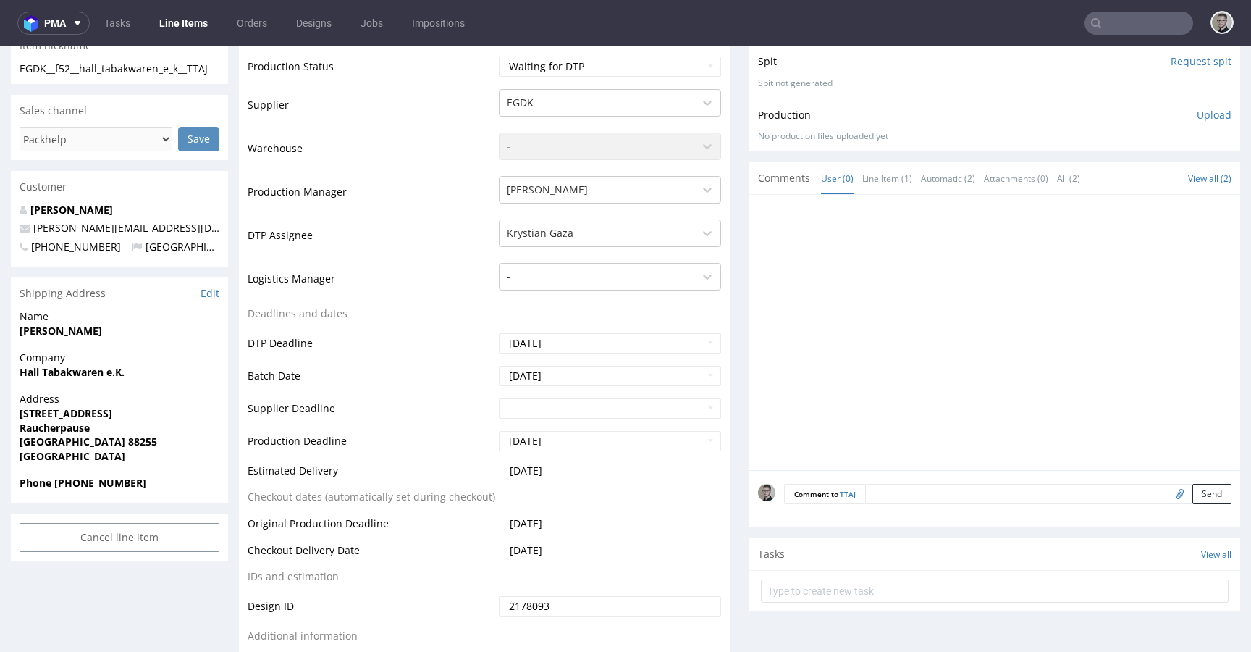
scroll to position [0, 0]
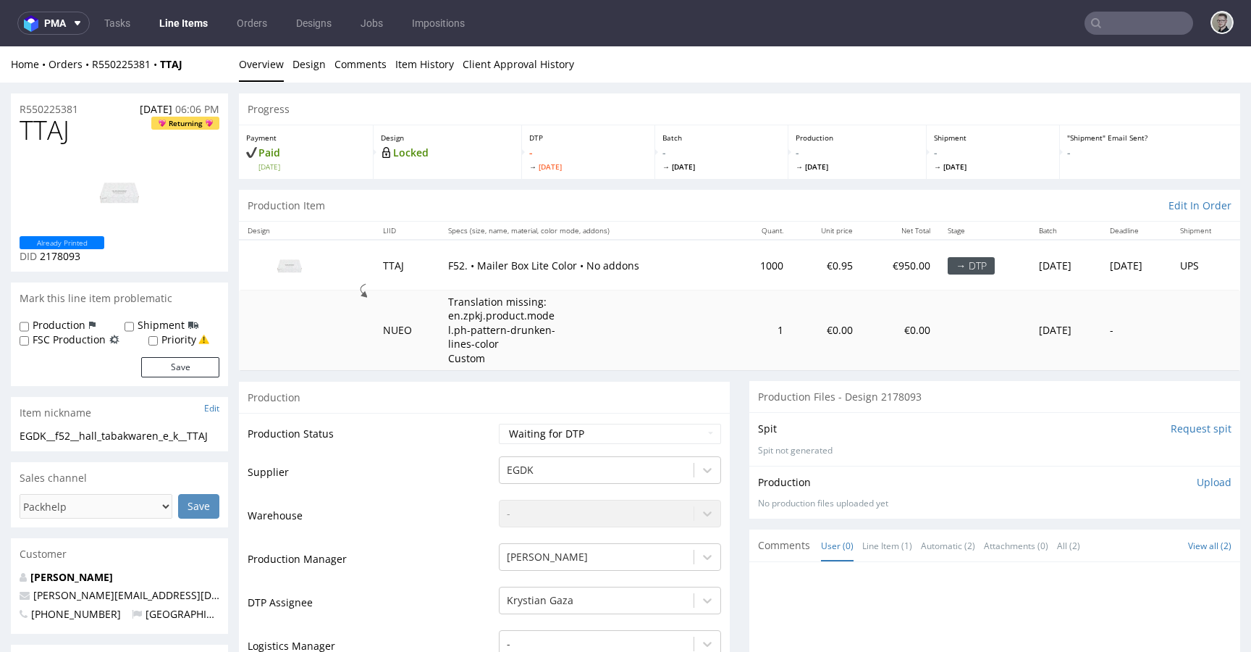
click at [1171, 426] on input "Request spit" at bounding box center [1201, 428] width 61 height 14
click at [577, 599] on div "-" at bounding box center [610, 597] width 222 height 20
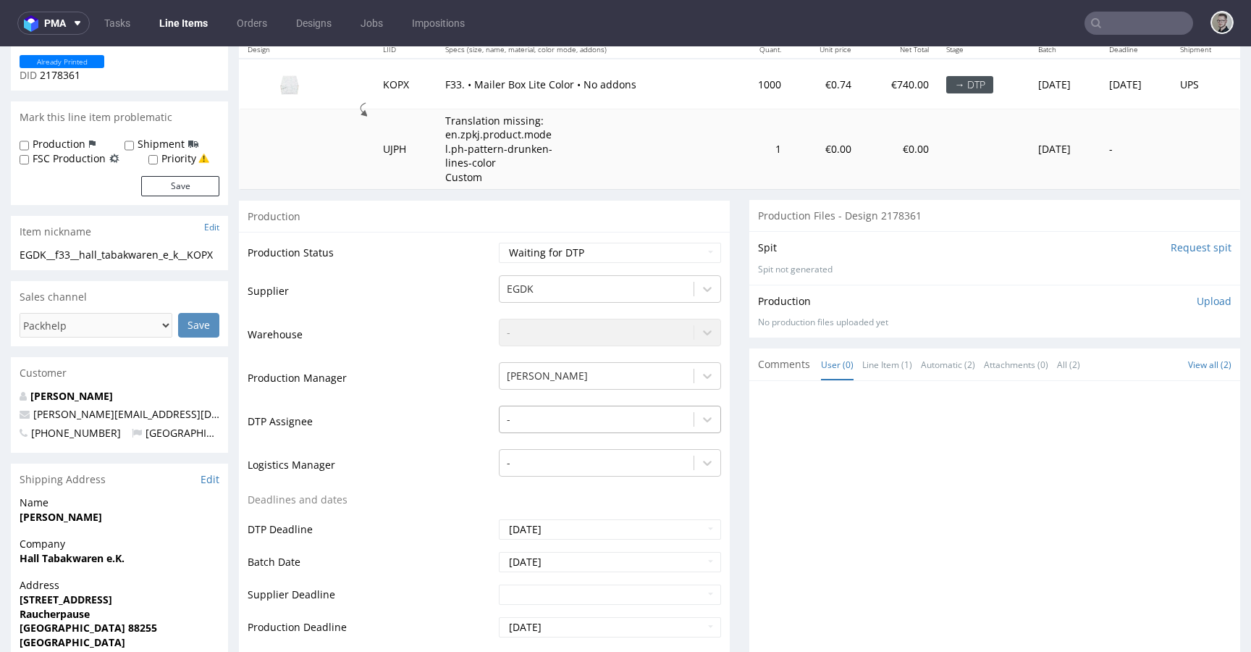
scroll to position [184, 0]
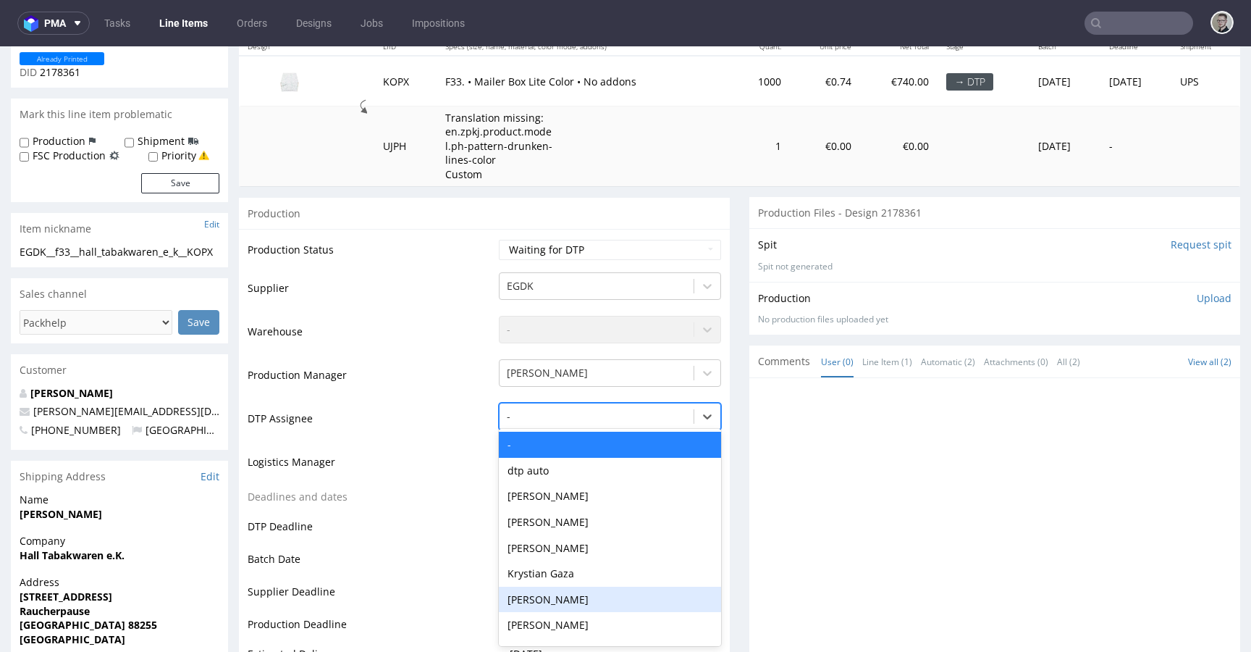
click at [579, 595] on div "[PERSON_NAME]" at bounding box center [610, 600] width 222 height 26
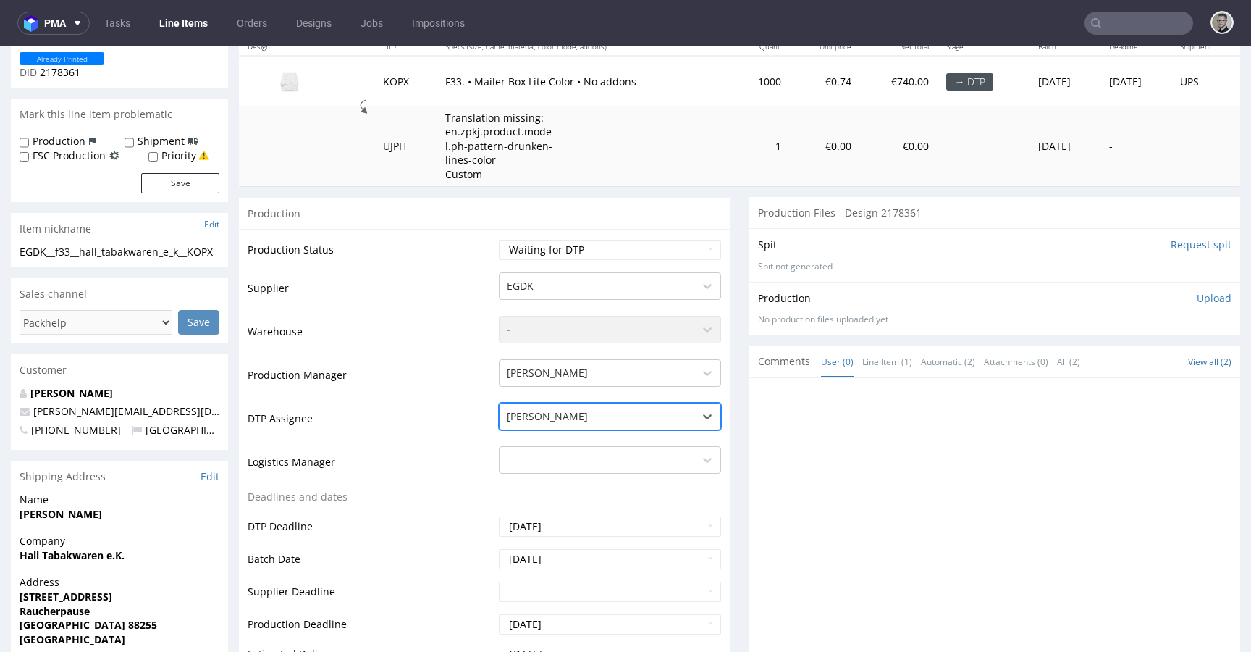
click at [607, 411] on div at bounding box center [597, 416] width 180 height 17
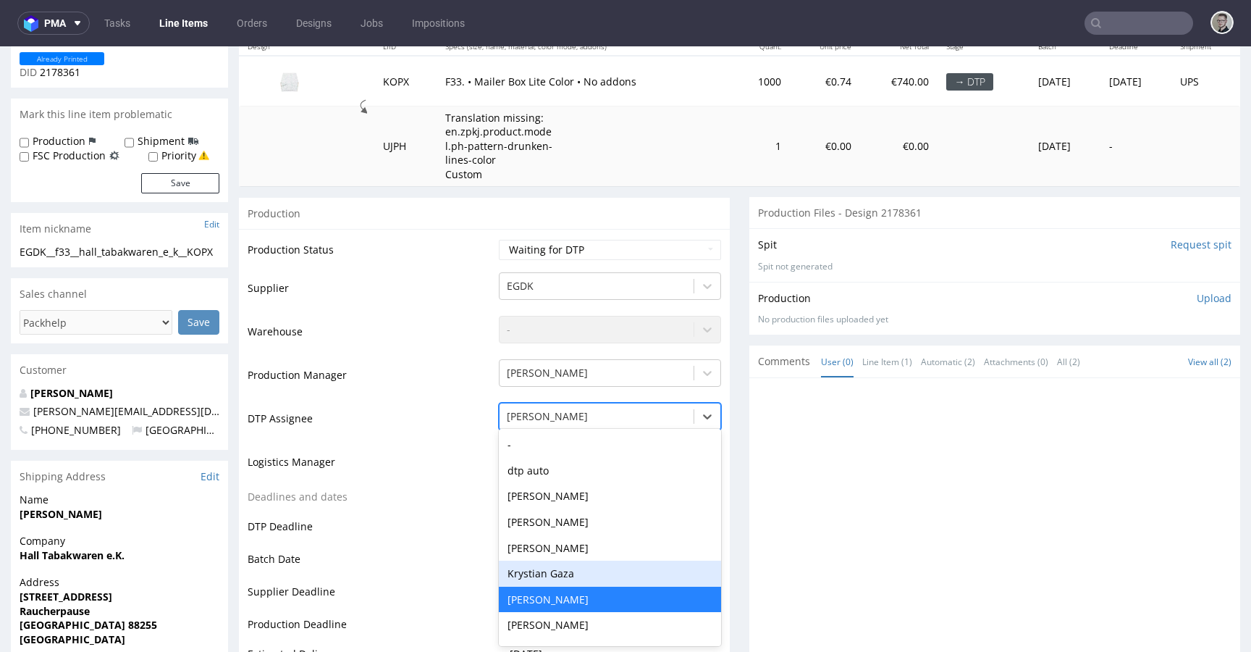
drag, startPoint x: 587, startPoint y: 567, endPoint x: 626, endPoint y: 544, distance: 45.5
click at [587, 567] on div "Krystian Gaza" at bounding box center [610, 574] width 222 height 26
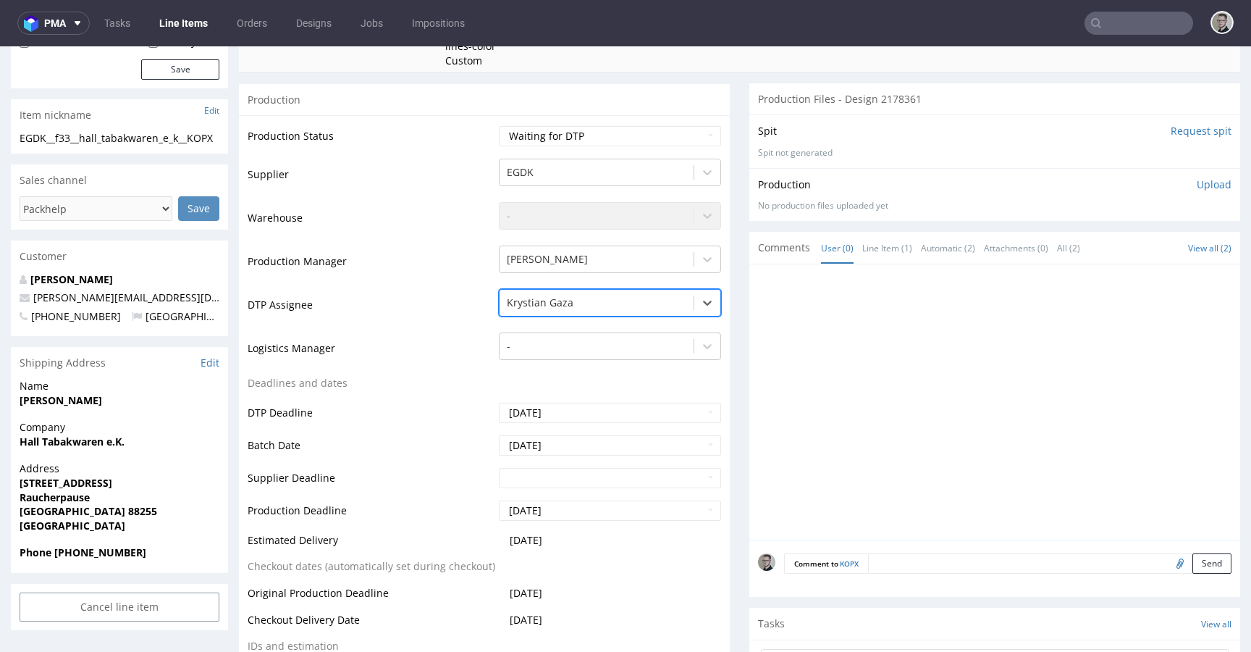
scroll to position [485, 0]
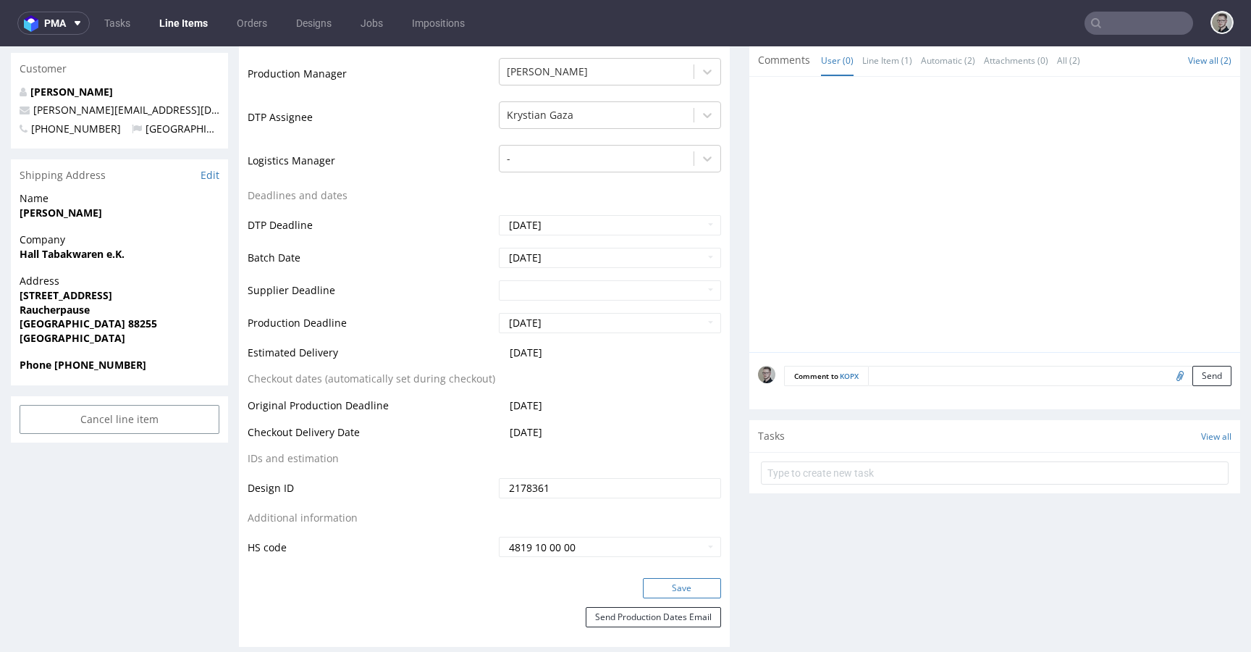
click at [688, 592] on button "Save" at bounding box center [682, 588] width 78 height 20
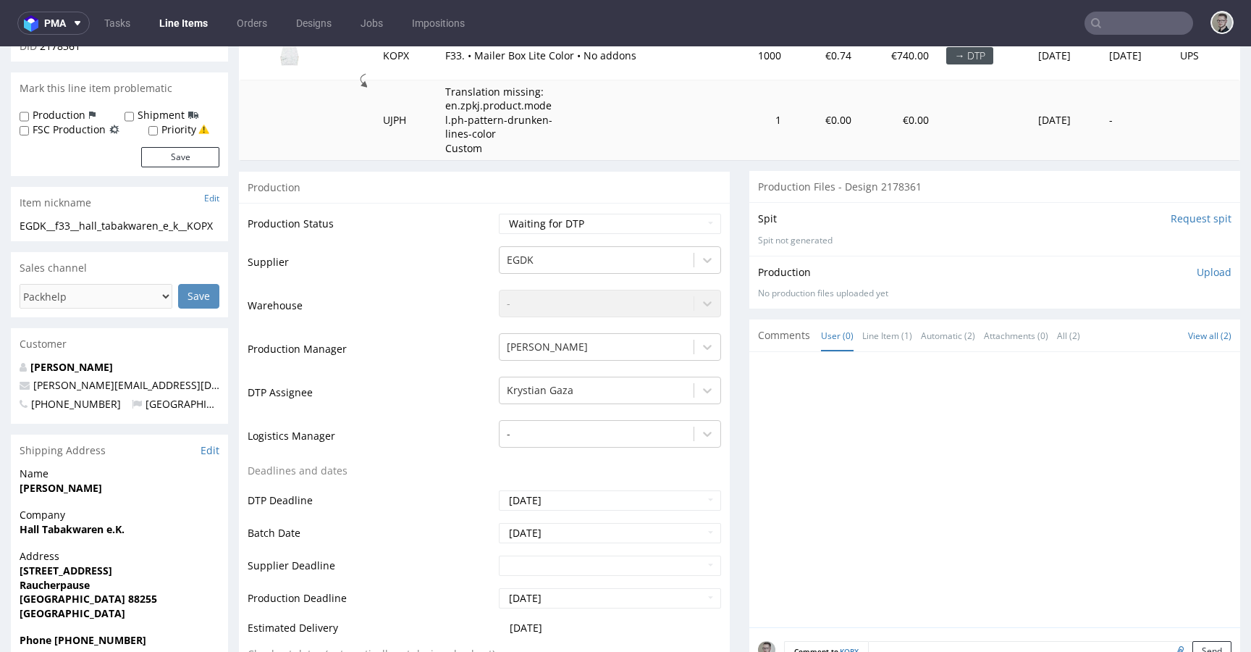
scroll to position [0, 0]
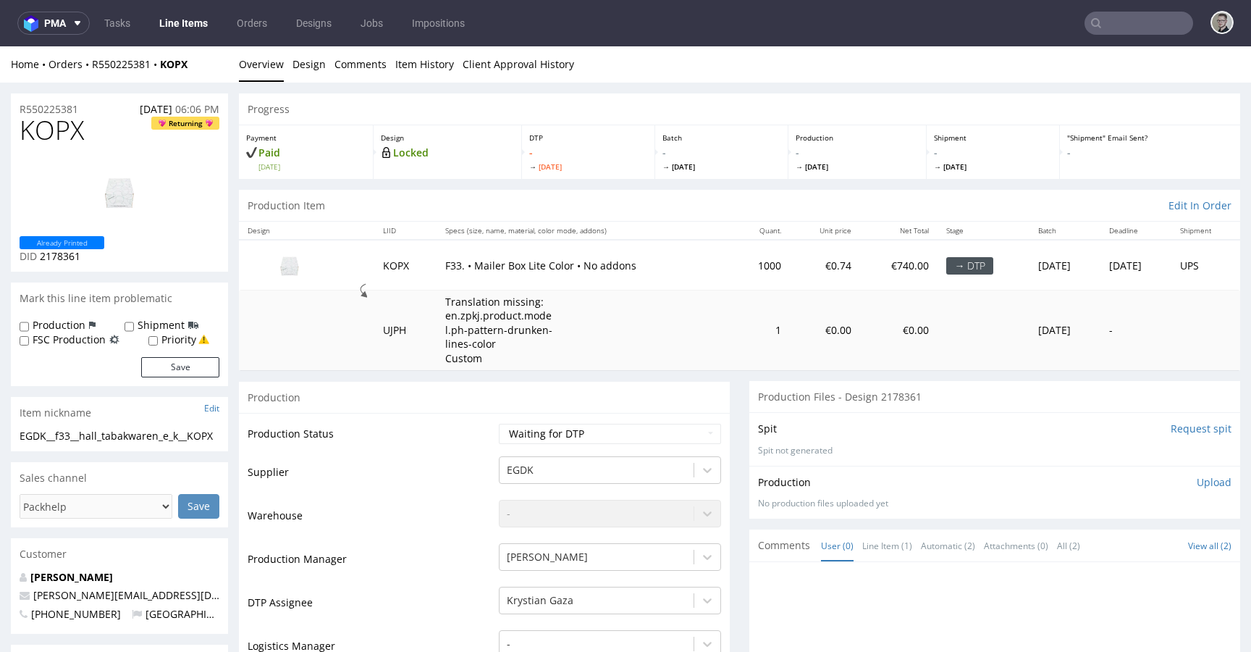
click at [1174, 428] on input "Request spit" at bounding box center [1201, 428] width 61 height 14
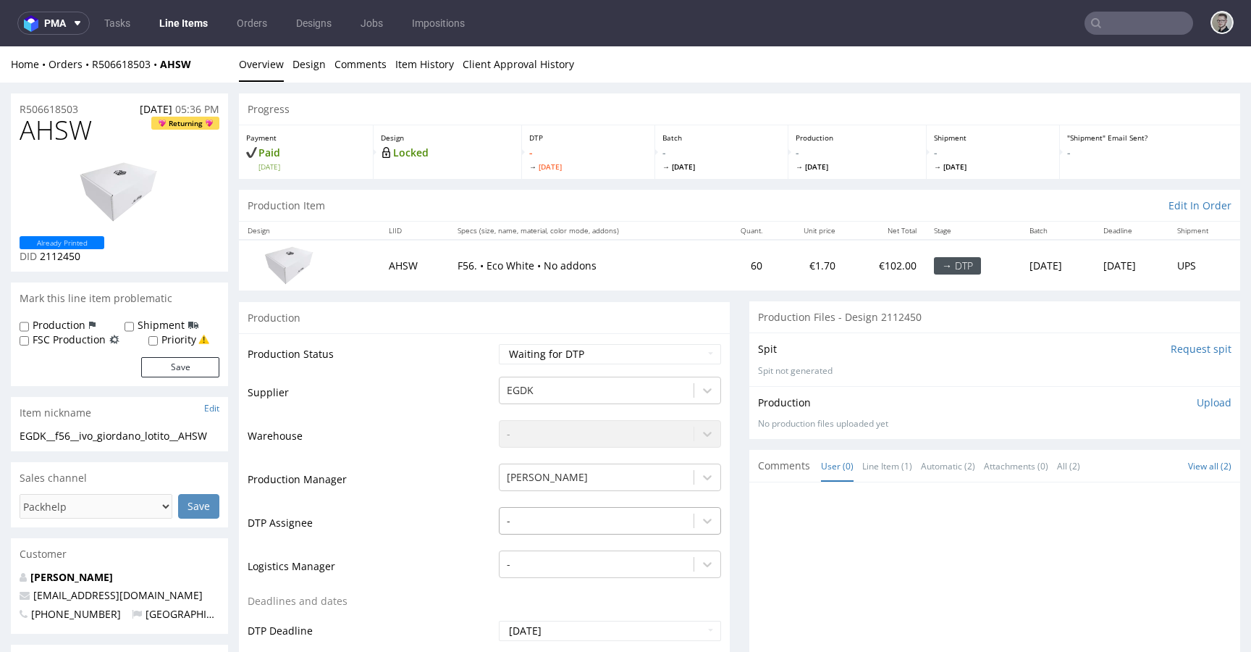
click at [545, 518] on div "-" at bounding box center [610, 517] width 222 height 20
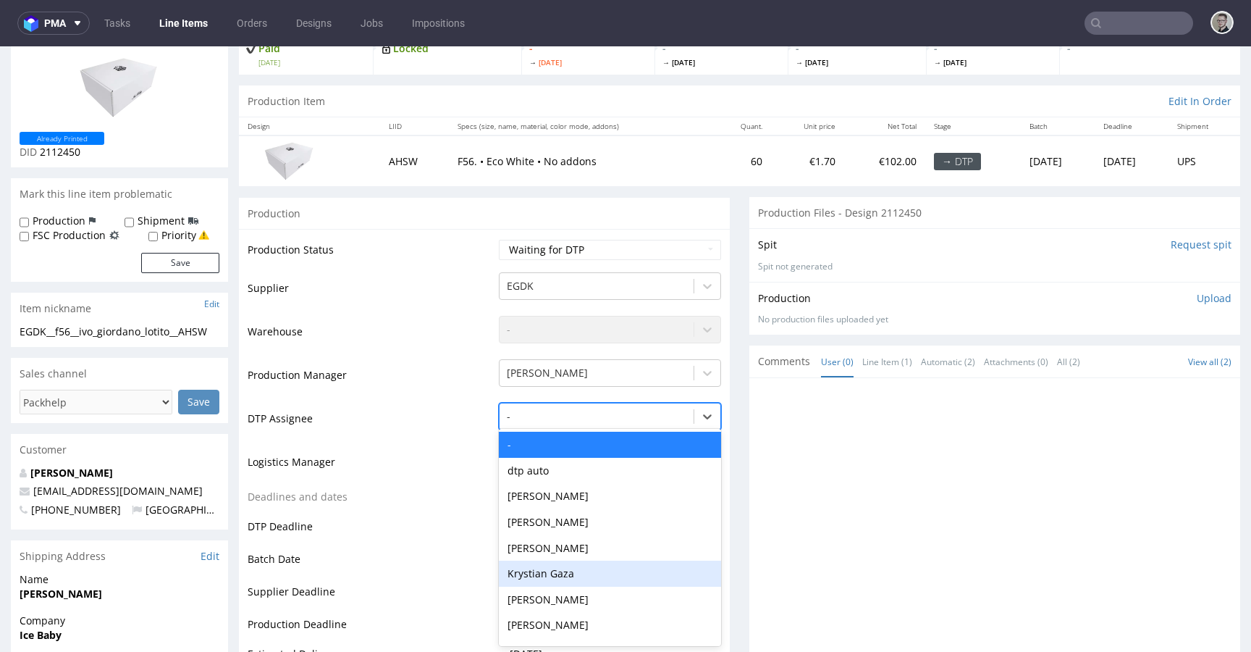
click at [550, 569] on div "Krystian Gaza" at bounding box center [610, 574] width 222 height 26
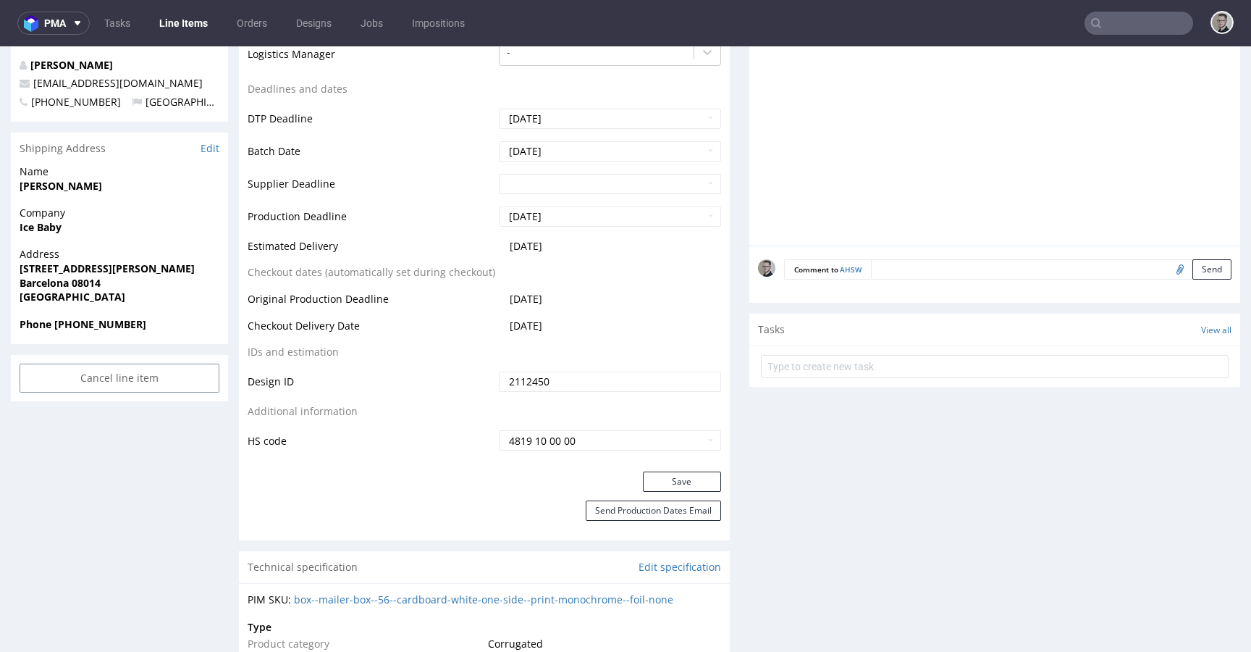
scroll to position [510, 0]
click at [681, 487] on button "Save" at bounding box center [682, 484] width 78 height 20
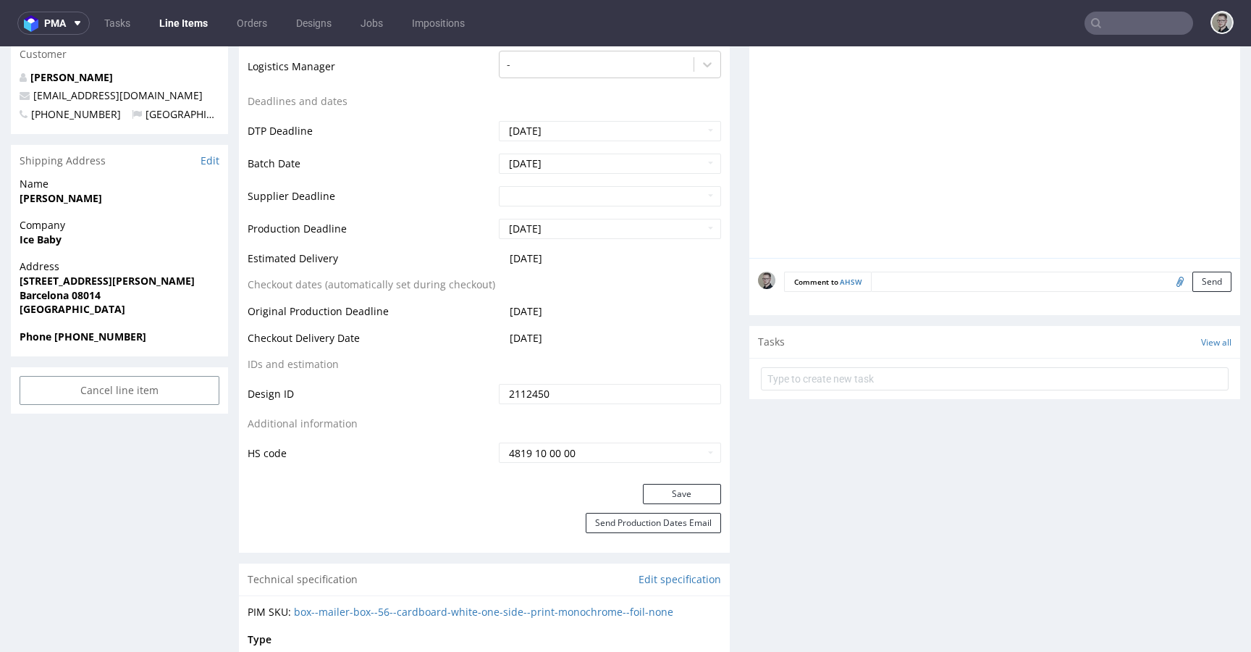
scroll to position [0, 0]
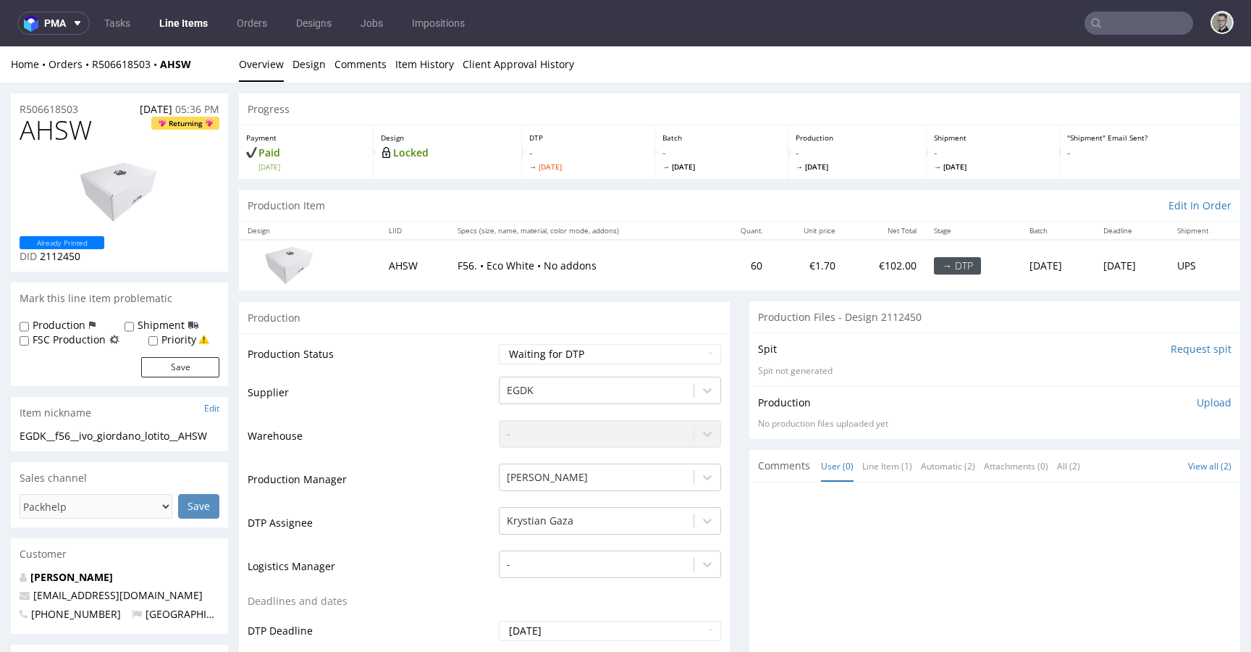
click at [1178, 350] on input "Request spit" at bounding box center [1201, 349] width 61 height 14
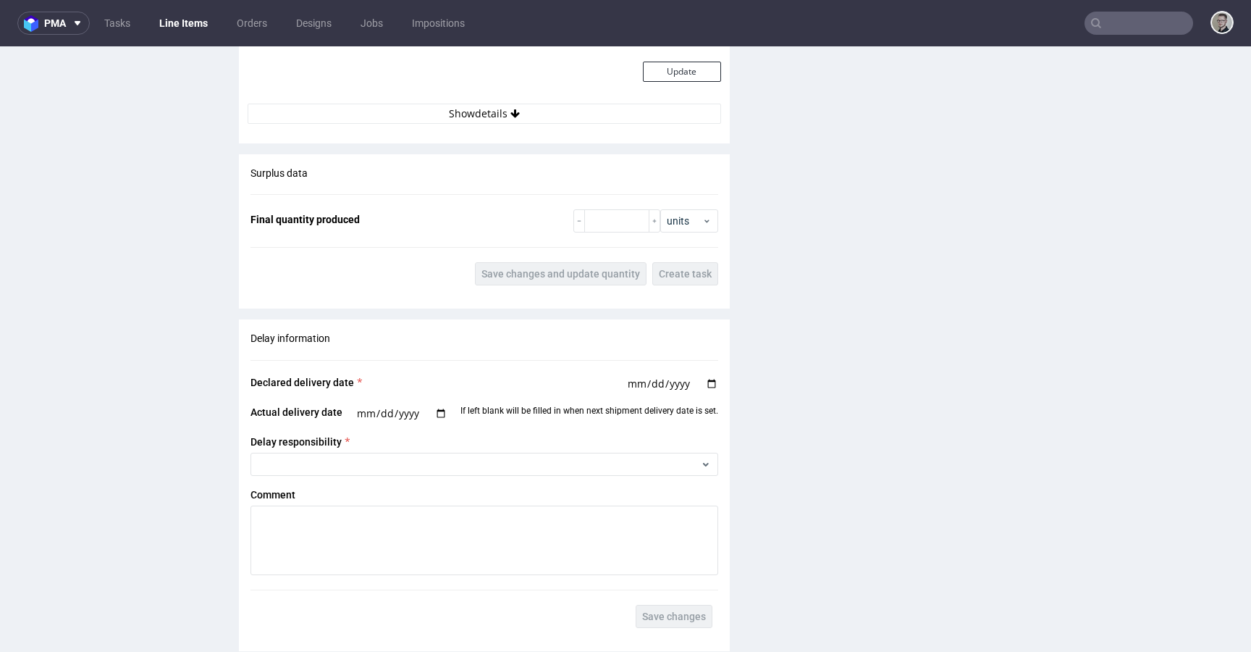
scroll to position [1820, 0]
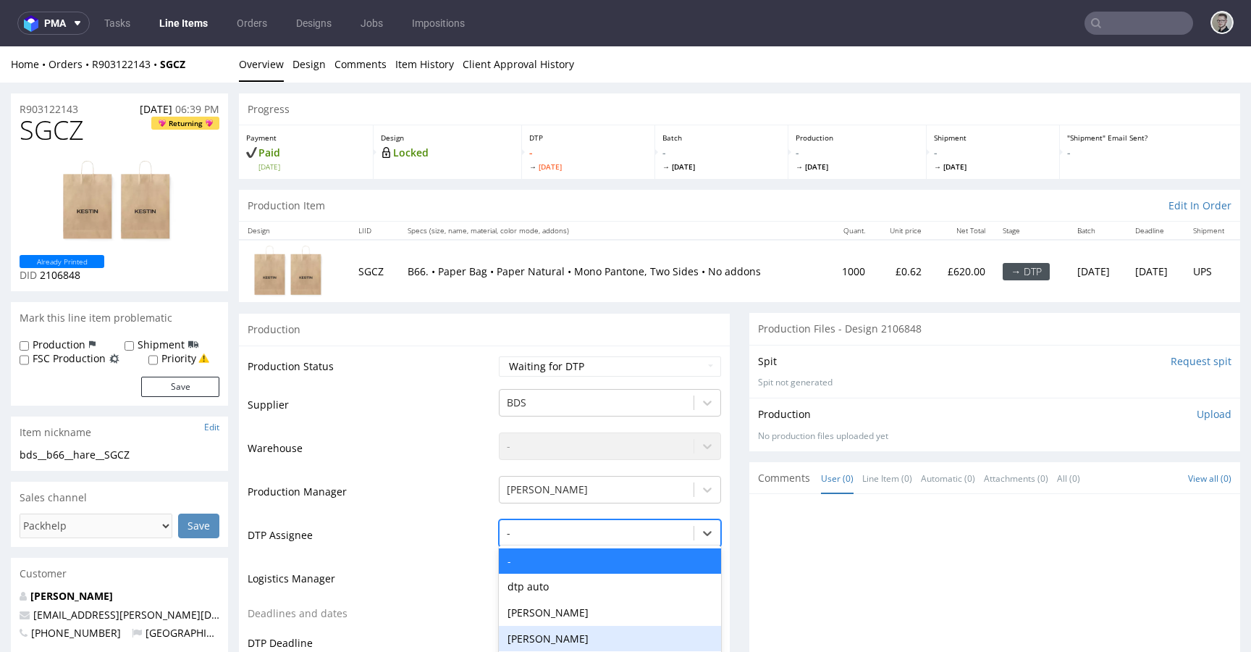
click at [582, 540] on div "Katarzyna Drabczyk, 4 of 31. 31 results available. Use Up and Down to choose op…" at bounding box center [610, 529] width 222 height 20
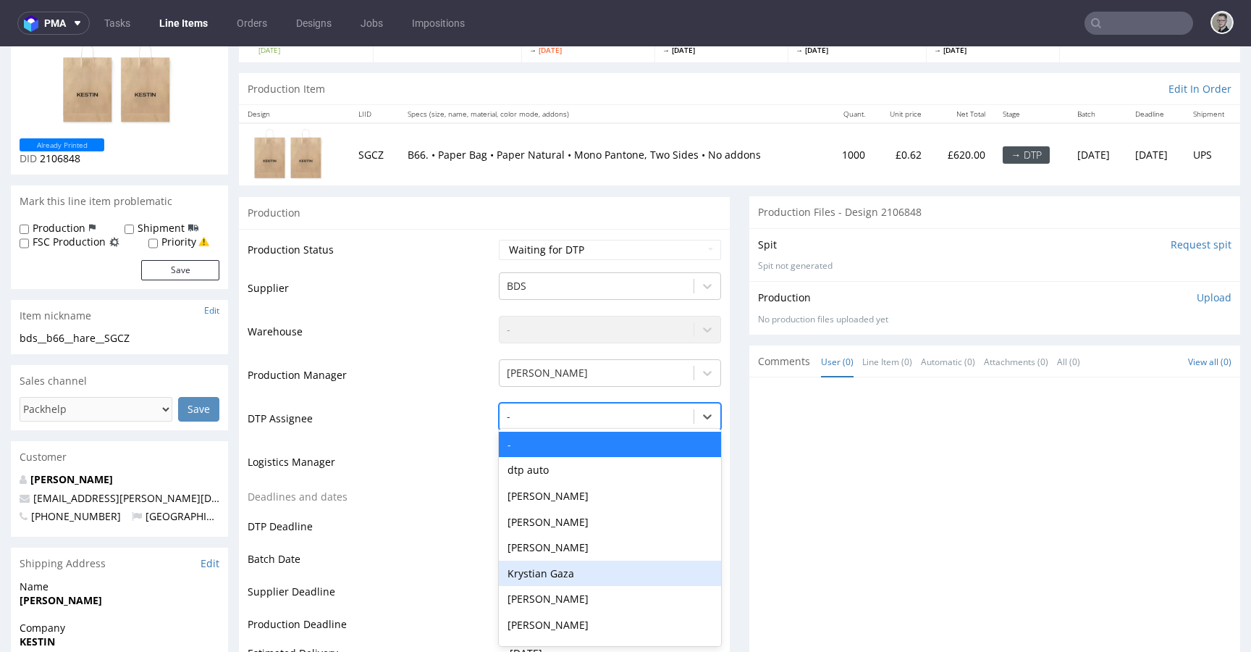
click at [580, 578] on div "Krystian Gaza" at bounding box center [610, 574] width 222 height 26
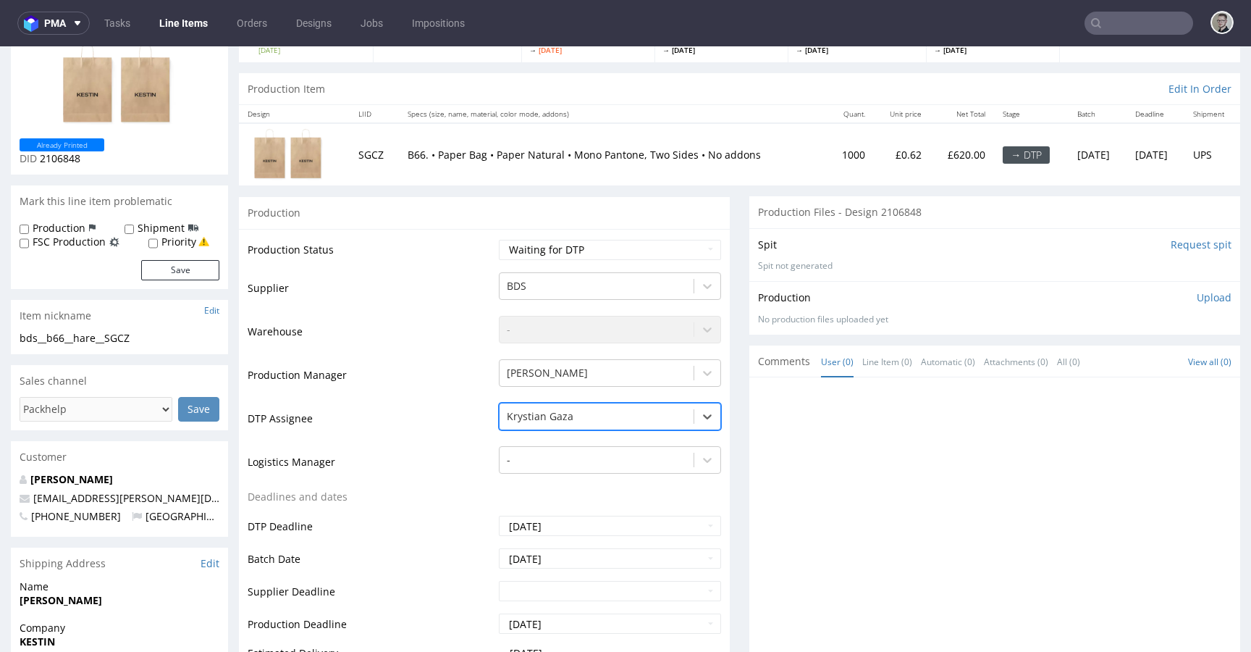
scroll to position [417, 0]
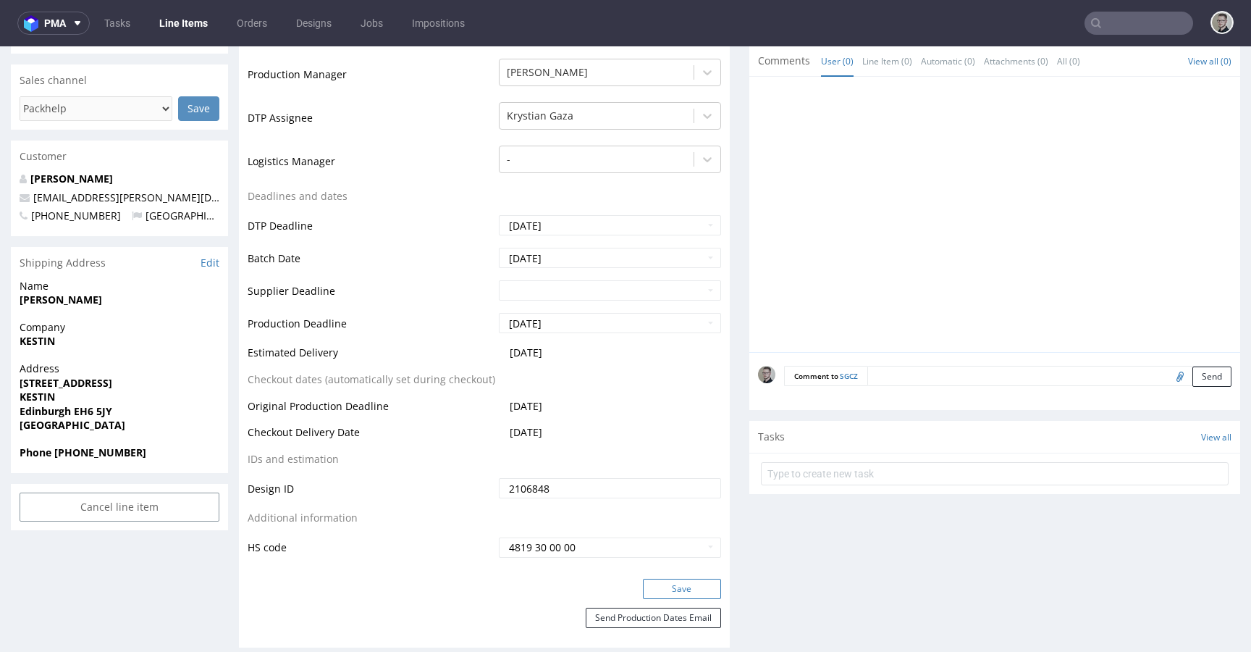
click at [695, 592] on button "Save" at bounding box center [682, 589] width 78 height 20
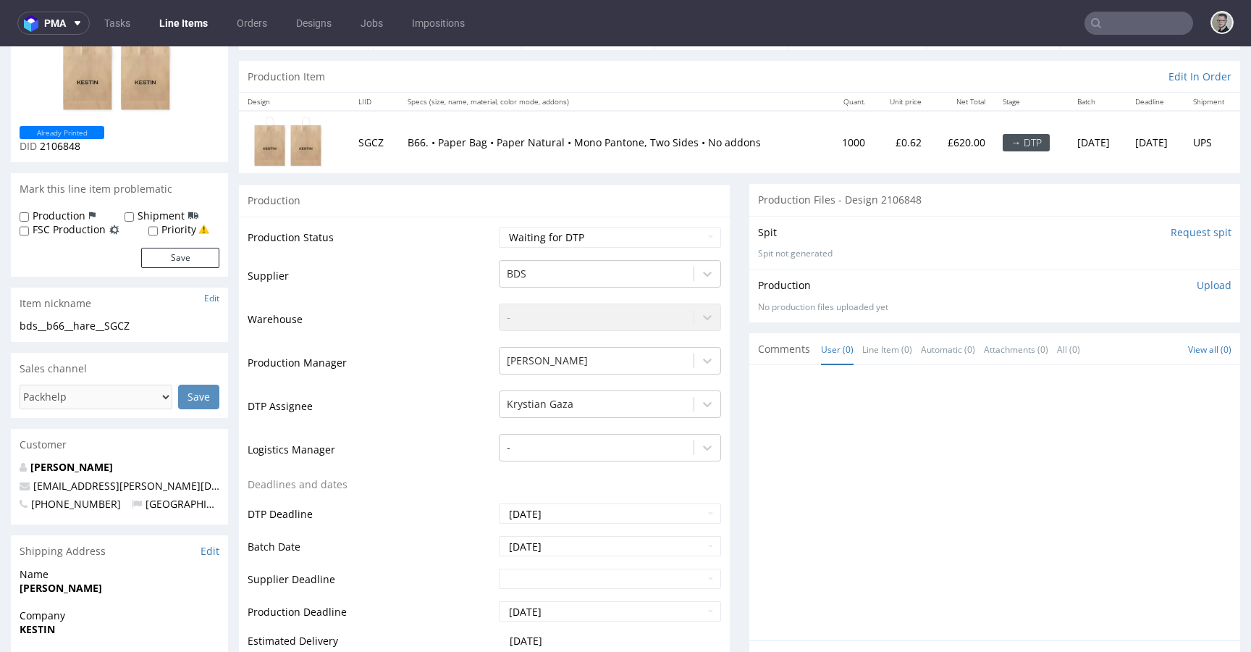
scroll to position [0, 0]
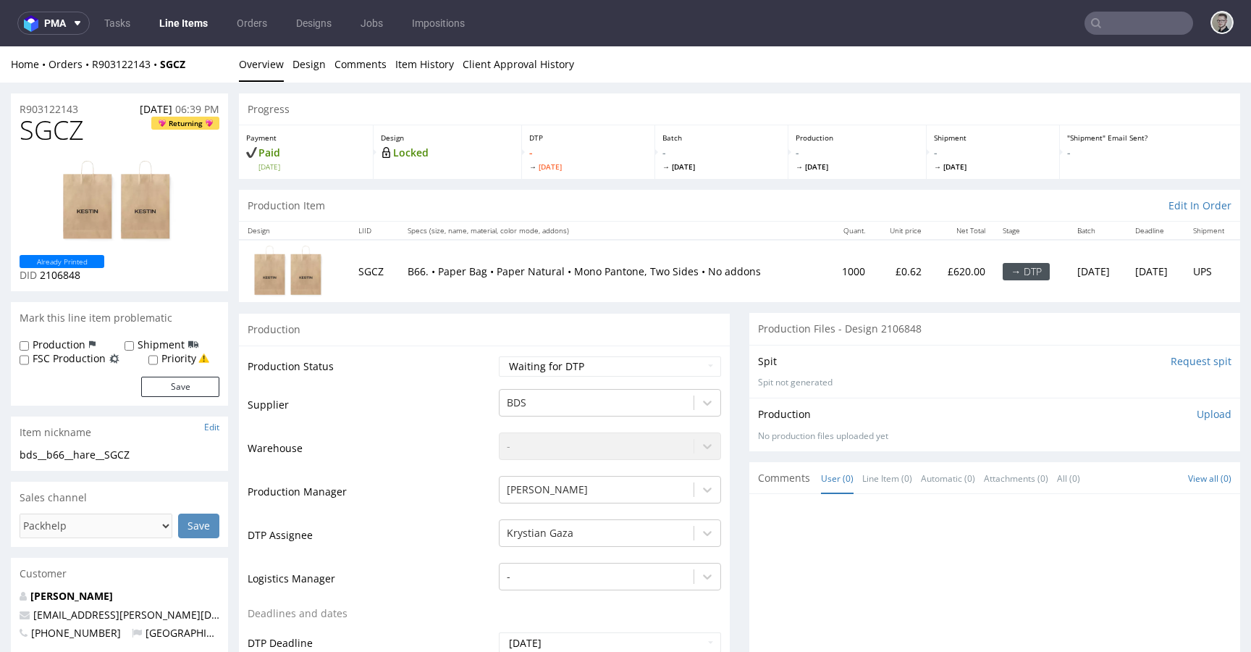
click at [1172, 361] on input "Request spit" at bounding box center [1201, 361] width 61 height 14
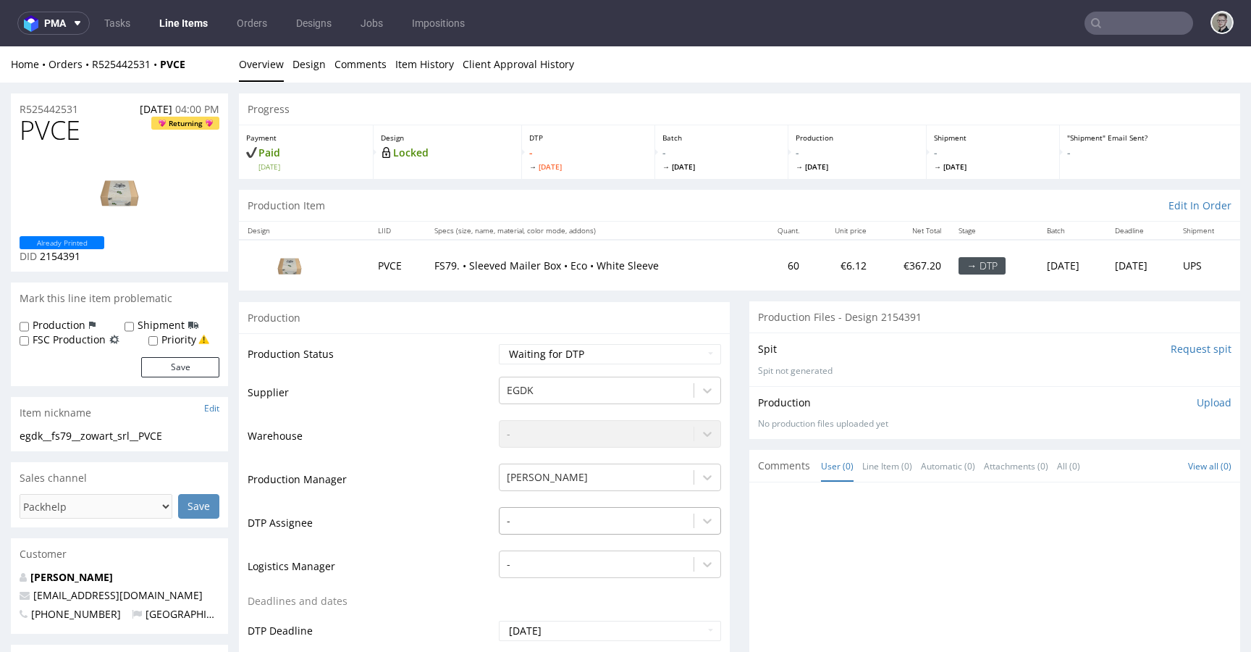
click at [548, 527] on div "-" at bounding box center [610, 517] width 222 height 20
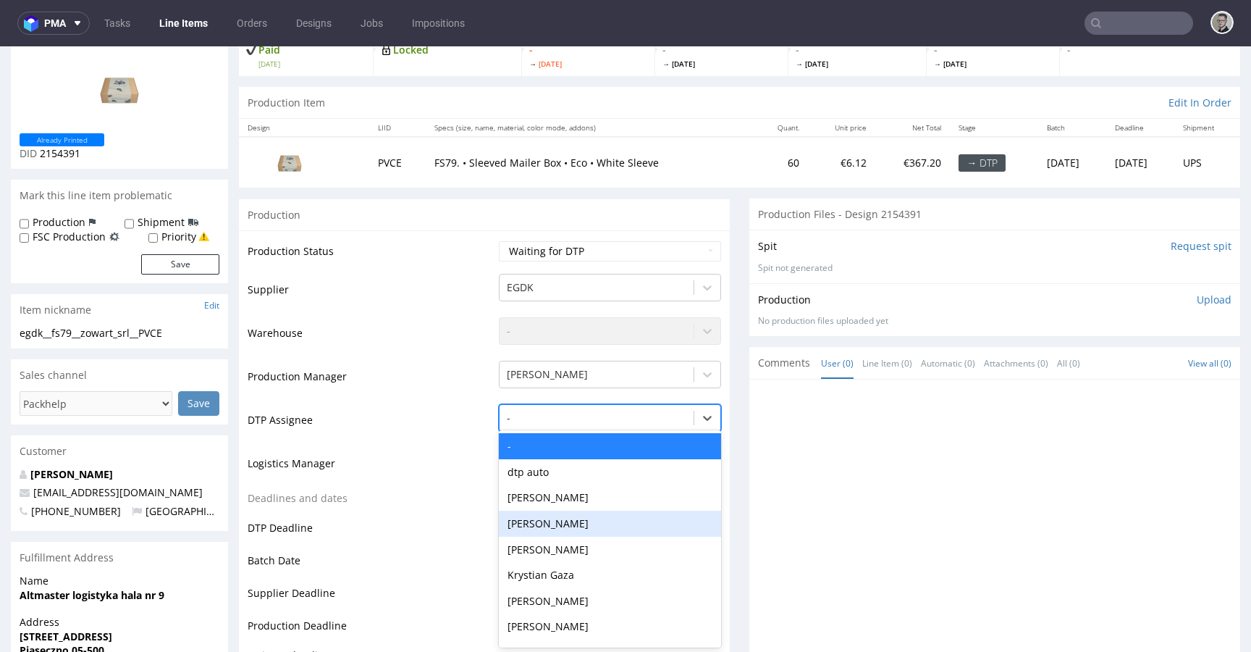
scroll to position [104, 0]
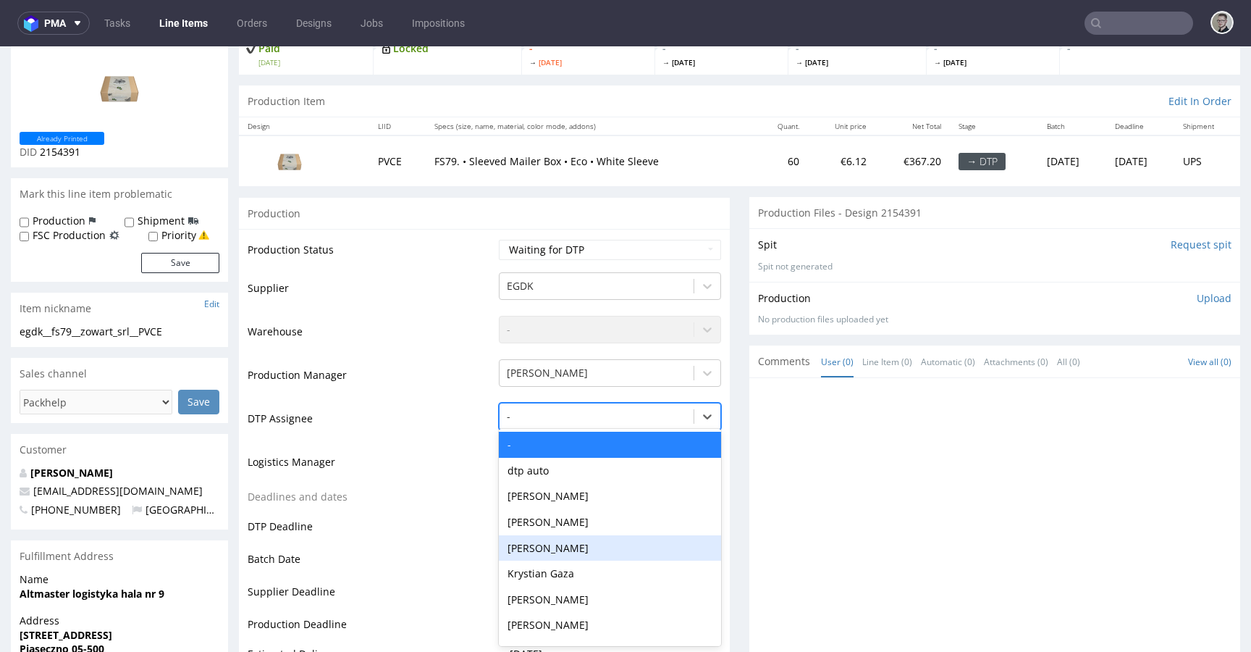
click at [555, 566] on div "Krystian Gaza" at bounding box center [610, 574] width 222 height 26
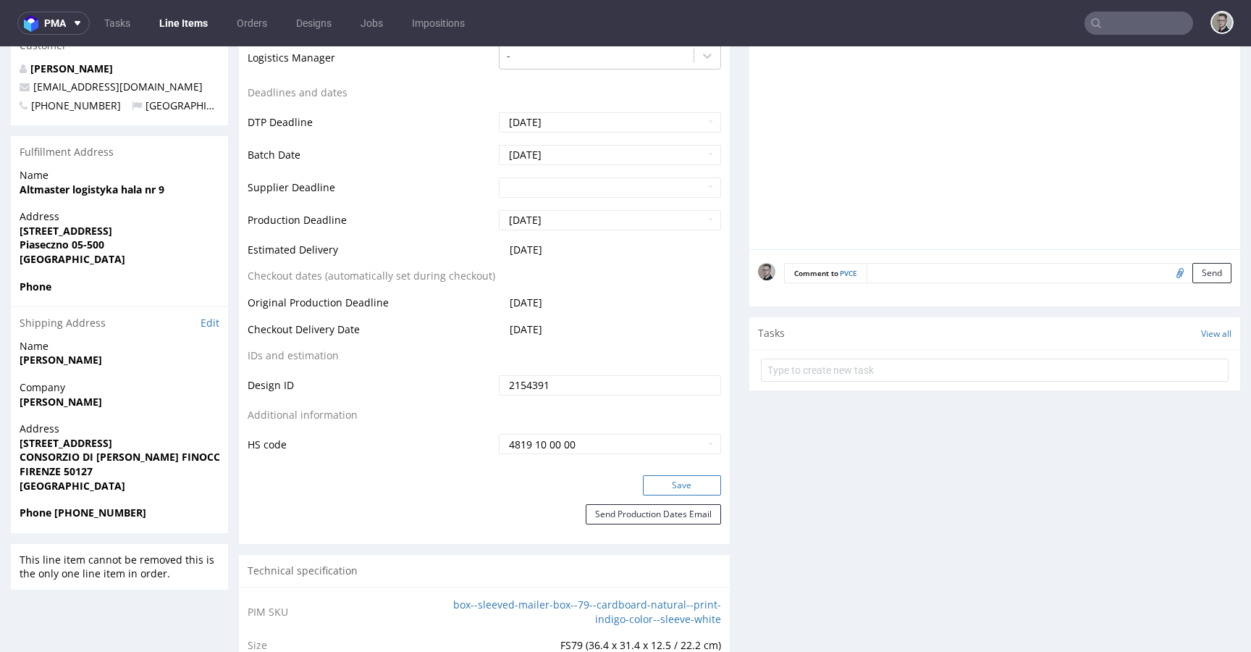
scroll to position [516, 0]
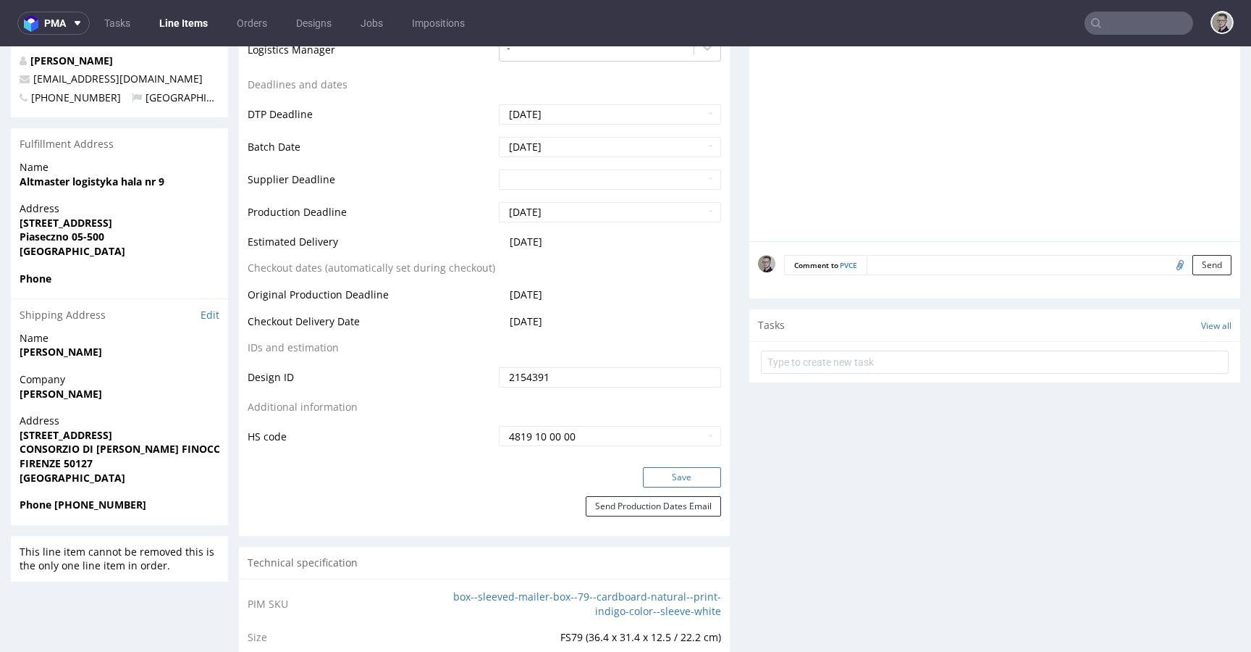
click at [663, 482] on button "Save" at bounding box center [682, 477] width 78 height 20
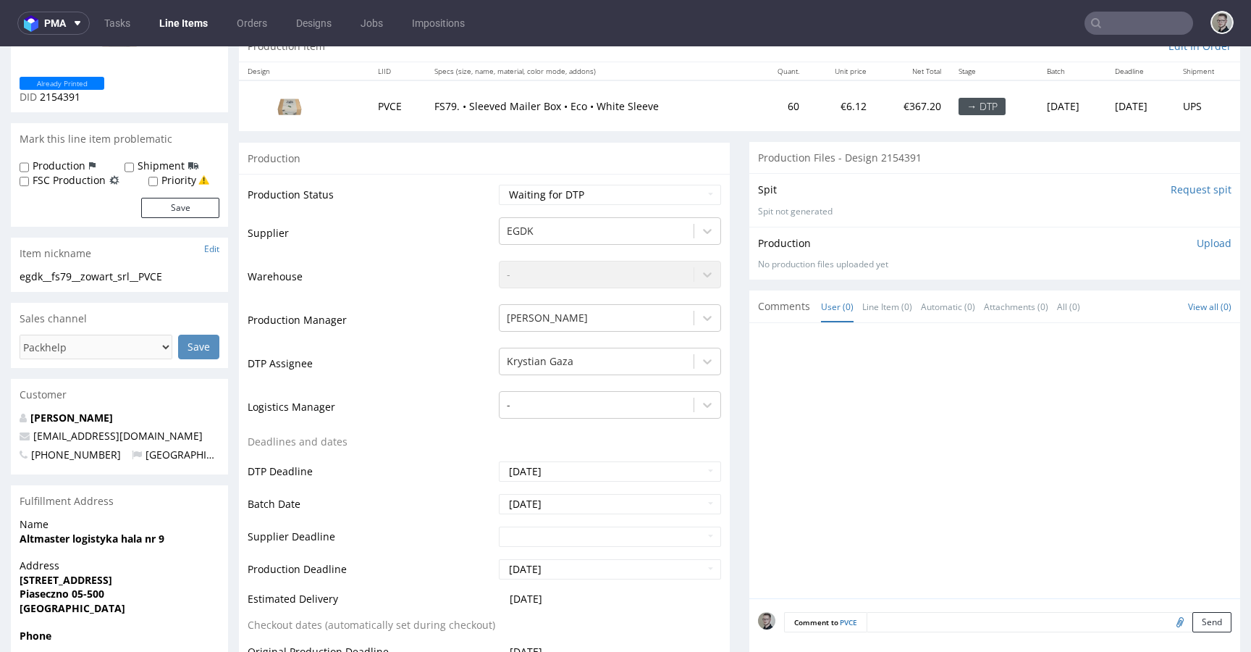
scroll to position [0, 0]
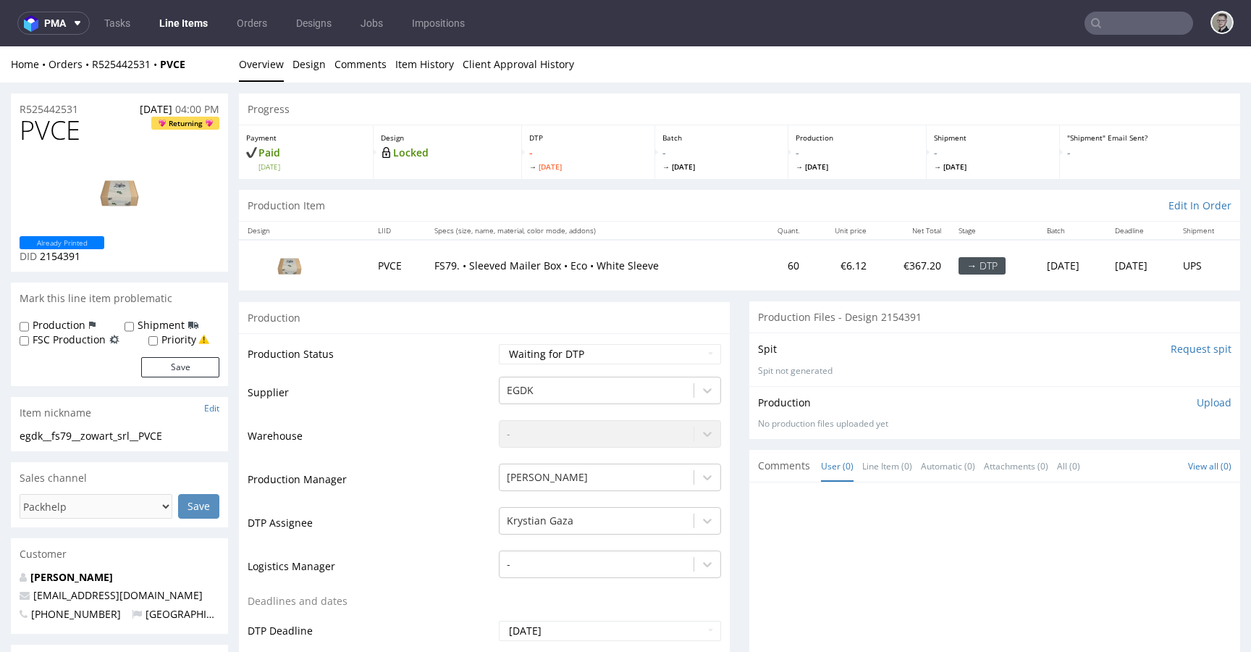
click at [1174, 351] on input "Request spit" at bounding box center [1201, 349] width 61 height 14
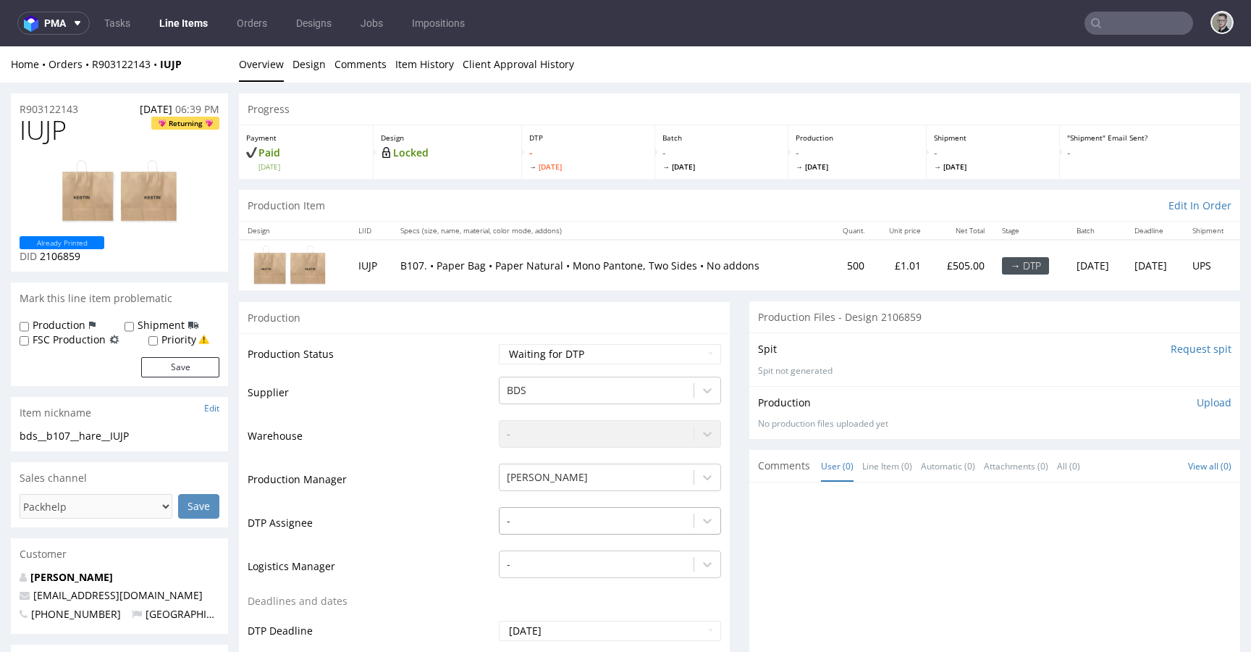
click at [566, 524] on div "-" at bounding box center [610, 517] width 222 height 20
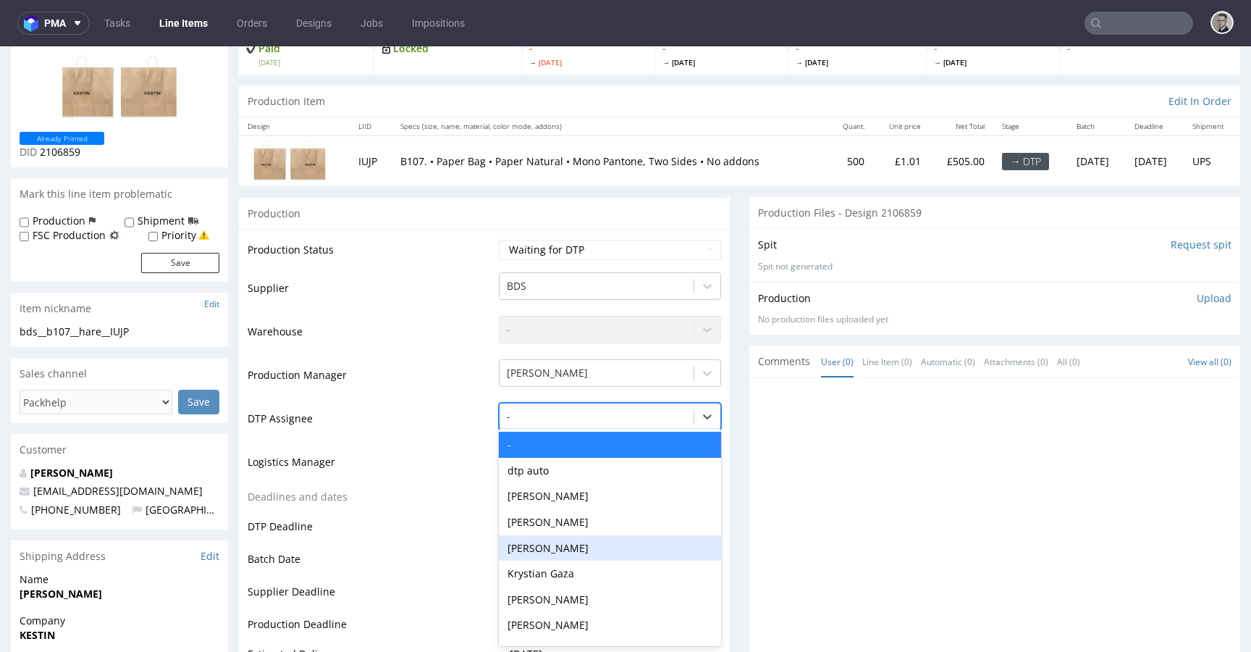
click at [566, 571] on div "Krystian Gaza" at bounding box center [610, 574] width 222 height 26
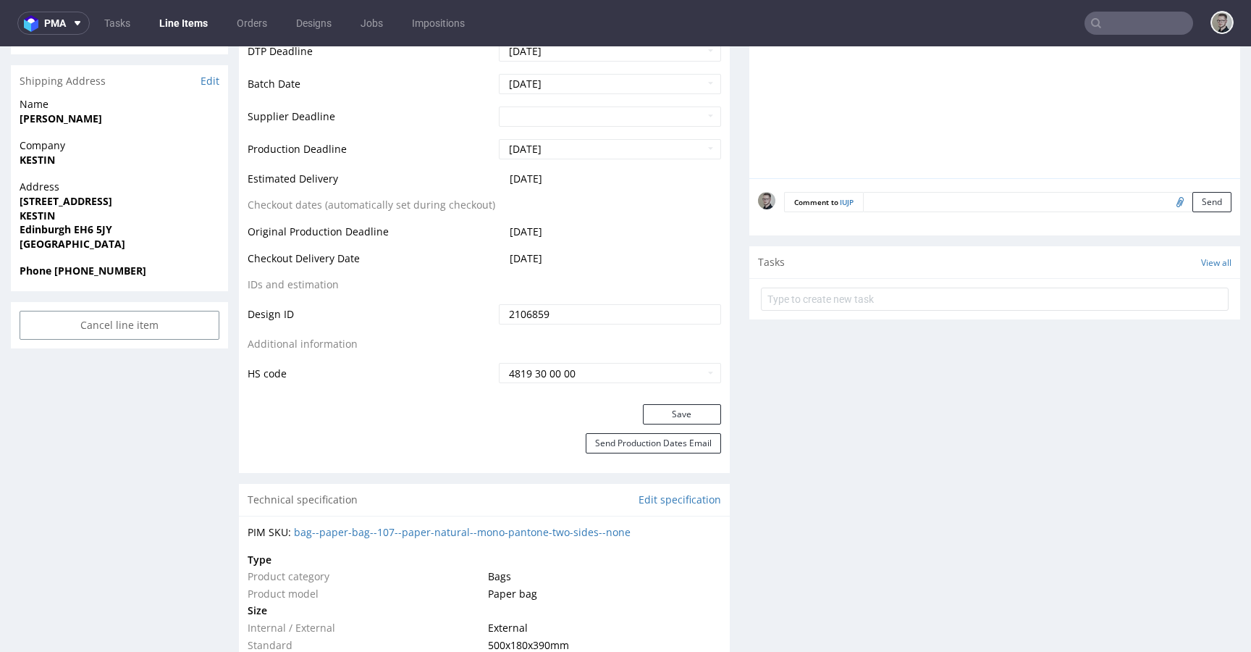
scroll to position [587, 0]
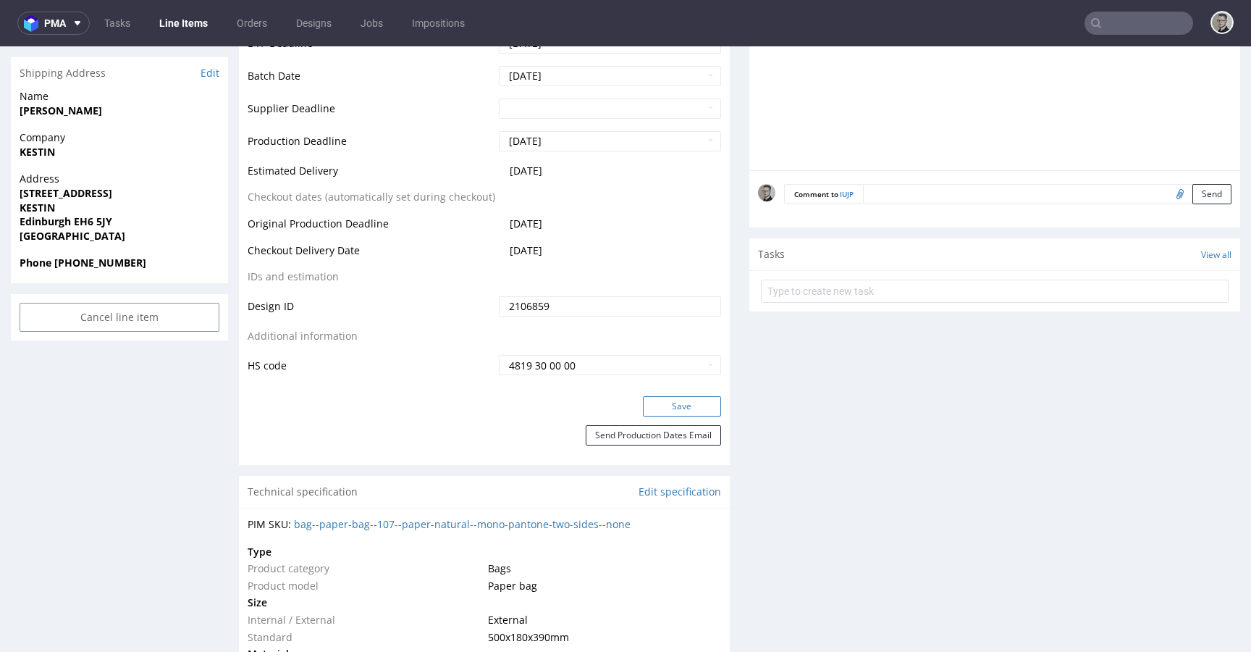
click at [684, 402] on button "Save" at bounding box center [682, 406] width 78 height 20
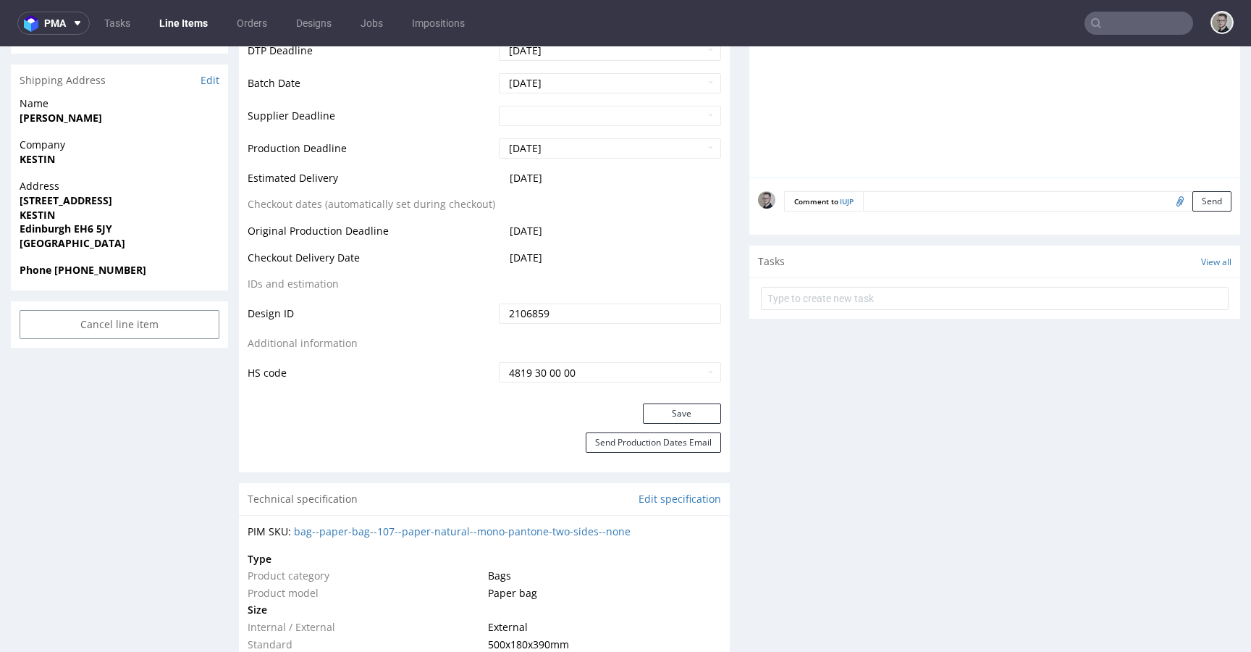
scroll to position [0, 0]
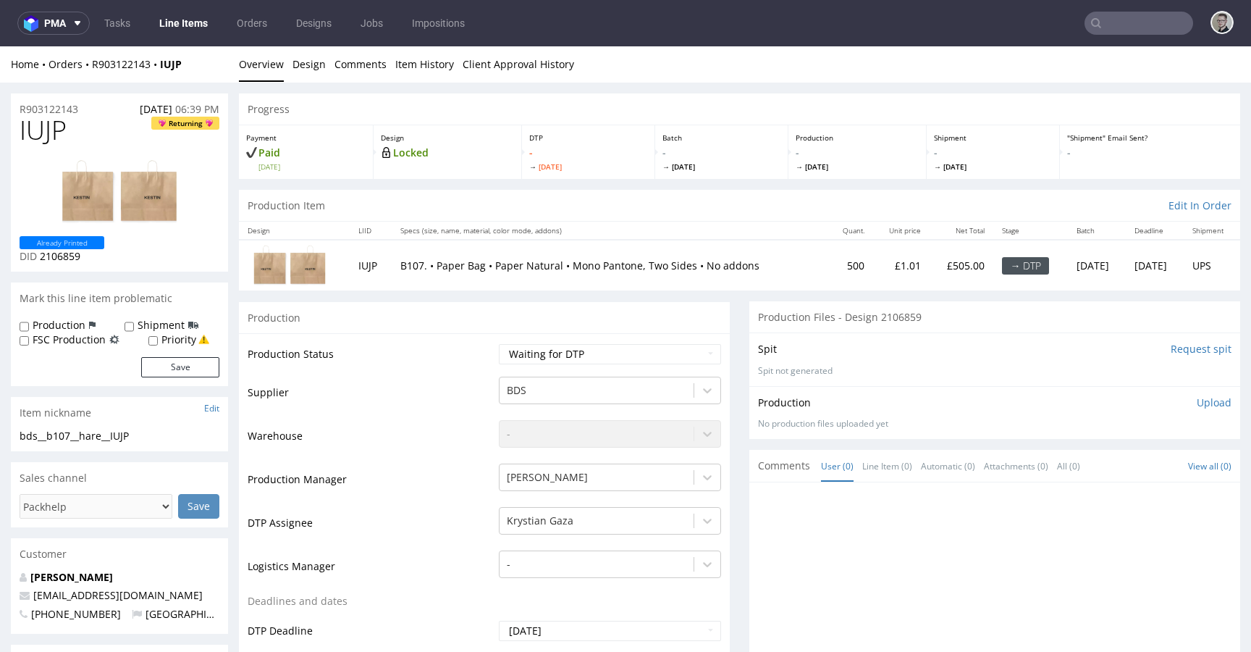
click at [1171, 349] on input "Request spit" at bounding box center [1201, 349] width 61 height 14
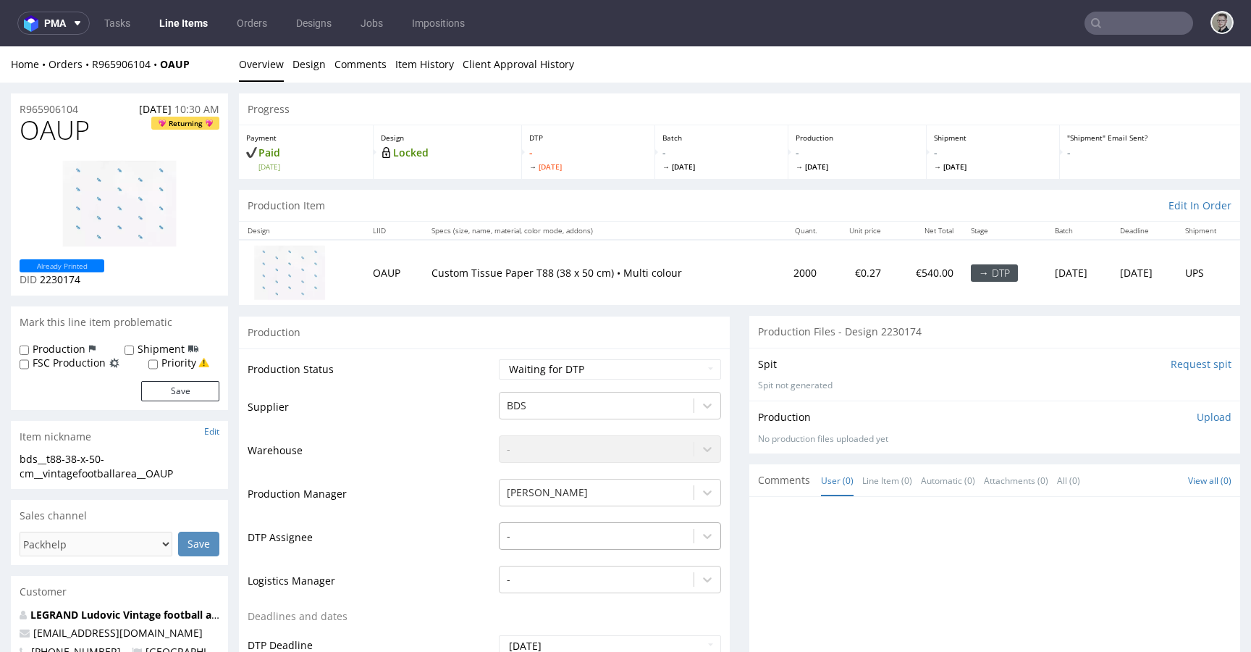
click at [524, 528] on div "-" at bounding box center [610, 532] width 222 height 20
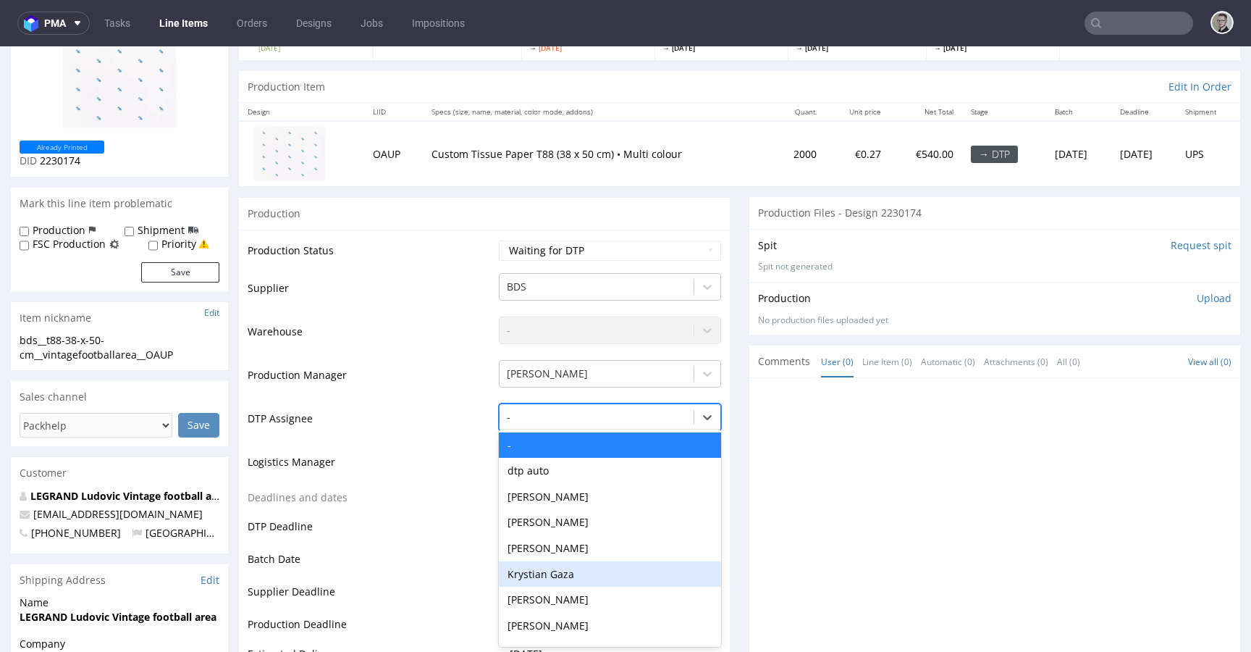
click at [542, 575] on div "Krystian Gaza" at bounding box center [610, 574] width 222 height 26
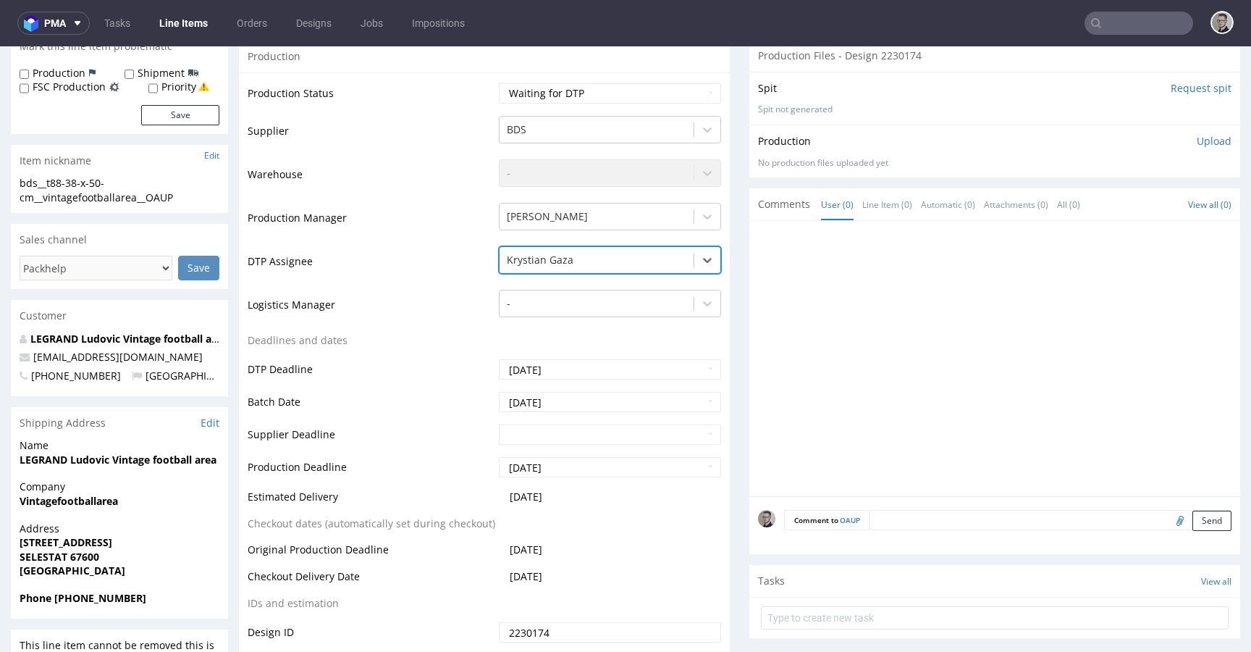
scroll to position [603, 0]
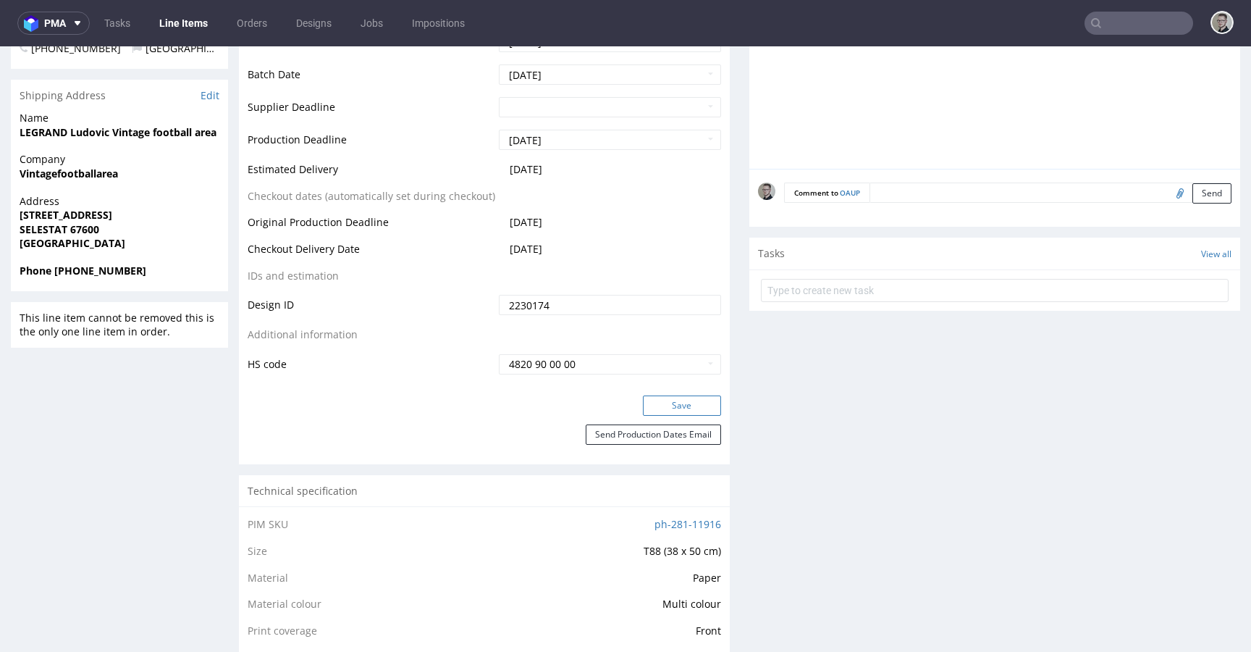
click at [689, 407] on button "Save" at bounding box center [682, 405] width 78 height 20
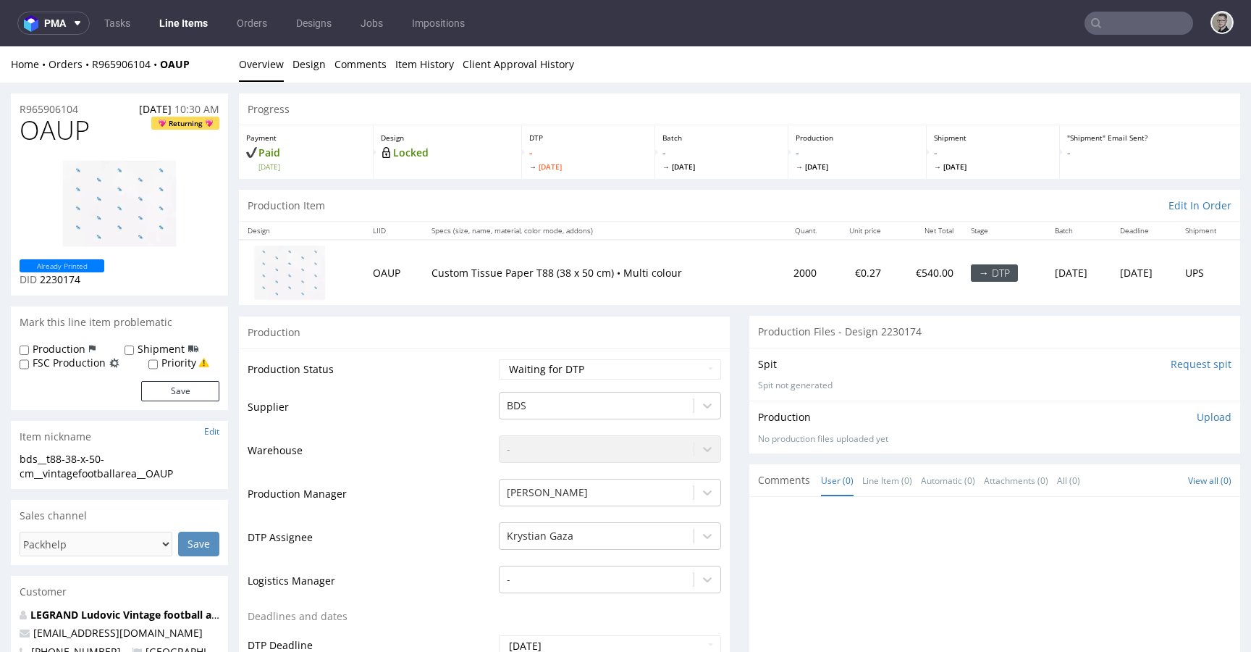
click at [1180, 364] on input "Request spit" at bounding box center [1201, 364] width 61 height 14
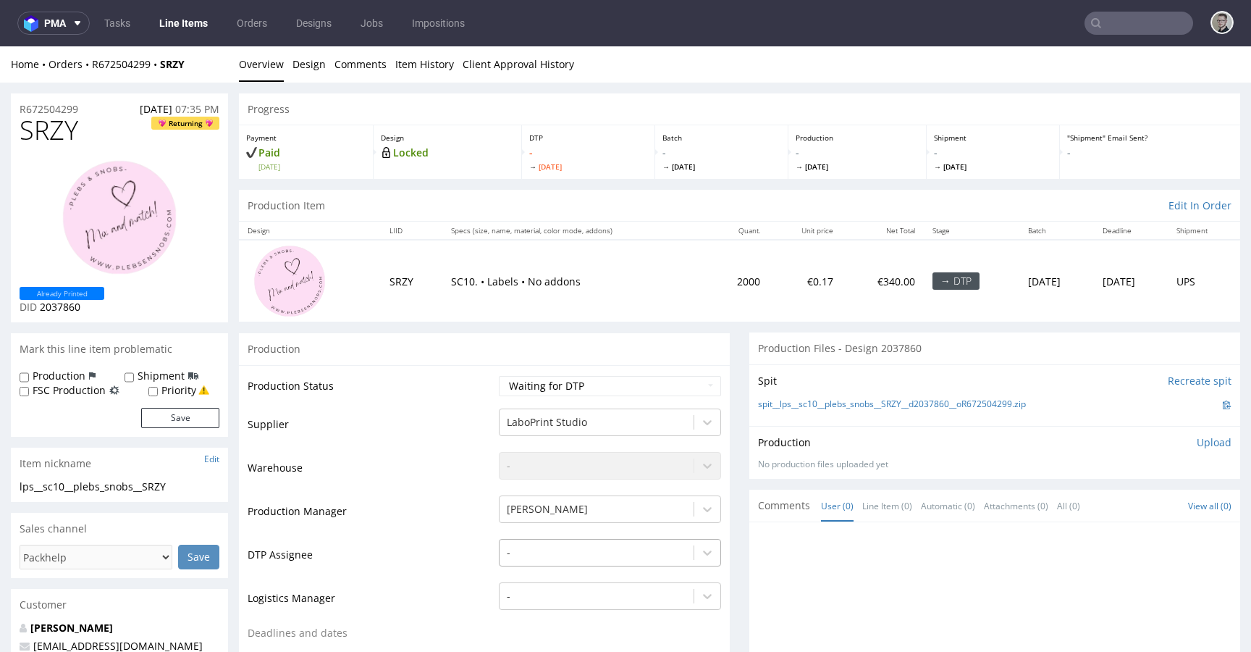
click at [607, 550] on div "-" at bounding box center [610, 549] width 222 height 20
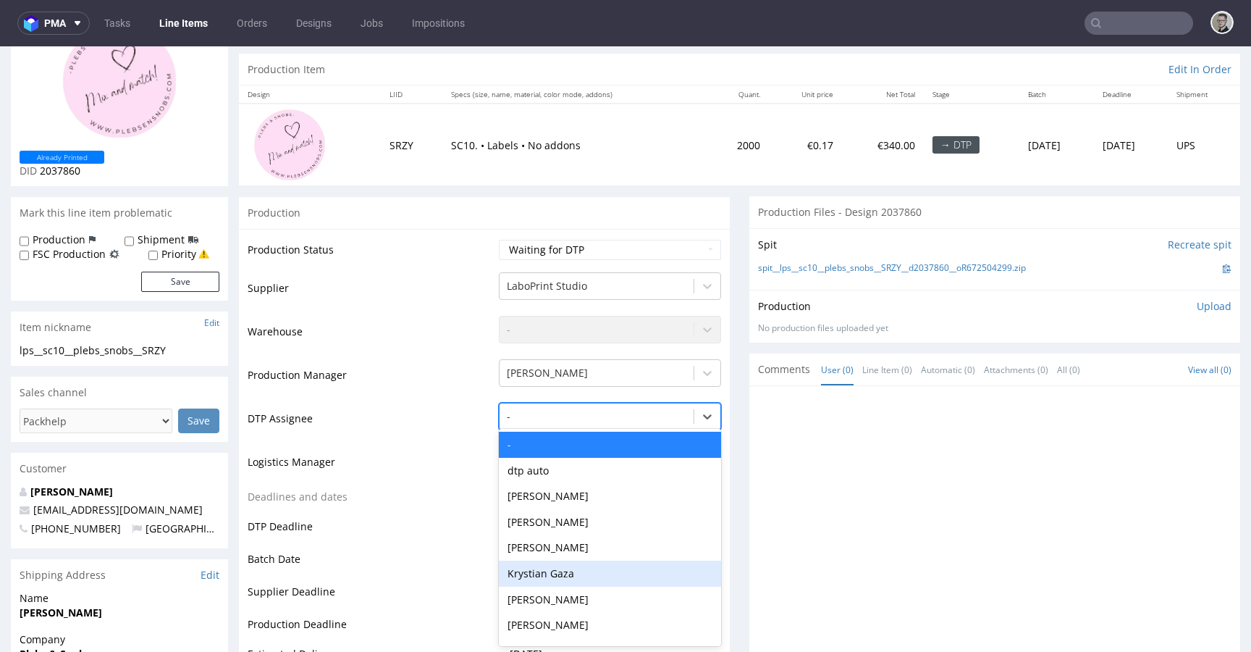
click at [597, 572] on div "Krystian Gaza" at bounding box center [610, 574] width 222 height 26
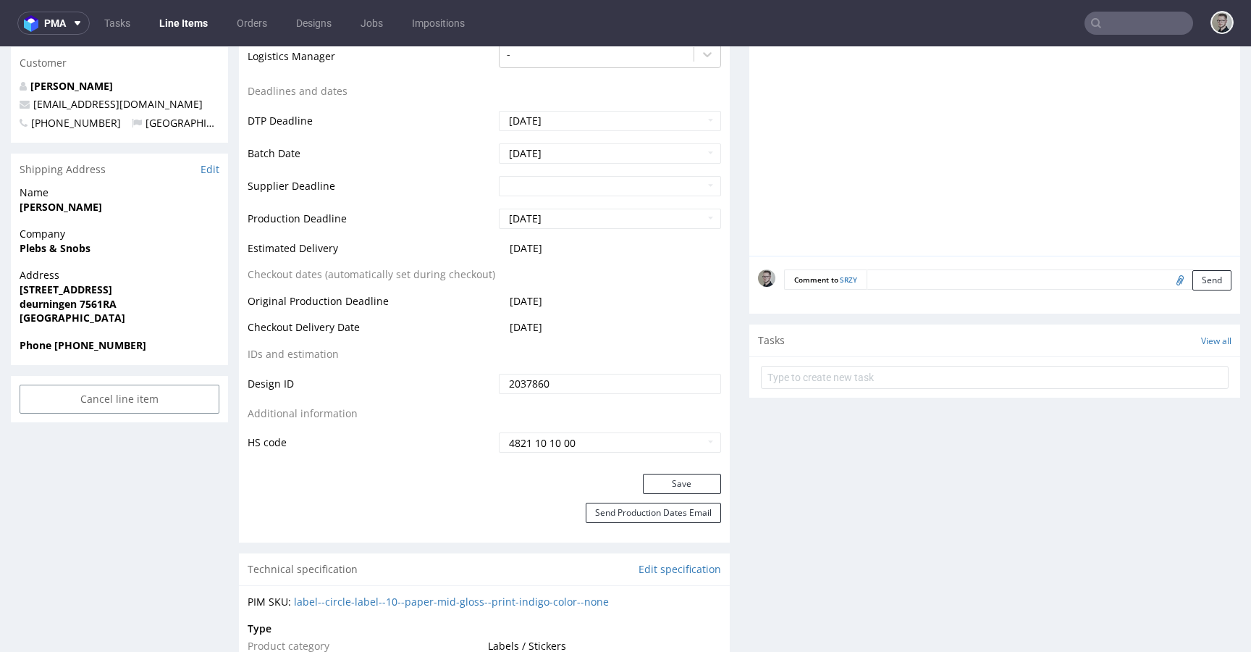
scroll to position [626, 0]
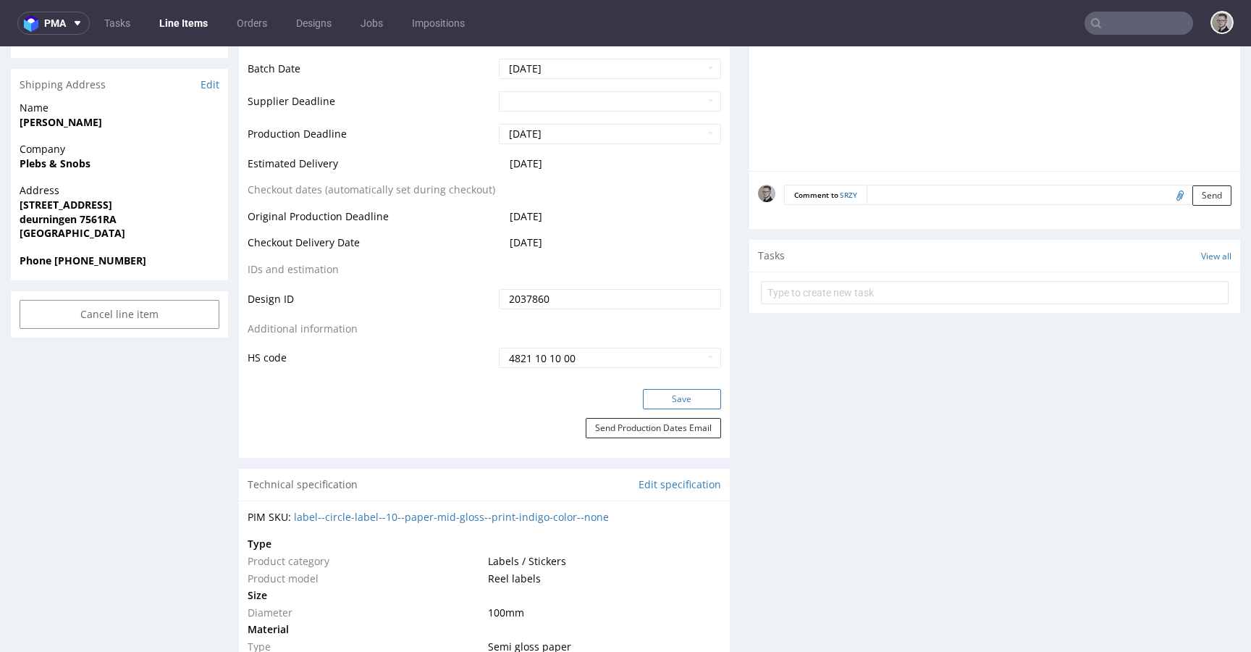
click at [674, 399] on button "Save" at bounding box center [682, 399] width 78 height 20
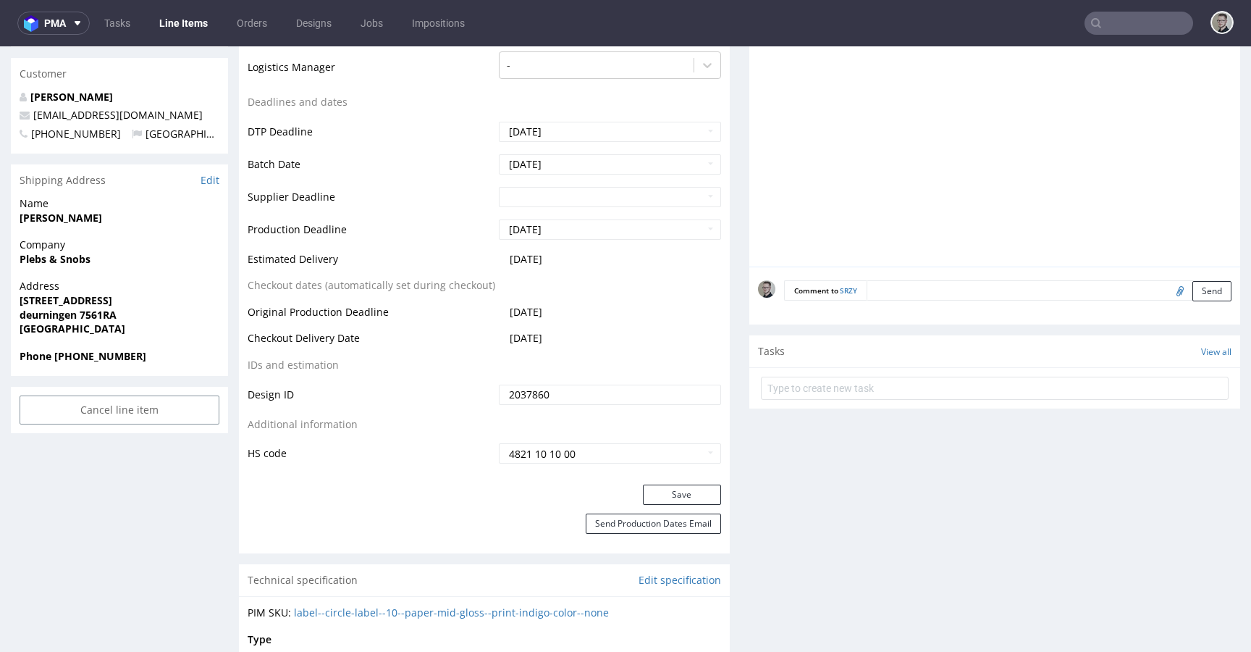
scroll to position [0, 0]
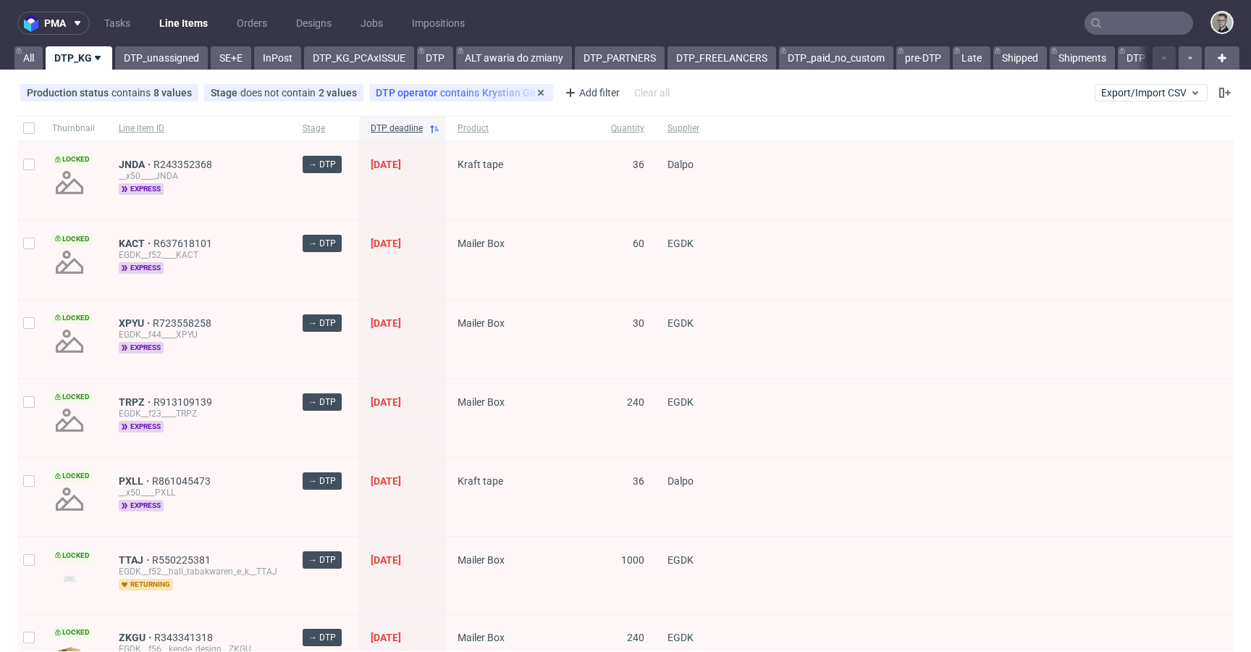
click at [469, 98] on div "DTP operator contains Krystian Gaza" at bounding box center [461, 93] width 171 height 12
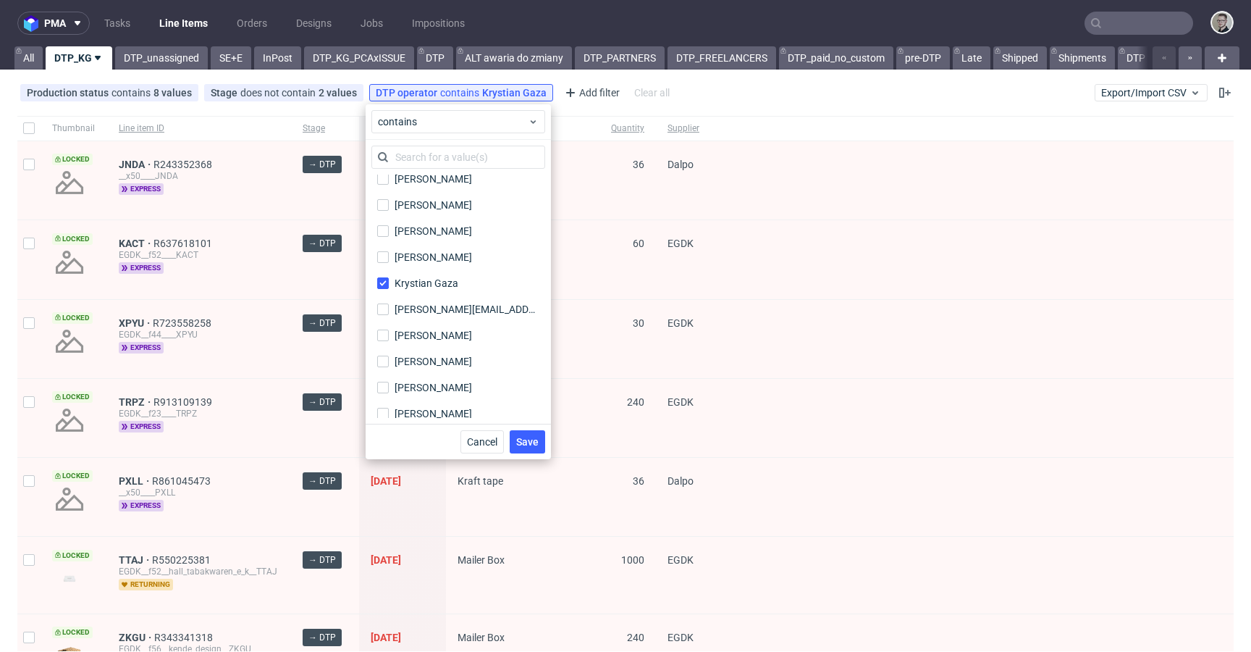
scroll to position [340, 0]
click at [429, 182] on div "[PERSON_NAME]" at bounding box center [433, 179] width 77 height 14
click at [389, 182] on input "[PERSON_NAME]" at bounding box center [383, 180] width 12 height 12
checkbox input "true"
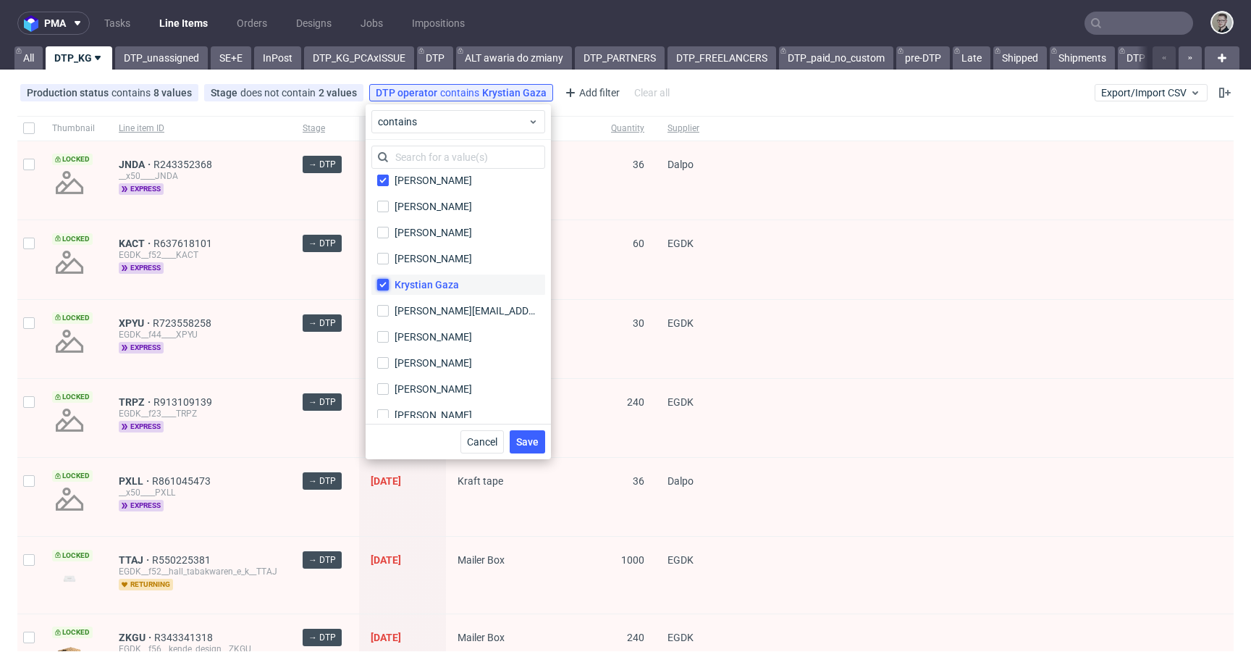
click at [384, 280] on input "Krystian Gaza" at bounding box center [383, 285] width 12 height 12
checkbox input "false"
click at [537, 453] on button "Save" at bounding box center [527, 441] width 35 height 23
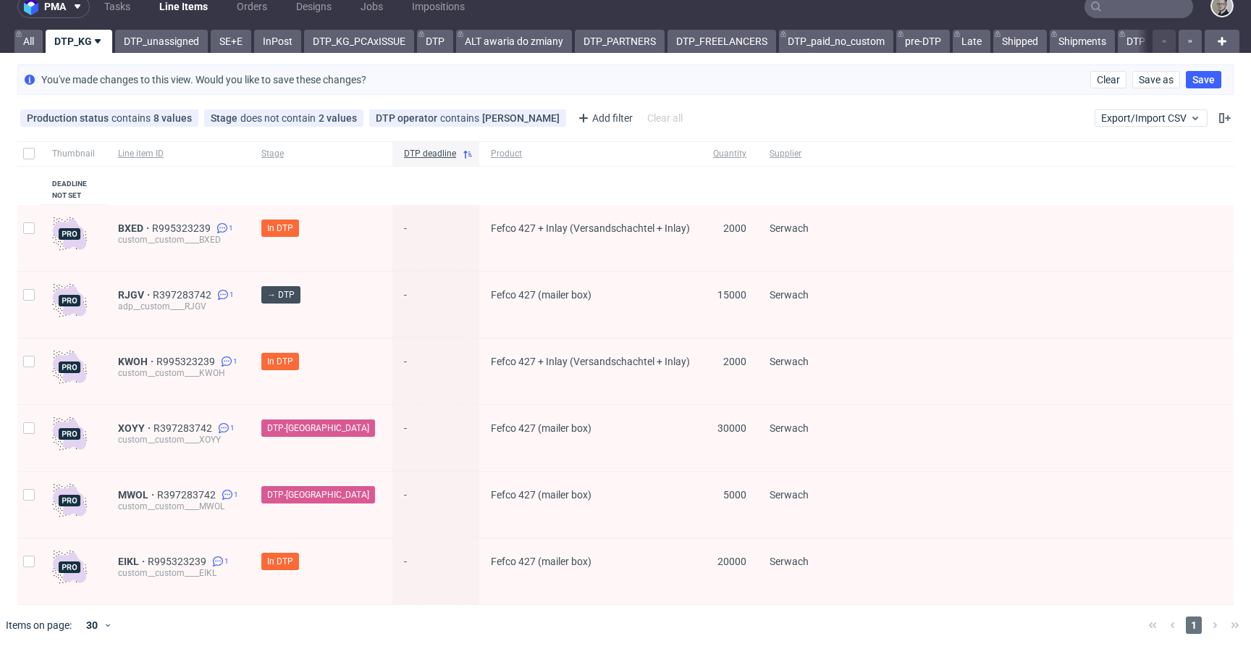
scroll to position [19, 0]
click at [129, 495] on span "MWOL" at bounding box center [137, 495] width 39 height 12
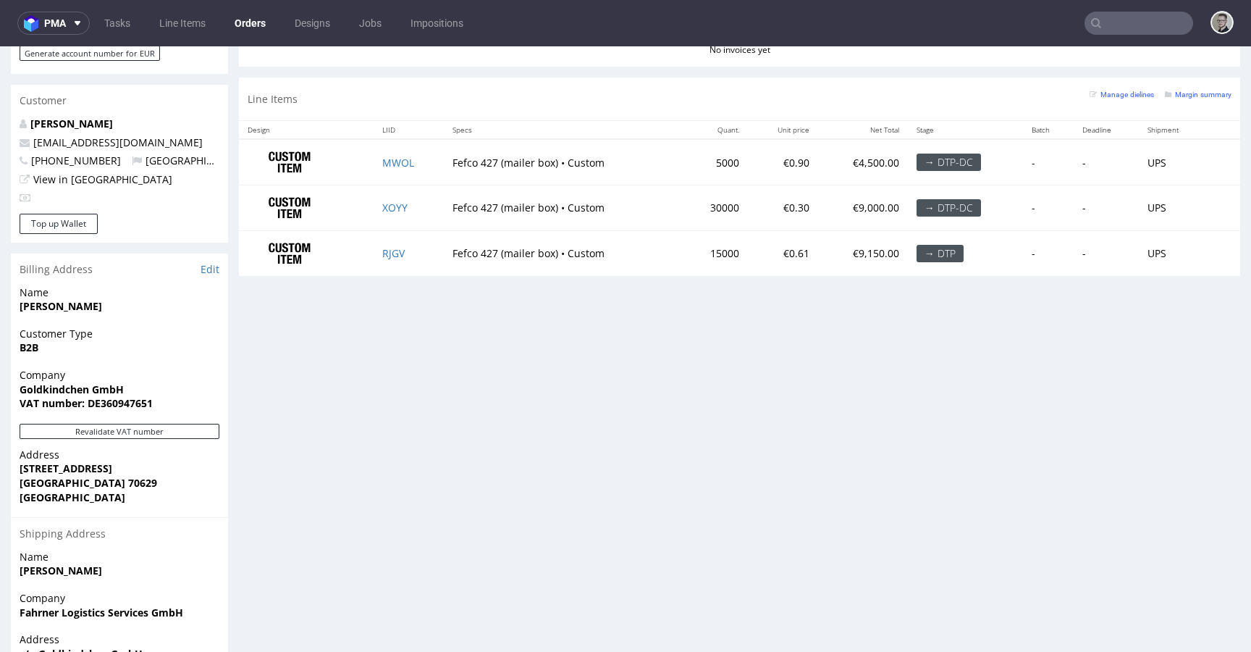
scroll to position [736, 0]
